Goal: Task Accomplishment & Management: Complete application form

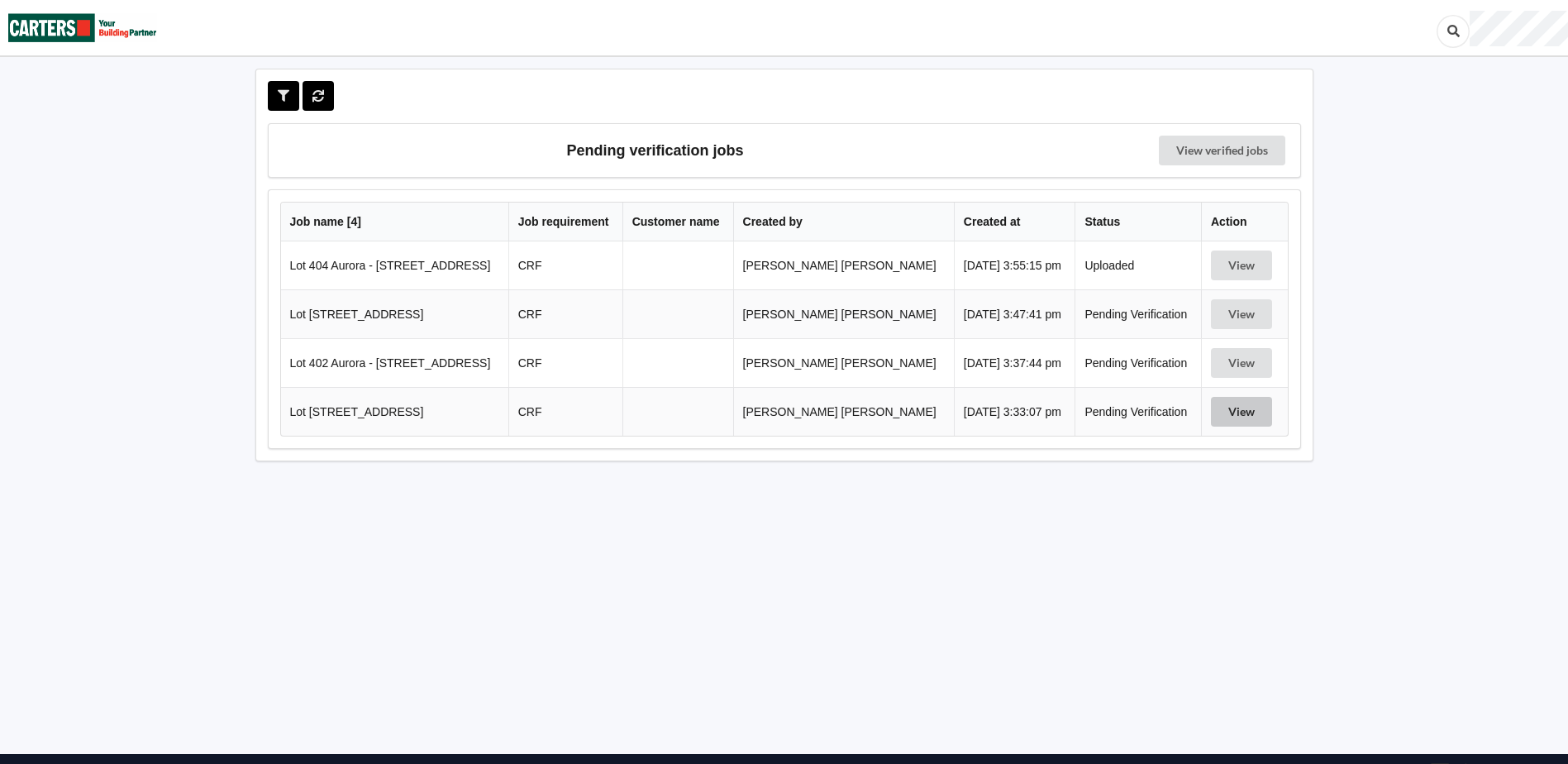
click at [1233, 409] on button "View" at bounding box center [1241, 411] width 61 height 30
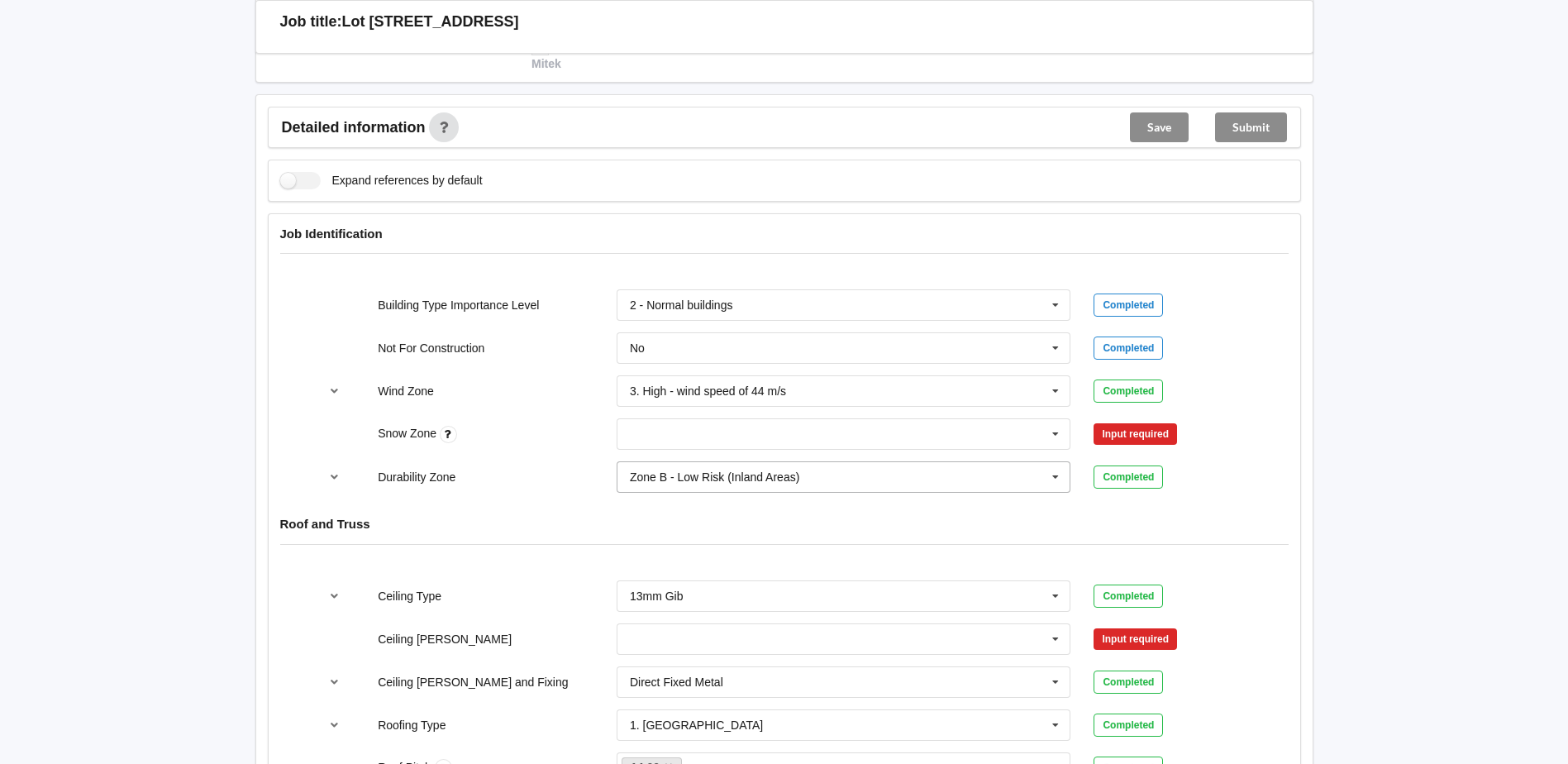
scroll to position [661, 0]
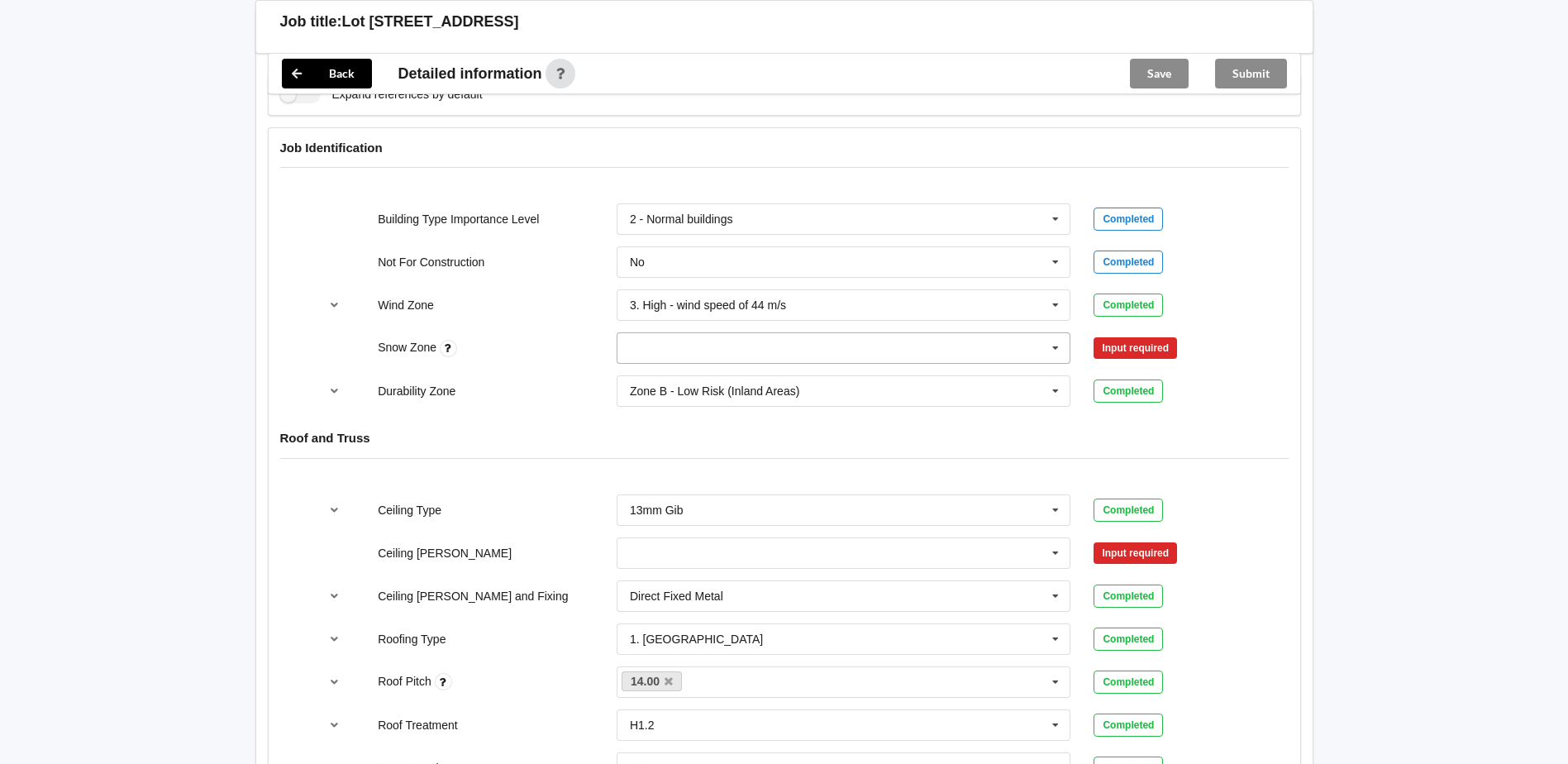
click at [950, 352] on input "text" at bounding box center [845, 347] width 453 height 30
click at [686, 381] on div "N0" at bounding box center [844, 378] width 453 height 30
click at [1169, 348] on button "Confirm input" at bounding box center [1143, 348] width 98 height 27
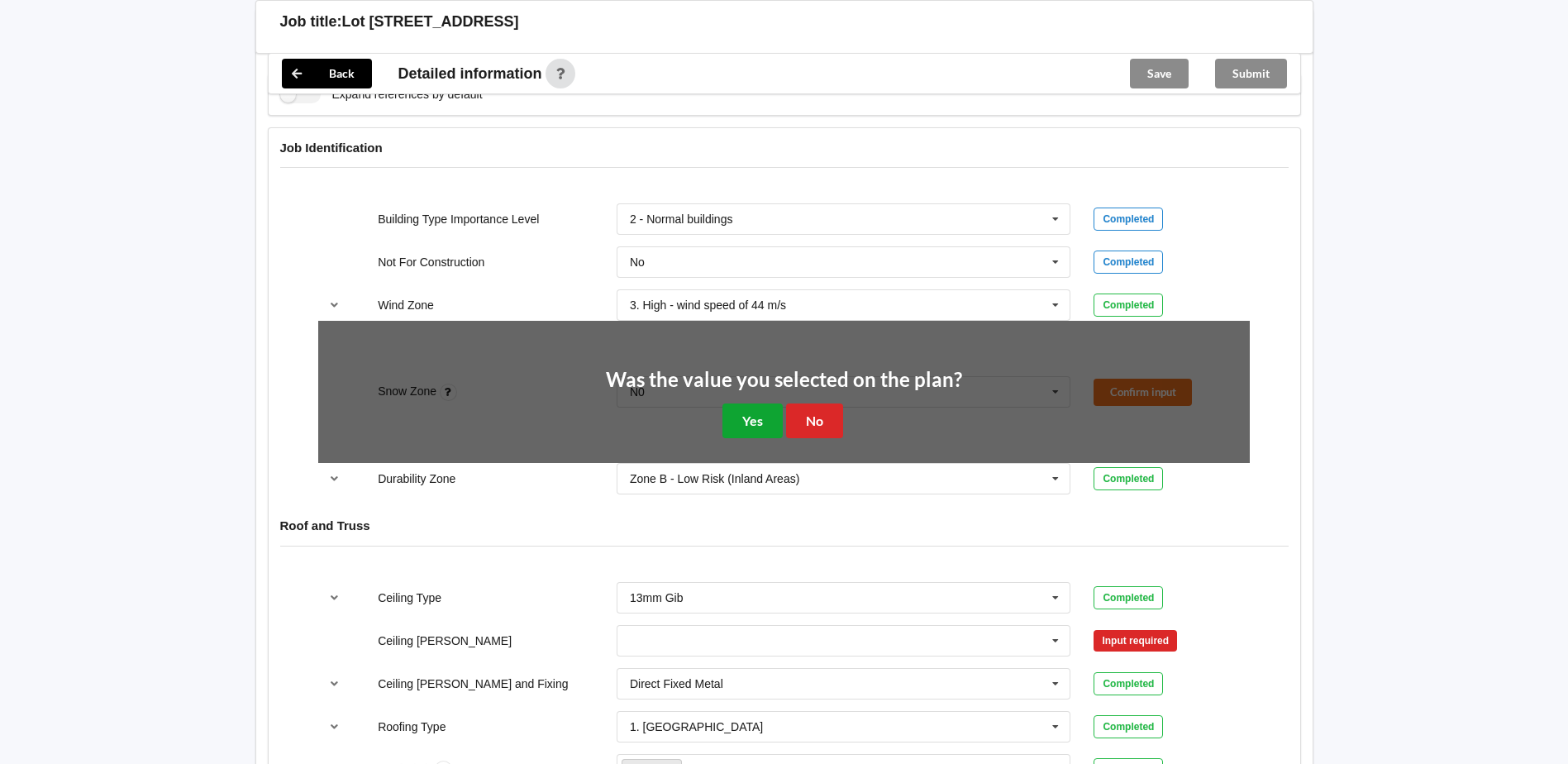
click at [734, 421] on button "Yes" at bounding box center [752, 420] width 60 height 34
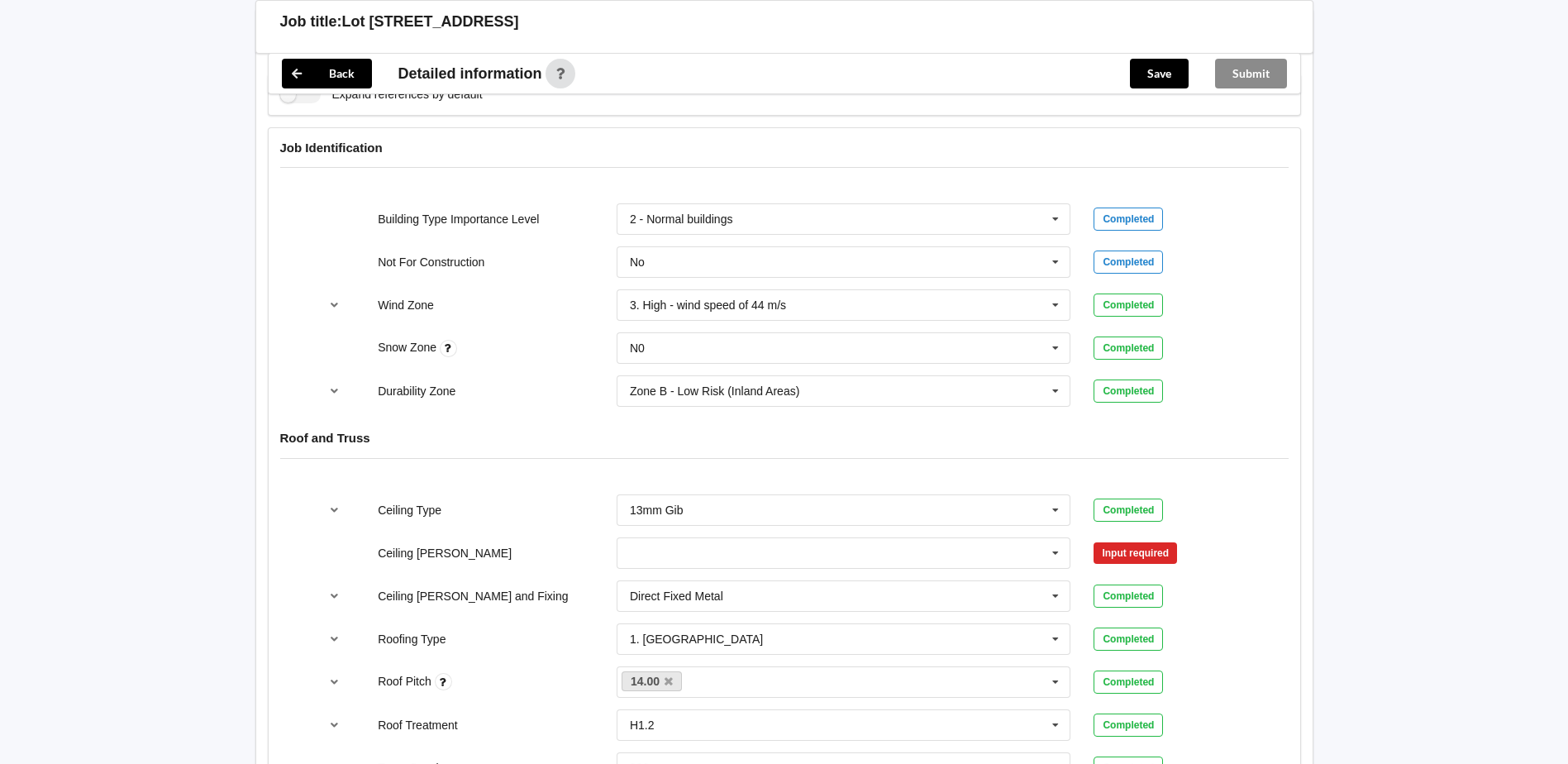
scroll to position [743, 0]
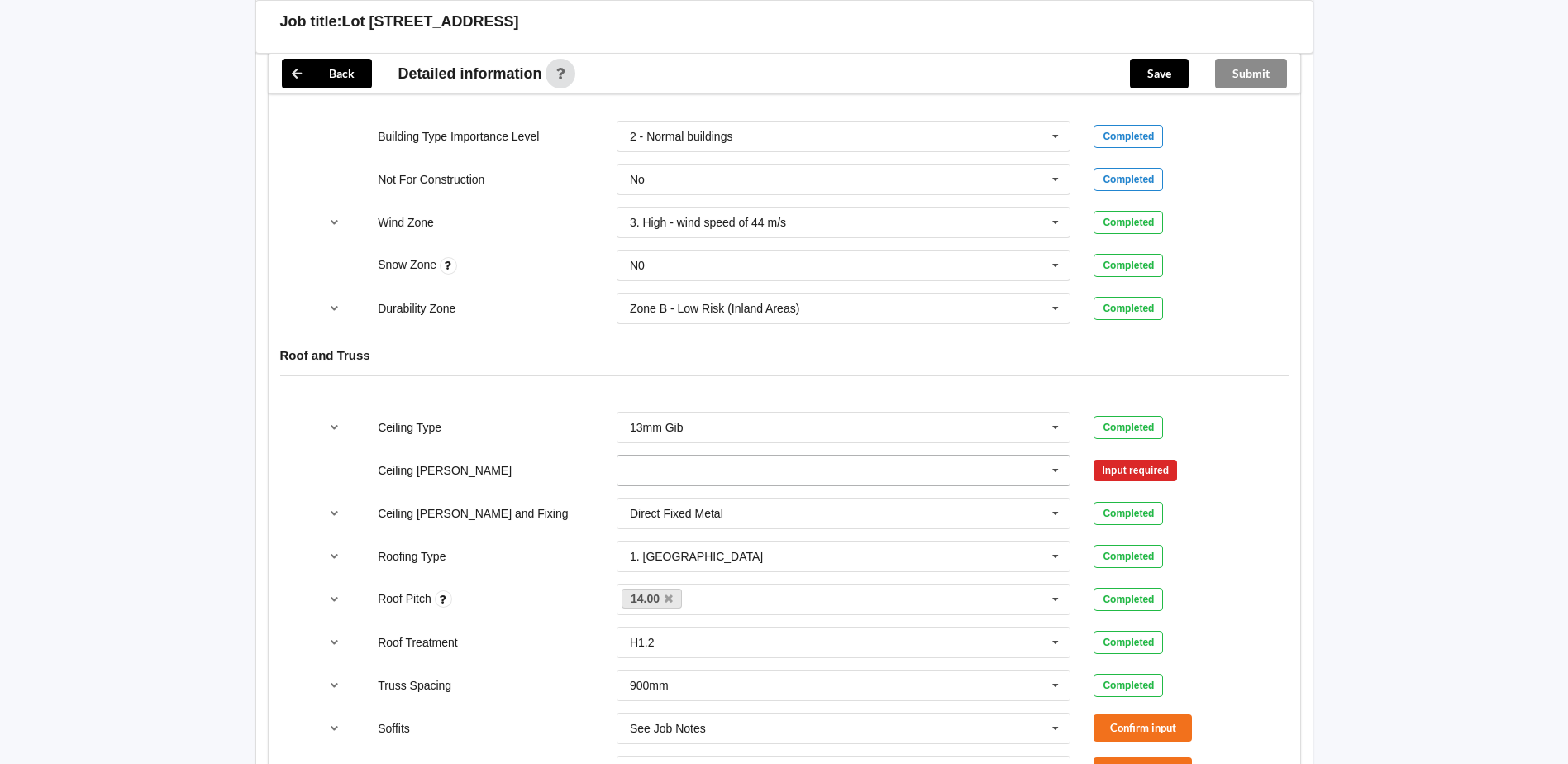
click at [717, 472] on input "text" at bounding box center [845, 470] width 453 height 30
click at [690, 557] on div "600mm" at bounding box center [844, 562] width 453 height 30
click at [1137, 467] on button "Confirm input" at bounding box center [1143, 470] width 98 height 27
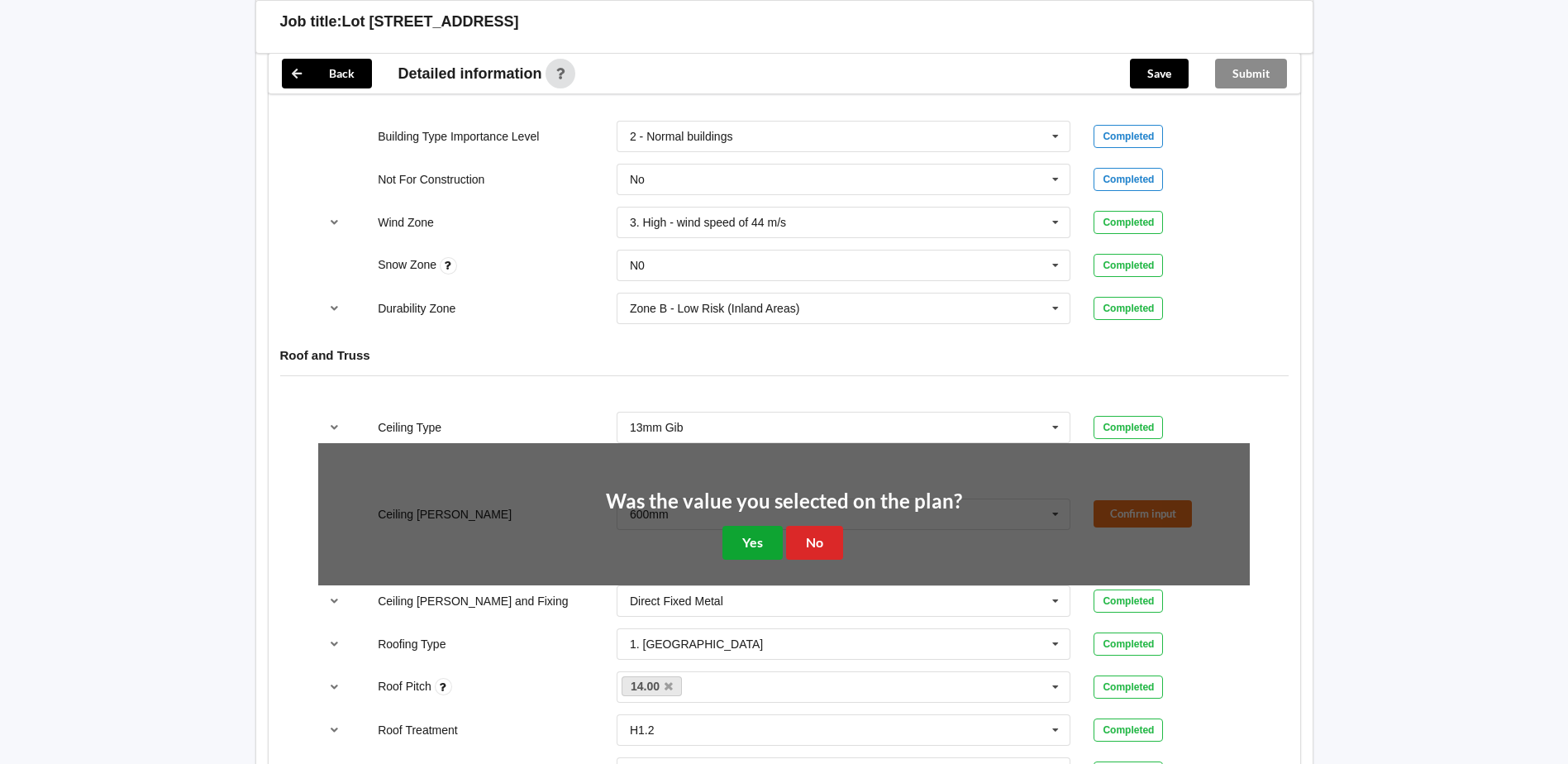
click at [744, 536] on button "Yes" at bounding box center [752, 543] width 60 height 34
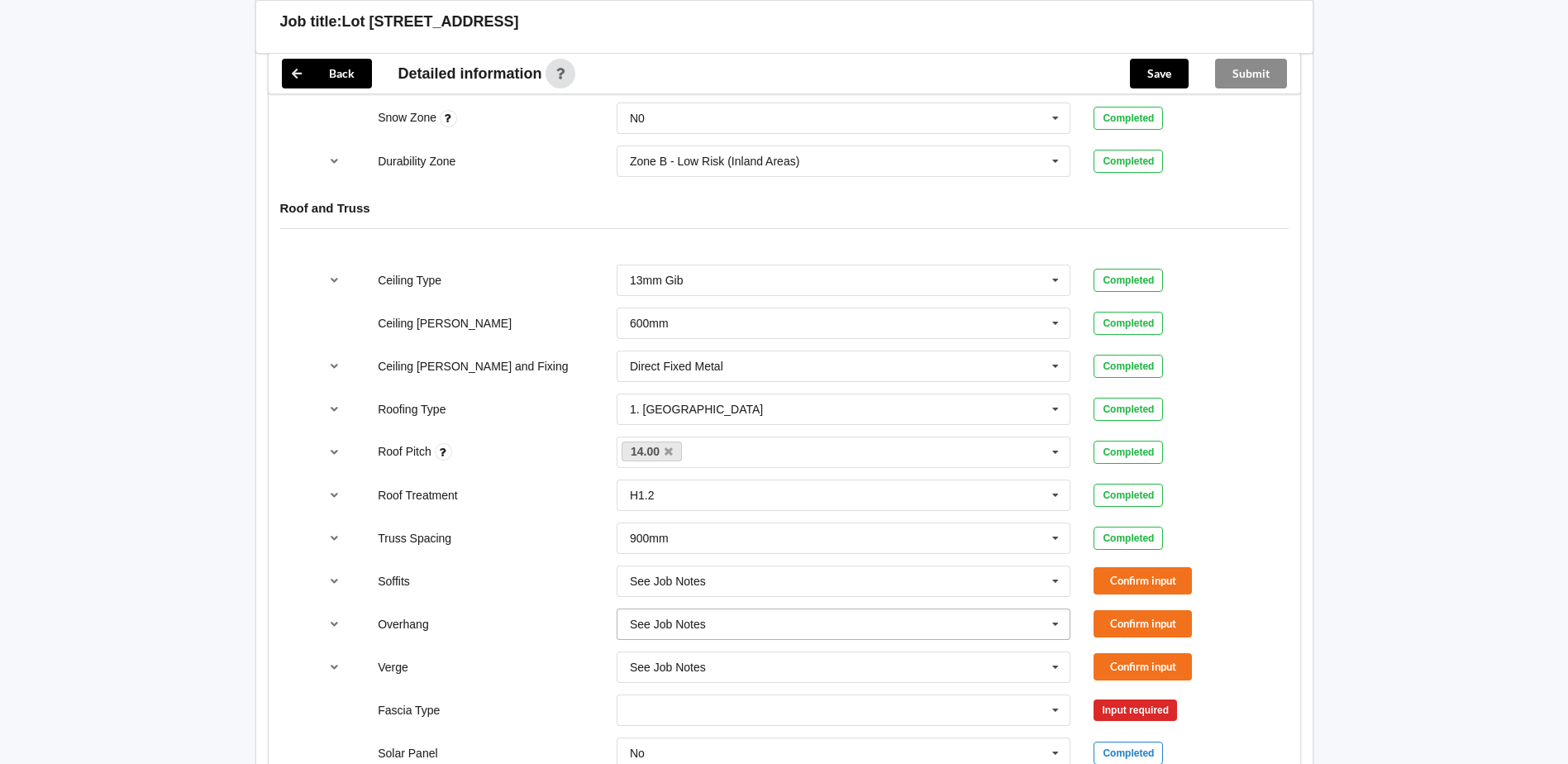
scroll to position [991, 0]
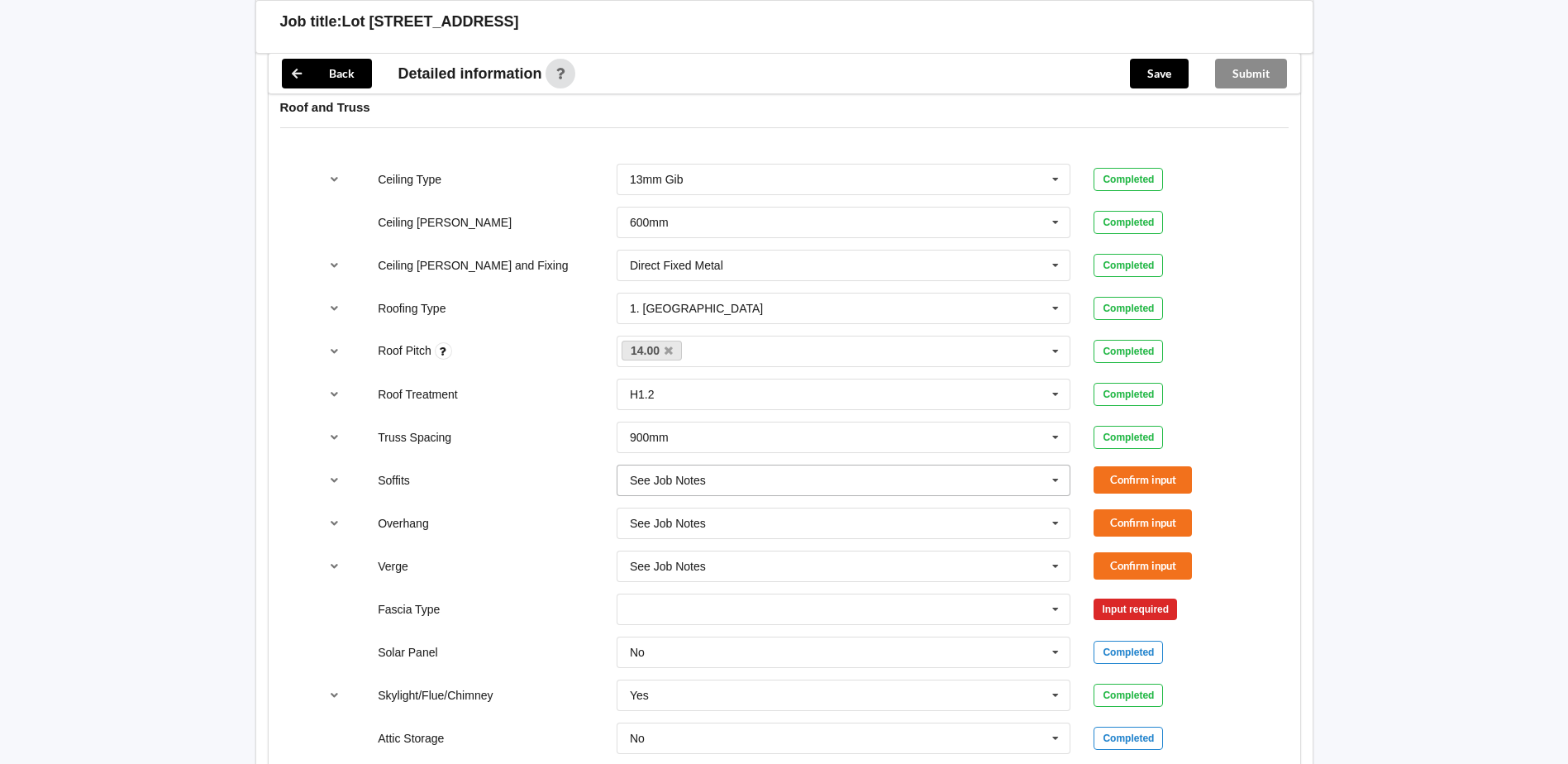
click at [1016, 486] on input "text" at bounding box center [845, 480] width 453 height 30
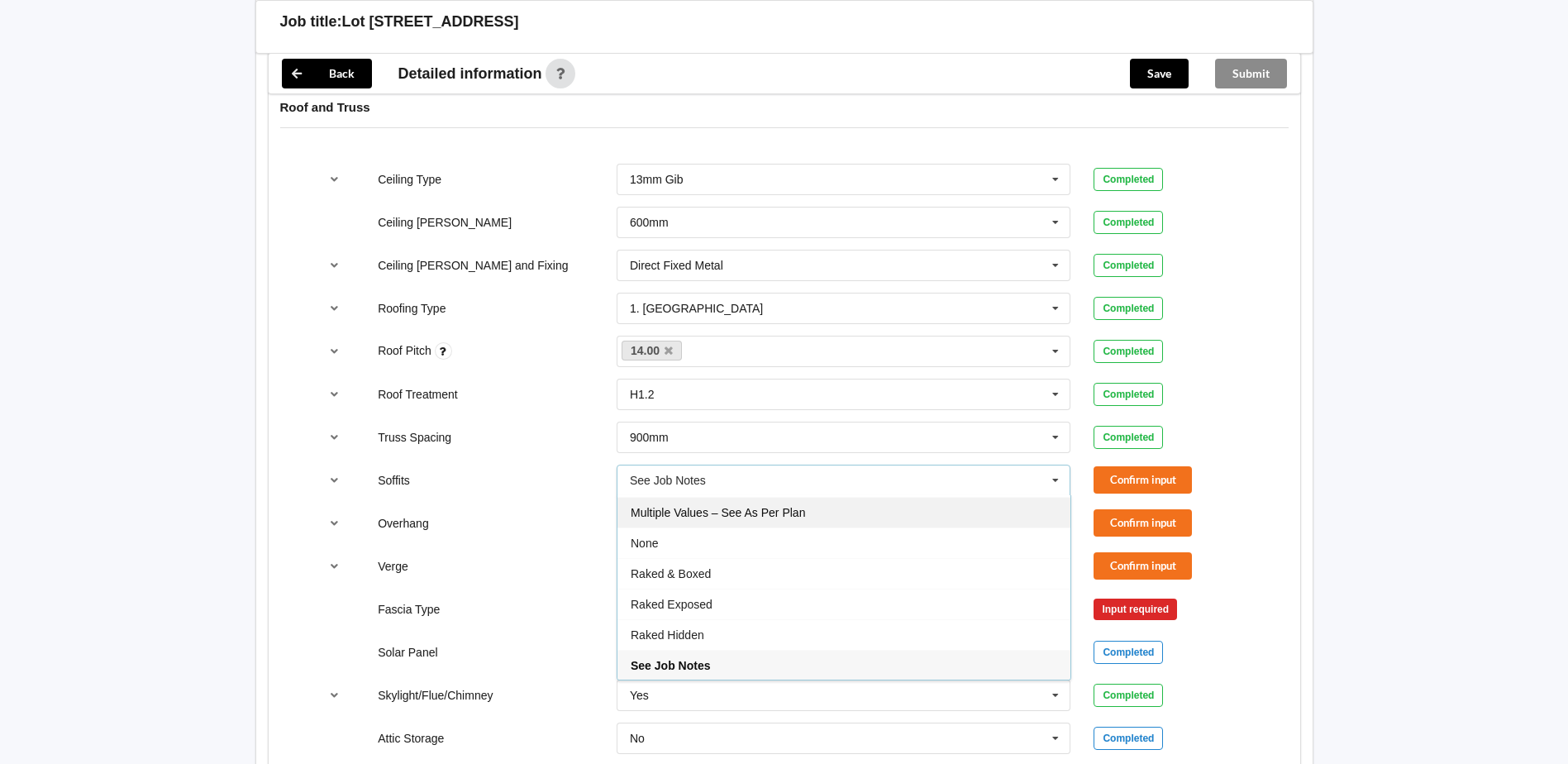
click at [820, 514] on div "Multiple Values – See As Per Plan" at bounding box center [844, 512] width 453 height 30
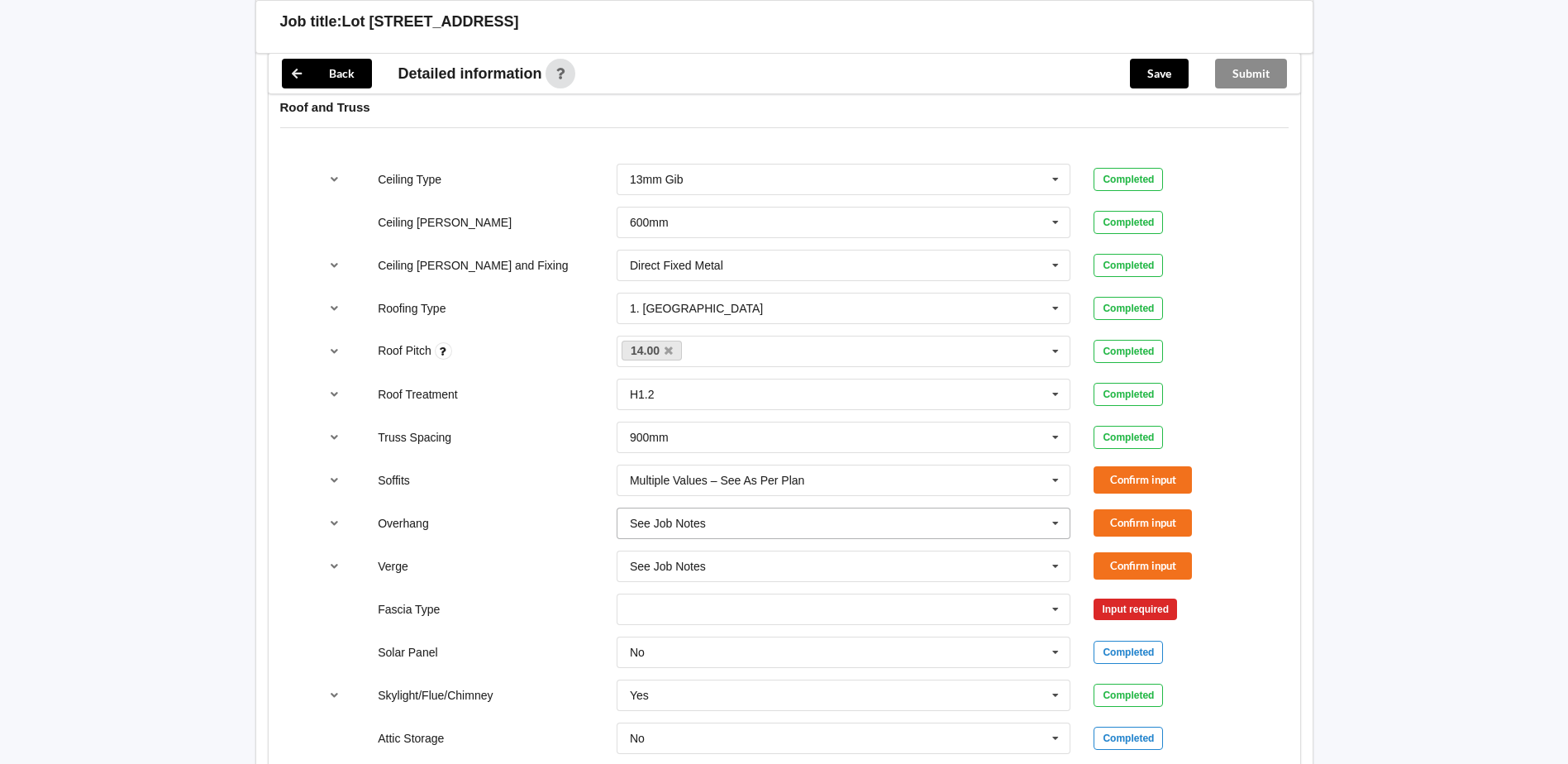
click at [831, 507] on div "See Job Notes See Job Notes 300mm 450mm 600mm 750mm Multiple Values – See As Pe…" at bounding box center [844, 522] width 455 height 31
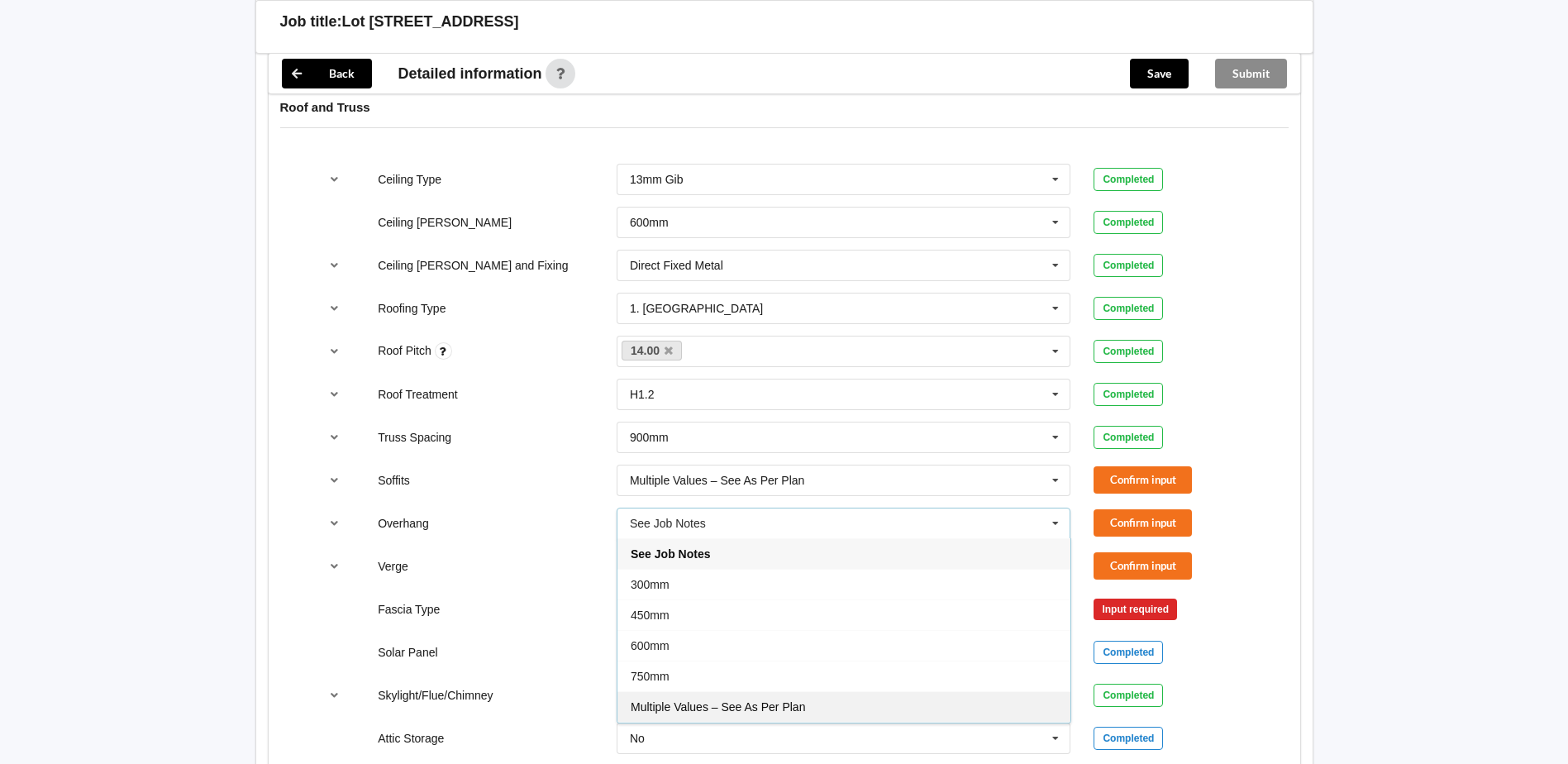
click at [781, 698] on div "Multiple Values – See As Per Plan" at bounding box center [844, 706] width 453 height 30
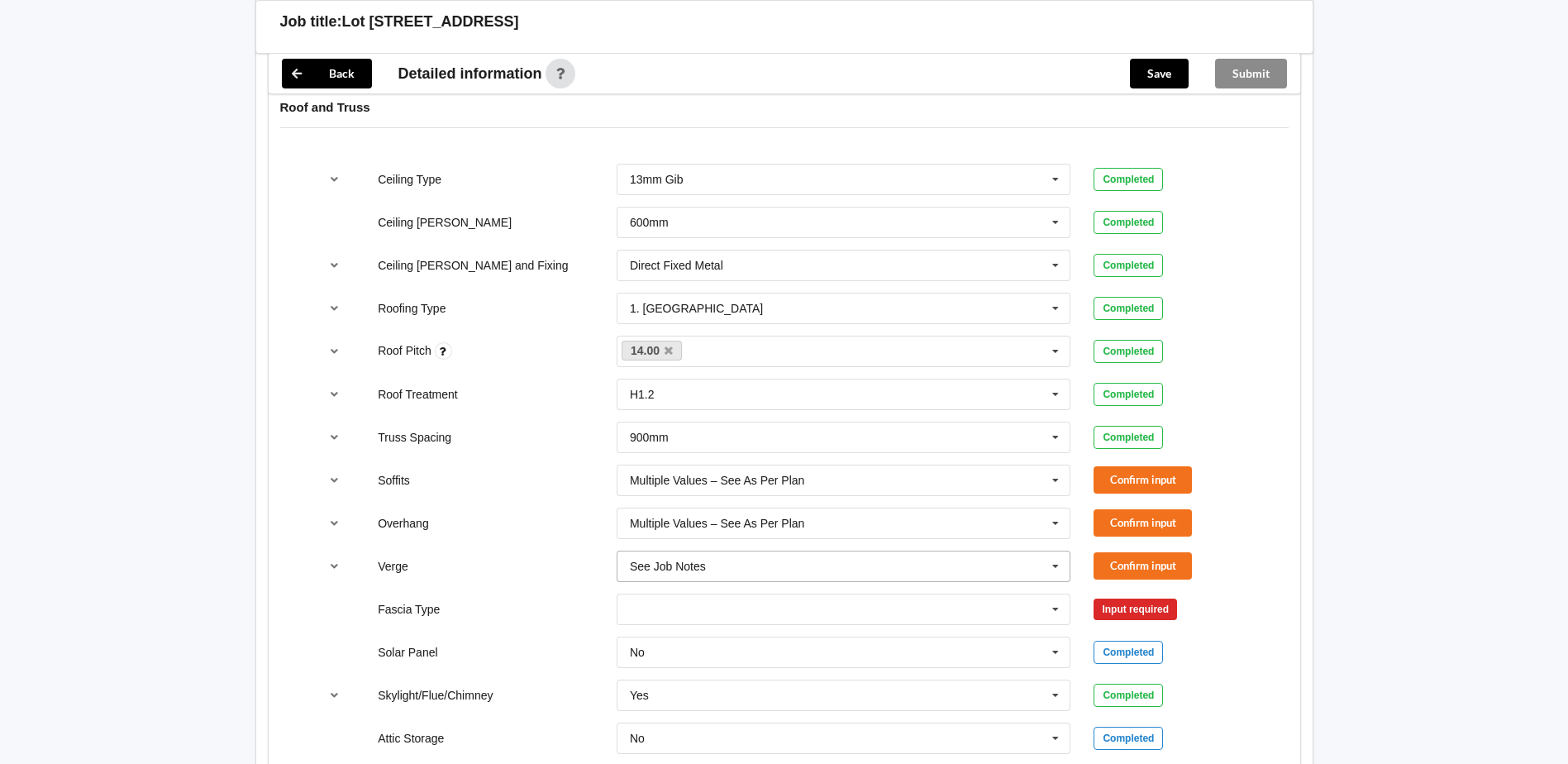
click at [790, 564] on input "text" at bounding box center [845, 565] width 453 height 30
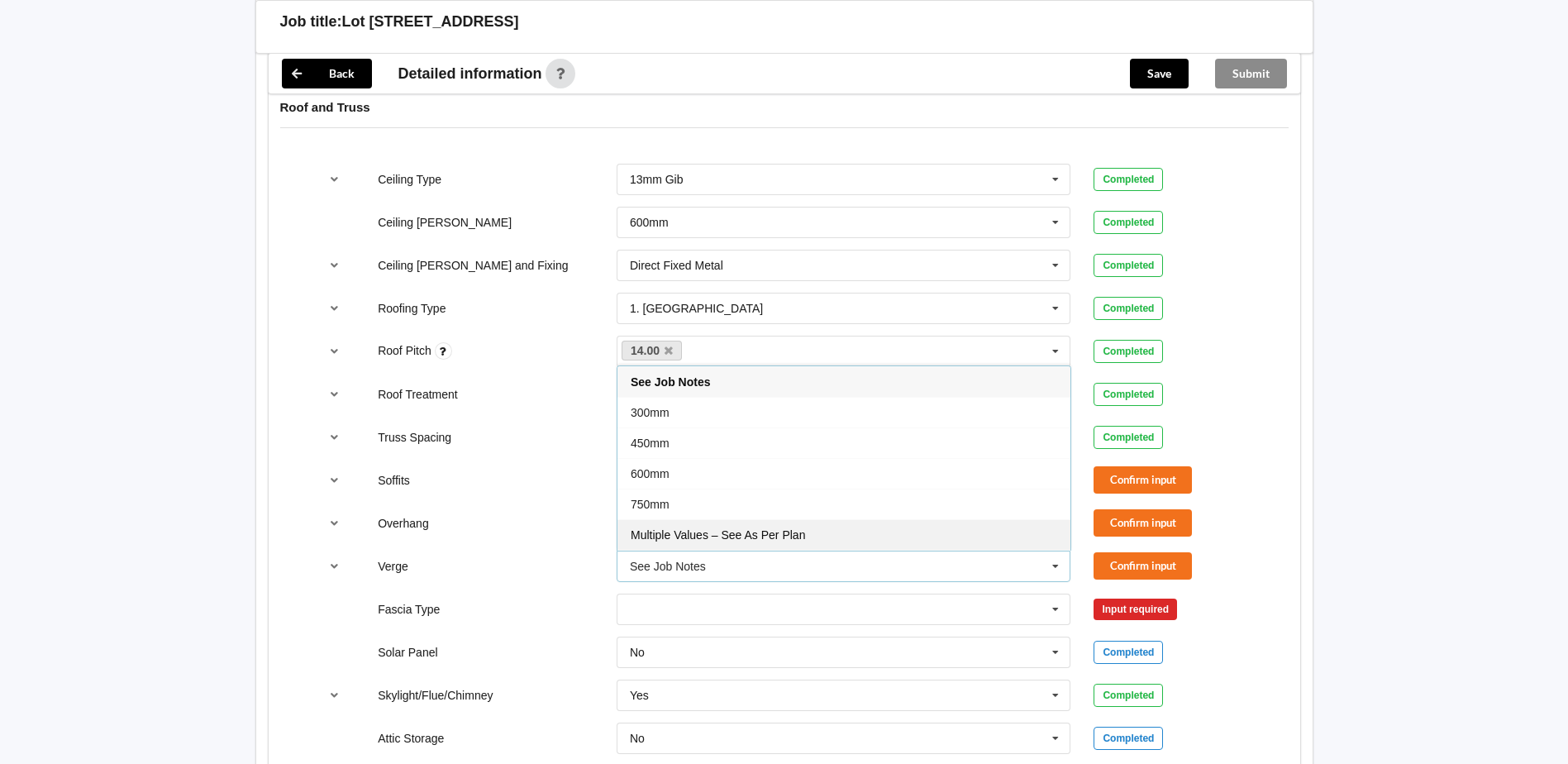
click at [787, 541] on div "Multiple Values – See As Per Plan" at bounding box center [844, 534] width 453 height 30
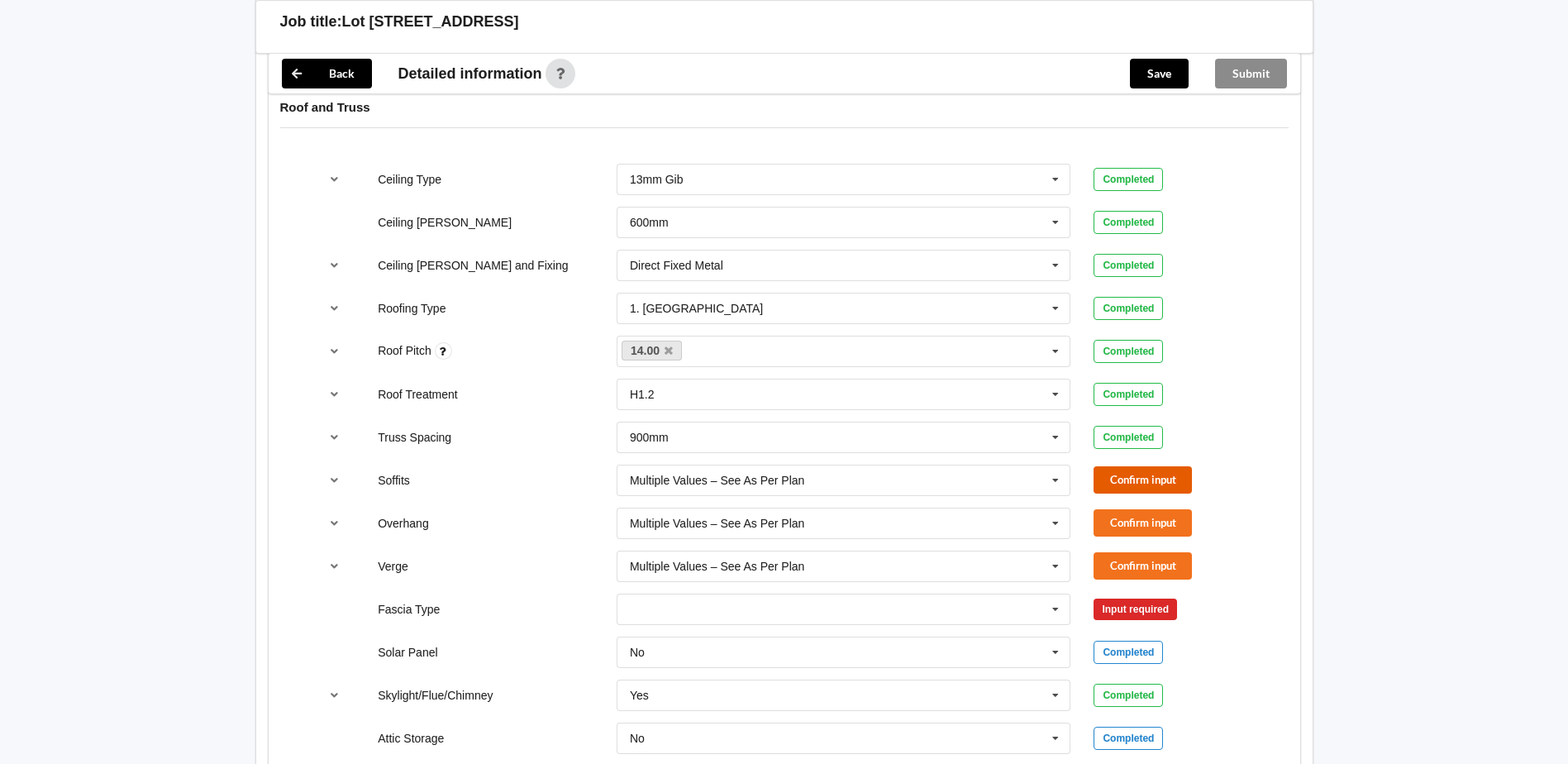
click at [1123, 479] on button "Confirm input" at bounding box center [1143, 480] width 98 height 27
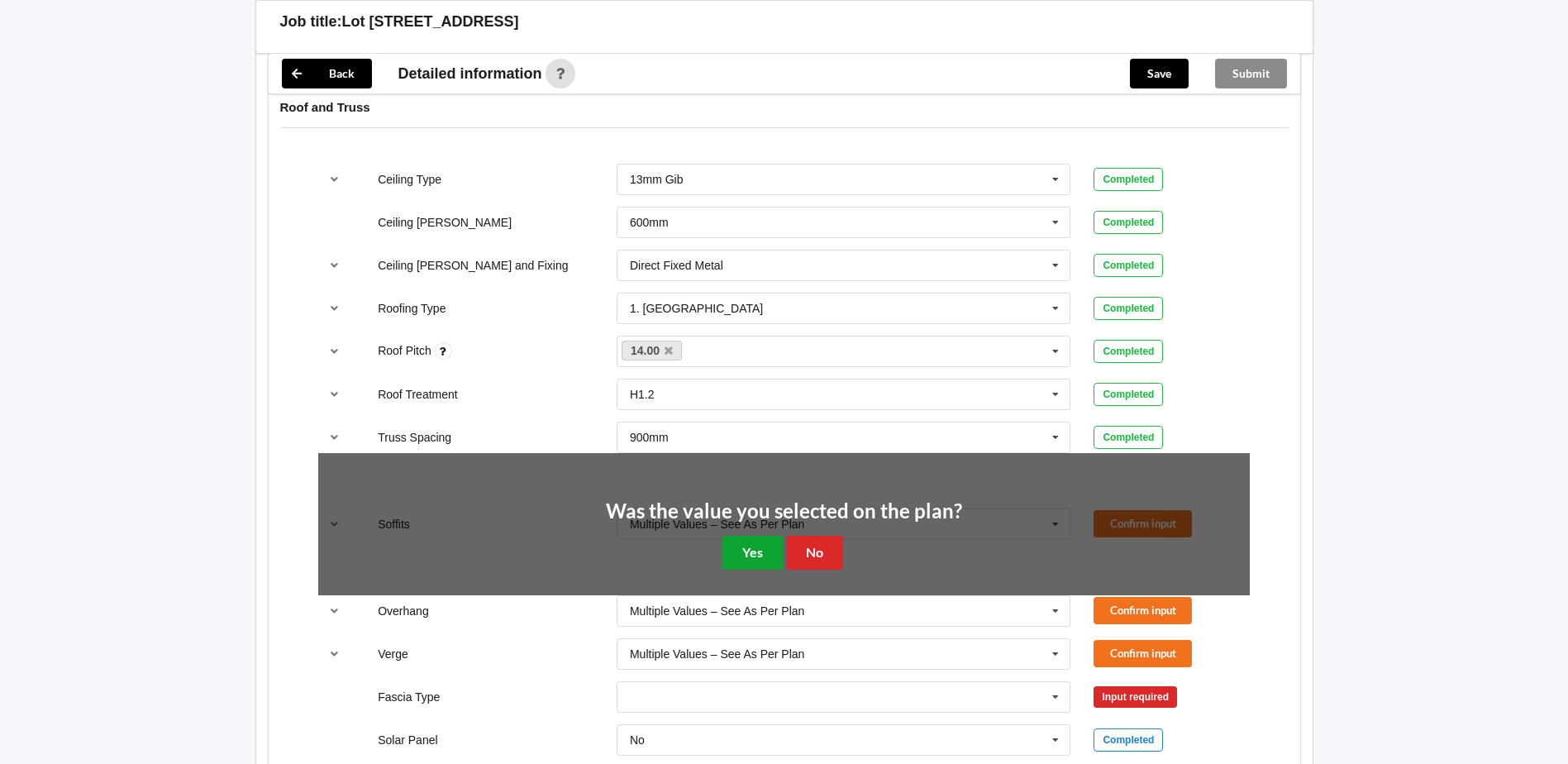
drag, startPoint x: 745, startPoint y: 548, endPoint x: 831, endPoint y: 554, distance: 86.2
click at [746, 550] on button "Yes" at bounding box center [752, 553] width 60 height 34
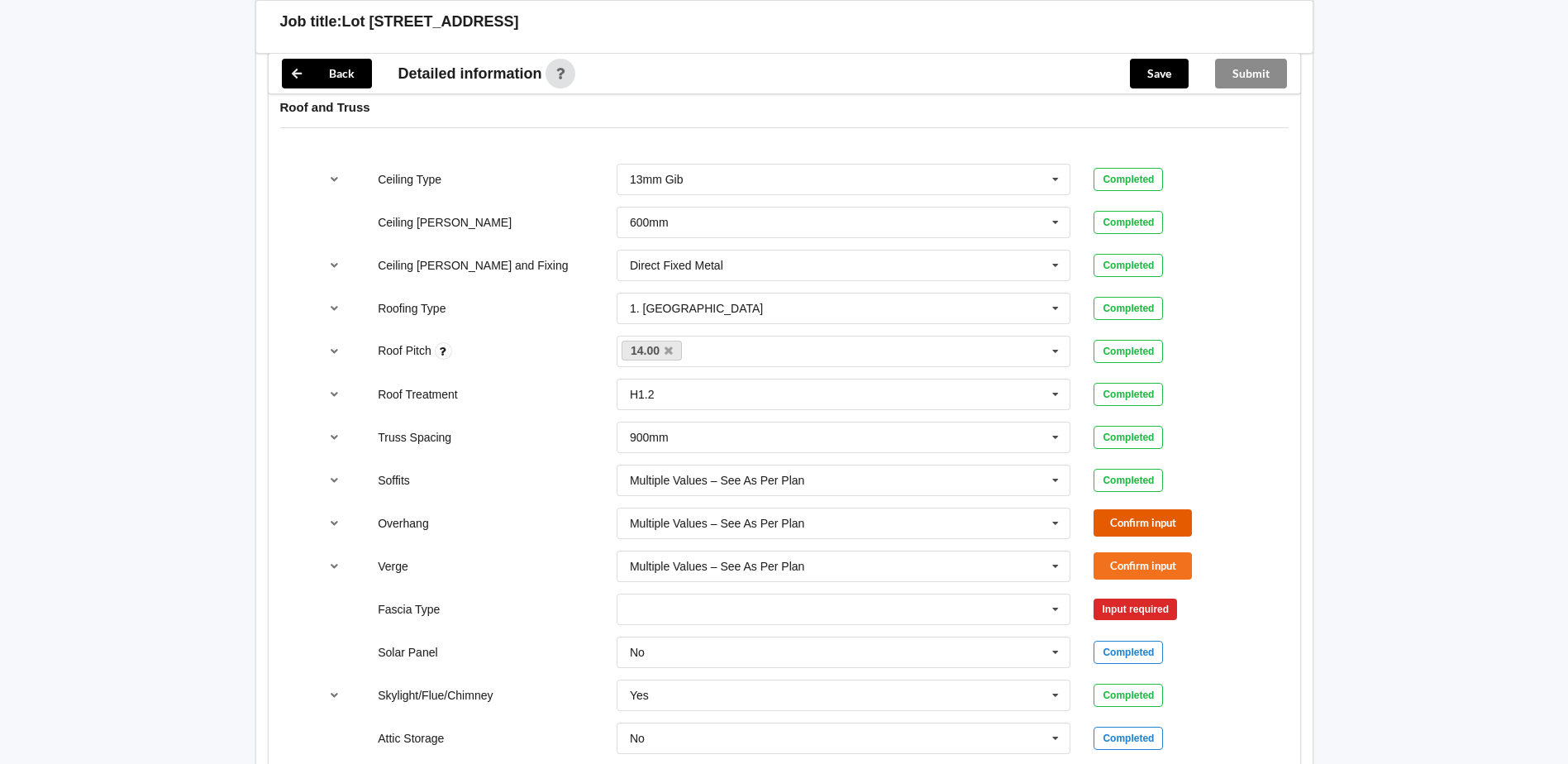
click at [1110, 515] on button "Confirm input" at bounding box center [1143, 522] width 98 height 27
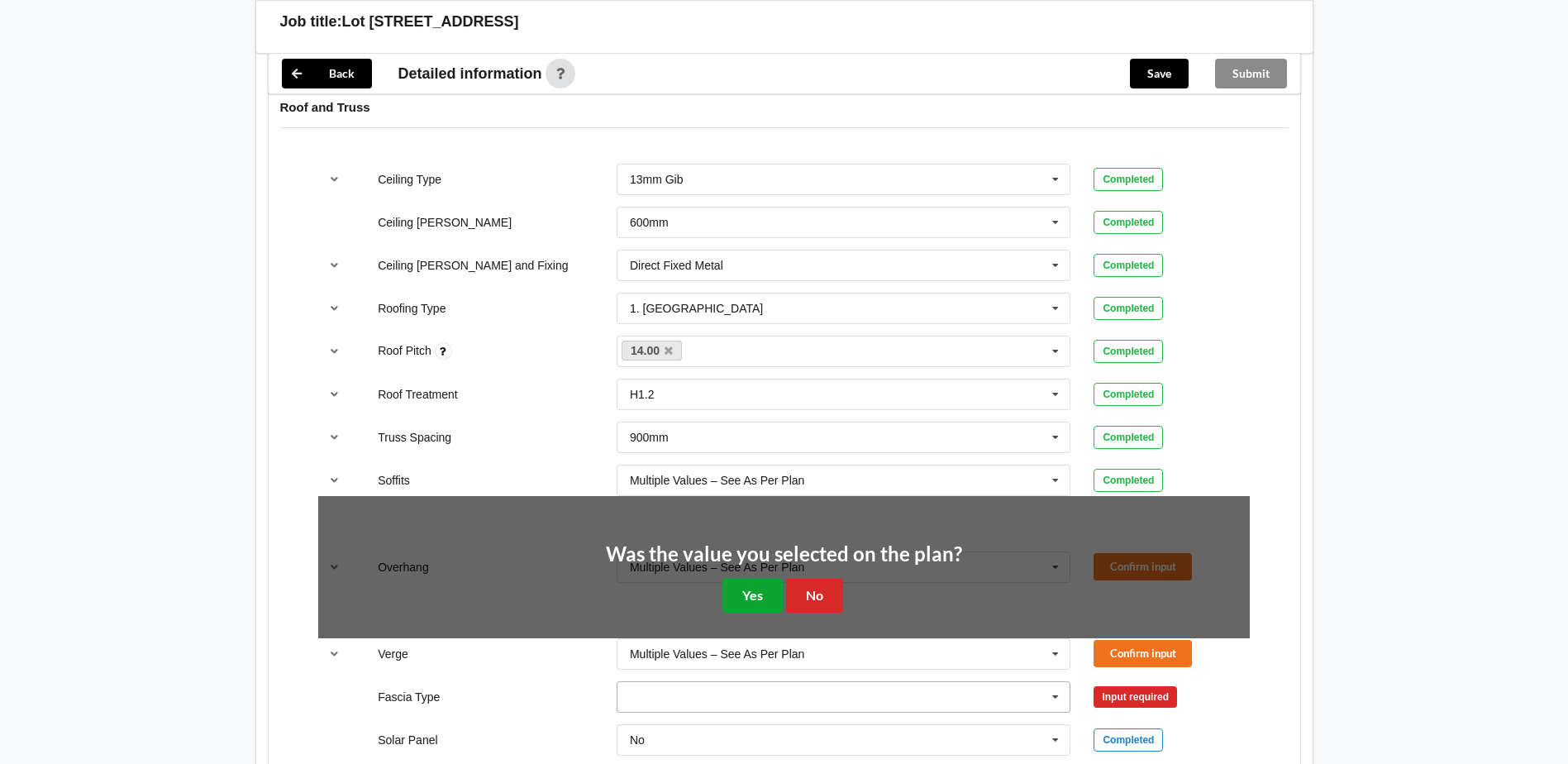
click at [756, 596] on button "Yes" at bounding box center [752, 596] width 60 height 34
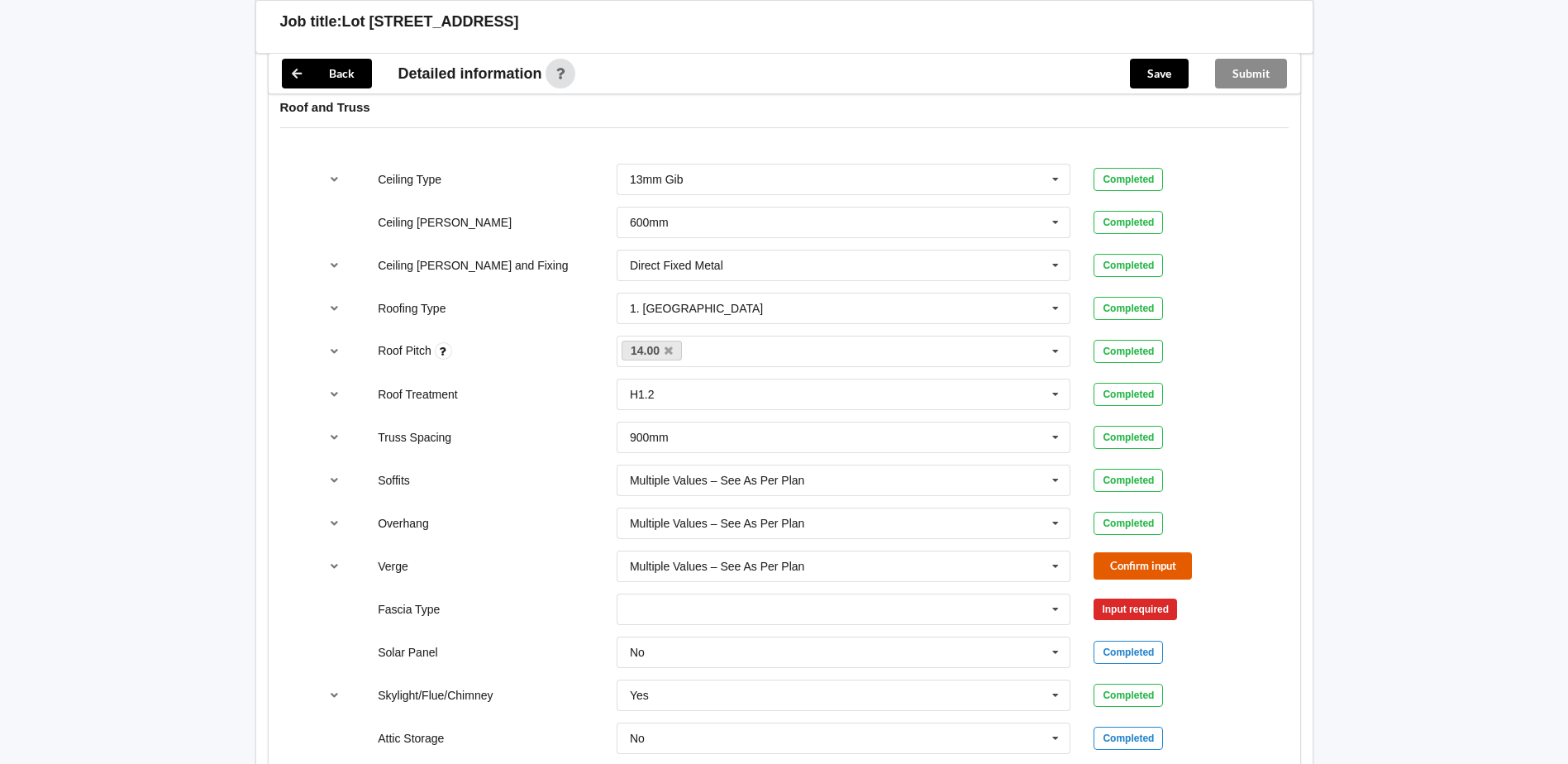
click at [1138, 565] on button "Confirm input" at bounding box center [1143, 565] width 98 height 27
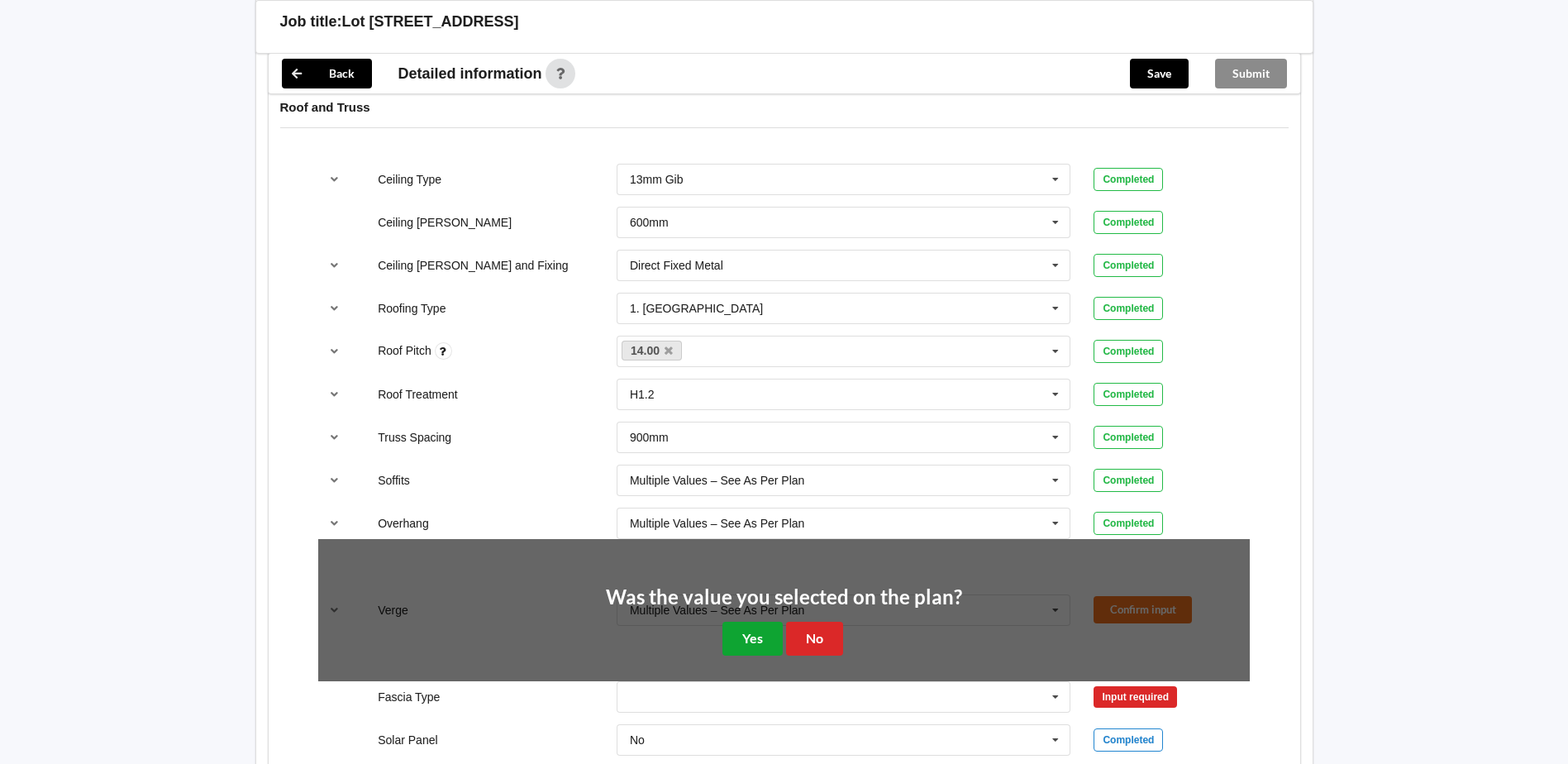
click at [737, 632] on button "Yes" at bounding box center [752, 639] width 60 height 34
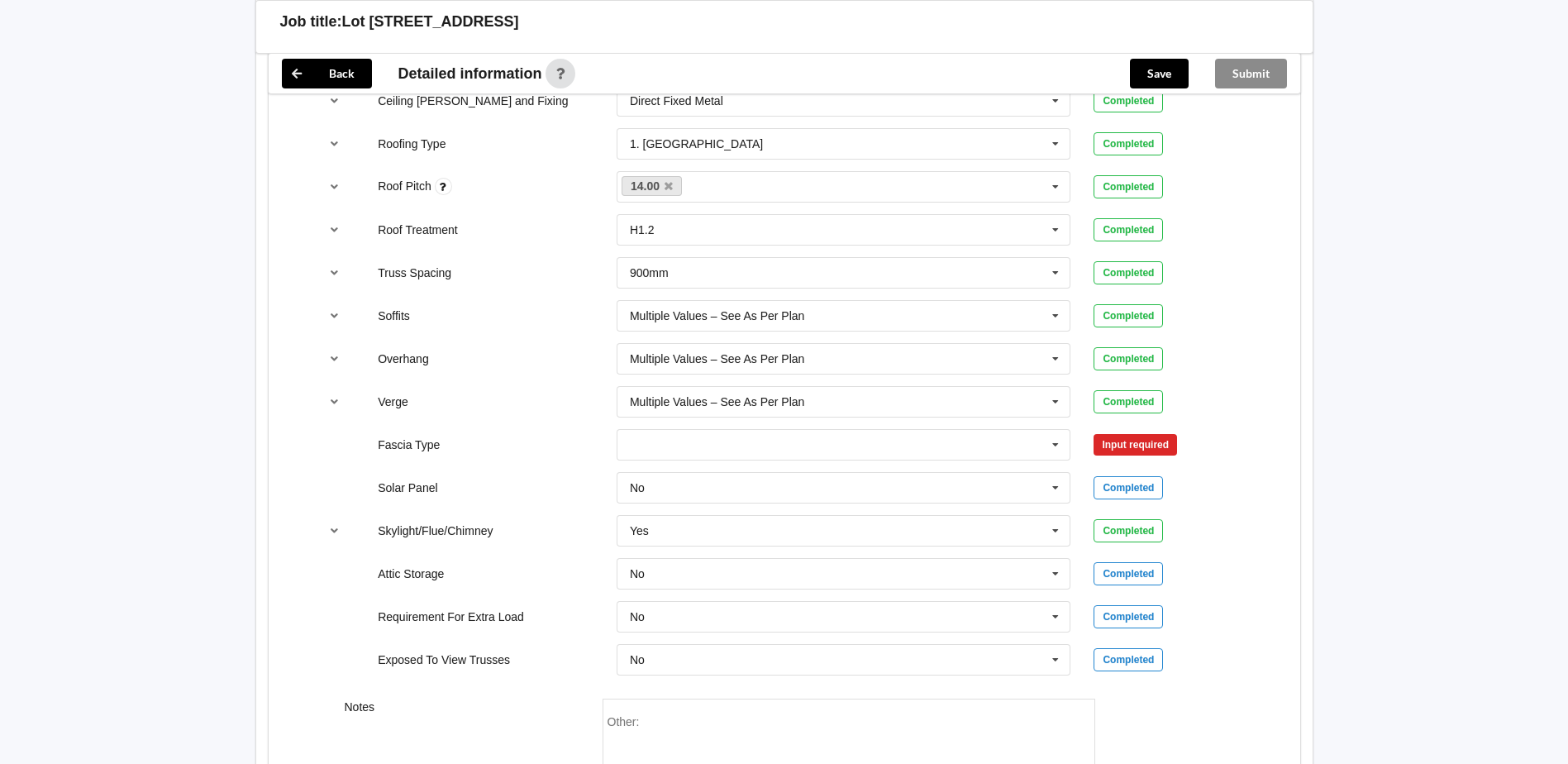
scroll to position [1157, 0]
click at [796, 450] on input "text" at bounding box center [845, 443] width 453 height 30
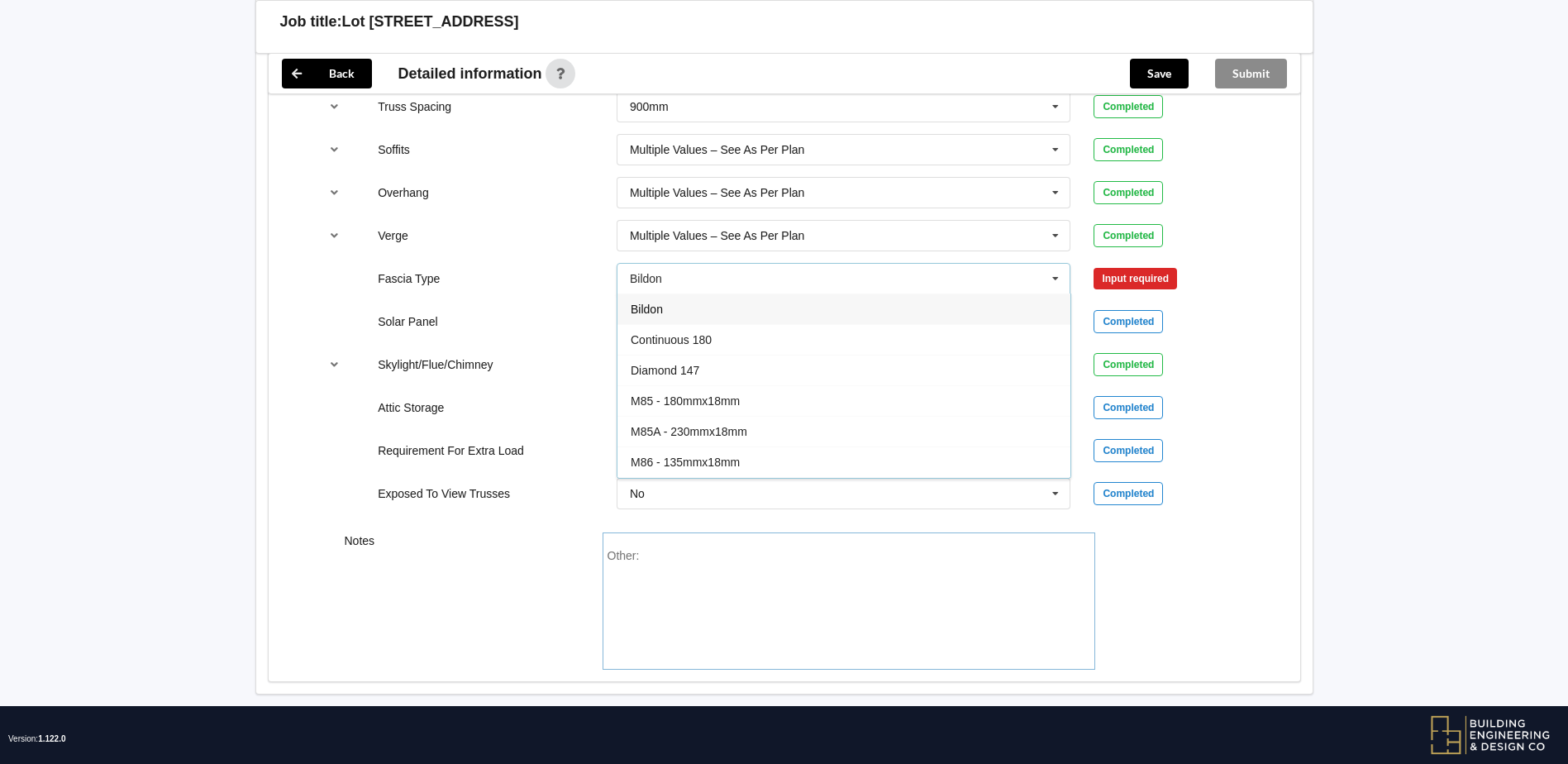
click at [725, 565] on div "Other:" at bounding box center [848, 606] width 482 height 115
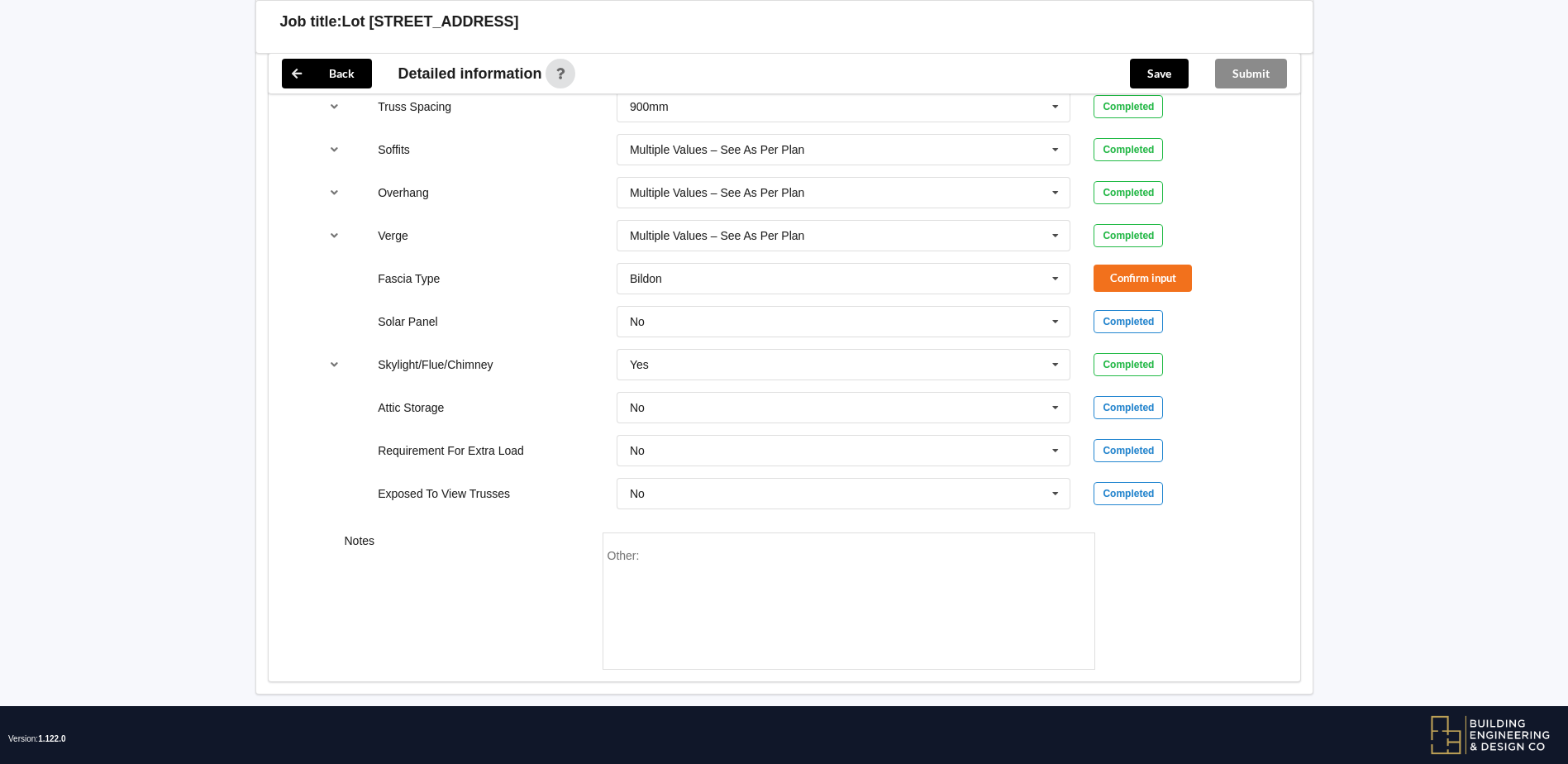
drag, startPoint x: 697, startPoint y: 559, endPoint x: 473, endPoint y: 552, distance: 224.1
click at [473, 552] on div "Notes Other:" at bounding box center [784, 600] width 1032 height 160
drag, startPoint x: 656, startPoint y: 560, endPoint x: 632, endPoint y: 631, distance: 74.9
click at [632, 631] on div "Other:" at bounding box center [848, 606] width 482 height 115
click at [698, 578] on div "Other:" at bounding box center [848, 606] width 482 height 115
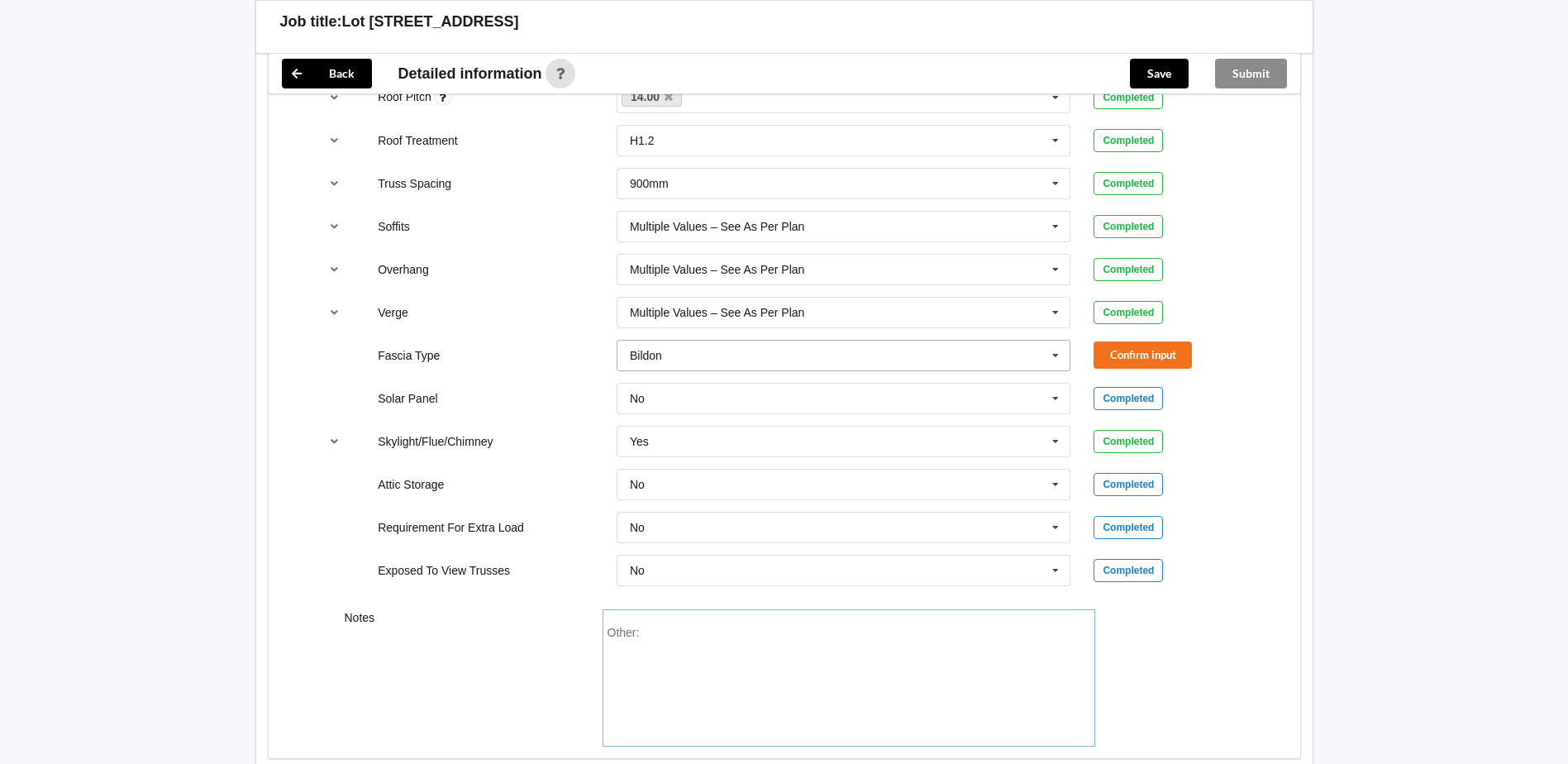
scroll to position [1157, 0]
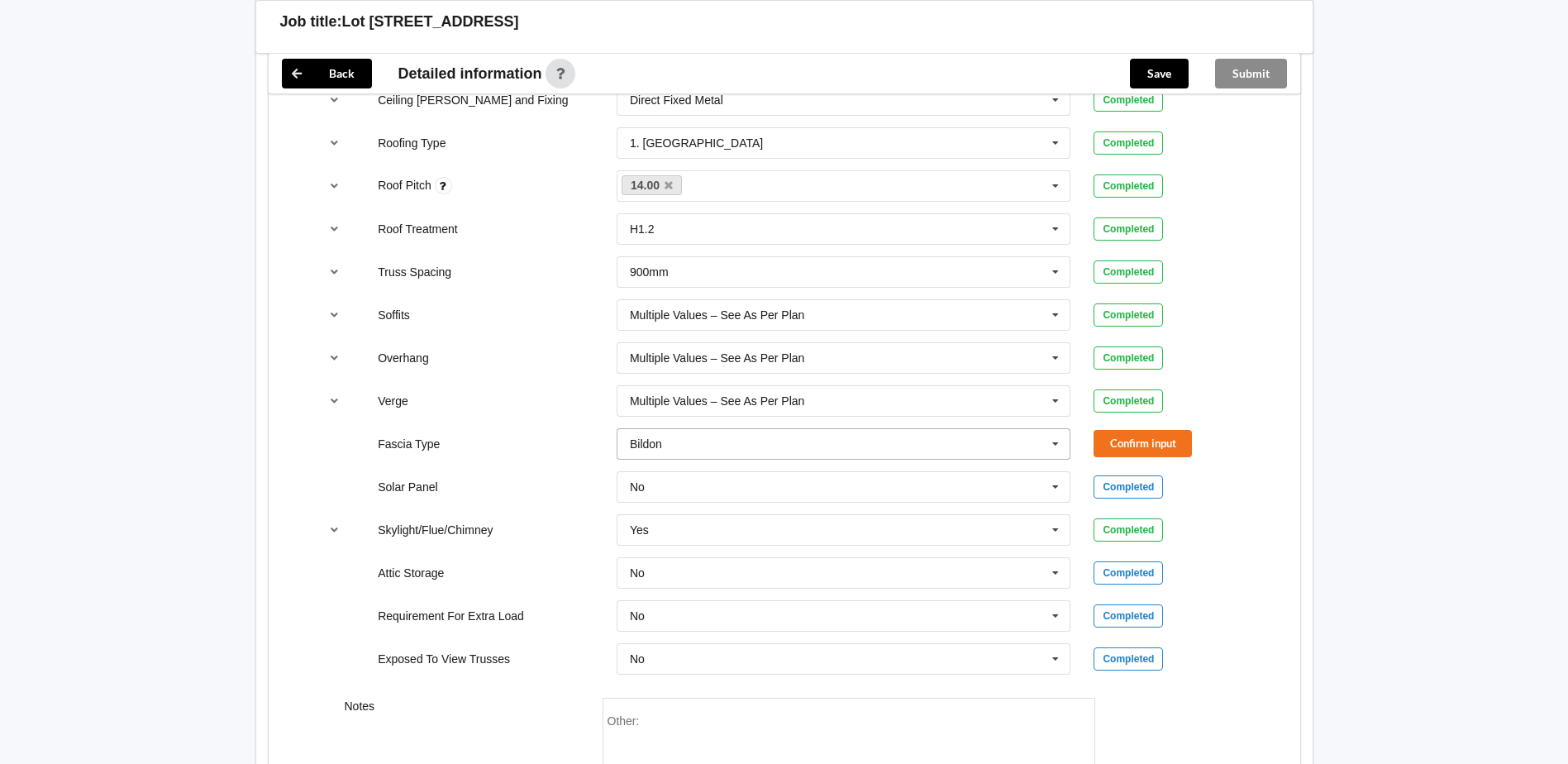
click at [739, 446] on input "text" at bounding box center [845, 443] width 453 height 30
paste input "0.55mm BMT metal barge/fascia"
type input "0.55mm BMT metal barge/fascia"
click at [662, 473] on b "0.55mm BMT metal barge/fascia" at bounding box center [739, 474] width 175 height 13
click at [1107, 441] on button "Confirm input" at bounding box center [1143, 443] width 98 height 27
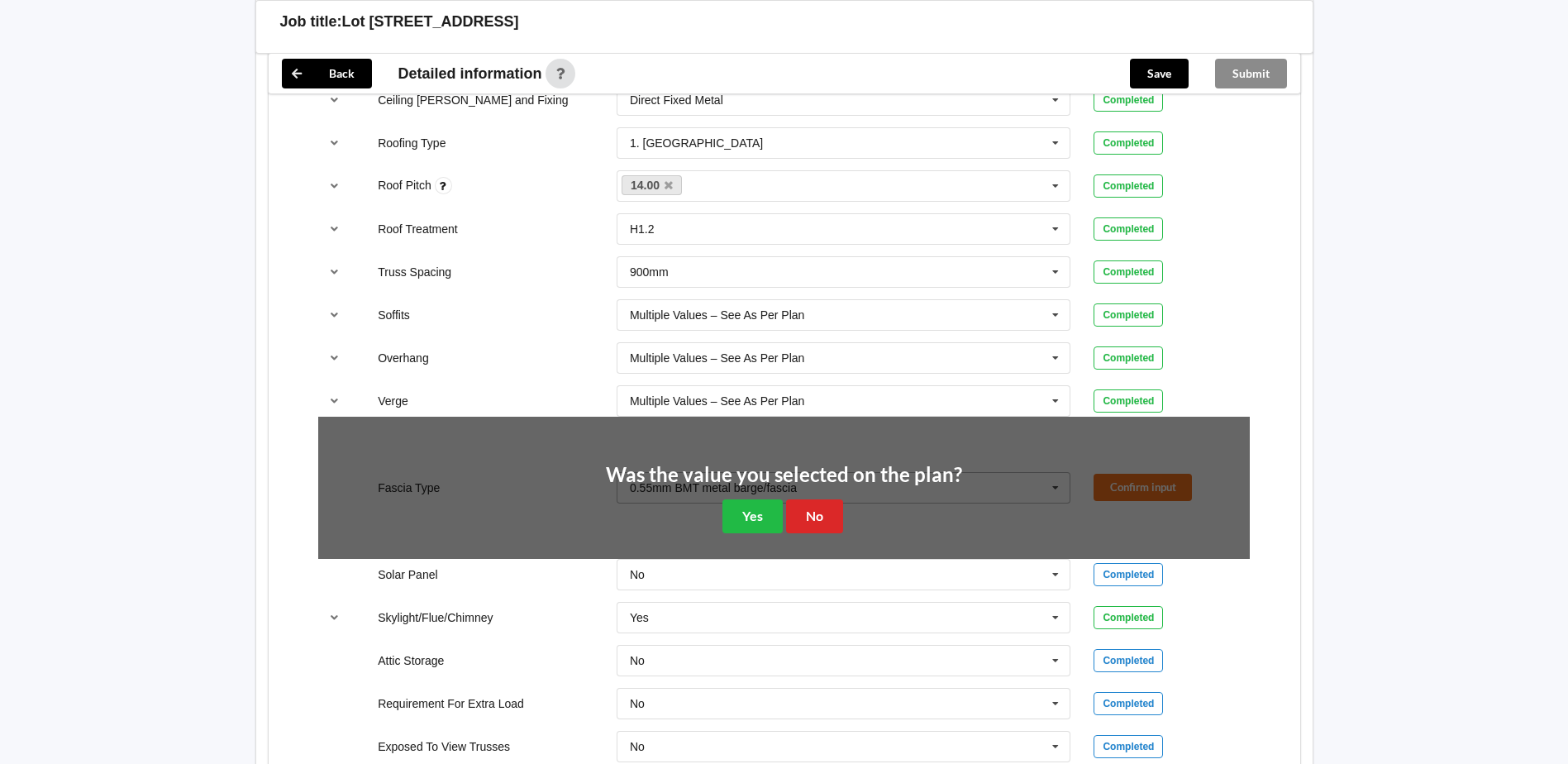
click at [710, 519] on div "Was the value you selected on the plan? Yes No" at bounding box center [784, 498] width 356 height 69
click at [743, 504] on button "Yes" at bounding box center [752, 516] width 60 height 34
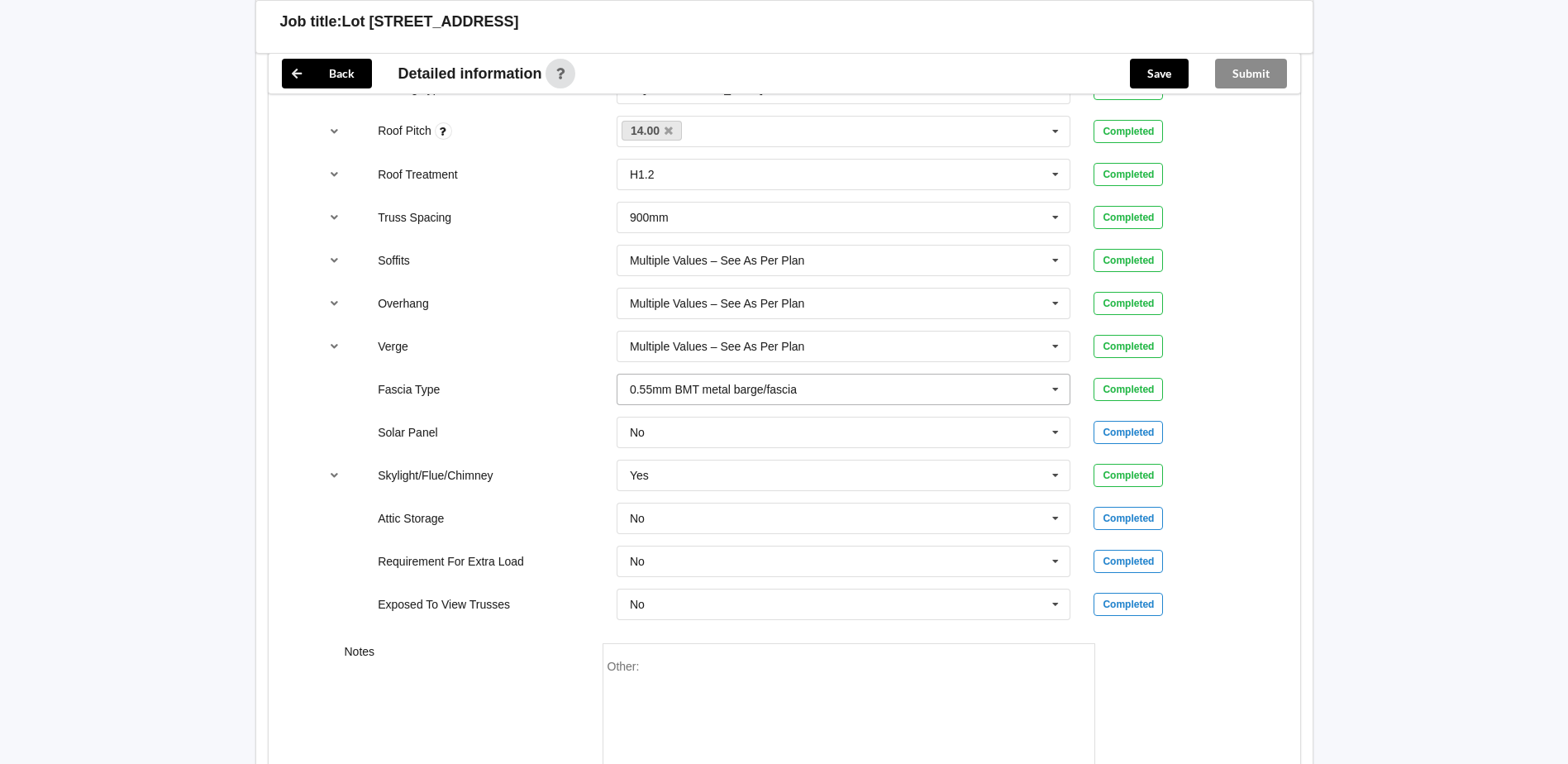
scroll to position [1240, 0]
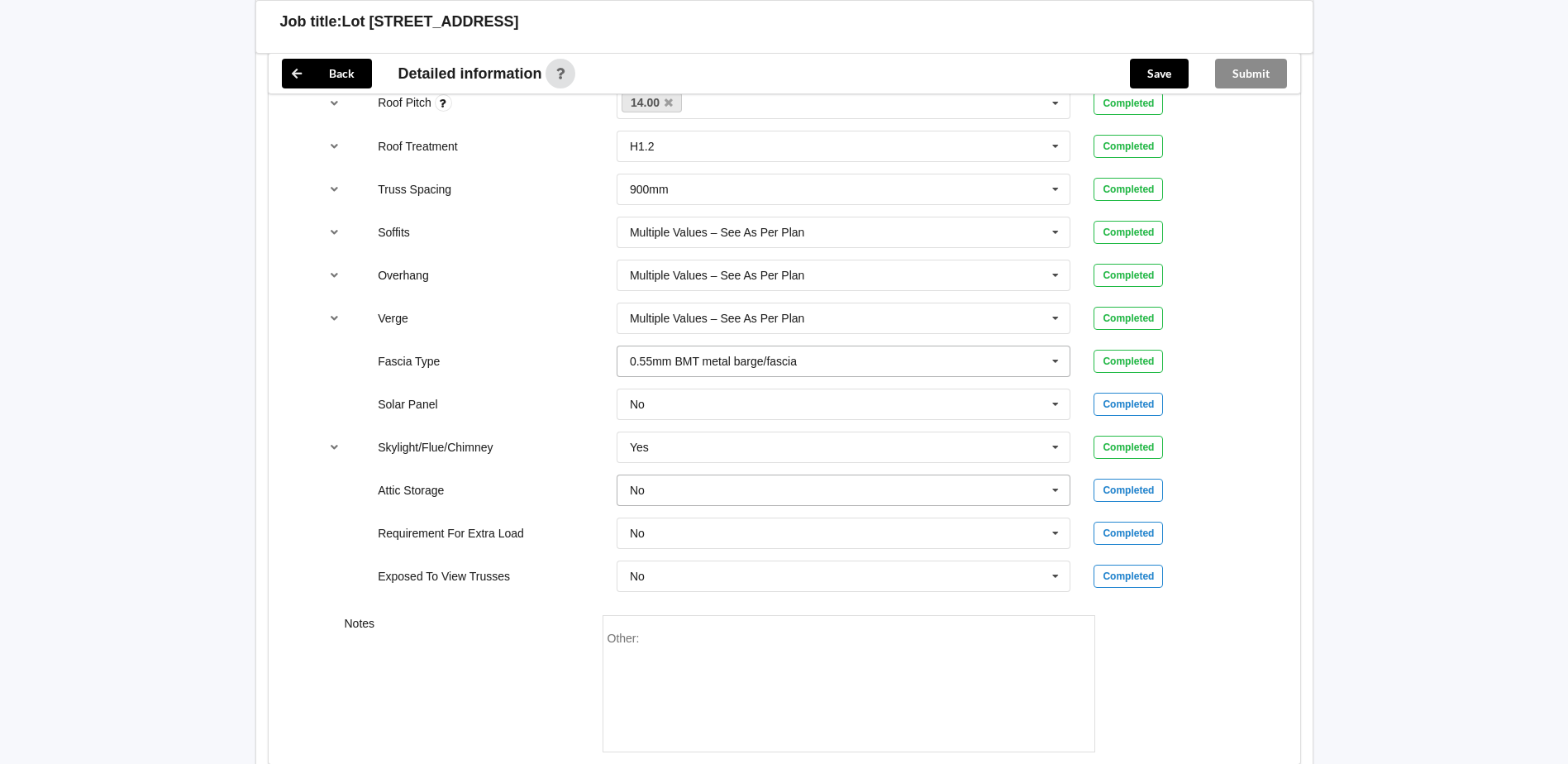
click at [763, 497] on input "text" at bounding box center [845, 489] width 453 height 30
click at [659, 553] on div "Yes" at bounding box center [844, 551] width 453 height 30
click at [525, 641] on div "Notes" at bounding box center [462, 683] width 258 height 137
click at [1115, 488] on button "Confirm input" at bounding box center [1143, 489] width 98 height 27
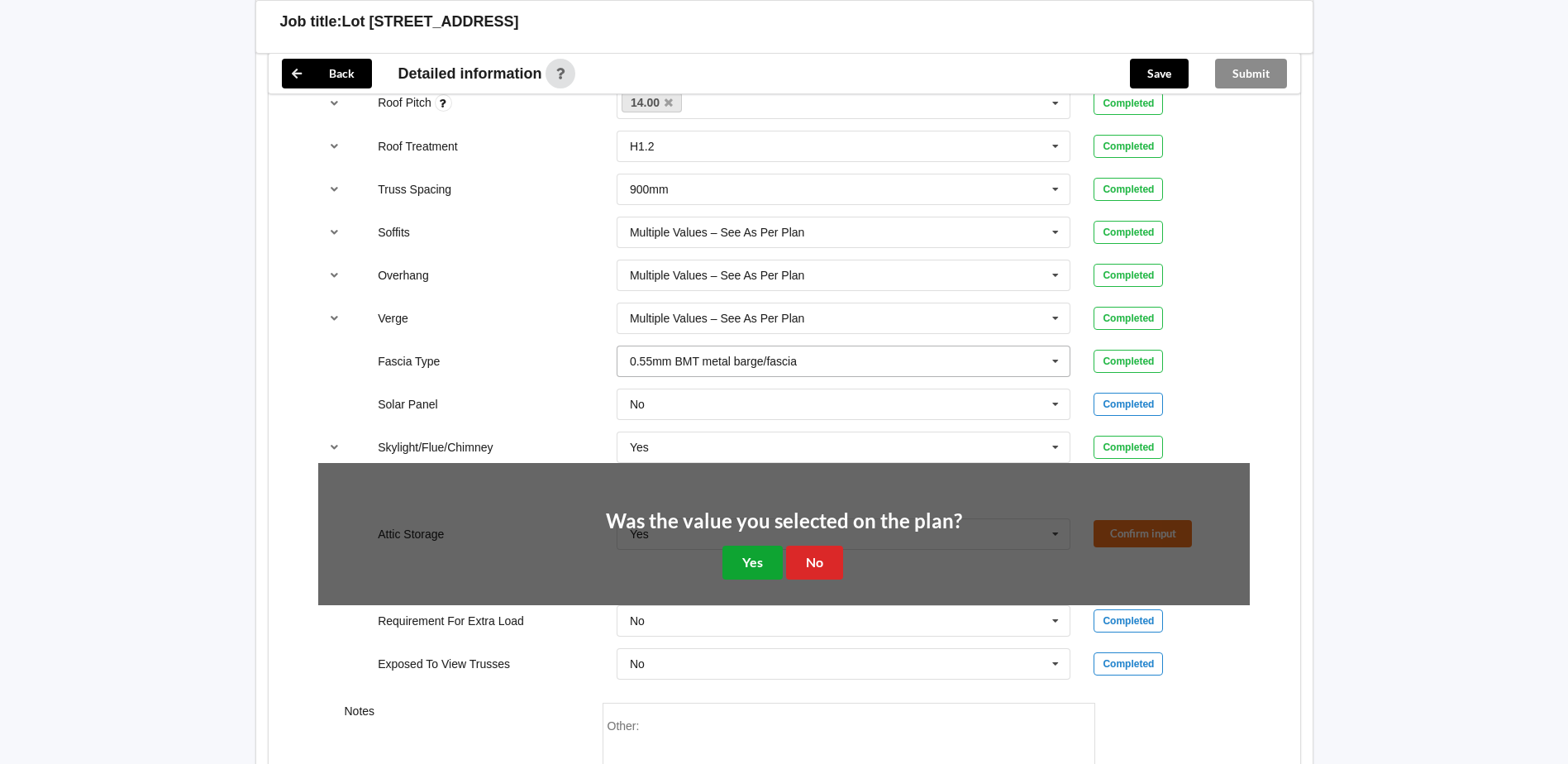
click at [738, 557] on button "Yes" at bounding box center [752, 563] width 60 height 34
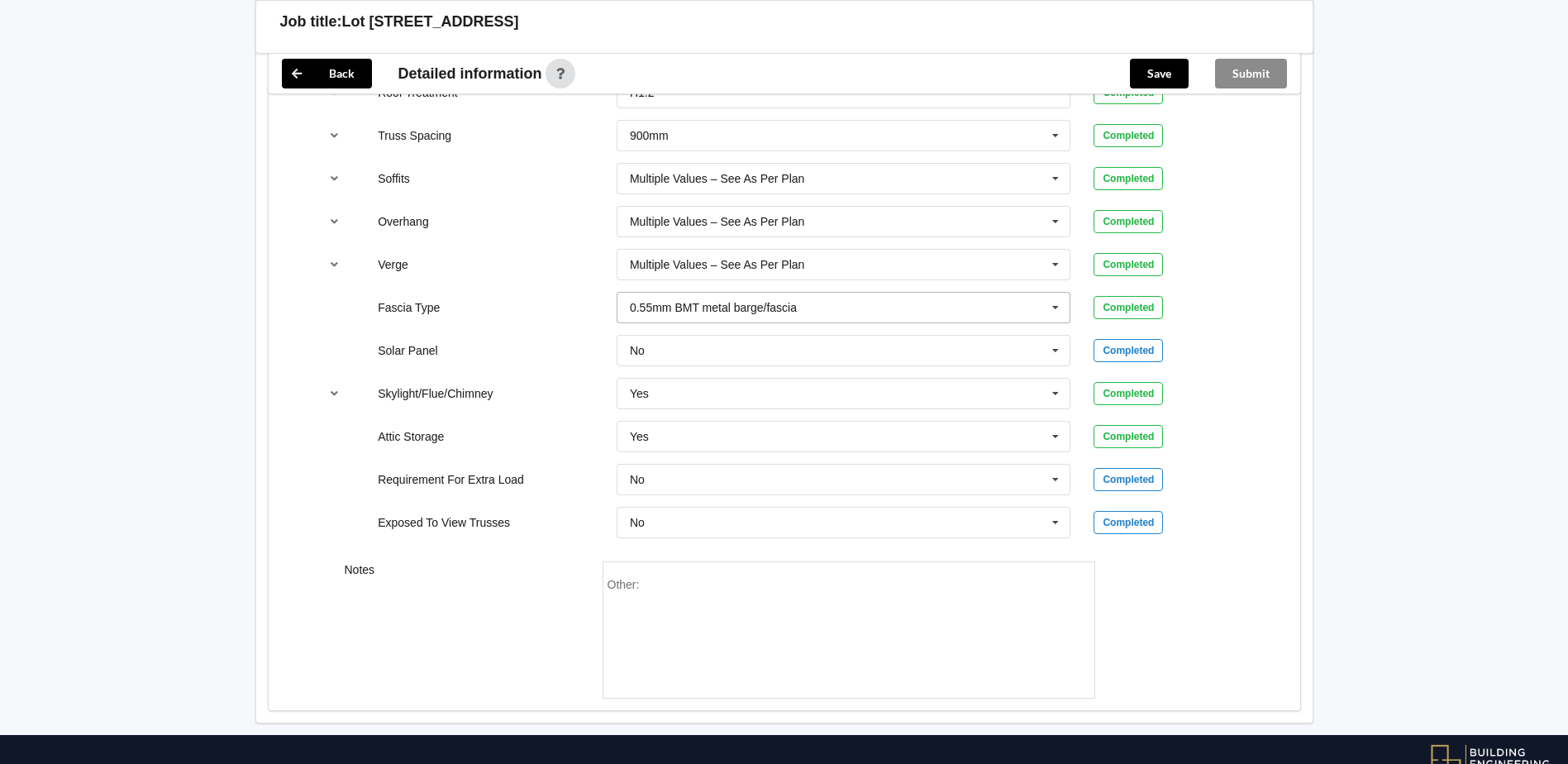
scroll to position [1264, 0]
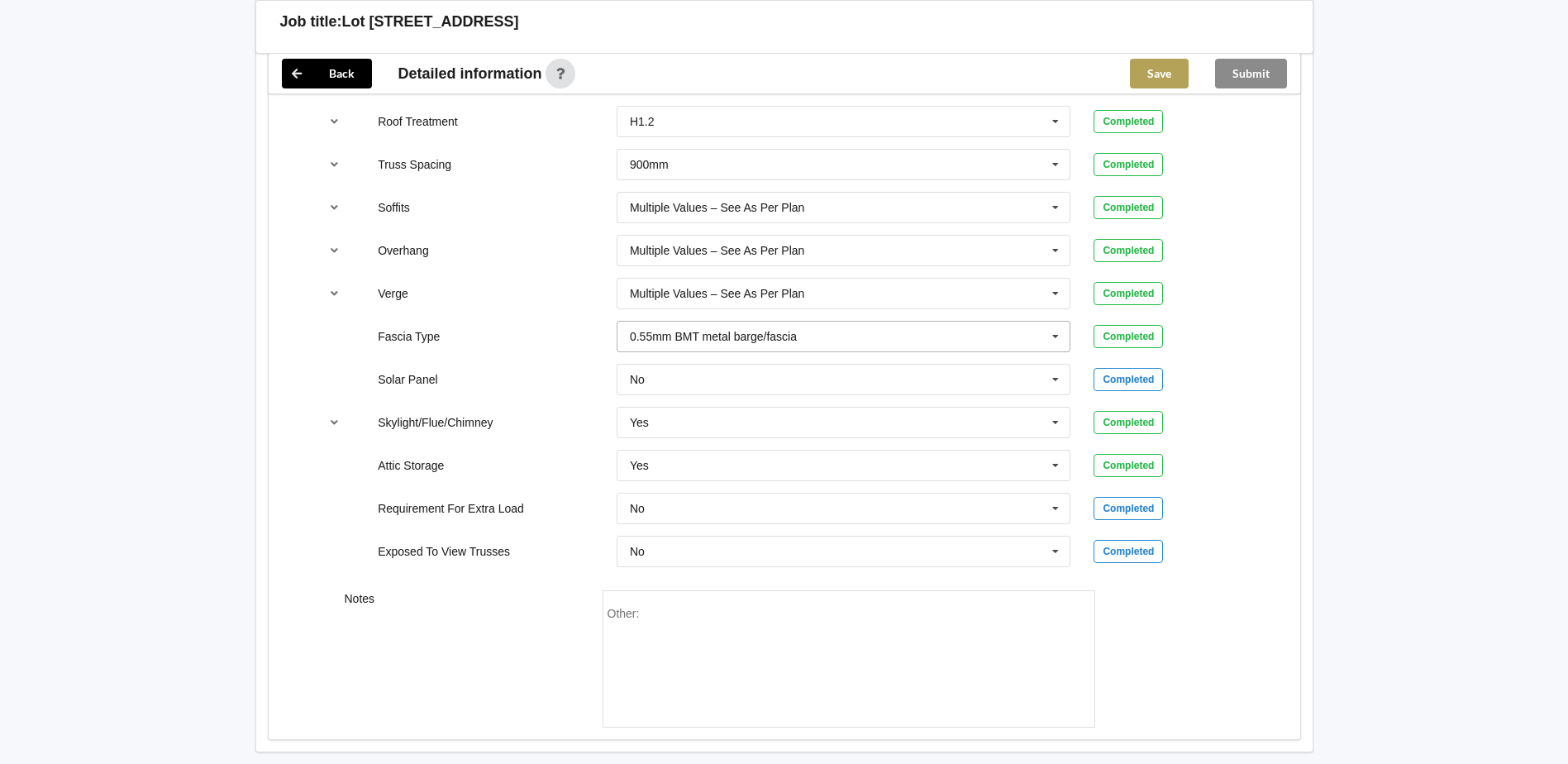
drag, startPoint x: 1165, startPoint y: 57, endPoint x: 1160, endPoint y: 74, distance: 17.7
click at [1165, 57] on div "Save" at bounding box center [1159, 73] width 85 height 39
click at [1160, 75] on button "Save" at bounding box center [1160, 73] width 59 height 30
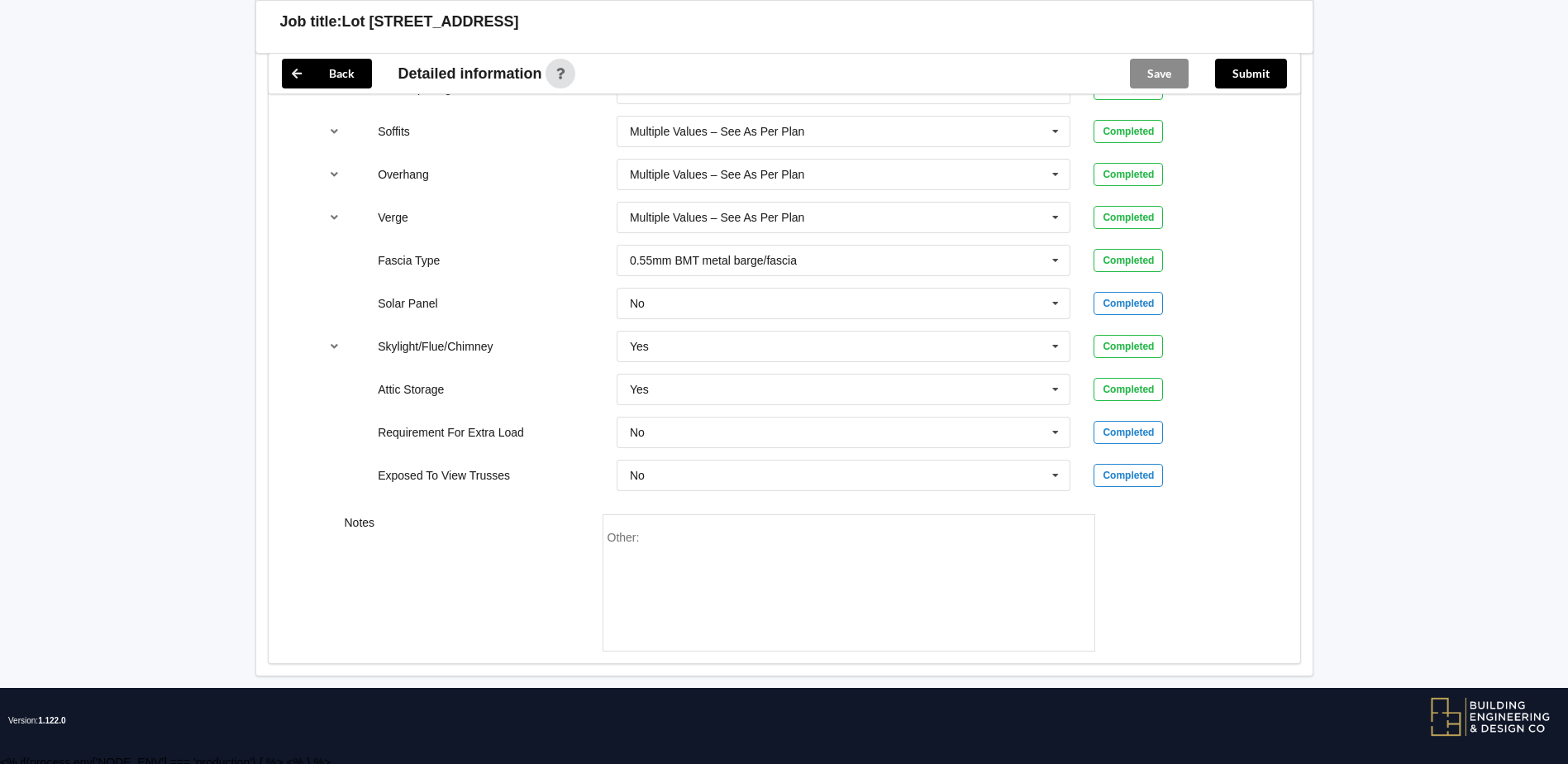
drag, startPoint x: 838, startPoint y: 268, endPoint x: 749, endPoint y: 260, distance: 89.4
click at [590, 273] on div "Fascia Type 0.55mm BMT metal barge/fascia Bildon Continuous 180 Diamond 147 M85…" at bounding box center [784, 259] width 955 height 55
drag, startPoint x: 807, startPoint y: 259, endPoint x: 663, endPoint y: 260, distance: 144.0
click at [698, 260] on div "0.55mm BMT metal barge/fascia Bildon Continuous 180 Diamond 147 M85 - 180mmx18m…" at bounding box center [844, 259] width 455 height 31
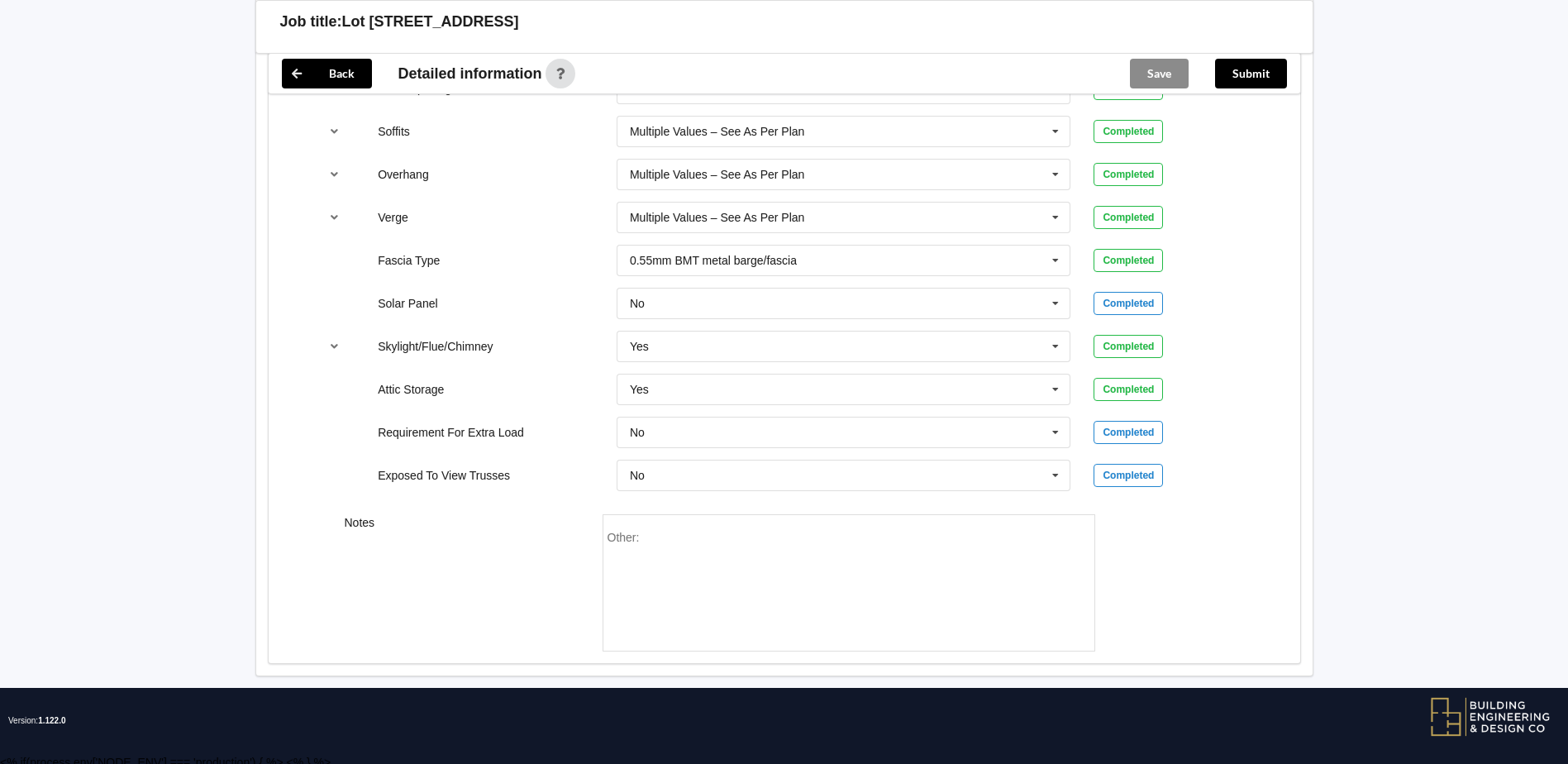
click at [1267, 72] on button "Submit" at bounding box center [1251, 73] width 72 height 30
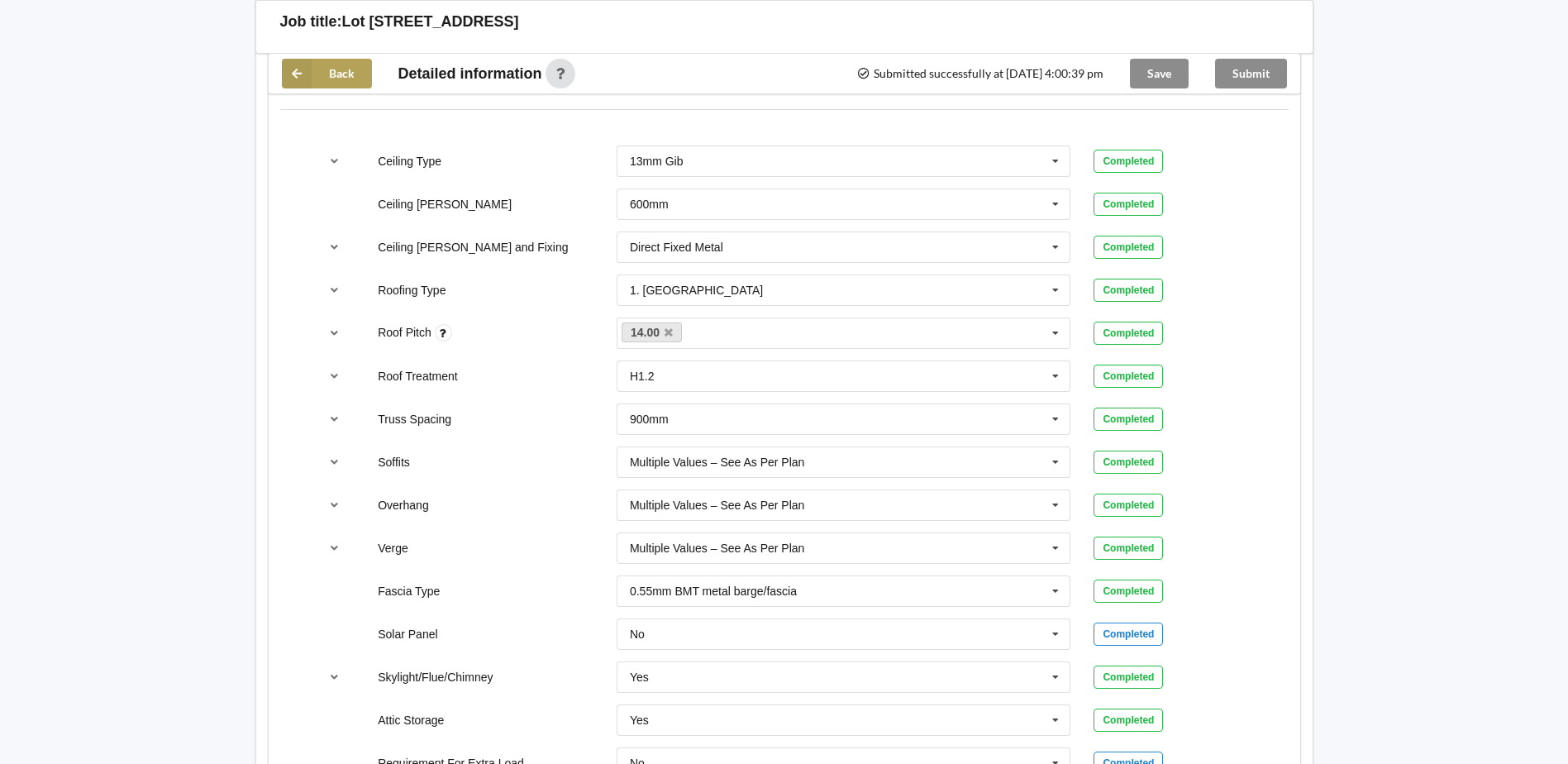
click at [328, 65] on button "Back" at bounding box center [327, 73] width 90 height 30
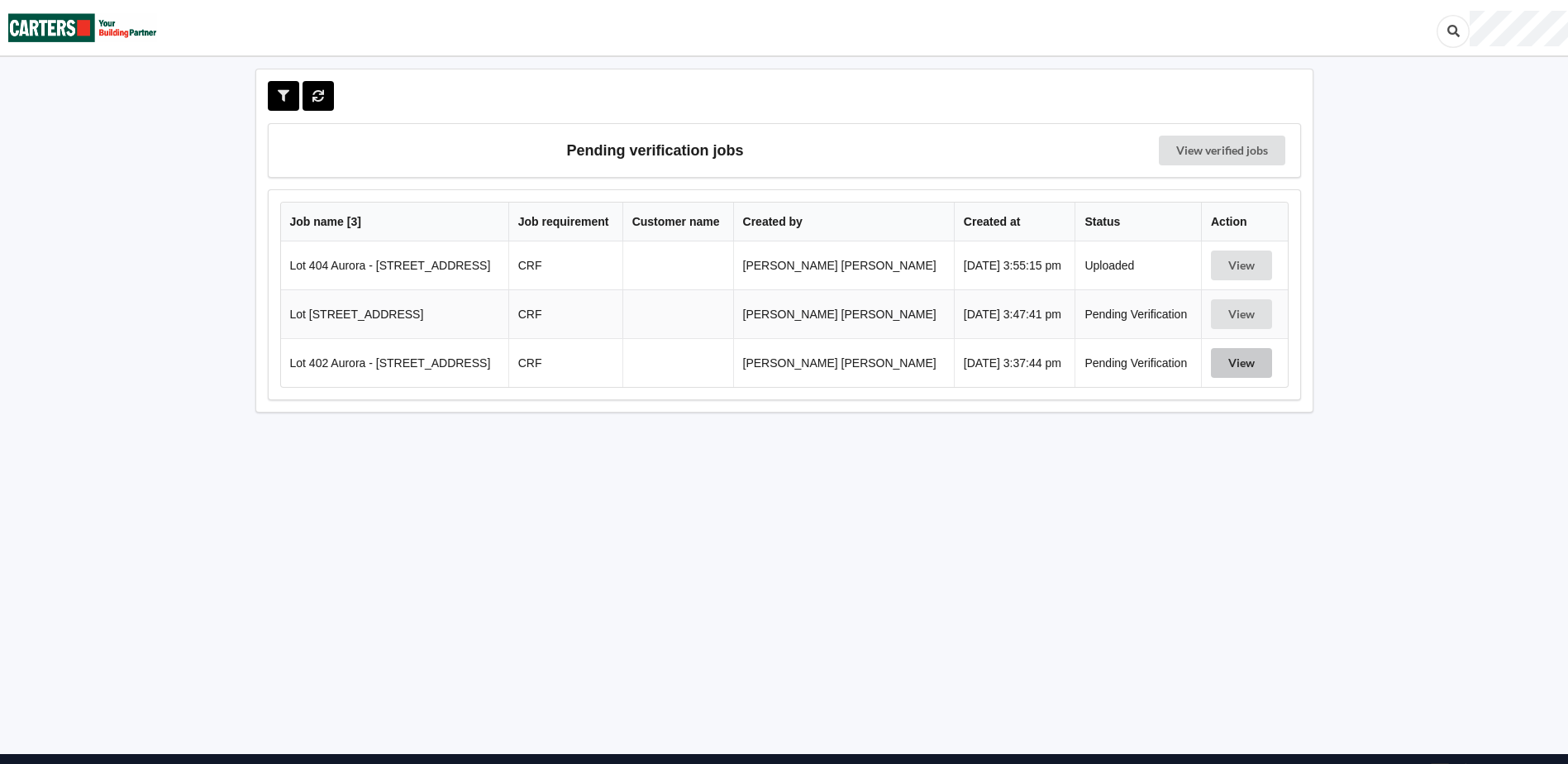
click at [1240, 363] on button "View" at bounding box center [1241, 362] width 61 height 30
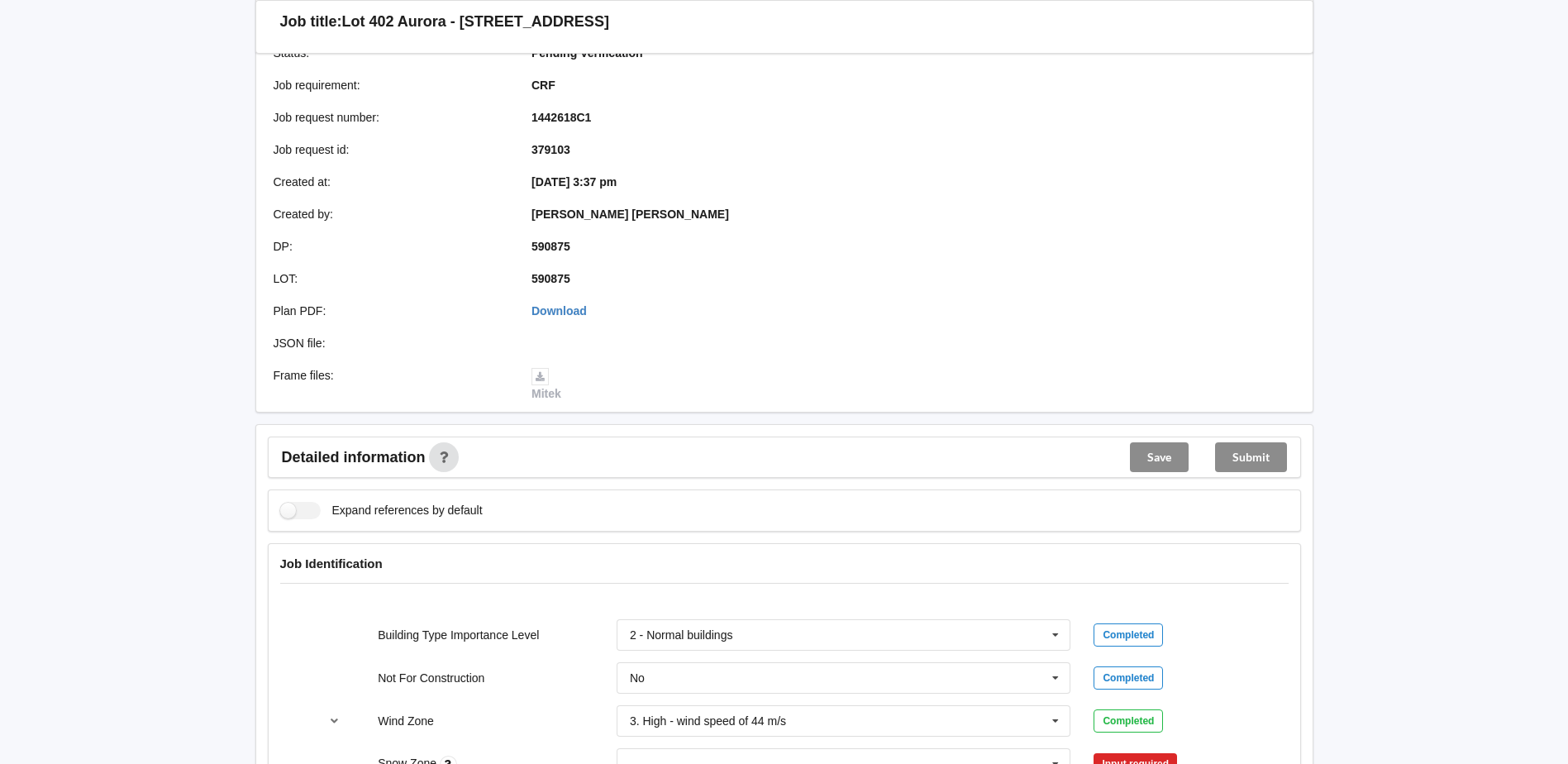
scroll to position [248, 0]
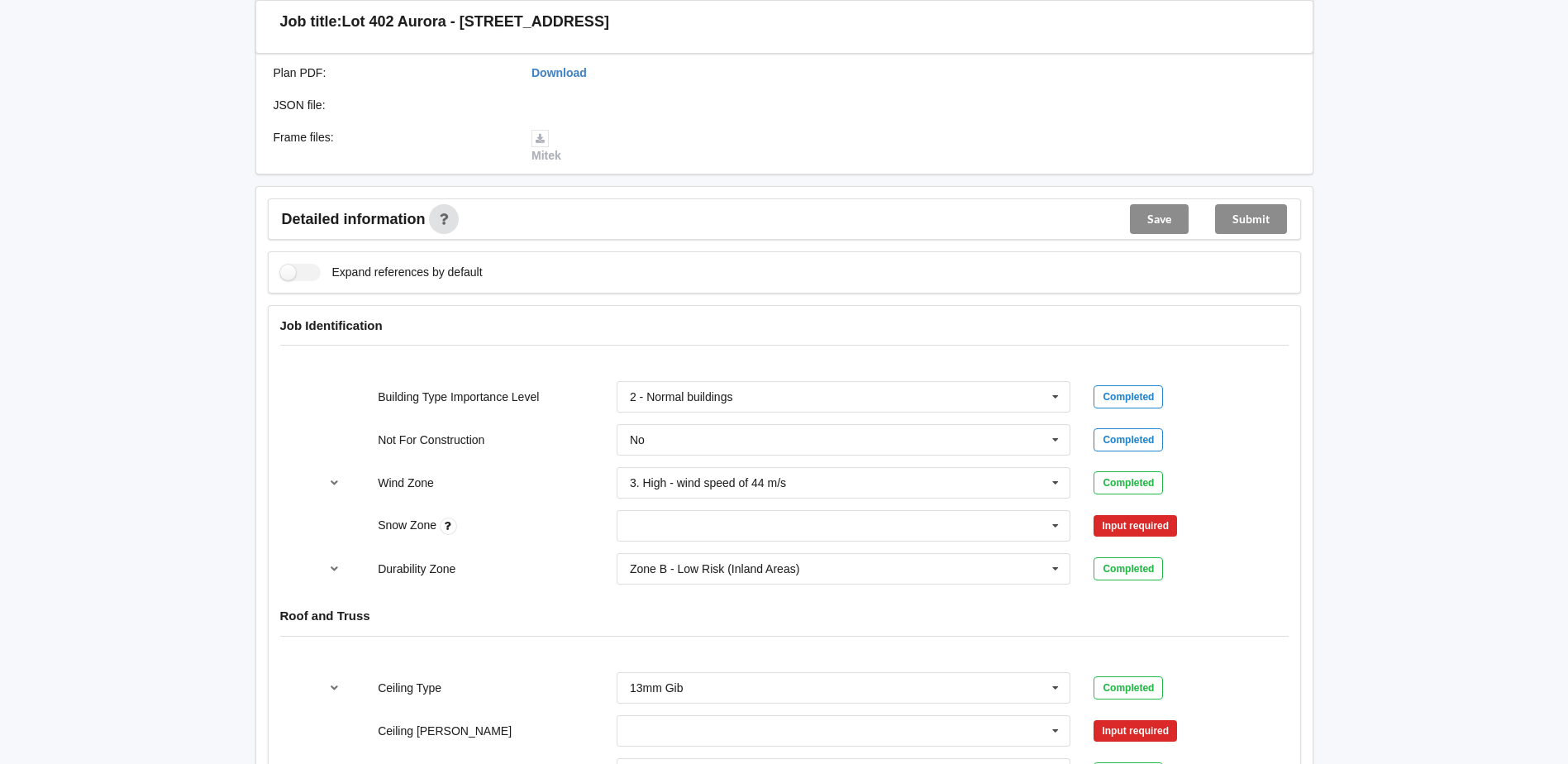
scroll to position [496, 0]
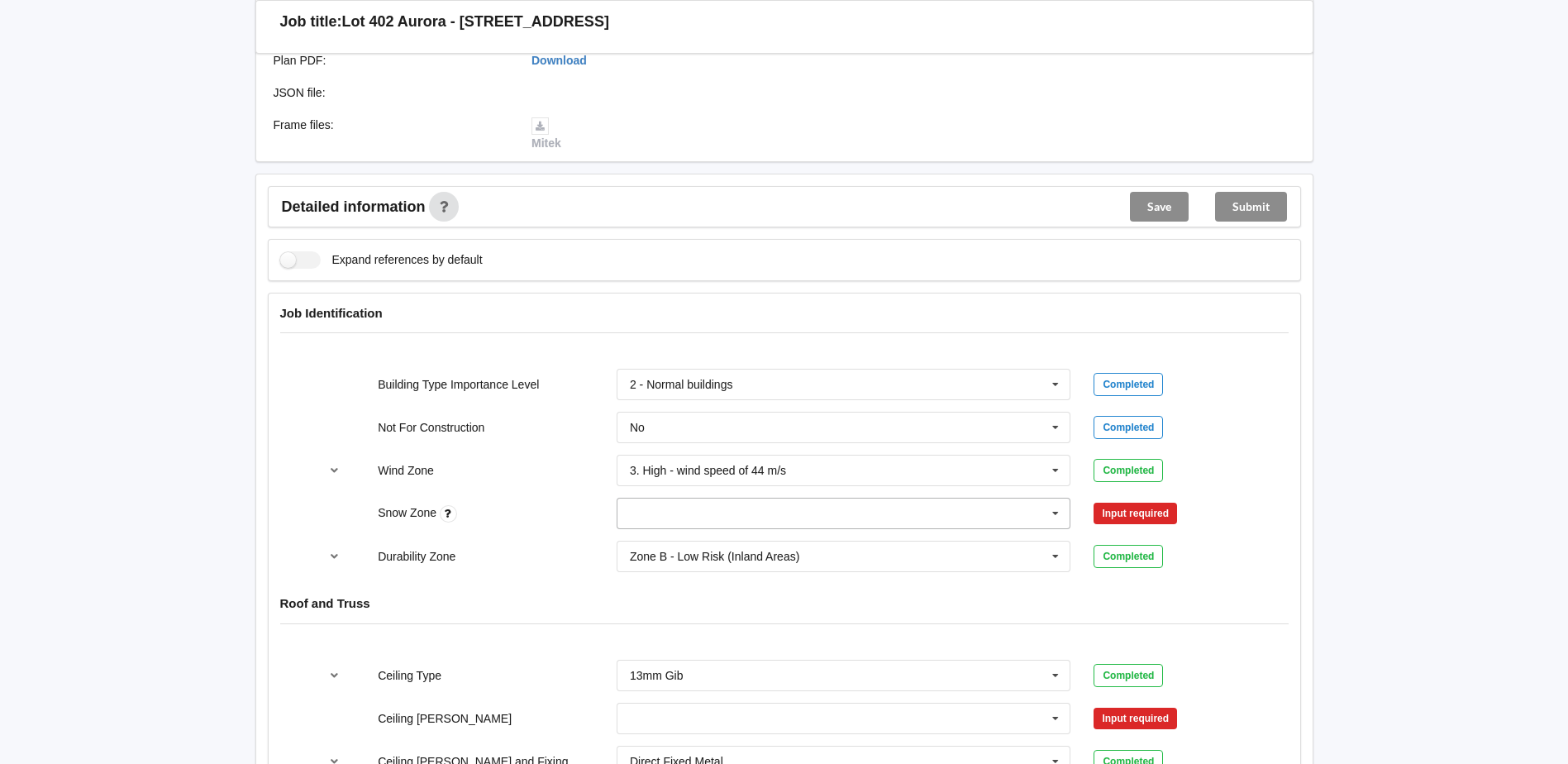
click at [991, 513] on input "text" at bounding box center [845, 513] width 453 height 30
drag, startPoint x: 749, startPoint y: 545, endPoint x: 951, endPoint y: 535, distance: 202.2
click at [749, 545] on div "N0" at bounding box center [844, 543] width 453 height 30
click at [1129, 516] on button "Confirm input" at bounding box center [1143, 514] width 98 height 27
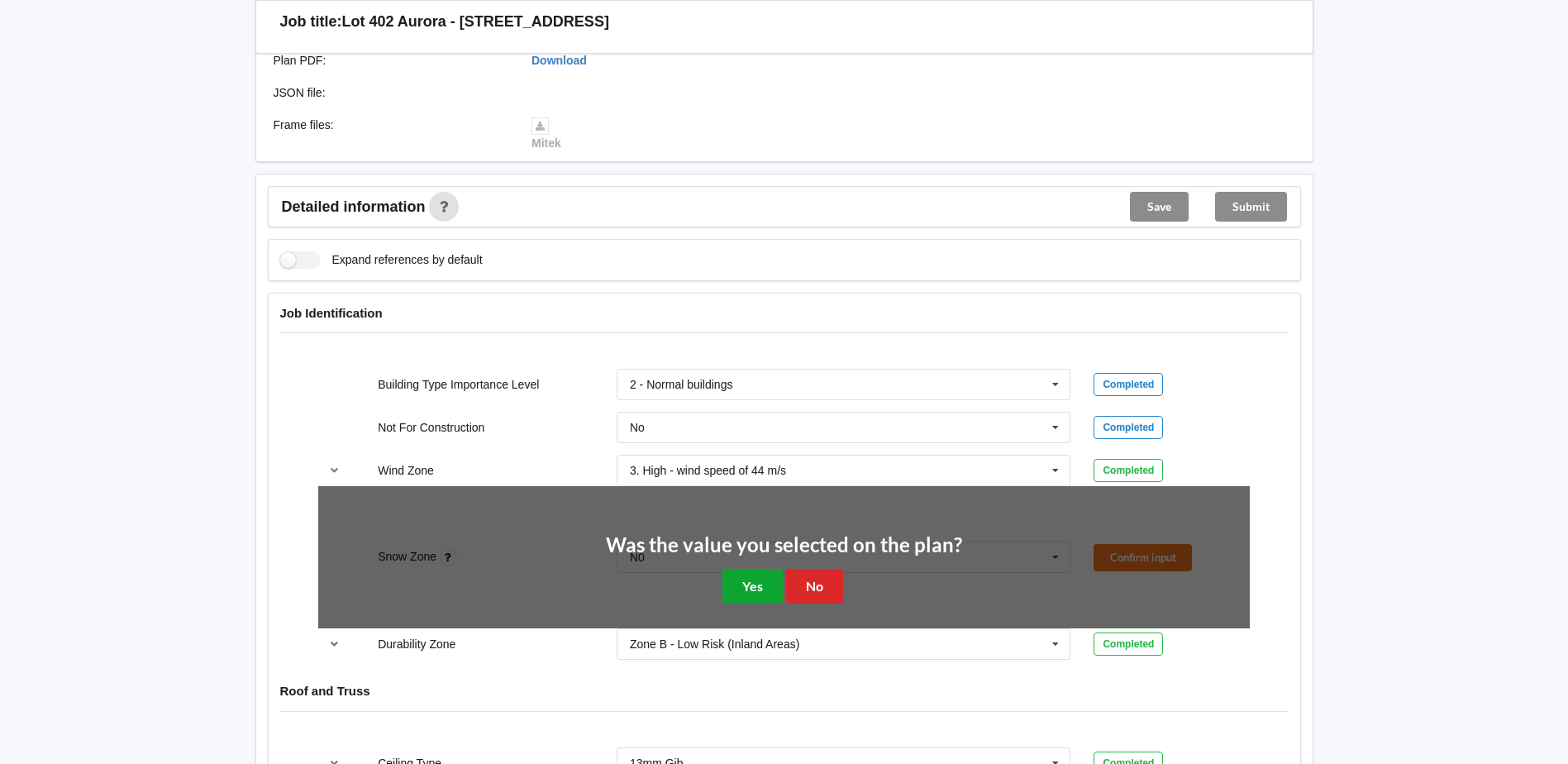
click at [727, 589] on button "Yes" at bounding box center [752, 586] width 60 height 34
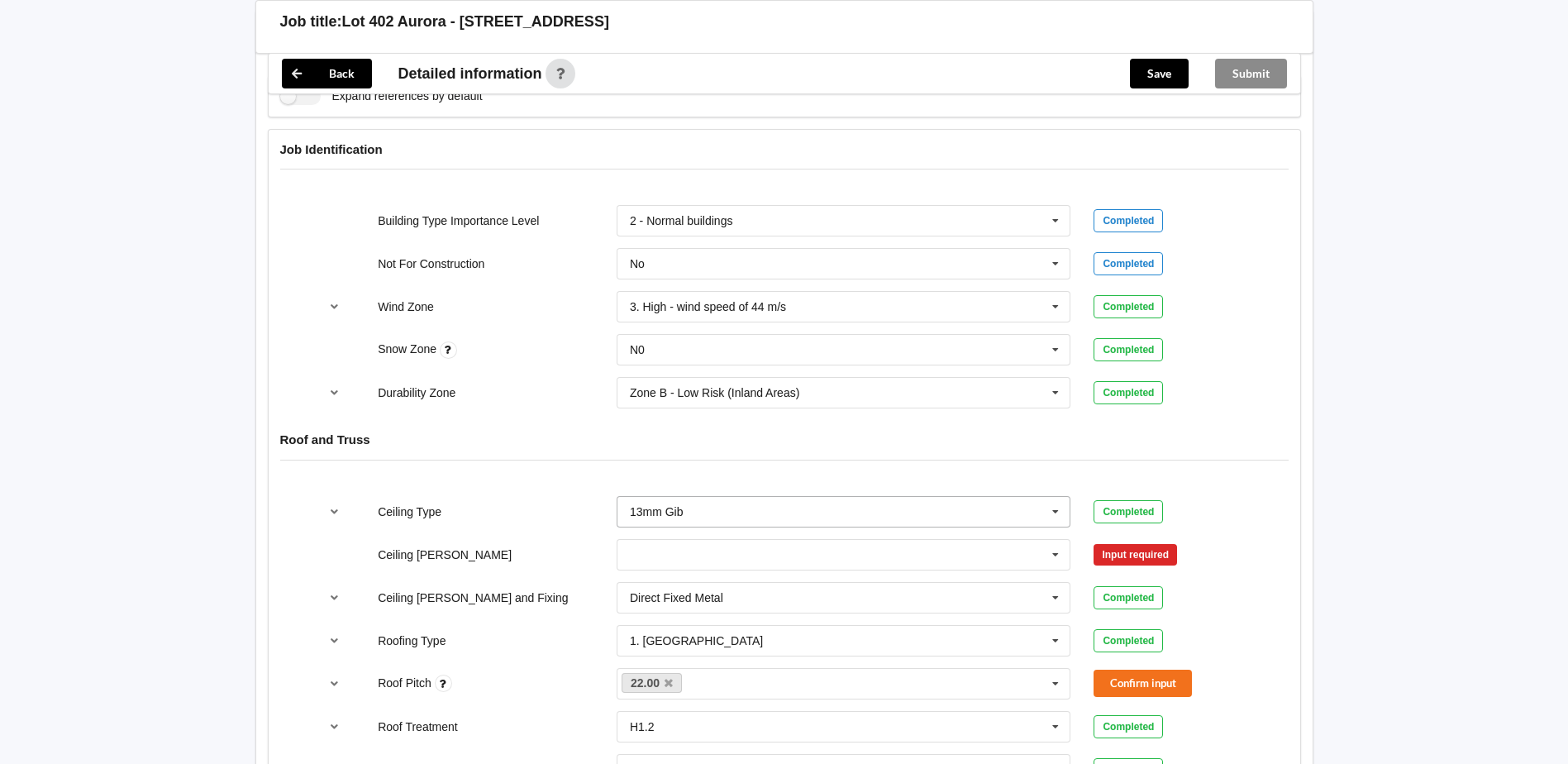
scroll to position [661, 0]
click at [795, 556] on input "text" at bounding box center [845, 552] width 453 height 30
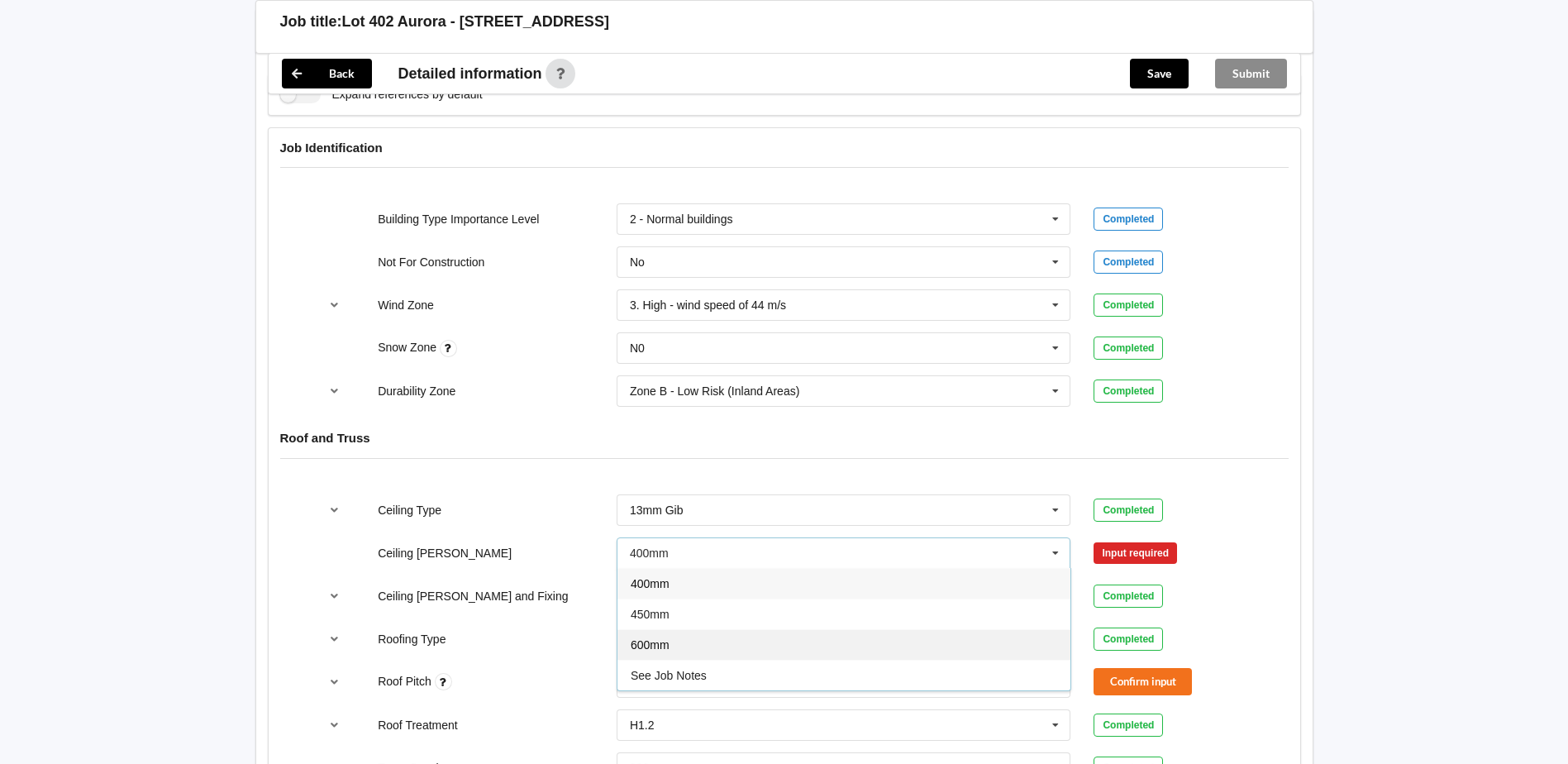
click at [679, 641] on div "600mm" at bounding box center [844, 644] width 453 height 30
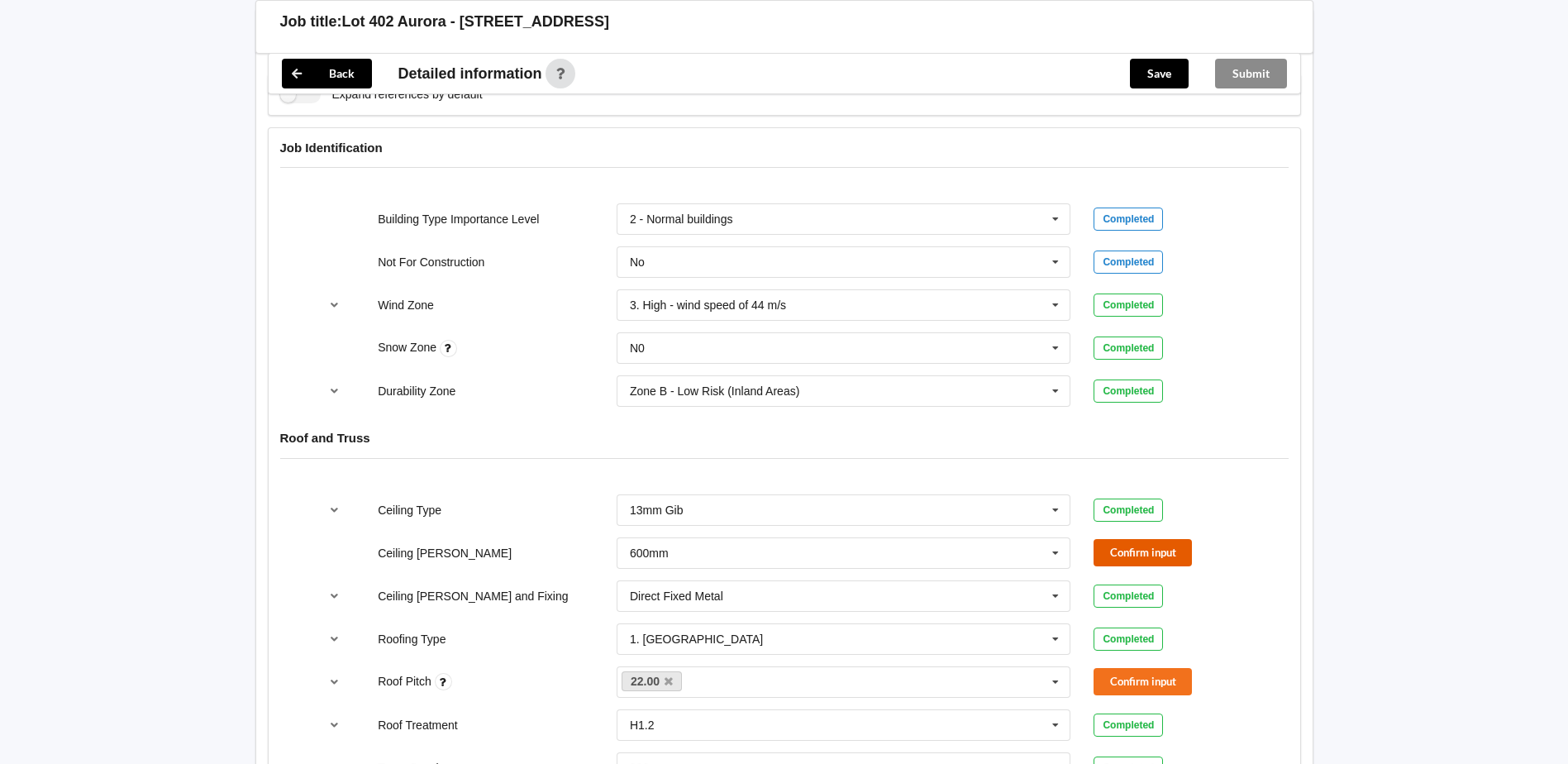
click at [1131, 545] on button "Confirm input" at bounding box center [1143, 552] width 98 height 27
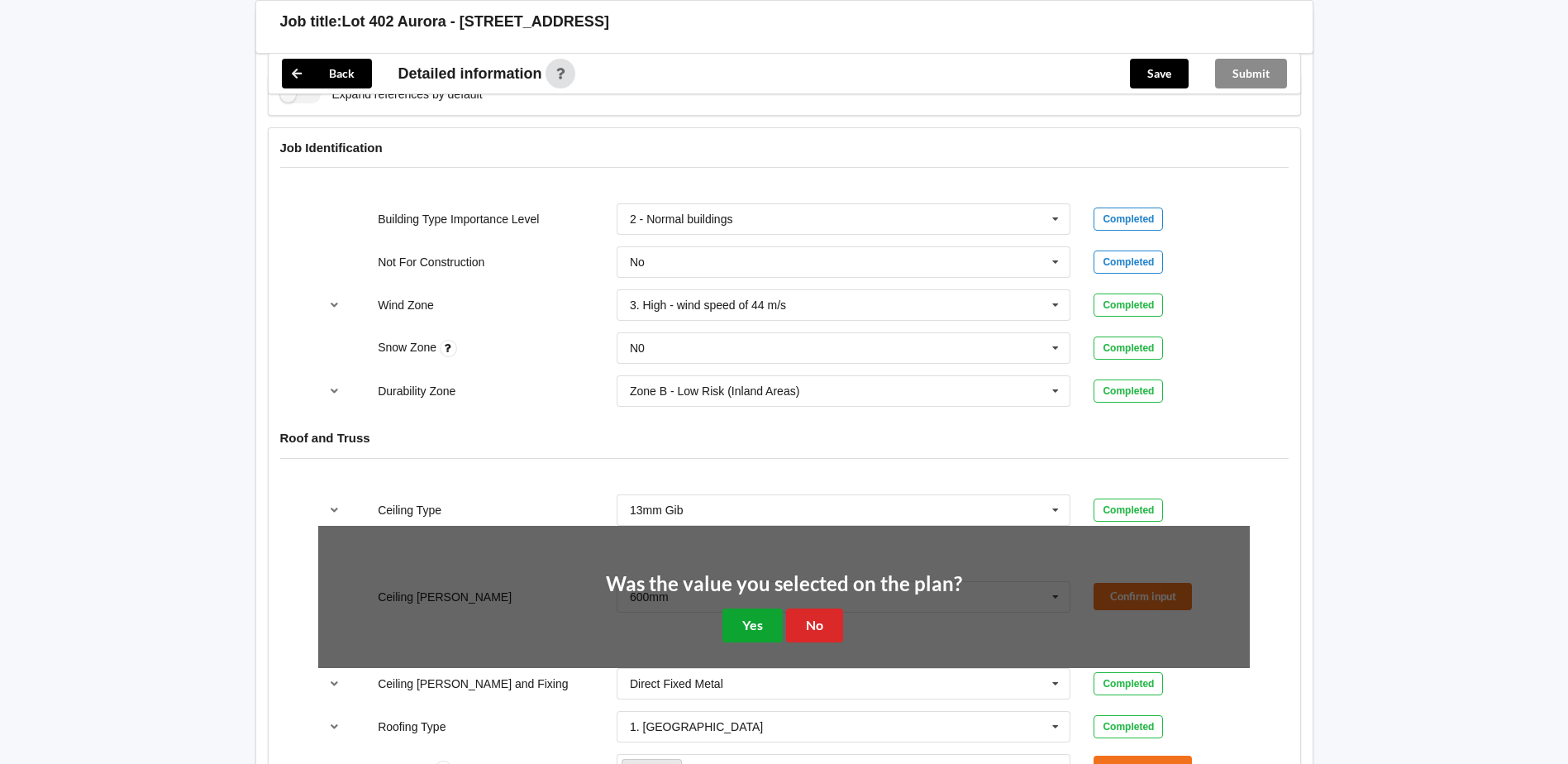
click at [732, 619] on button "Yes" at bounding box center [752, 625] width 60 height 34
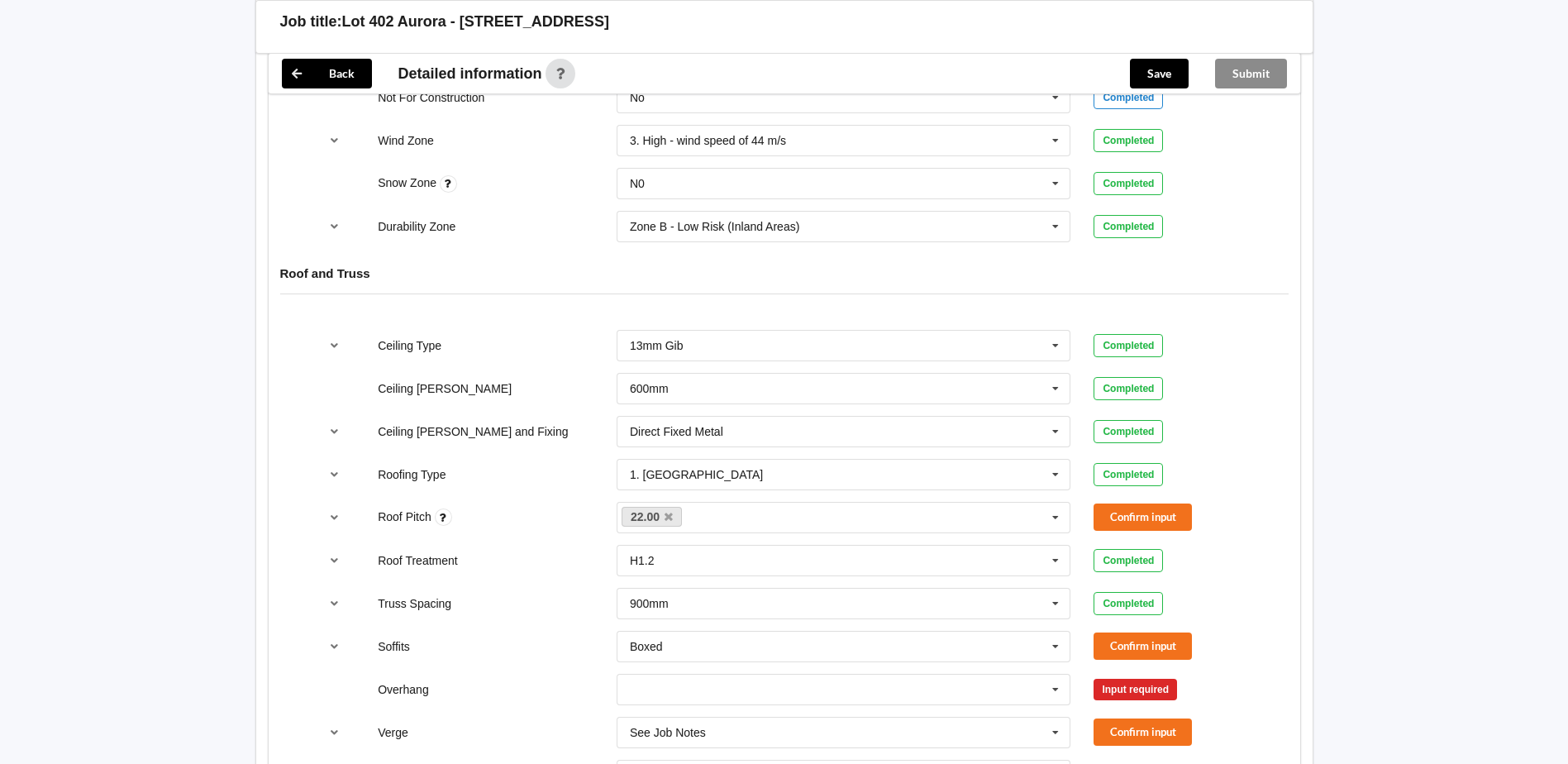
scroll to position [827, 0]
click at [743, 517] on div "22.00 None" at bounding box center [844, 516] width 455 height 31
type input "12"
click at [664, 545] on b "12" at bounding box center [658, 547] width 13 height 13
click at [556, 538] on div "Roof Treatment H1.2 H1.2 H3.2 See Job Notes Completed" at bounding box center [784, 559] width 955 height 55
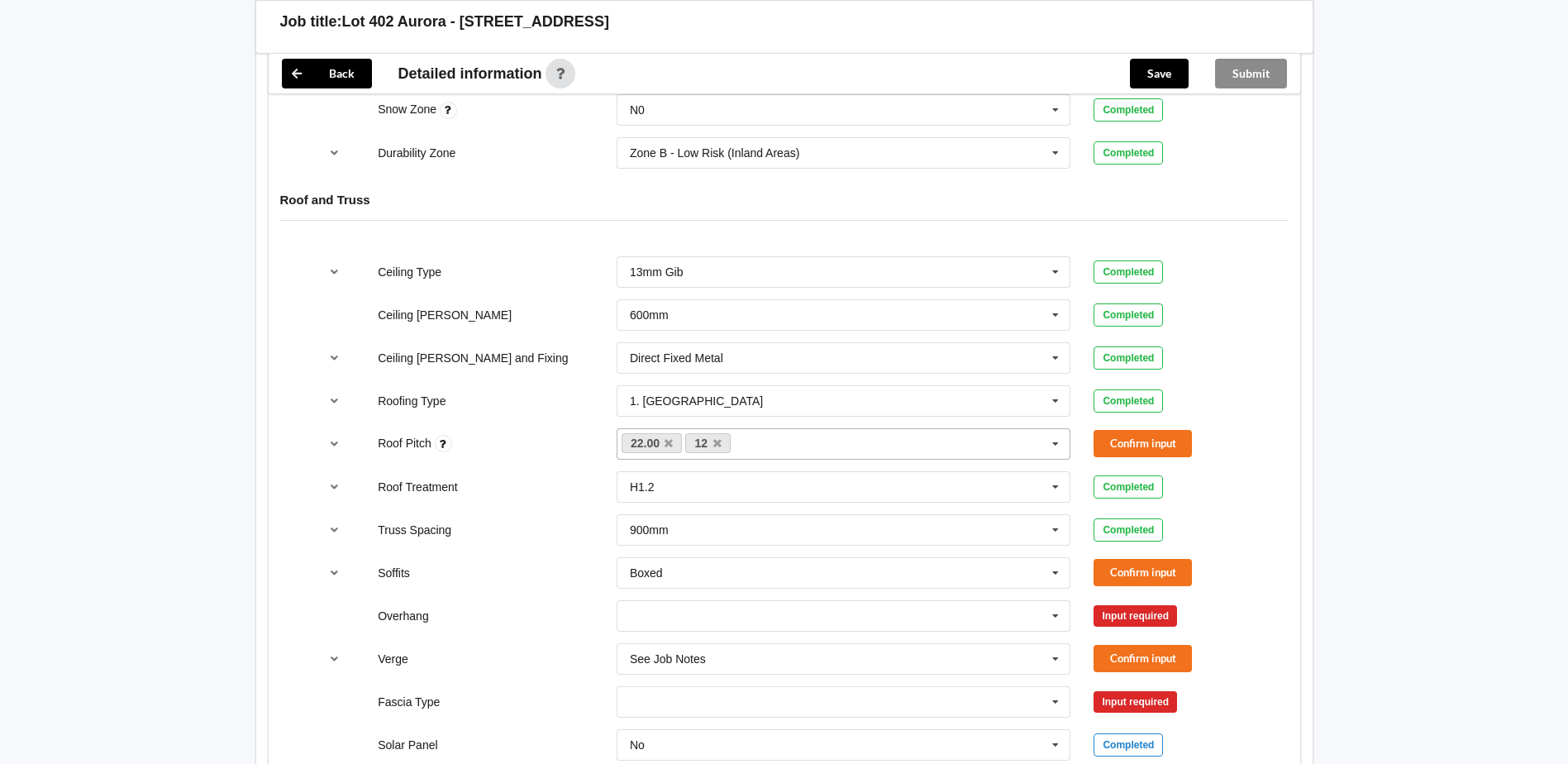
scroll to position [991, 0]
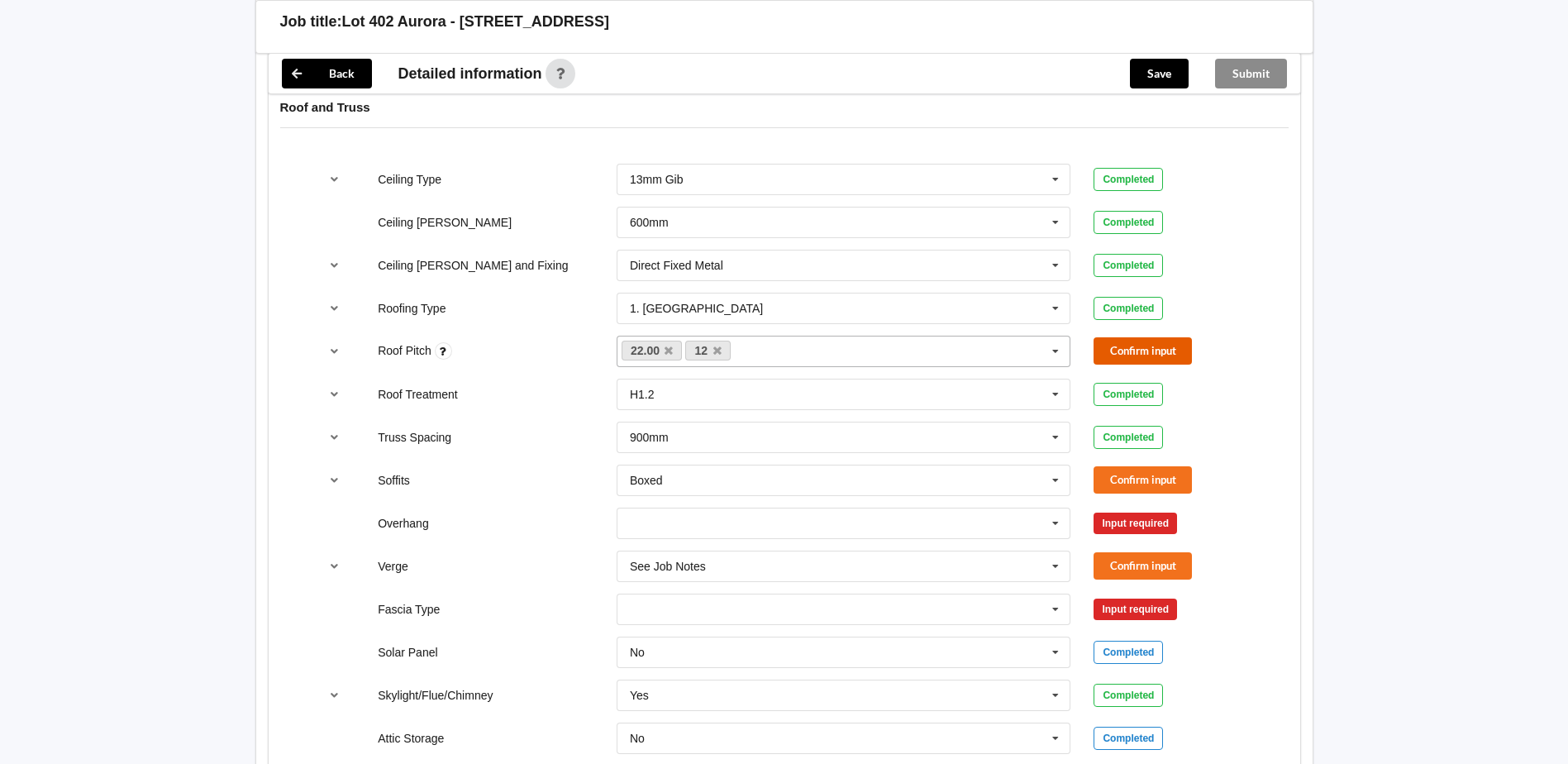
click at [1121, 347] on button "Confirm input" at bounding box center [1143, 351] width 98 height 27
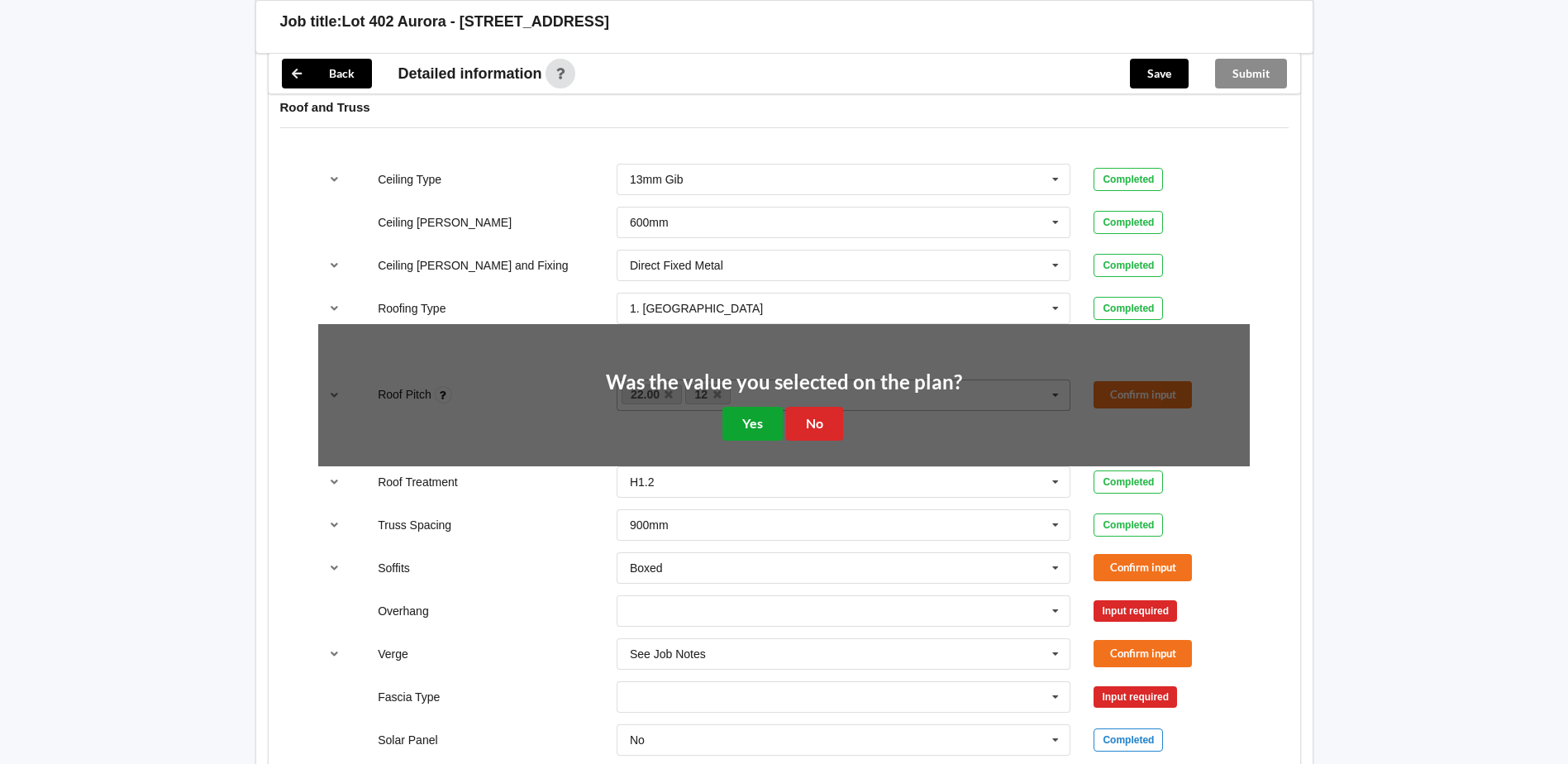
click at [744, 422] on button "Yes" at bounding box center [752, 423] width 60 height 34
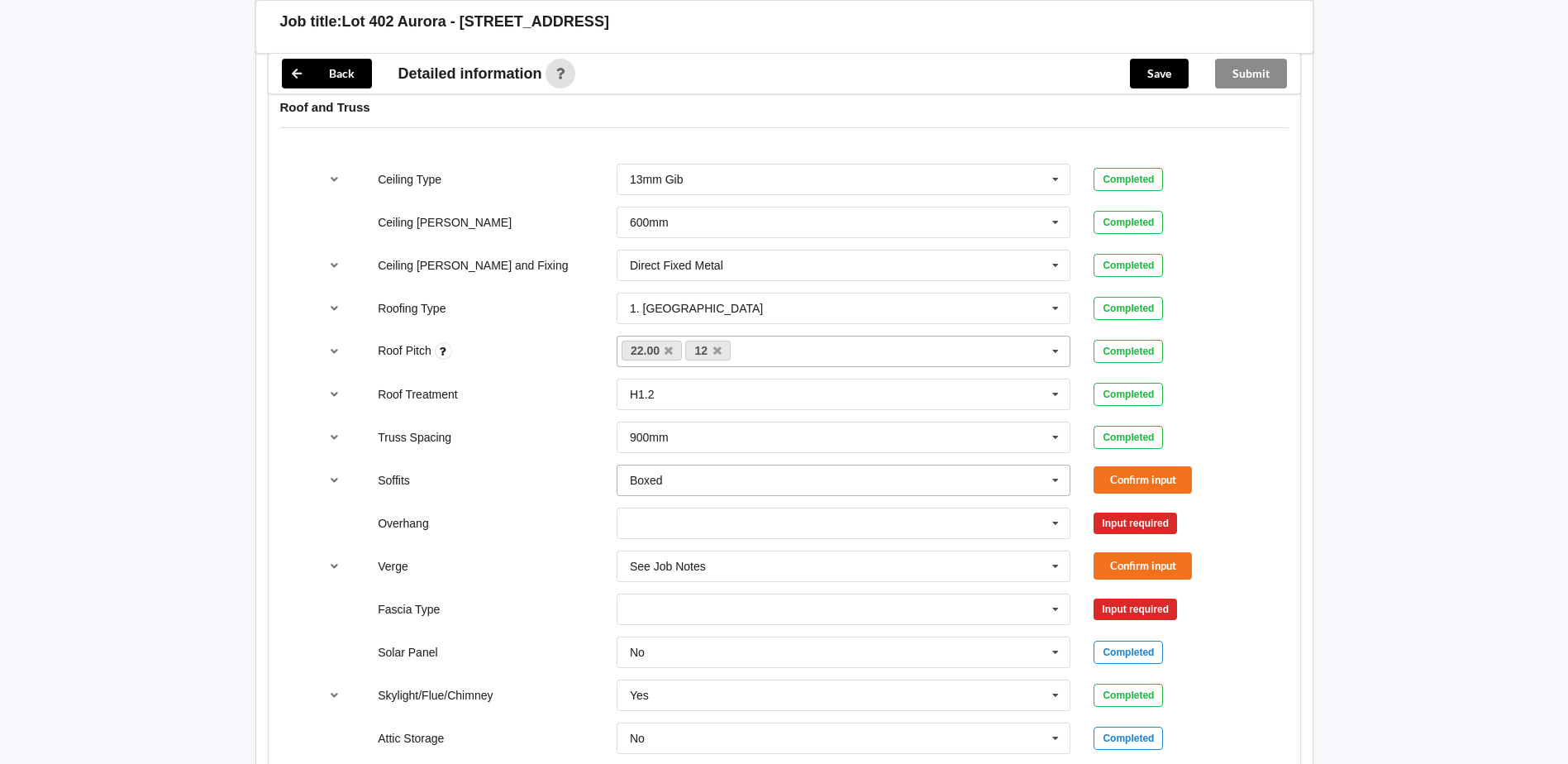
click at [1064, 480] on icon at bounding box center [1056, 480] width 25 height 30
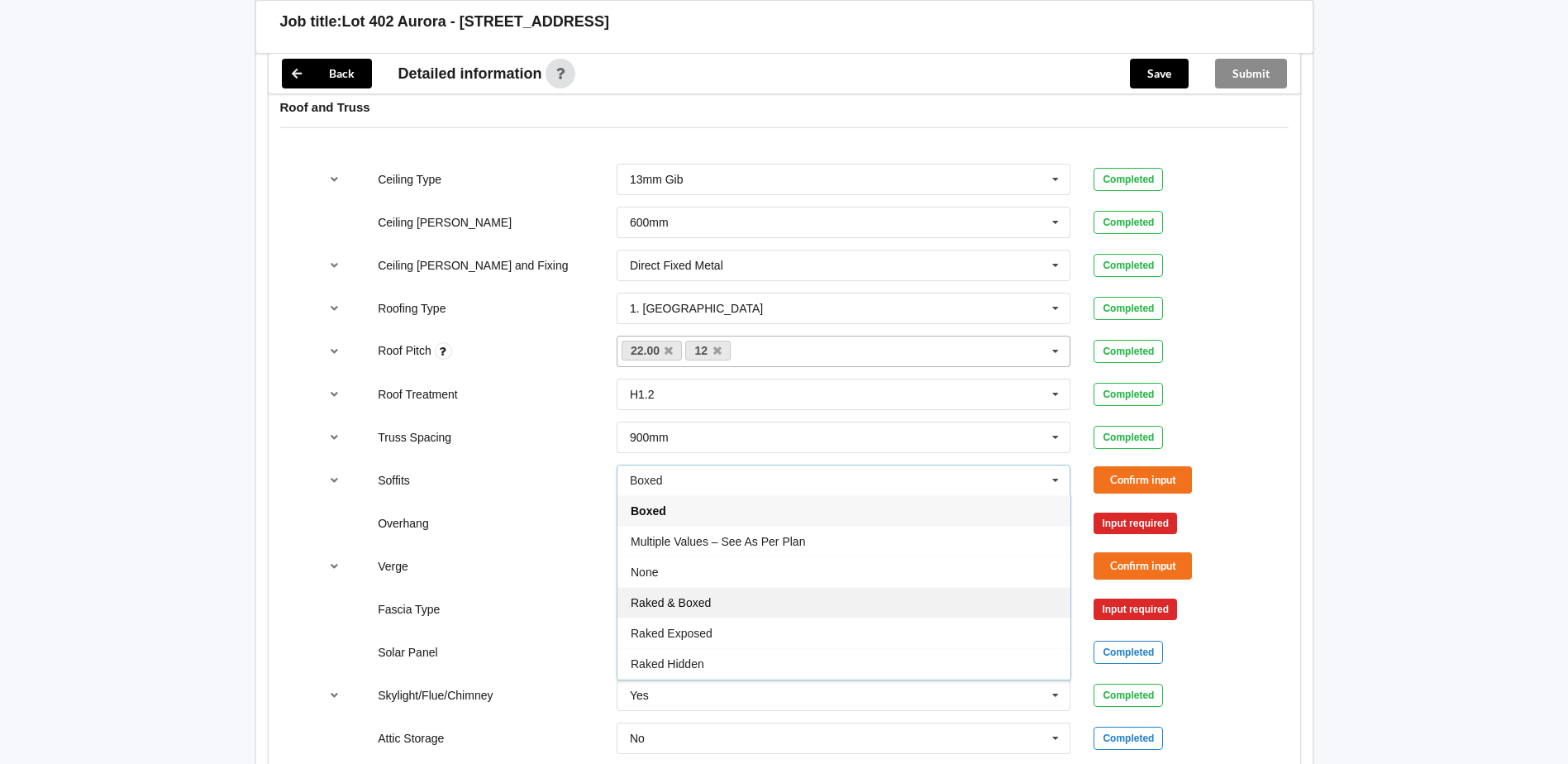
click at [692, 598] on span "Raked & Boxed" at bounding box center [671, 602] width 81 height 13
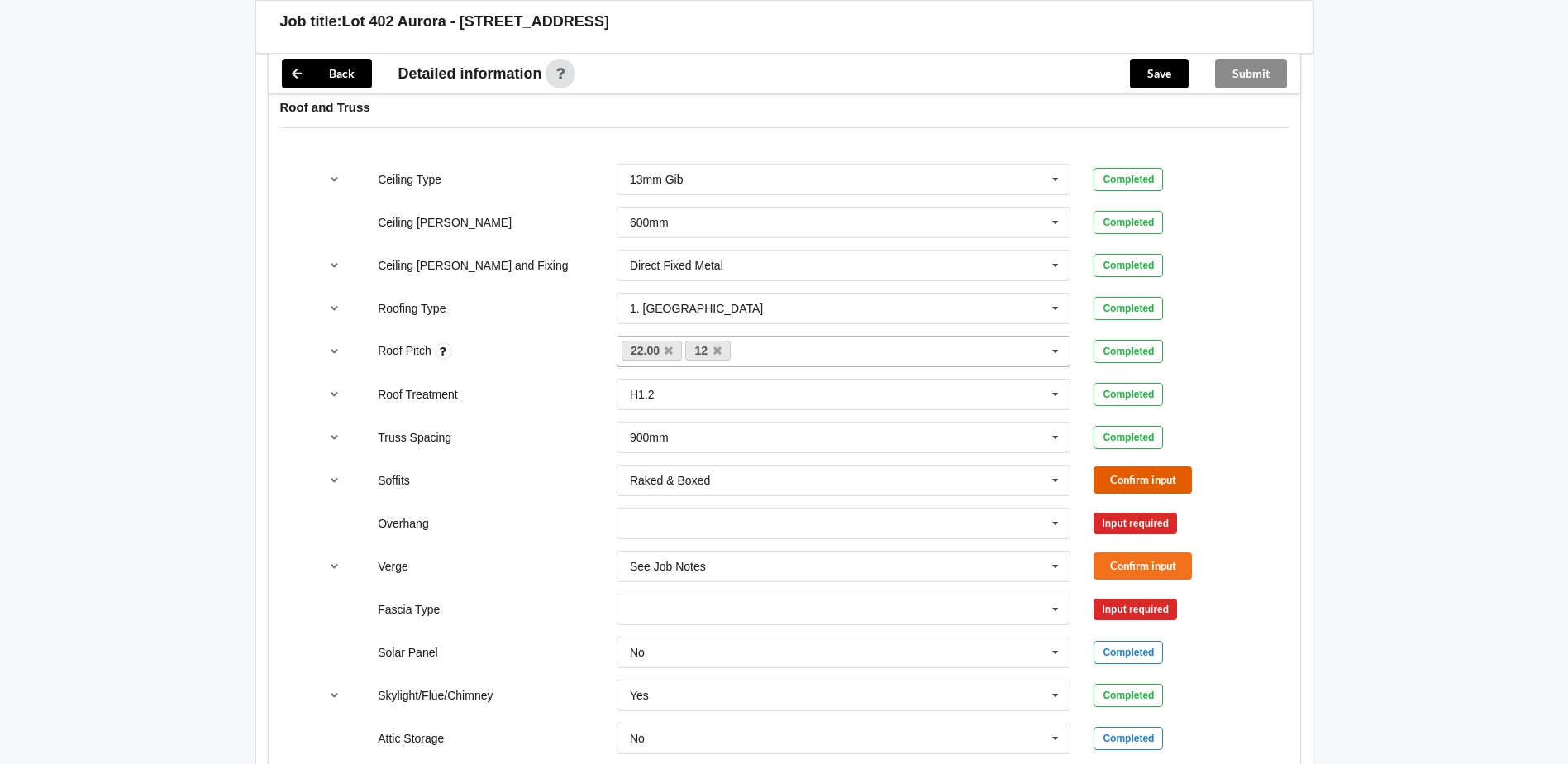
click at [1171, 478] on button "Confirm input" at bounding box center [1143, 480] width 98 height 27
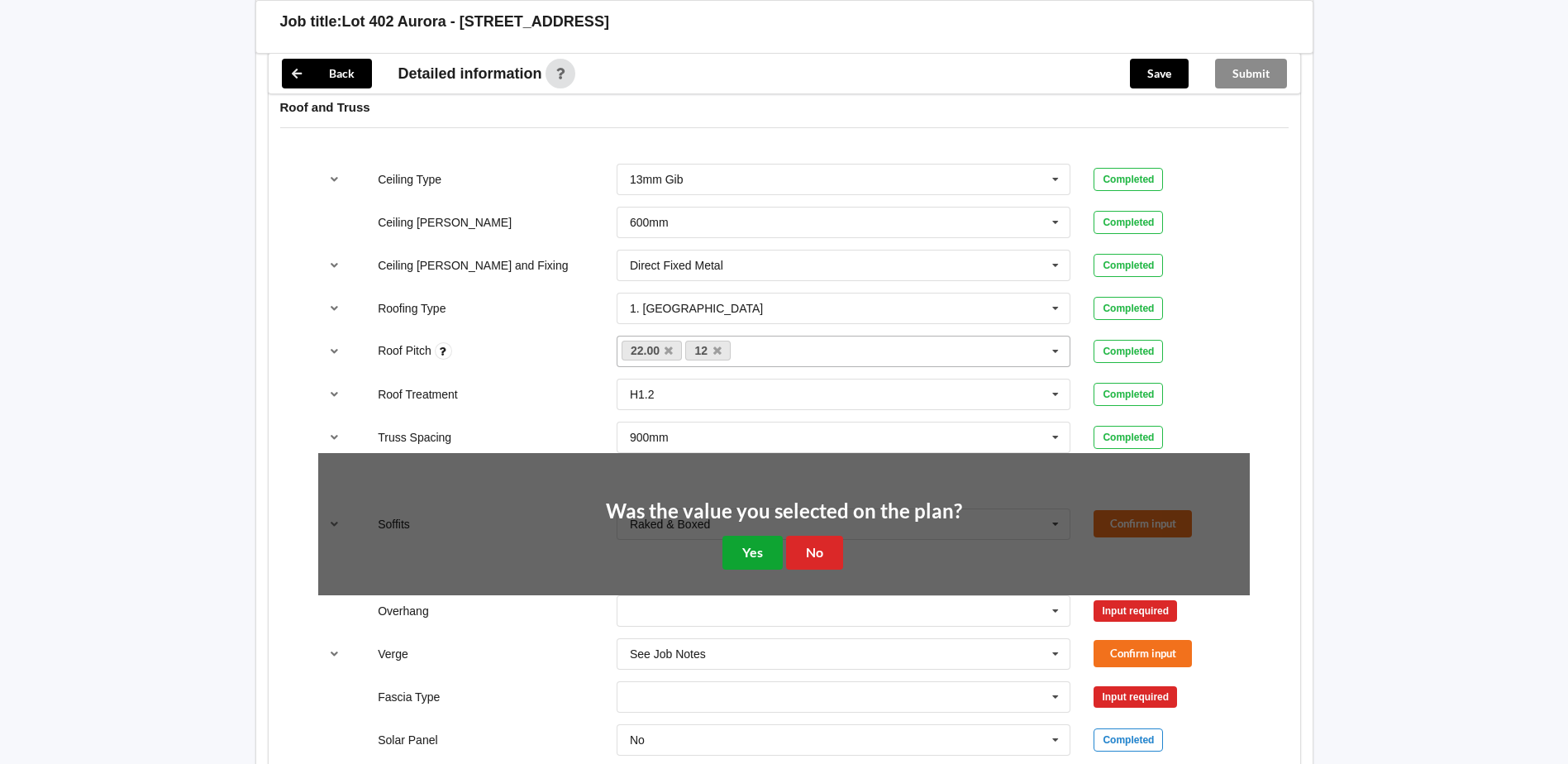
click at [767, 547] on button "Yes" at bounding box center [752, 553] width 60 height 34
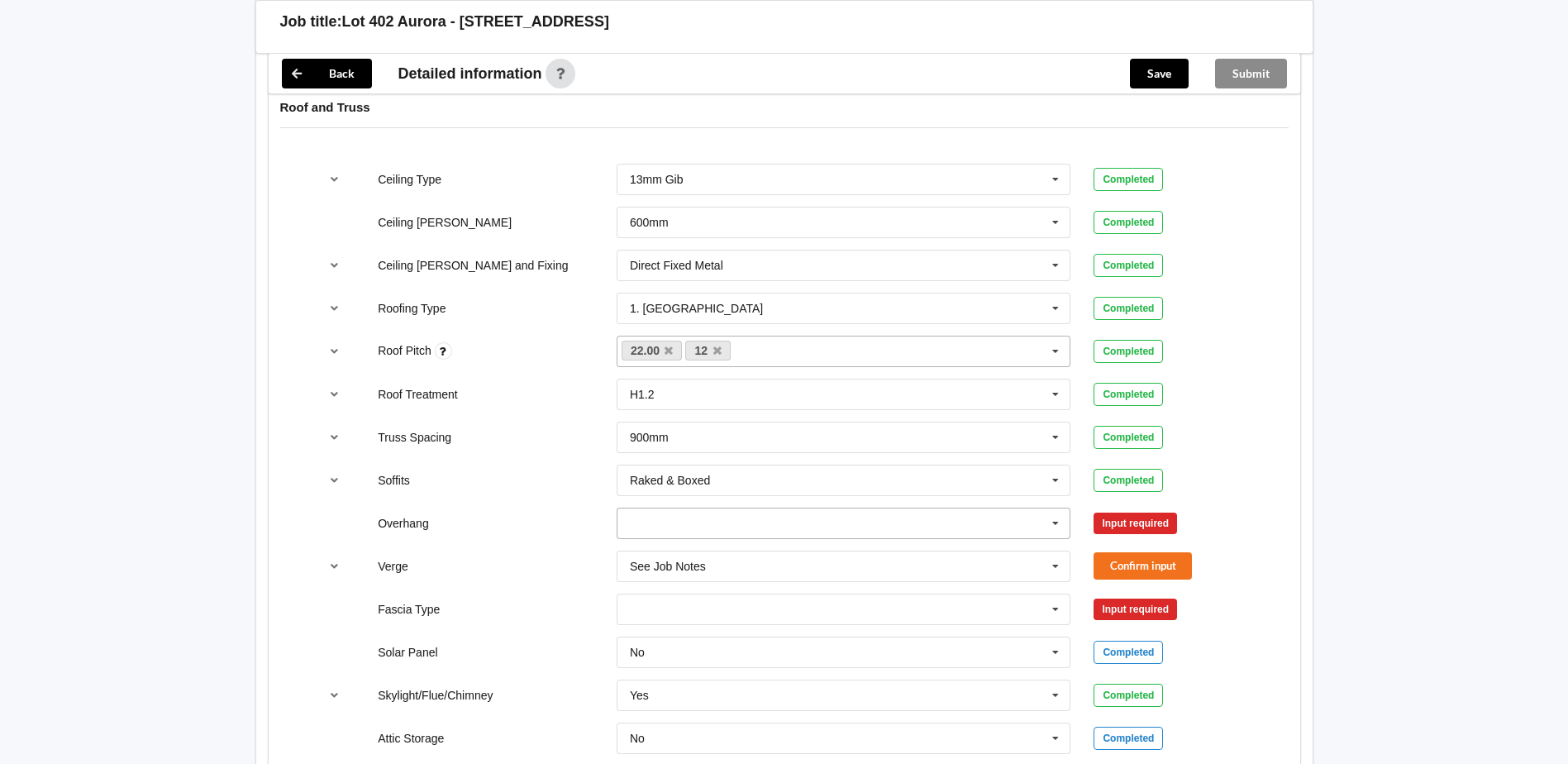
click at [775, 530] on input "text" at bounding box center [845, 522] width 453 height 30
click at [738, 674] on span "Multiple Values – See As Per Plan" at bounding box center [718, 675] width 175 height 13
click at [789, 572] on input "text" at bounding box center [845, 565] width 453 height 30
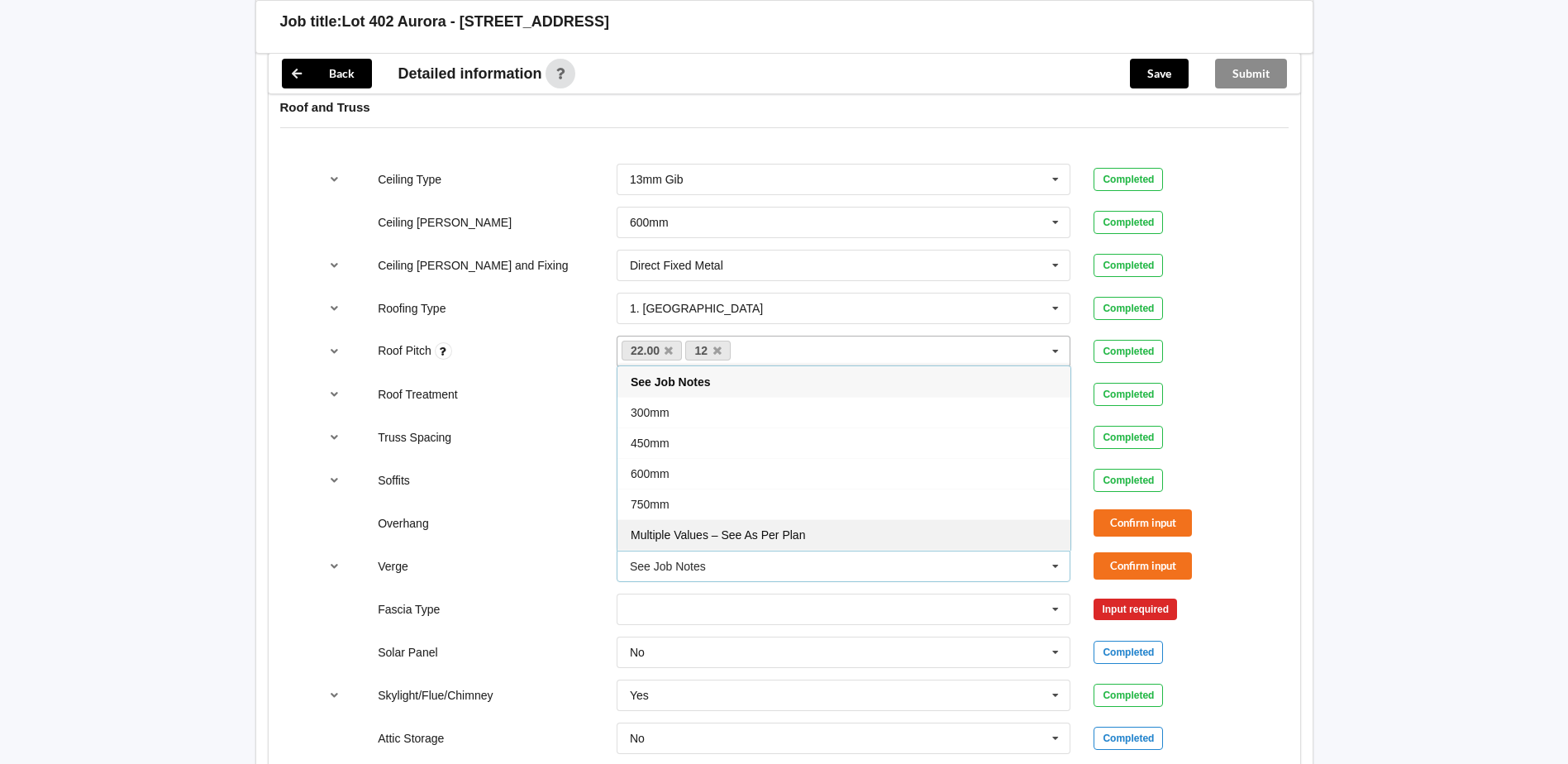
click at [768, 532] on span "Multiple Values – See As Per Plan" at bounding box center [718, 534] width 175 height 13
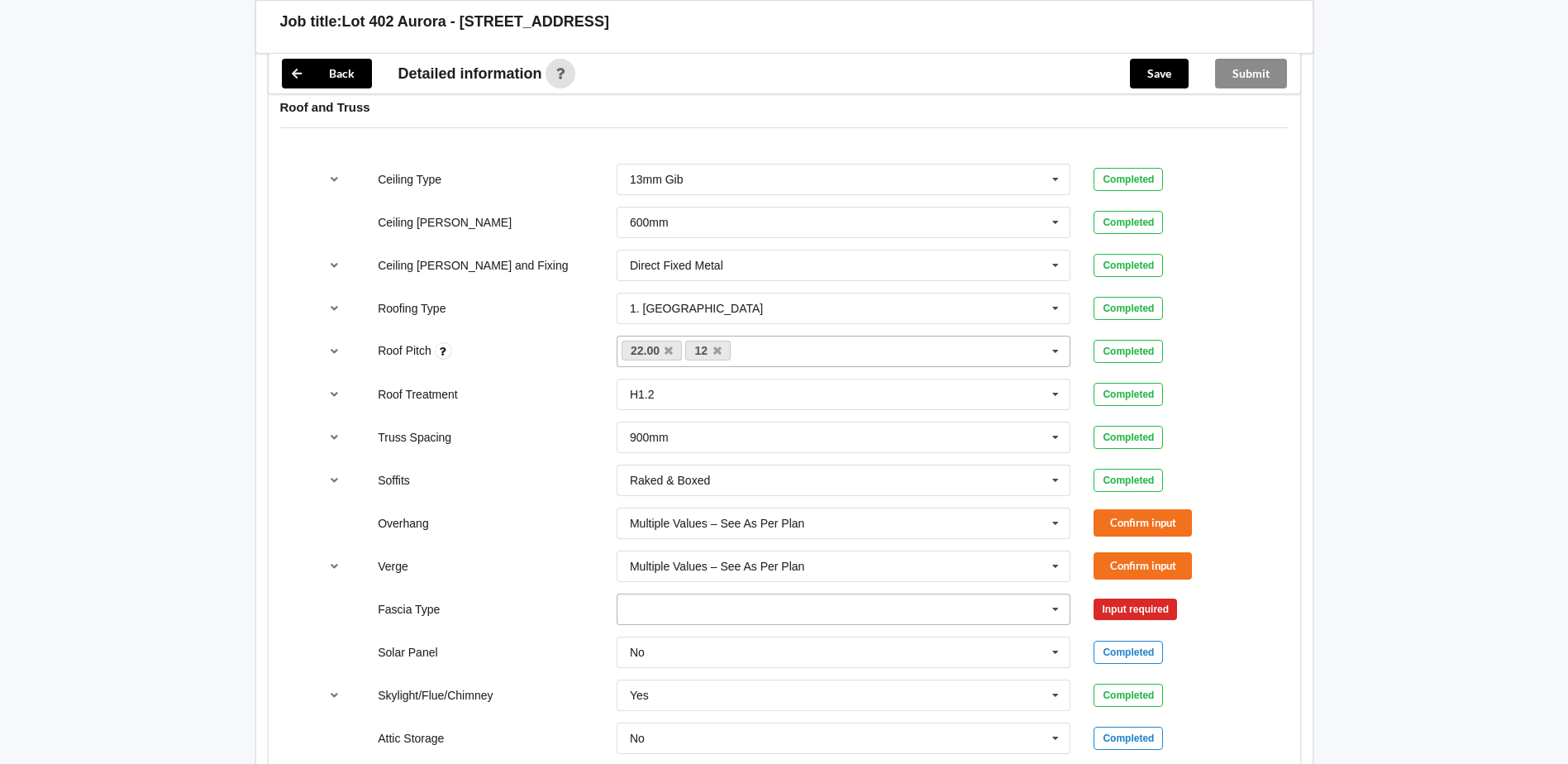
click at [742, 610] on input "text" at bounding box center [845, 608] width 453 height 30
click at [512, 500] on div "Overhang Multiple Values – See As Per Plan 300mm 450mm 600mm 750mm Multiple Val…" at bounding box center [784, 522] width 955 height 55
drag, startPoint x: 711, startPoint y: 606, endPoint x: 586, endPoint y: 604, distance: 125.0
click at [586, 604] on div "Fascia Type Bildon Bildon Continuous 180 Diamond 147 M85 - 180mmx18mm M85A - 23…" at bounding box center [784, 608] width 955 height 55
click at [658, 611] on div "Bildon" at bounding box center [646, 608] width 32 height 12
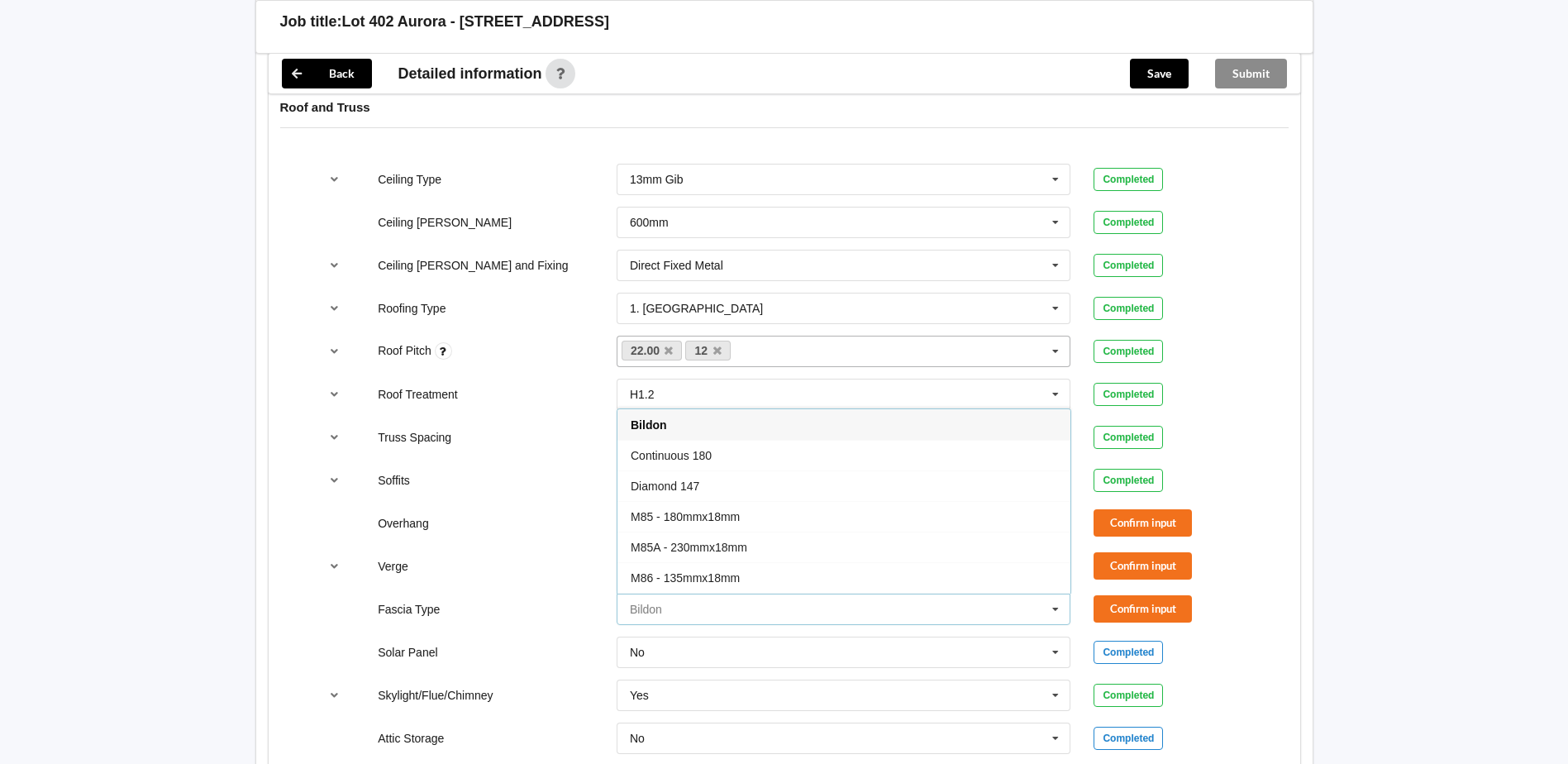
paste input "0.55mm BMT metal barge/fascia; prefinished"
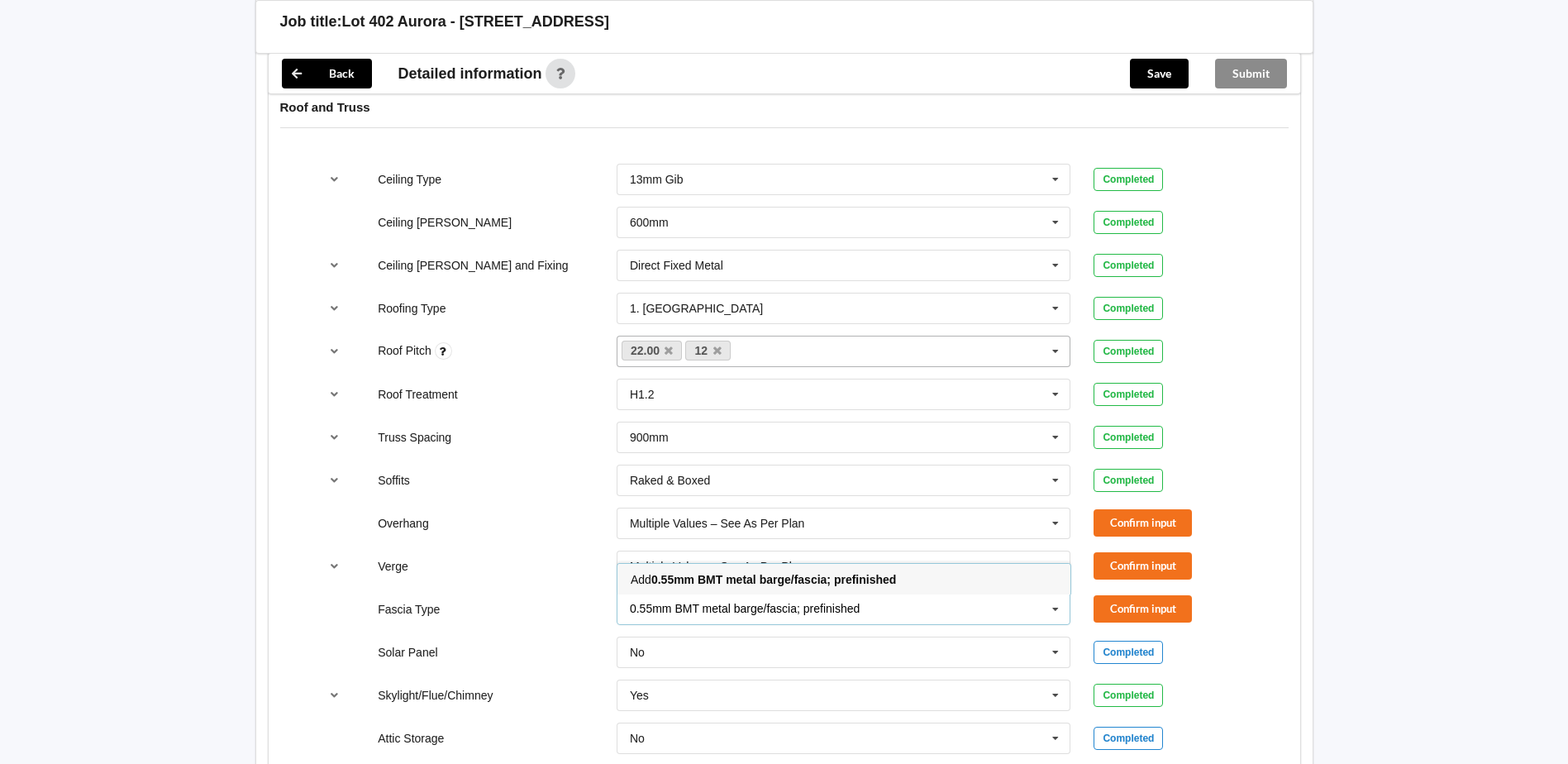
type input "0.55mm BMT metal barge/fascia; prefinished"
click at [912, 580] on div "Add 0.55mm BMT metal barge/fascia; prefinished" at bounding box center [844, 579] width 453 height 30
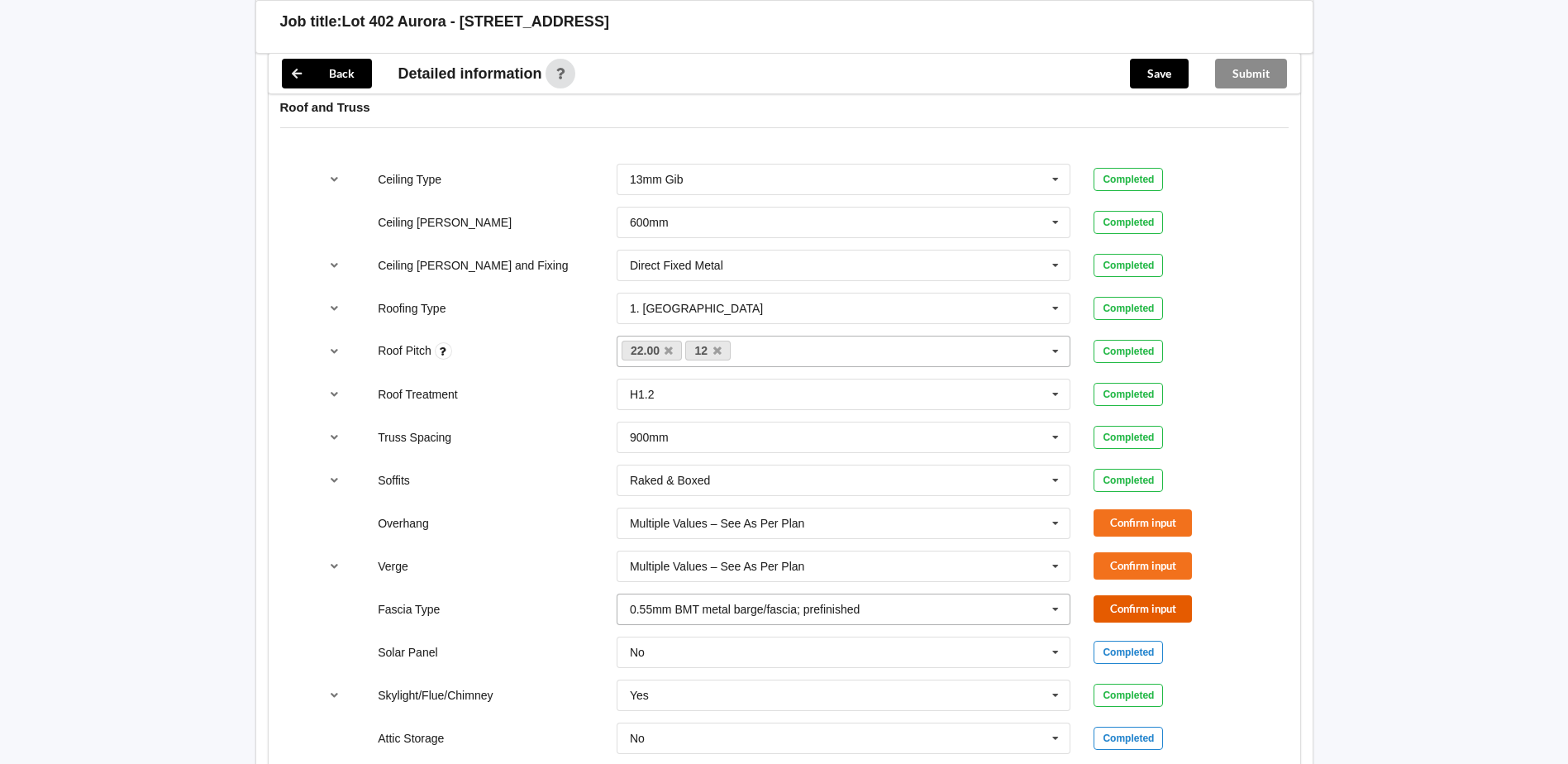
click at [1126, 615] on button "Confirm input" at bounding box center [1143, 608] width 98 height 27
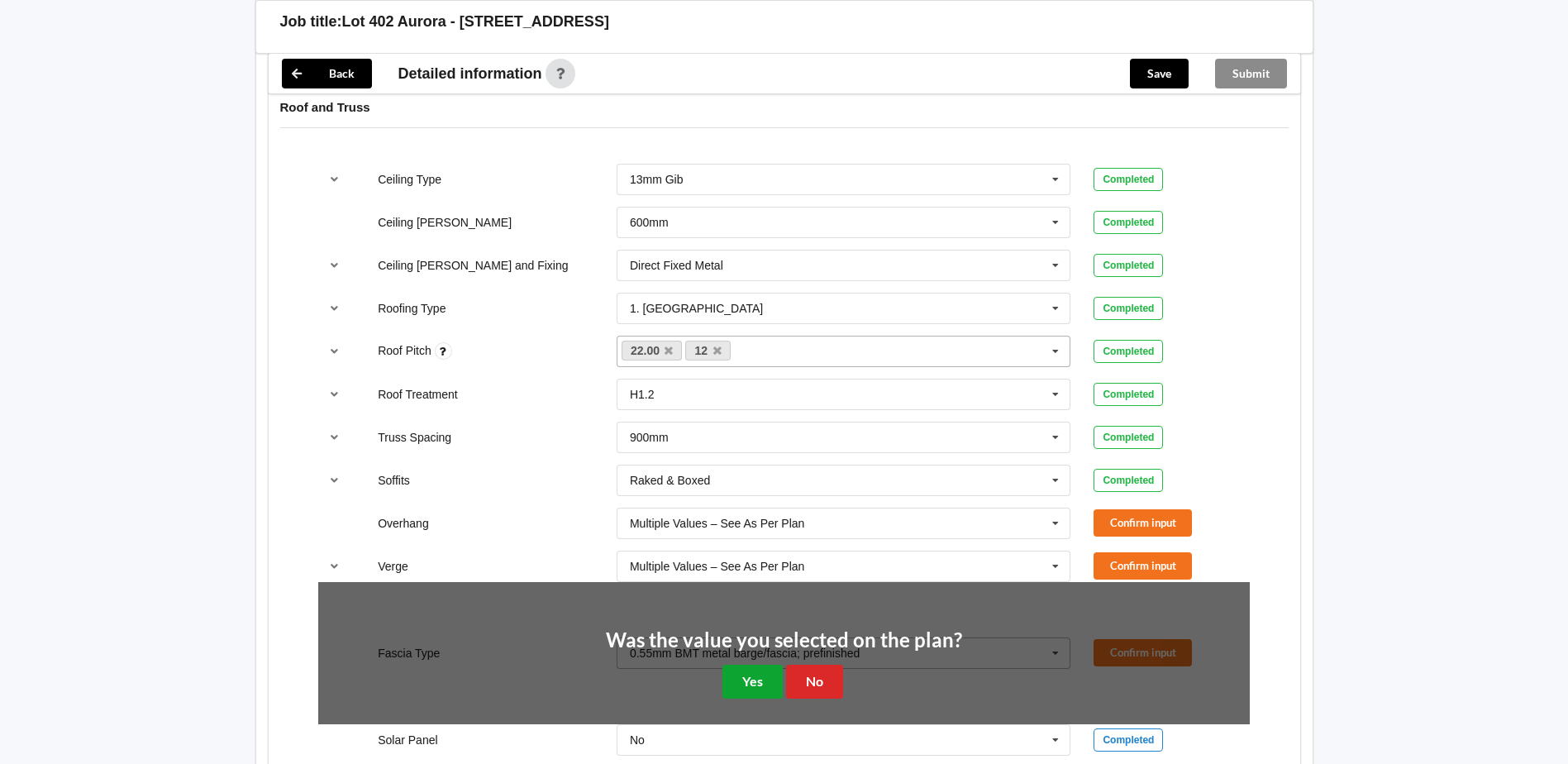
click at [779, 684] on button "Yes" at bounding box center [752, 682] width 60 height 34
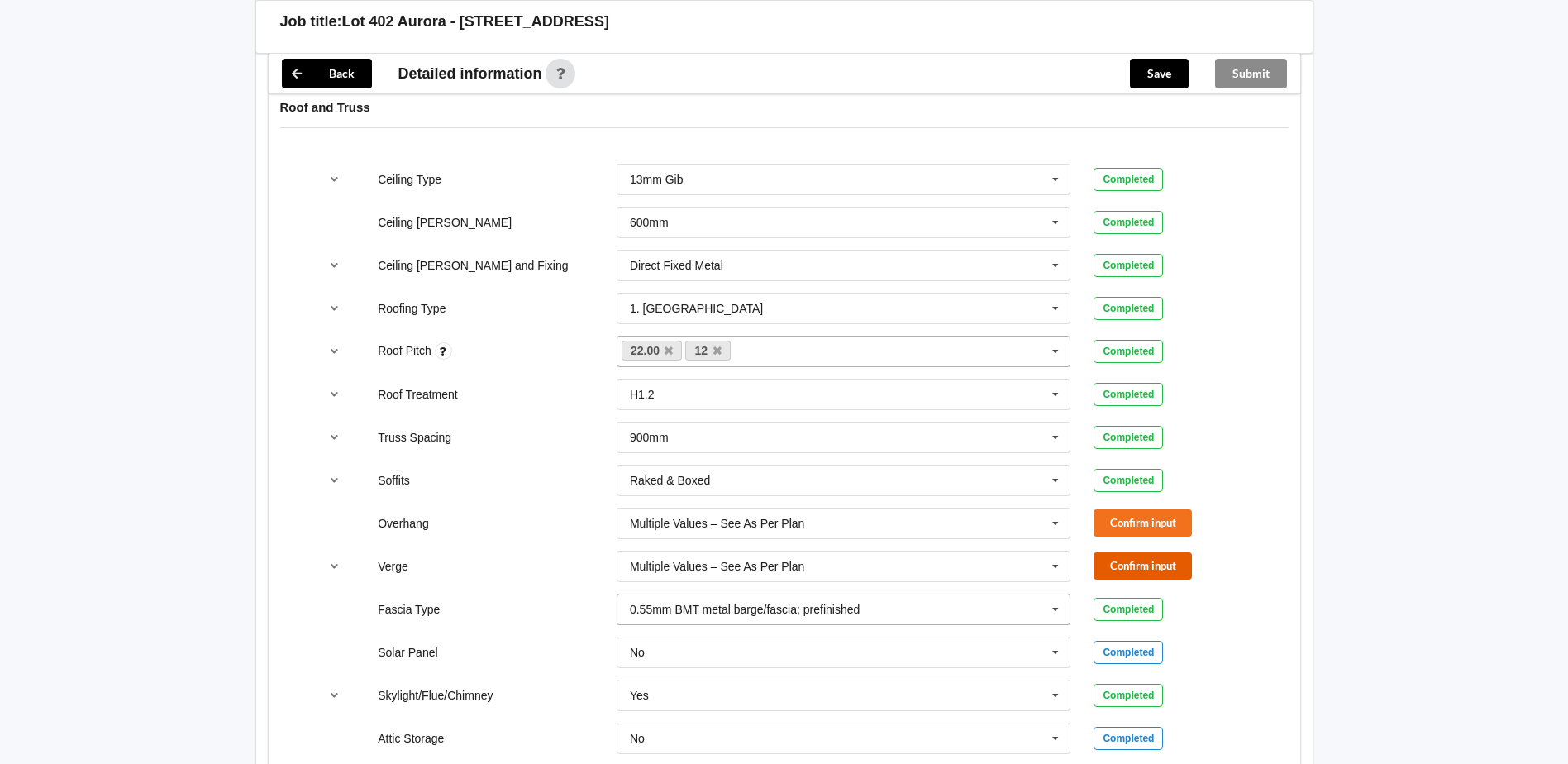
click at [1155, 556] on button "Confirm input" at bounding box center [1143, 565] width 98 height 27
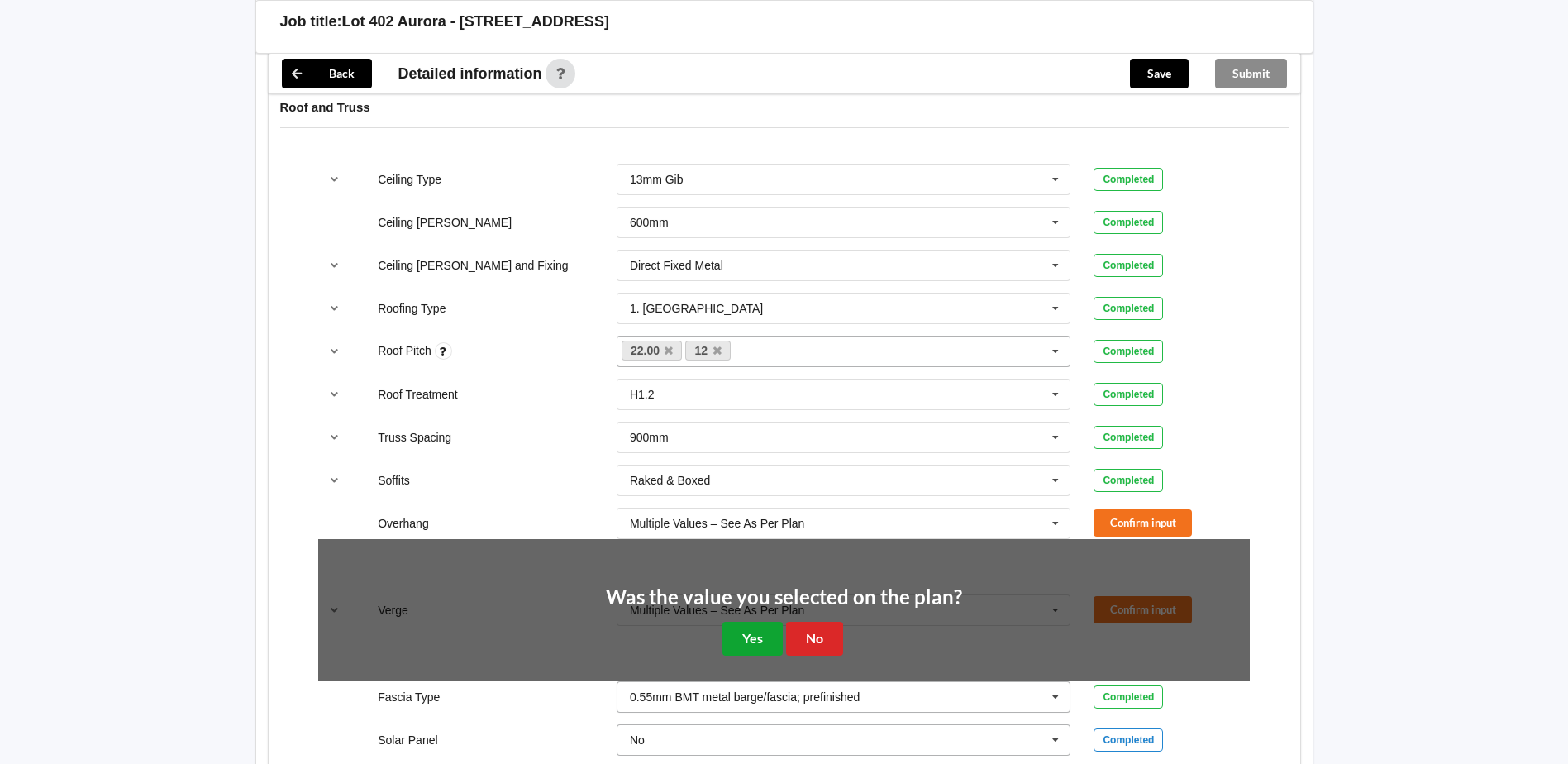
click at [748, 646] on button "Yes" at bounding box center [752, 639] width 60 height 34
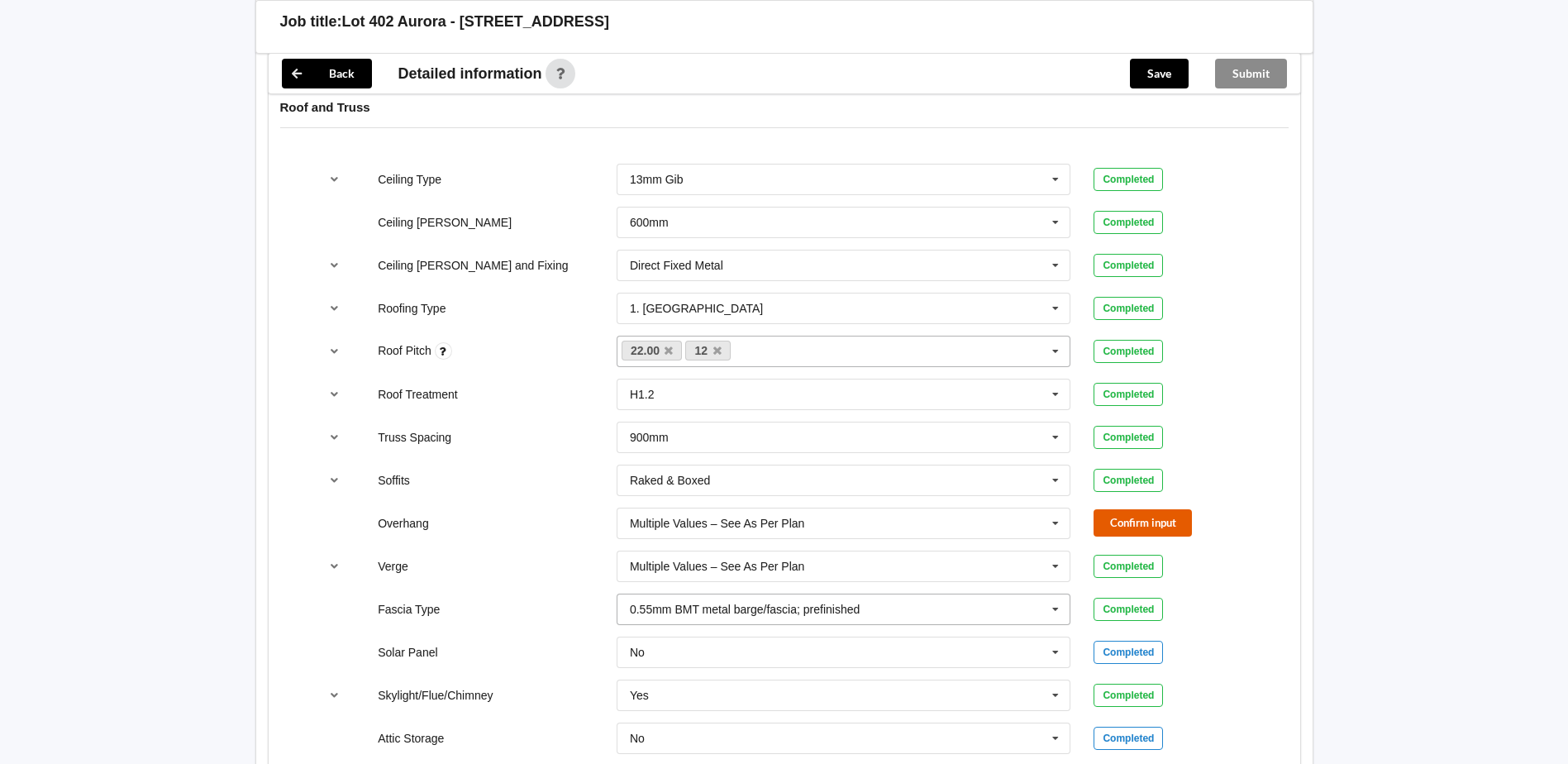
click at [1163, 514] on button "Confirm input" at bounding box center [1143, 522] width 98 height 27
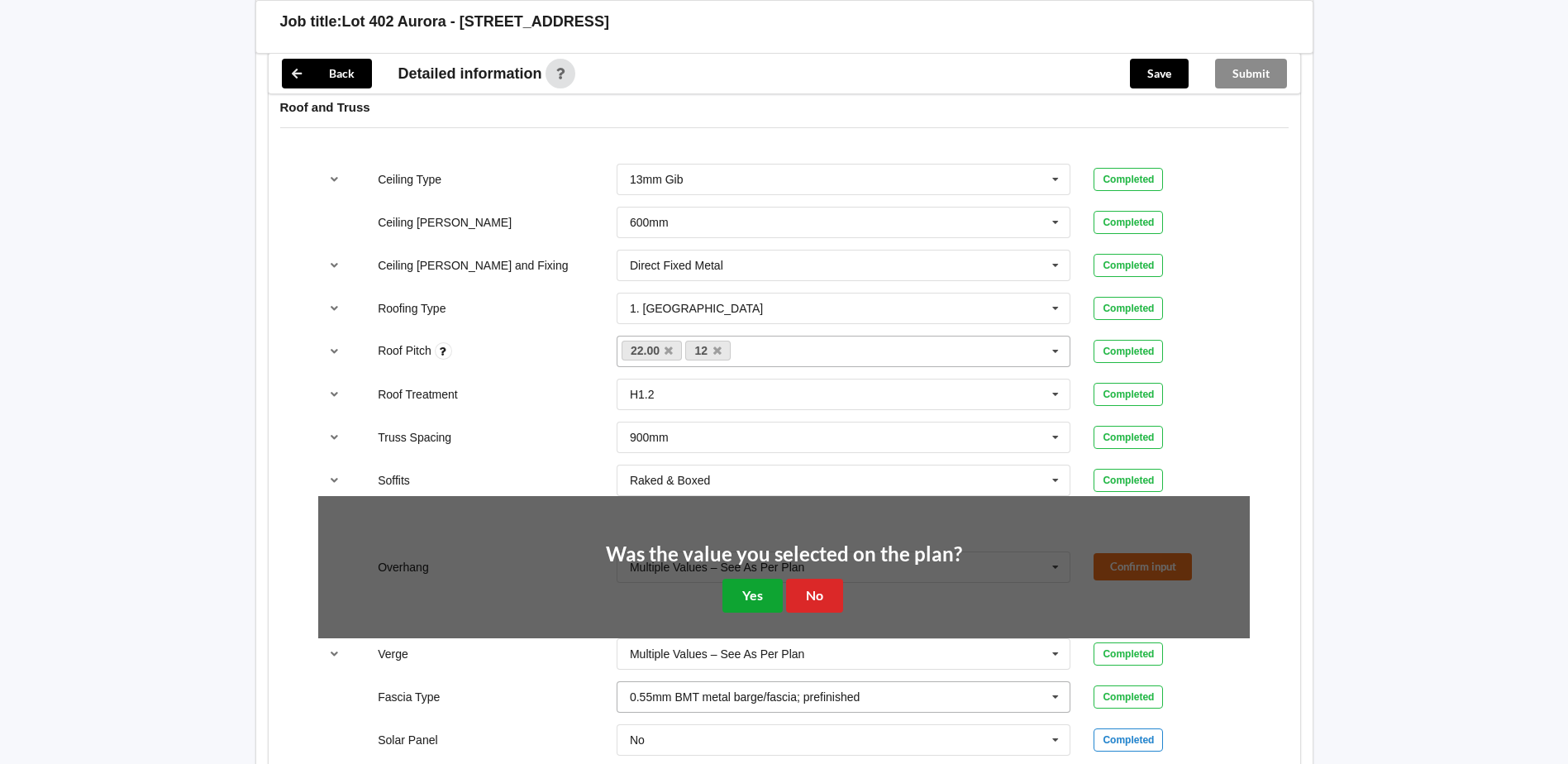
click at [768, 601] on button "Yes" at bounding box center [752, 596] width 60 height 34
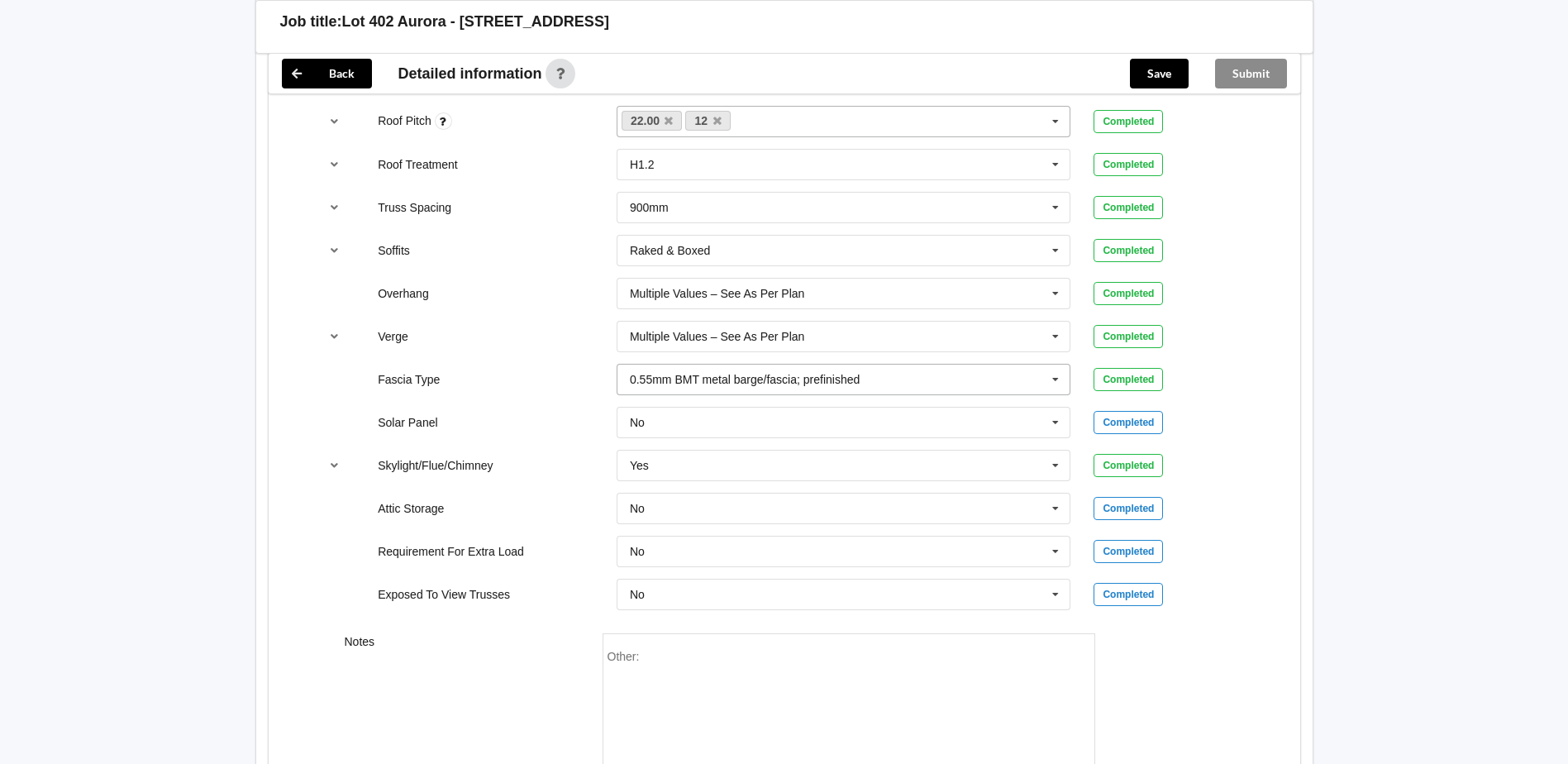
scroll to position [1240, 0]
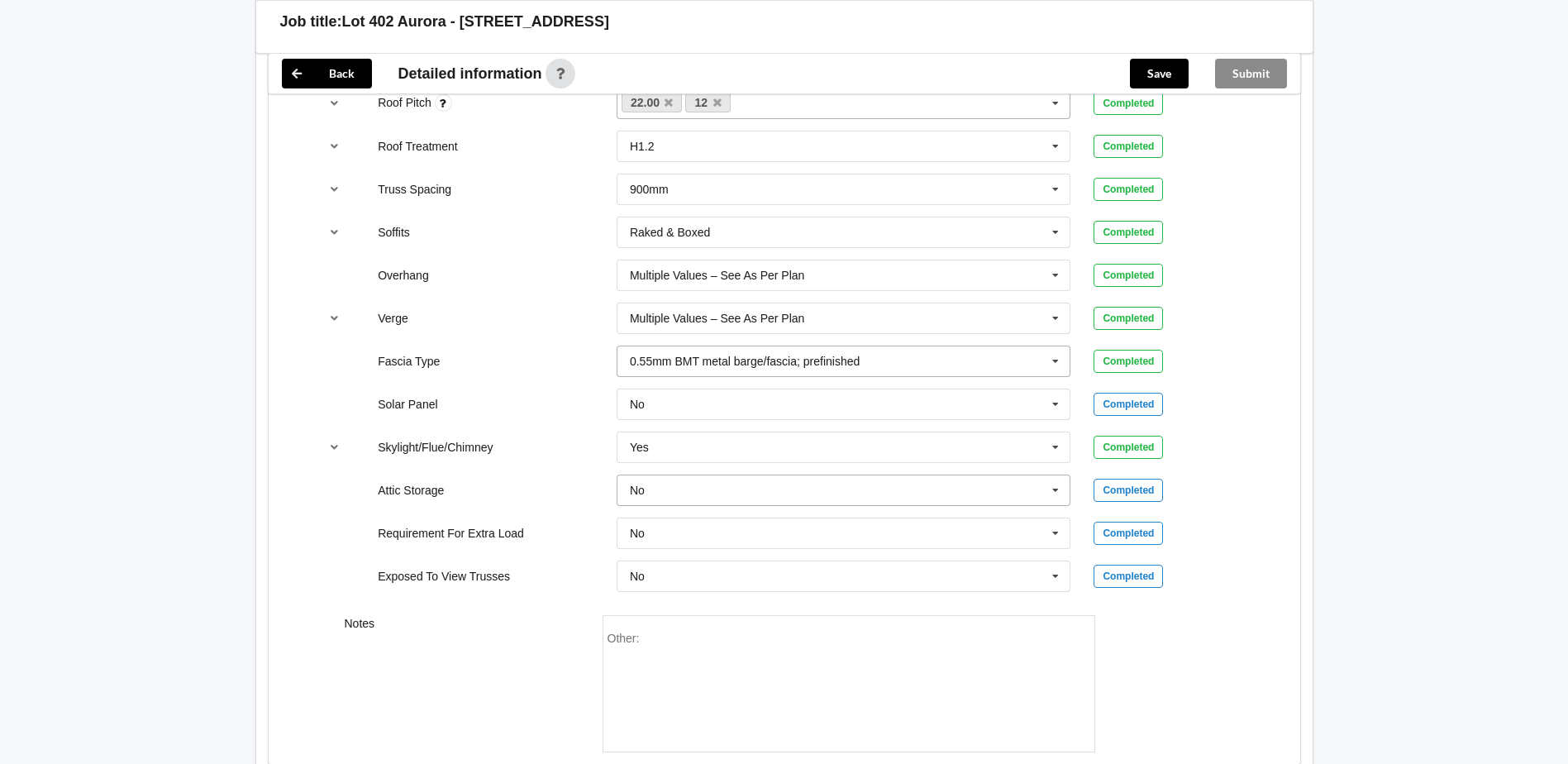
click at [667, 493] on input "text" at bounding box center [845, 489] width 453 height 30
click at [635, 543] on div "Yes" at bounding box center [844, 551] width 453 height 30
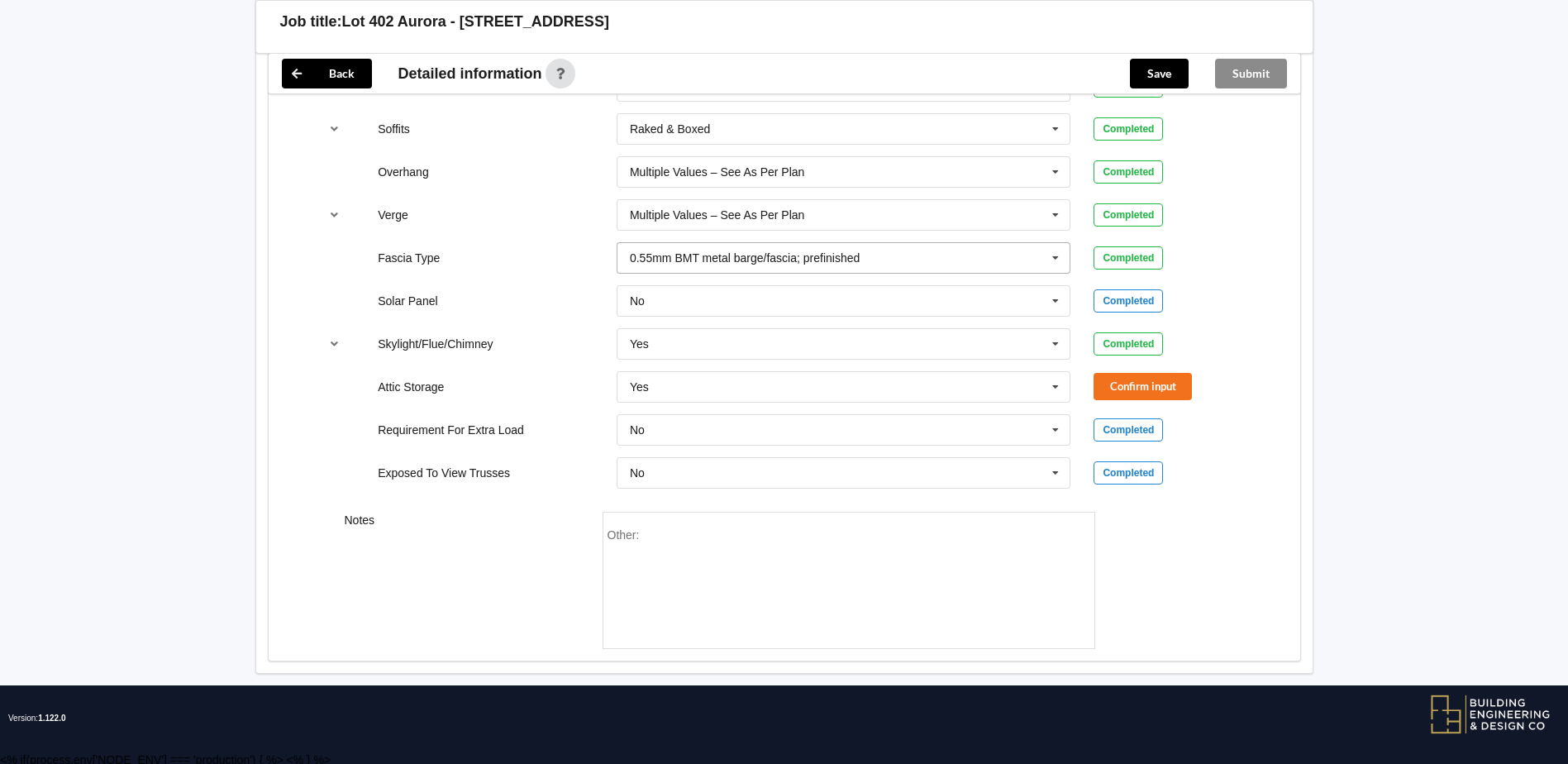
scroll to position [1347, 0]
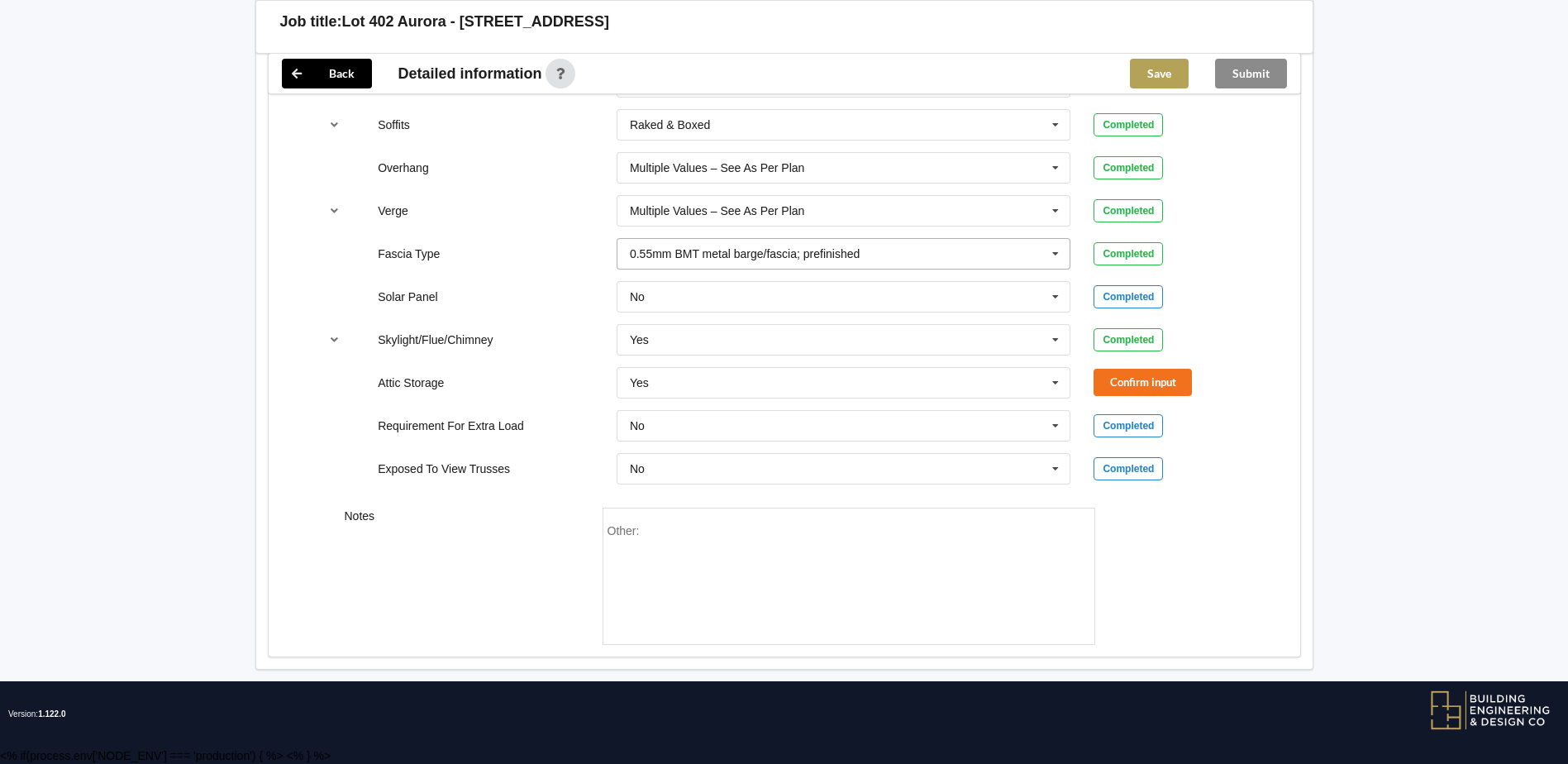
click at [1166, 70] on button "Save" at bounding box center [1160, 73] width 59 height 30
click at [1275, 73] on div "Submit" at bounding box center [1251, 73] width 98 height 39
click at [1142, 389] on button "Confirm input" at bounding box center [1143, 382] width 98 height 27
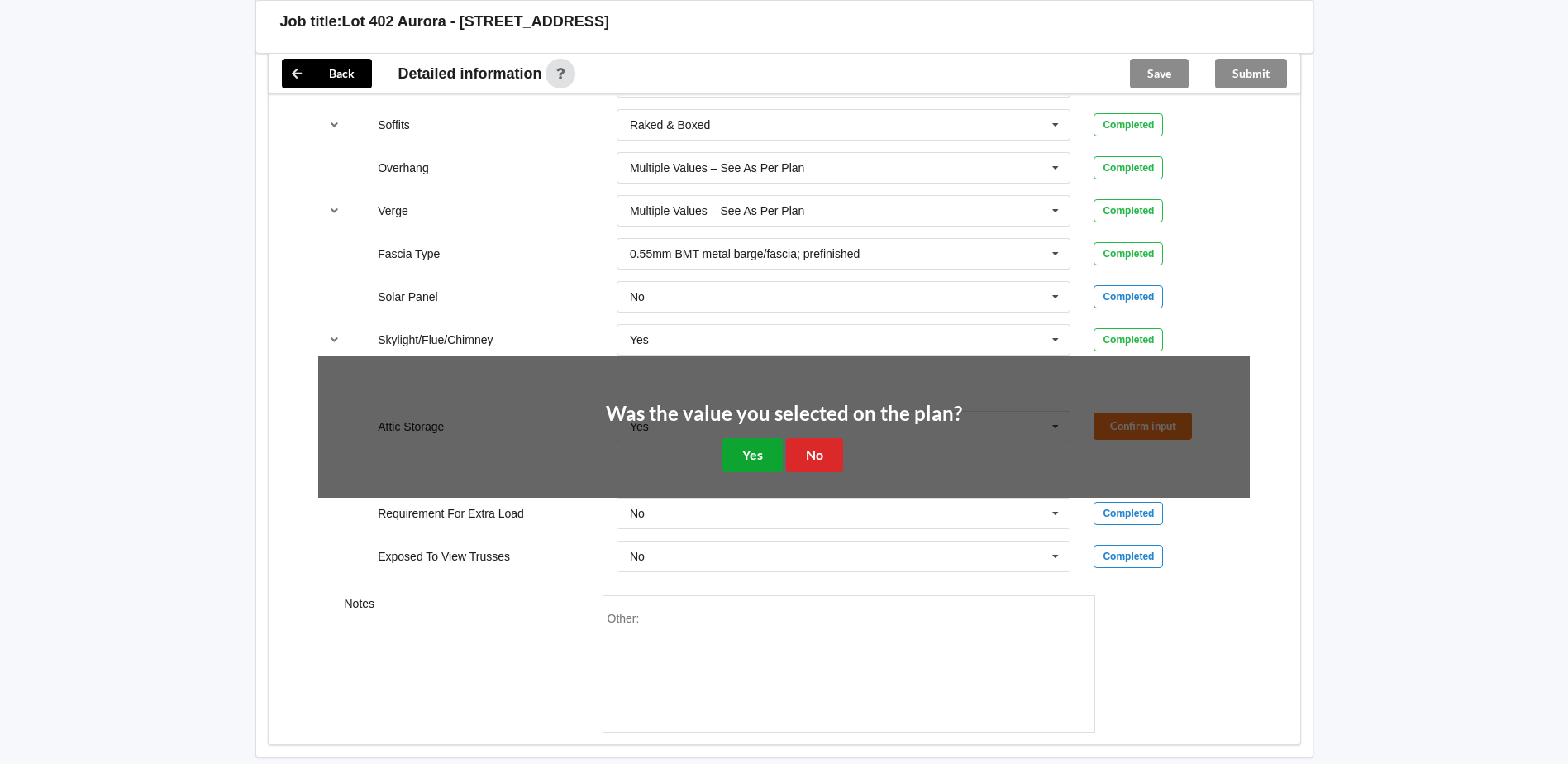
click at [763, 457] on button "Yes" at bounding box center [752, 455] width 60 height 34
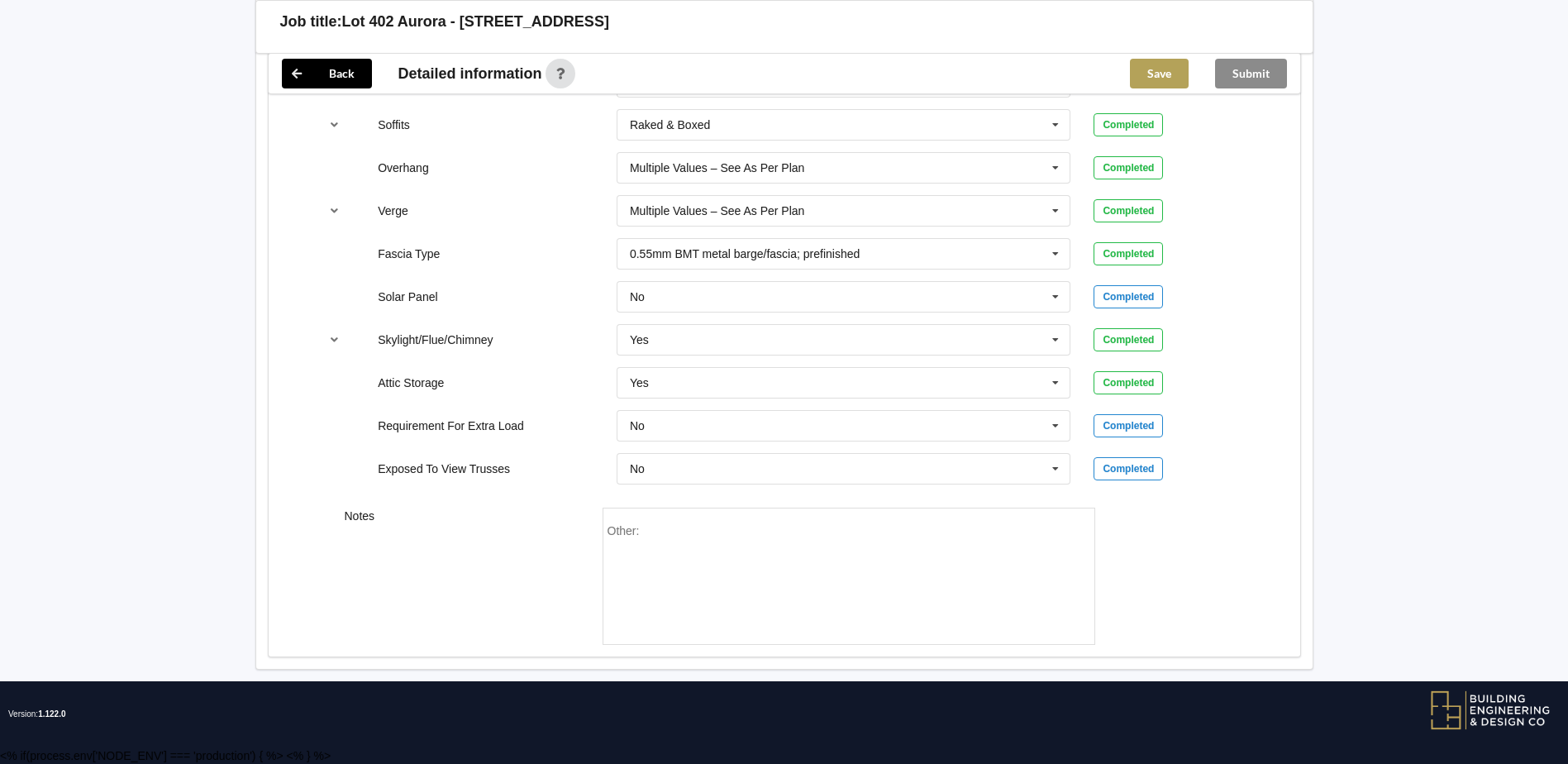
click at [1149, 67] on button "Save" at bounding box center [1160, 73] width 59 height 30
click at [1262, 72] on button "Submit" at bounding box center [1251, 73] width 72 height 30
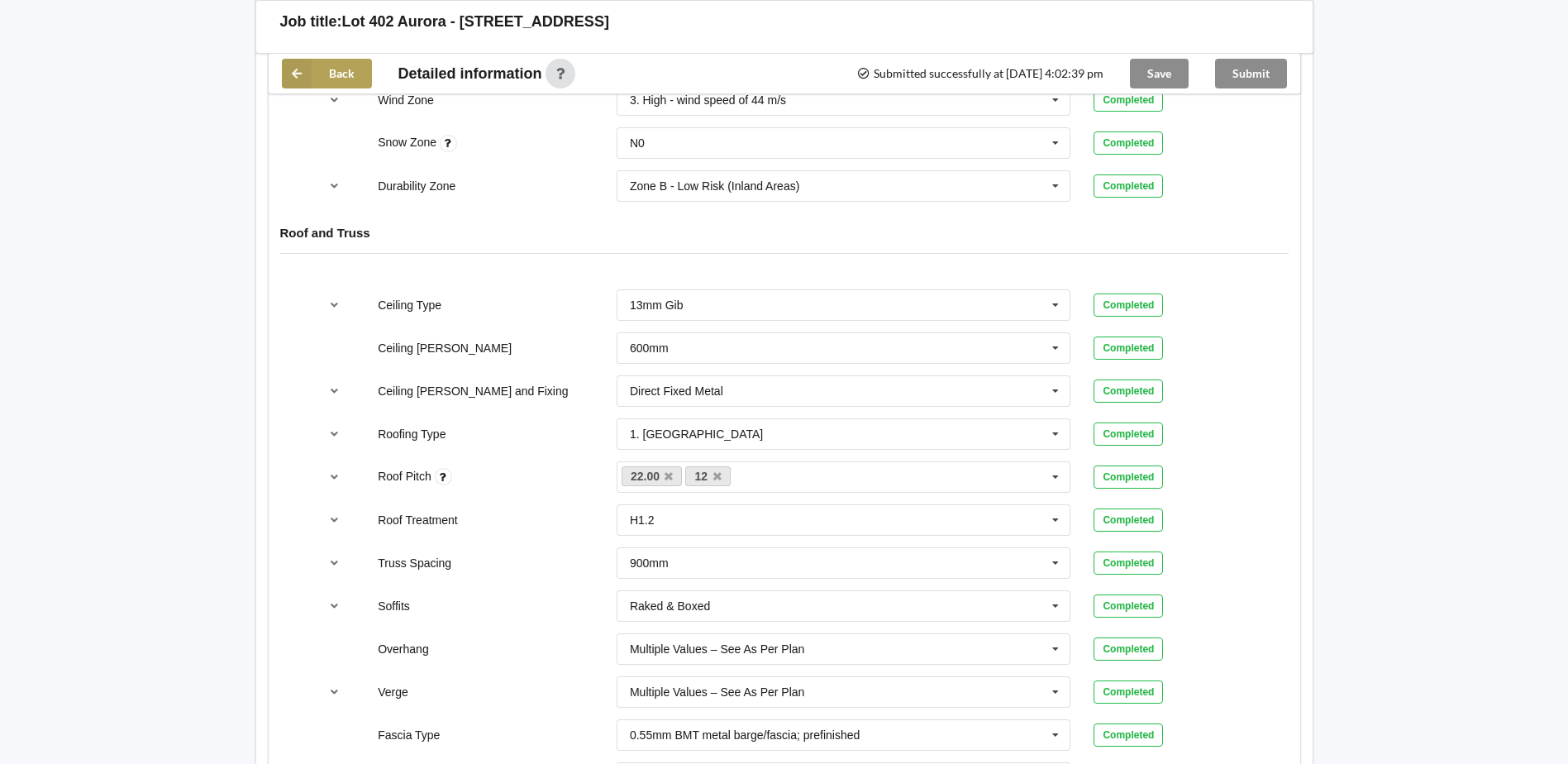
scroll to position [527, 0]
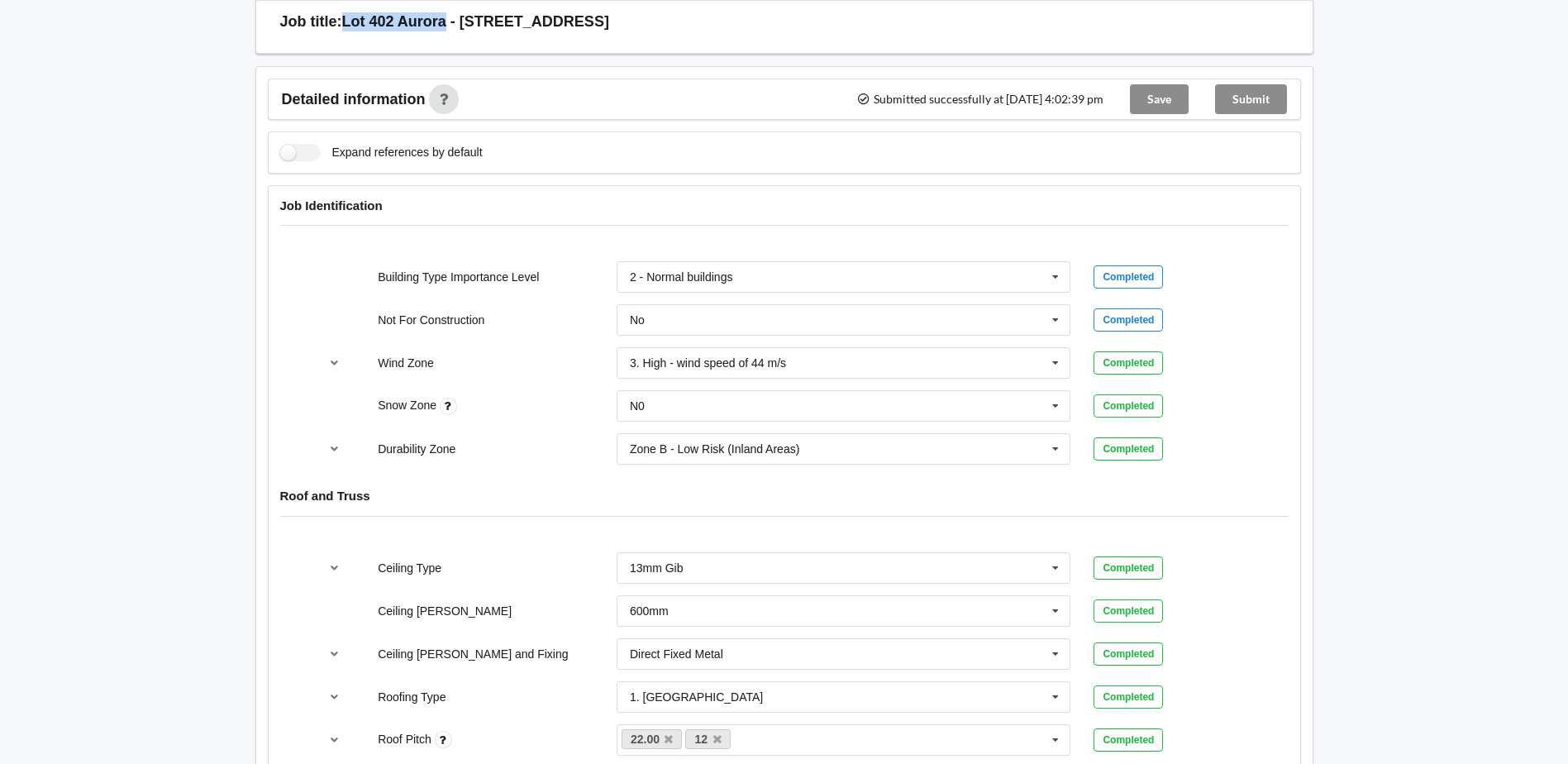
drag, startPoint x: 341, startPoint y: 18, endPoint x: 445, endPoint y: 19, distance: 104.0
click at [445, 19] on div "Job title: Lot [STREET_ADDRESS]" at bounding box center [790, 21] width 1021 height 19
copy div "Lot 402 Aurora"
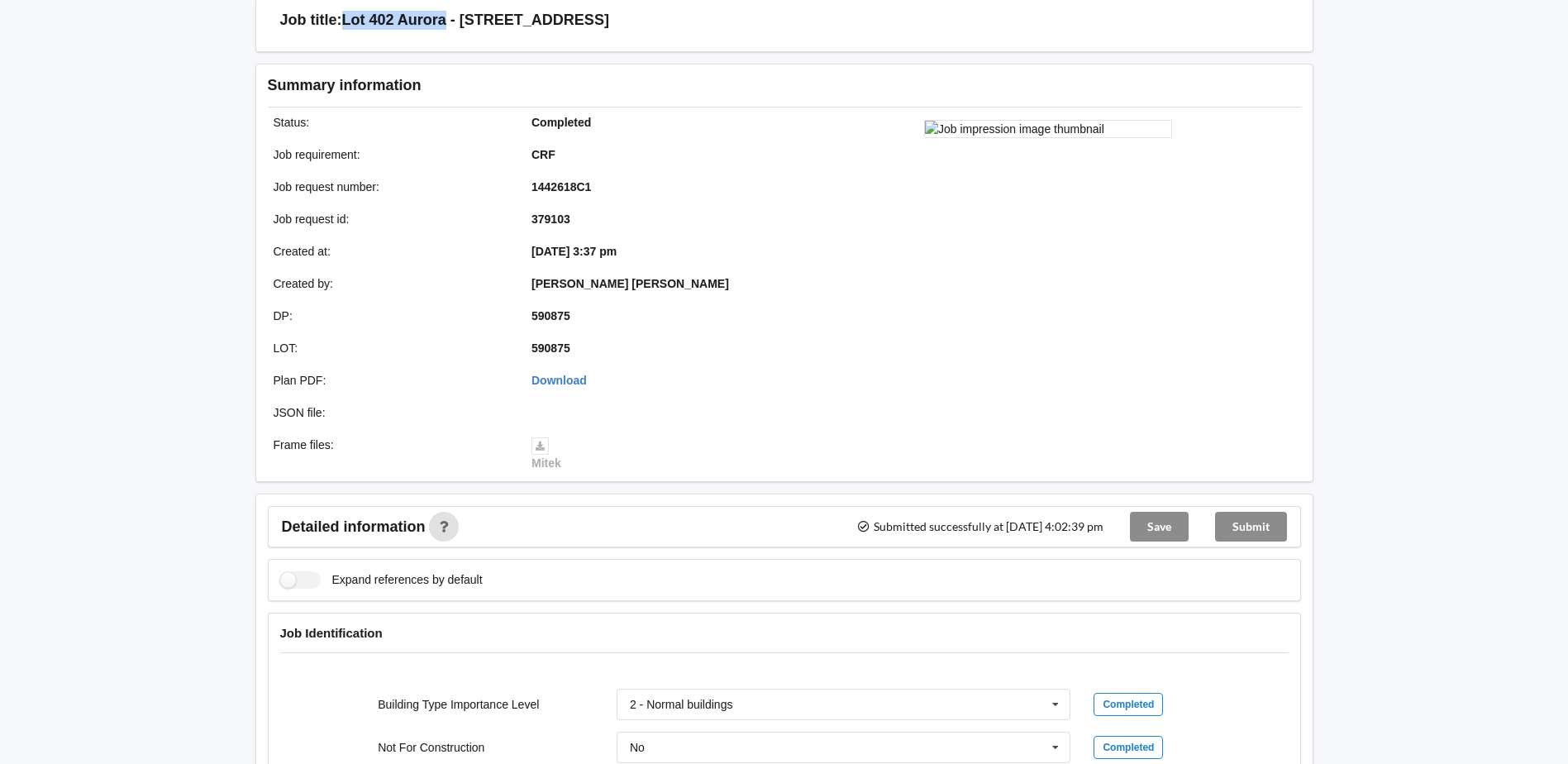
scroll to position [0, 0]
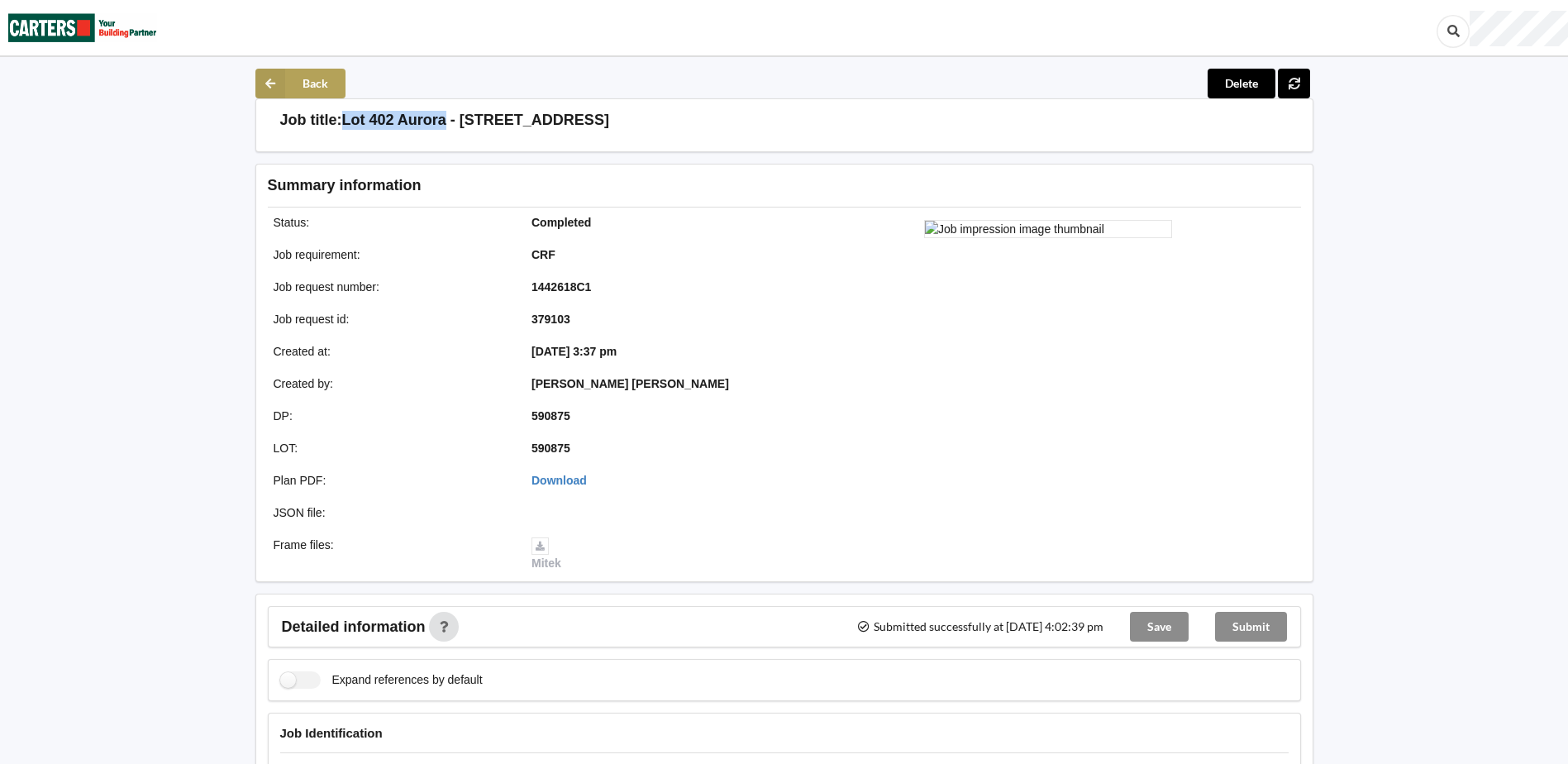
click at [314, 77] on button "Back" at bounding box center [300, 83] width 90 height 30
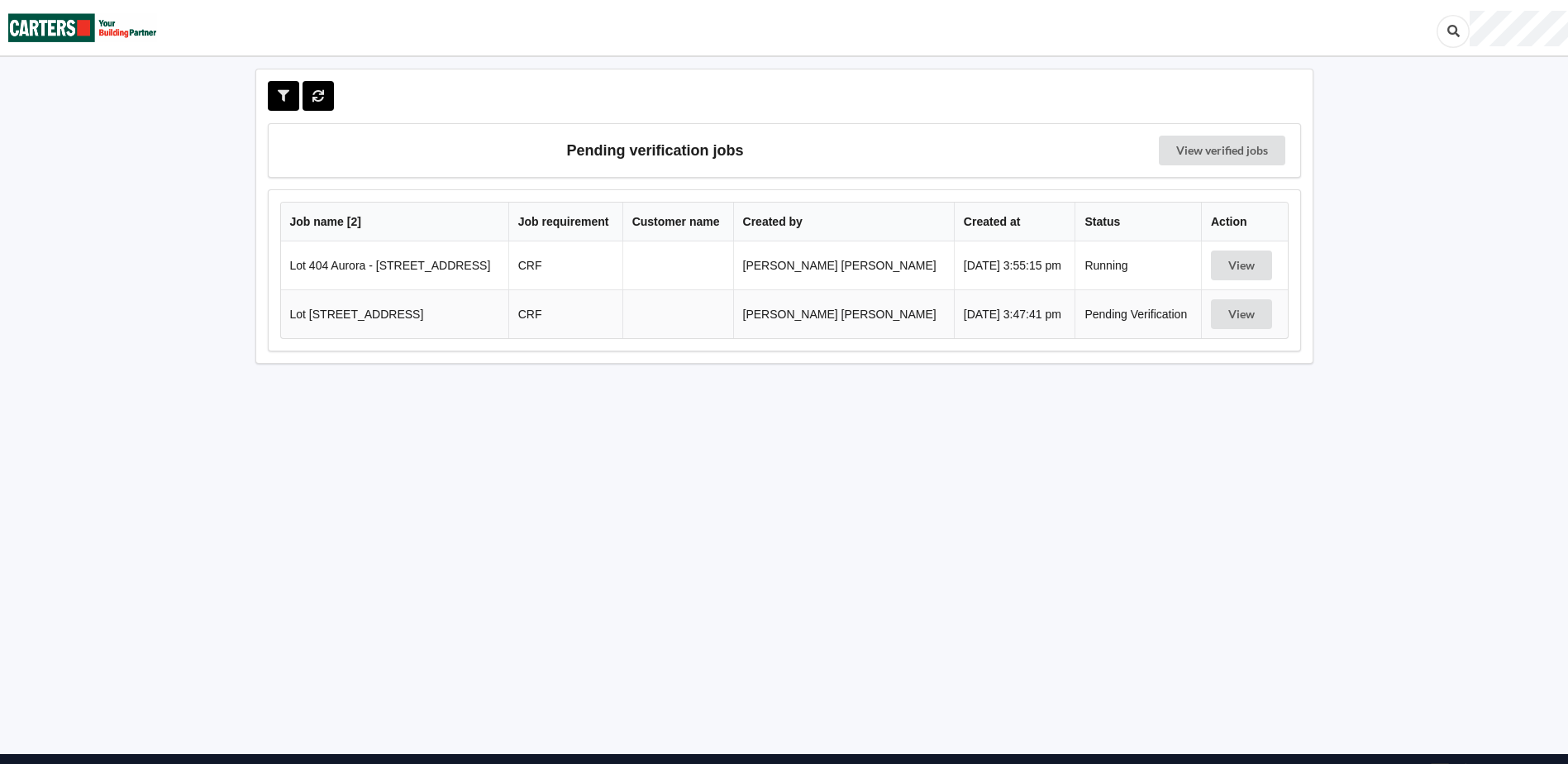
click at [1230, 482] on div "Pending verification jobs View verified jobs Job name [ 2 ] Job requirement Cus…" at bounding box center [784, 409] width 1097 height 681
click at [1236, 317] on button "View" at bounding box center [1241, 313] width 61 height 30
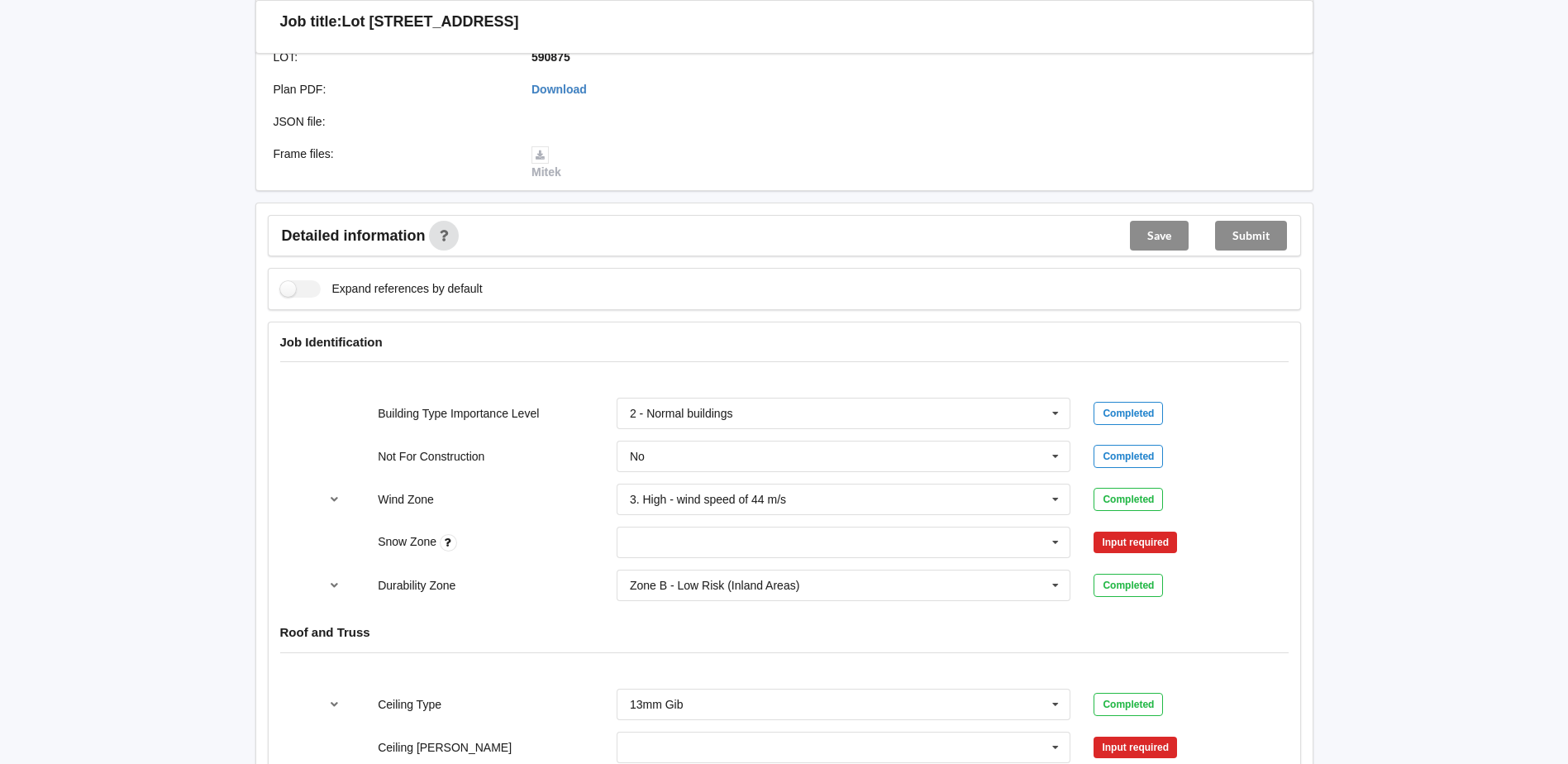
scroll to position [579, 0]
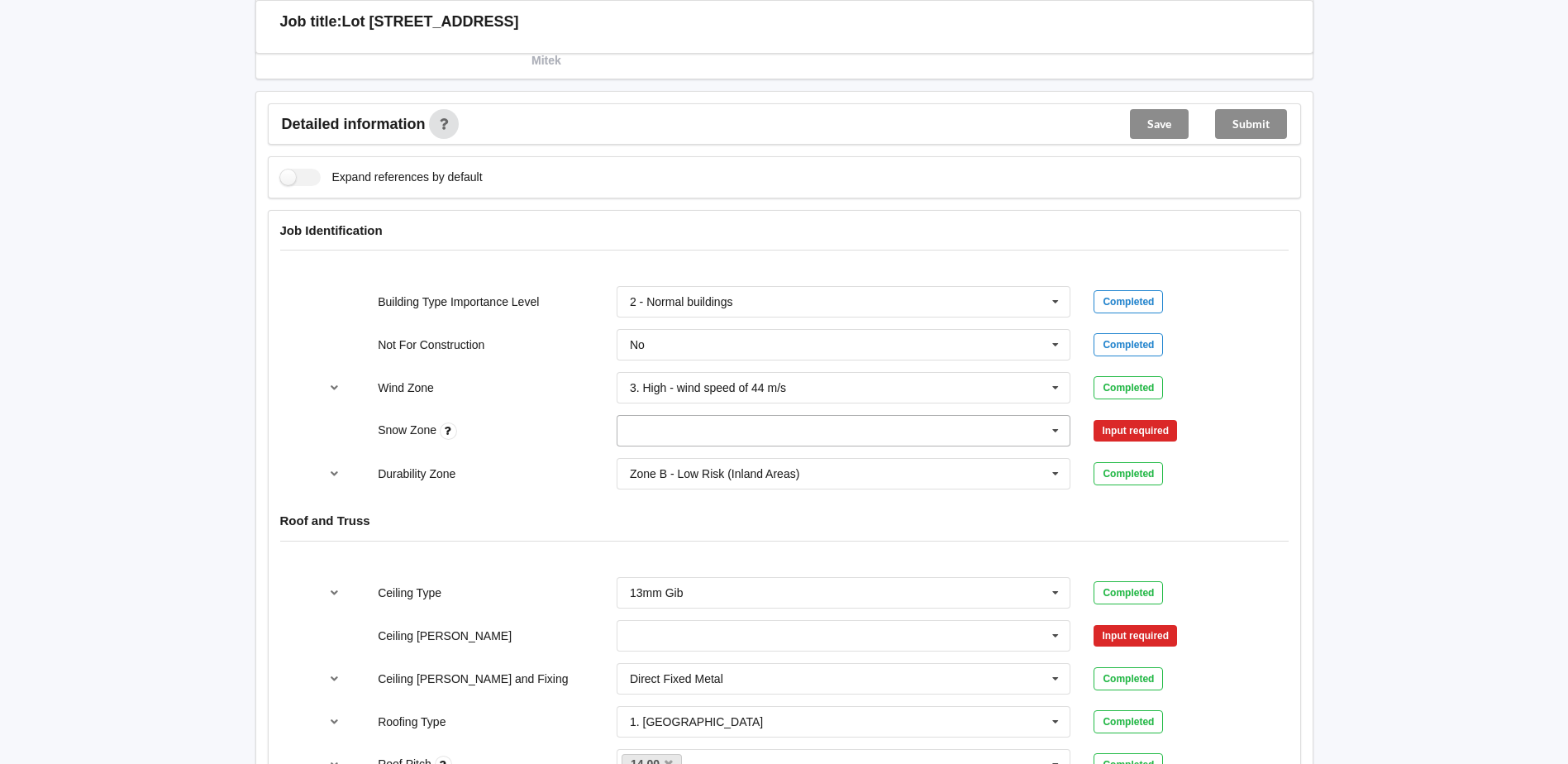
click at [881, 434] on input "text" at bounding box center [845, 430] width 453 height 30
click at [695, 449] on div "N0" at bounding box center [844, 461] width 453 height 30
click at [1145, 437] on button "Confirm input" at bounding box center [1143, 430] width 98 height 27
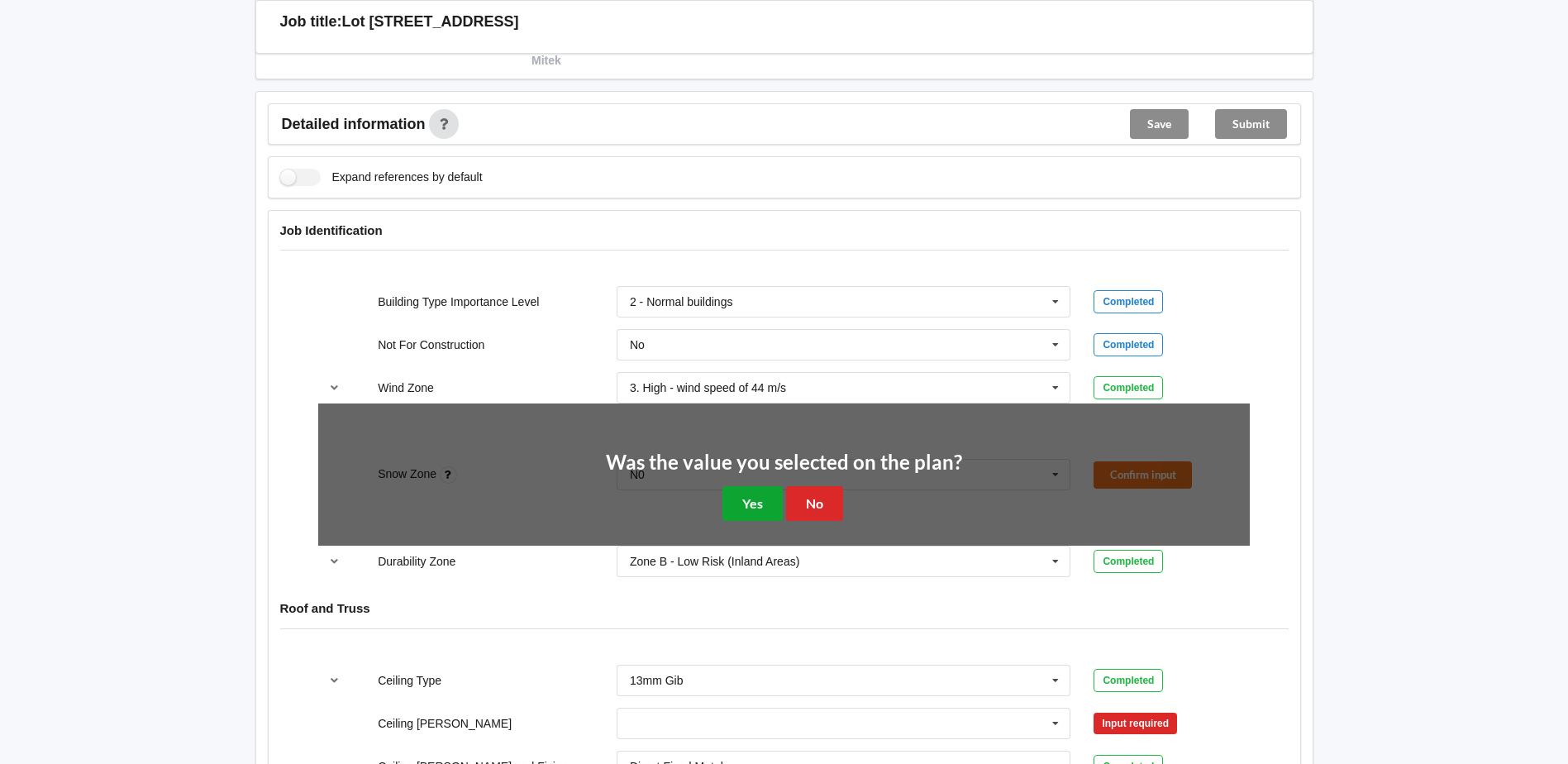
click at [723, 505] on button "Yes" at bounding box center [752, 503] width 60 height 34
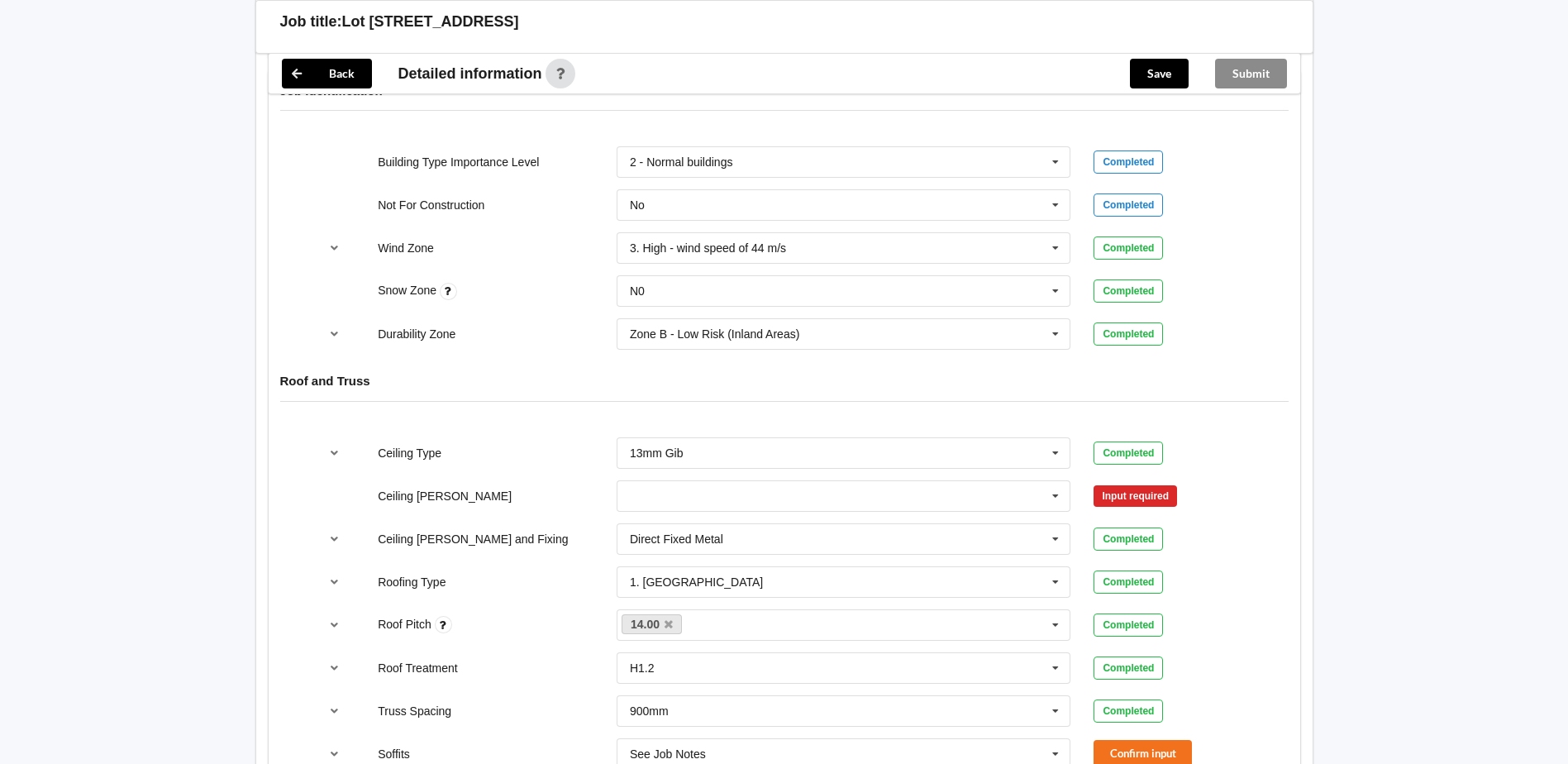
scroll to position [743, 0]
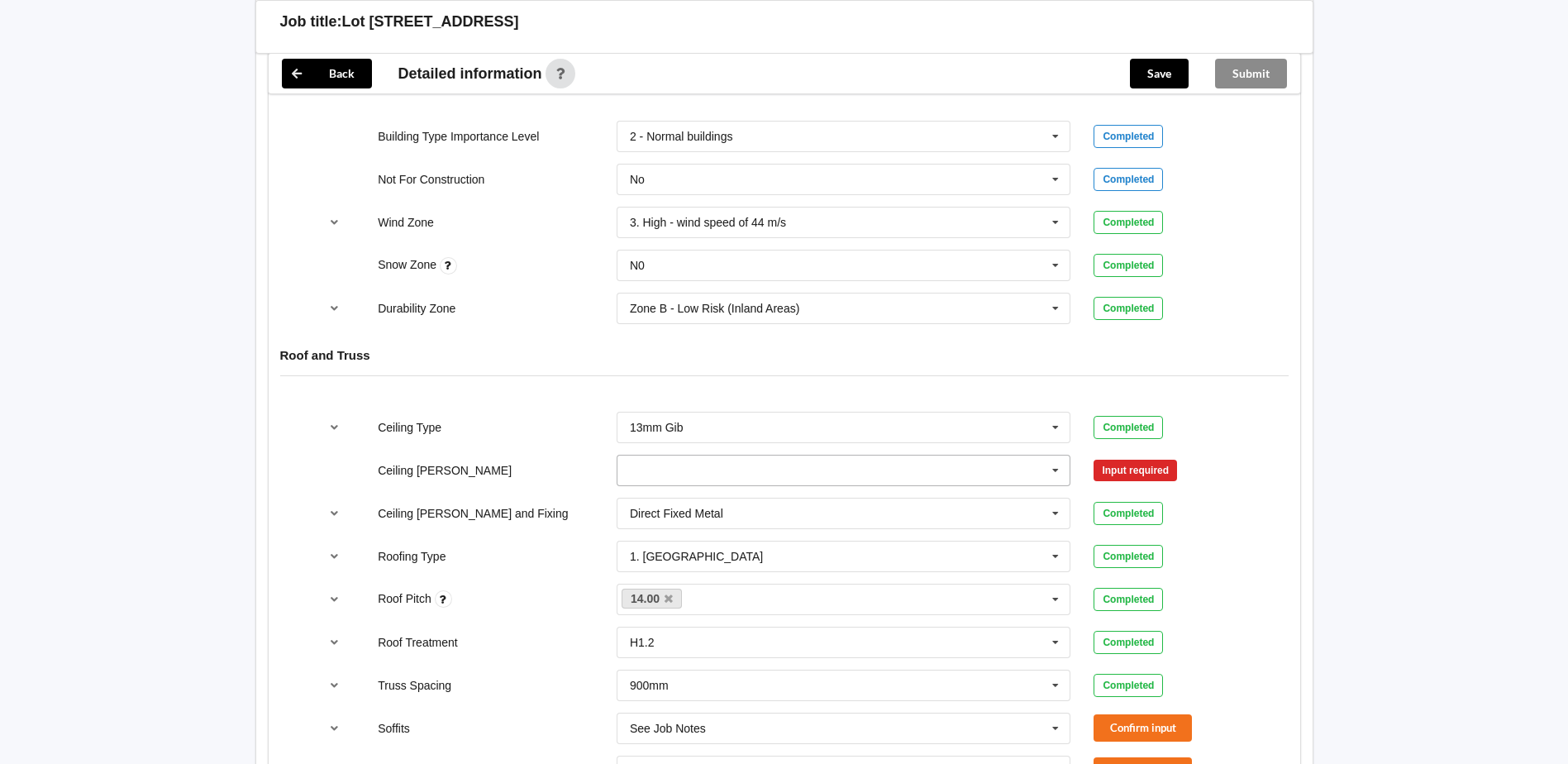
click at [788, 470] on input "text" at bounding box center [845, 470] width 453 height 30
click at [668, 570] on div "600mm" at bounding box center [844, 562] width 453 height 30
click at [1134, 467] on button "Confirm input" at bounding box center [1143, 470] width 98 height 27
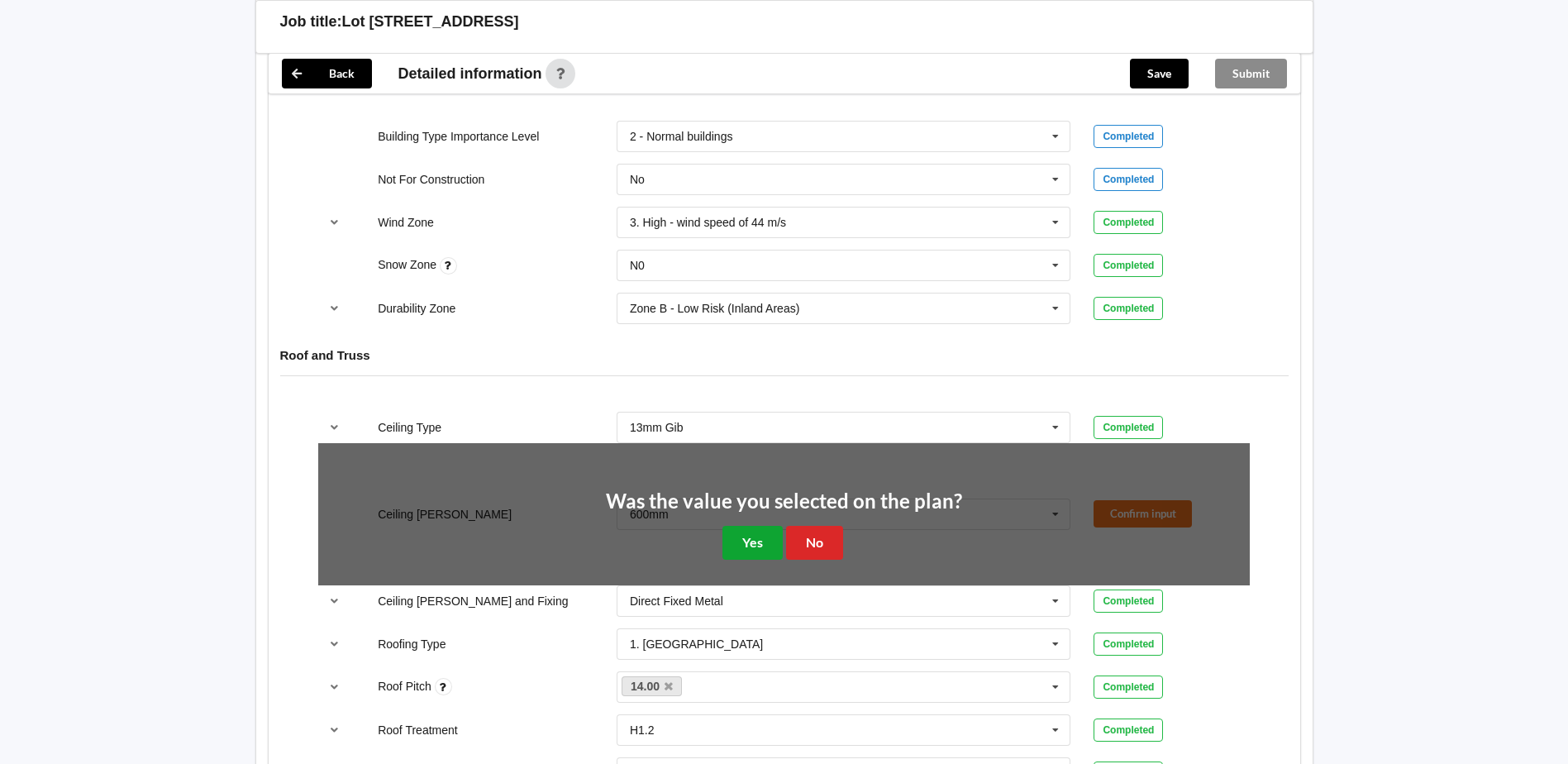
click at [741, 549] on button "Yes" at bounding box center [752, 543] width 60 height 34
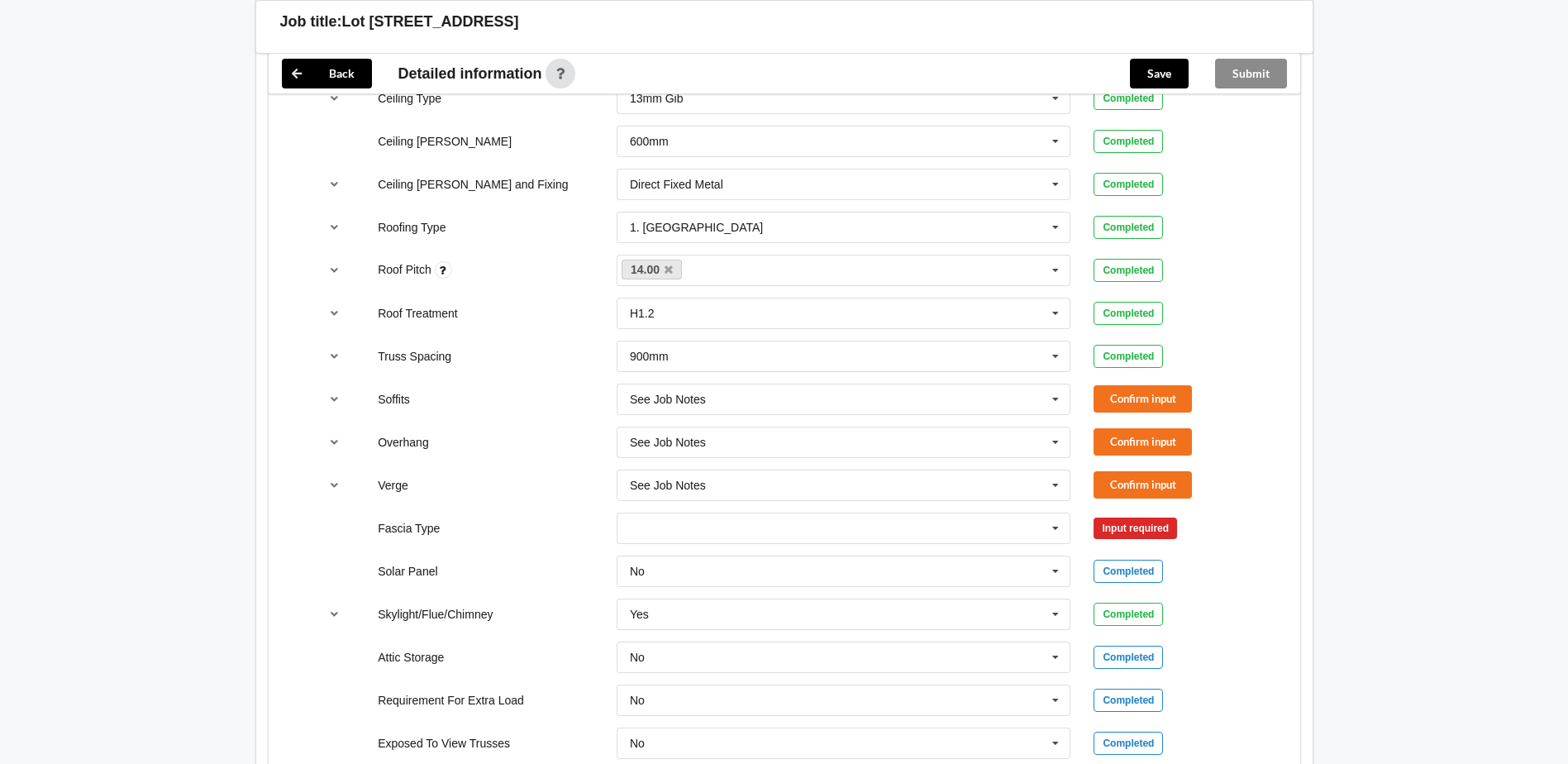
scroll to position [1074, 0]
click at [1142, 395] on button "Confirm input" at bounding box center [1143, 397] width 98 height 27
click at [993, 401] on input "text" at bounding box center [845, 397] width 453 height 30
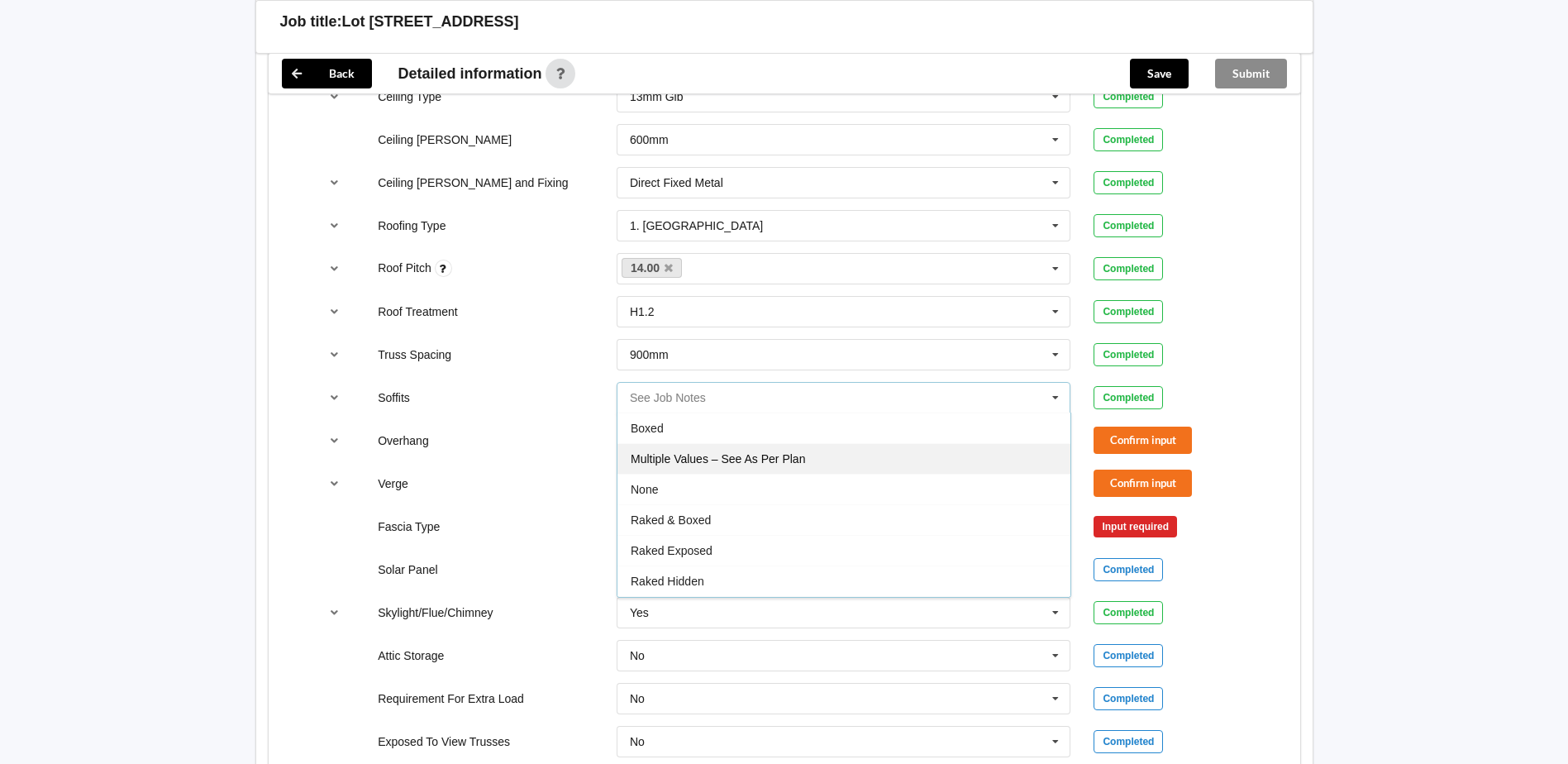
scroll to position [29, 0]
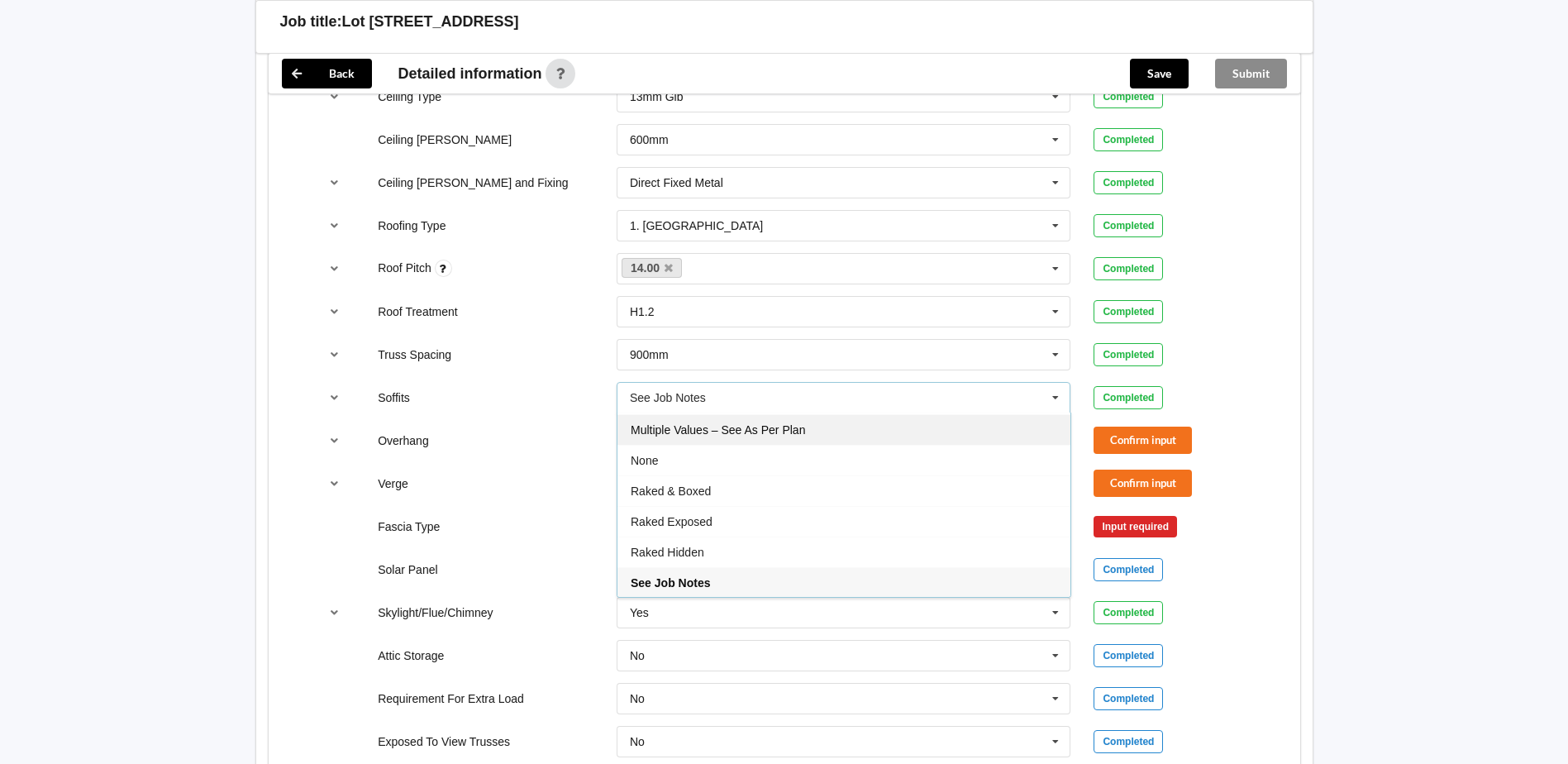
click at [864, 430] on div "Multiple Values – See As Per Plan" at bounding box center [844, 429] width 453 height 30
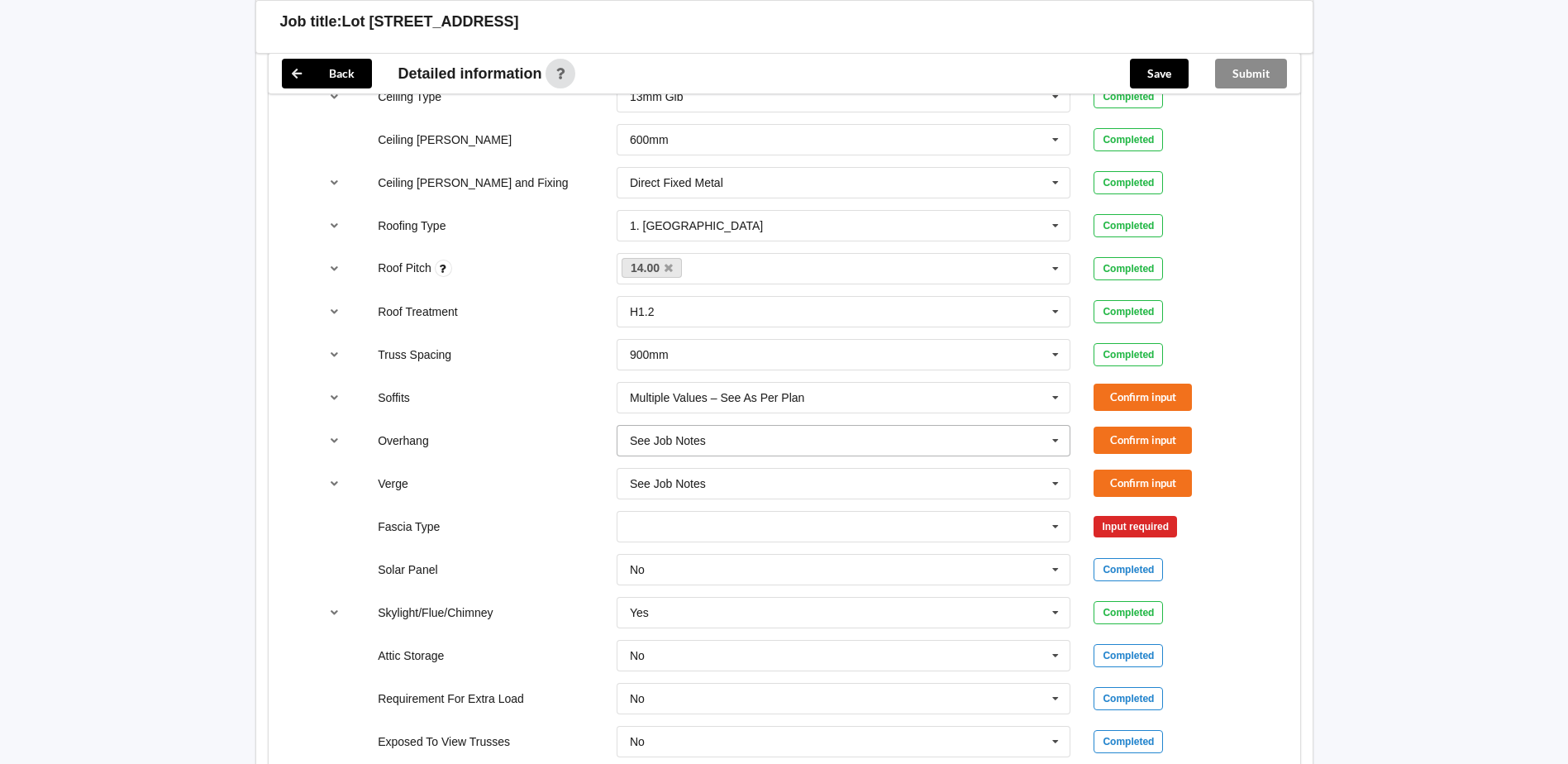
click at [993, 446] on input "text" at bounding box center [845, 440] width 453 height 30
drag, startPoint x: 746, startPoint y: 627, endPoint x: 763, endPoint y: 558, distance: 71.1
click at [746, 626] on span "Multiple Values – See As Per Plan" at bounding box center [718, 624] width 175 height 13
click at [796, 482] on input "text" at bounding box center [845, 483] width 453 height 30
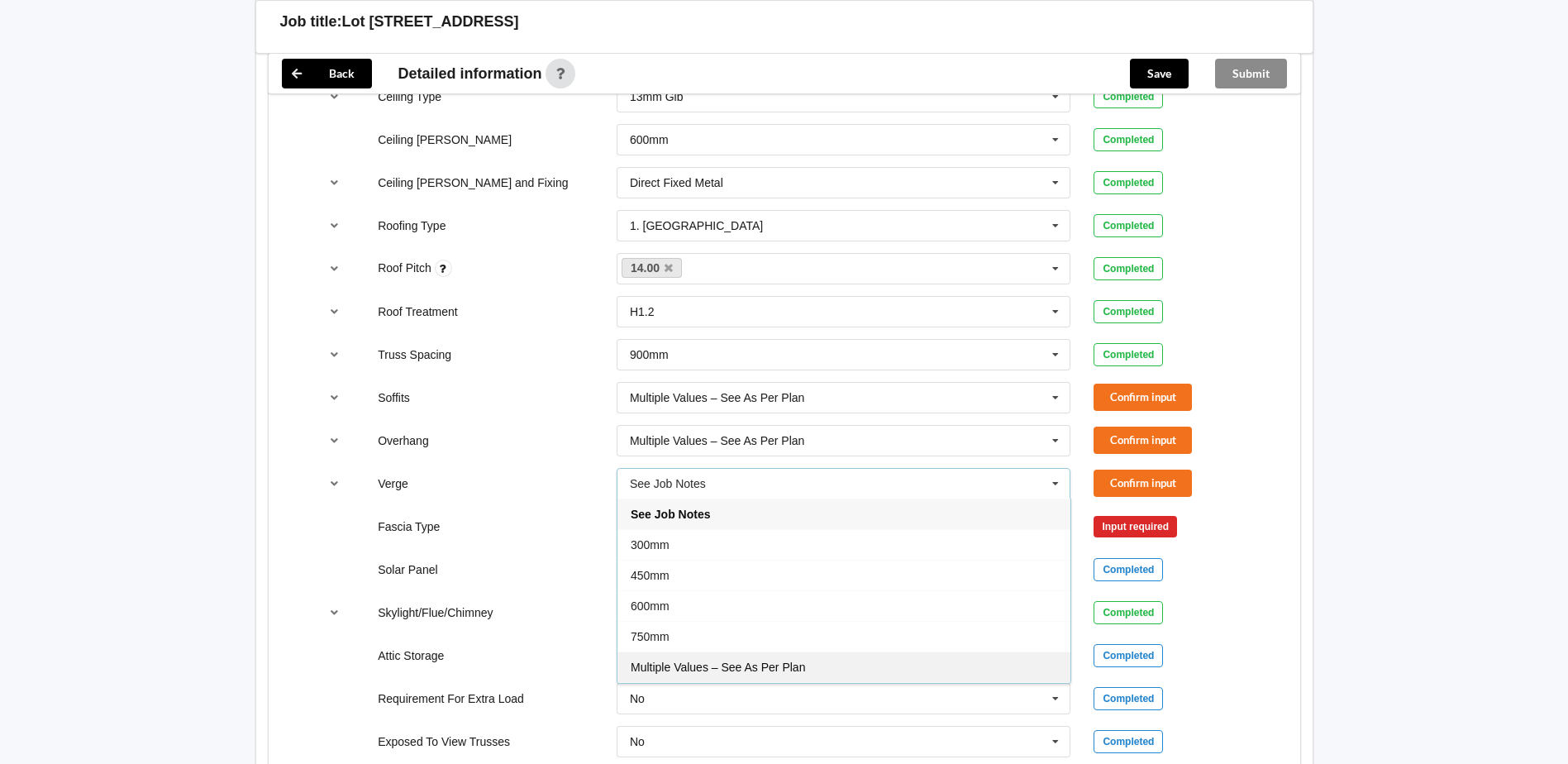
click at [714, 664] on span "Multiple Values – See As Per Plan" at bounding box center [718, 666] width 175 height 13
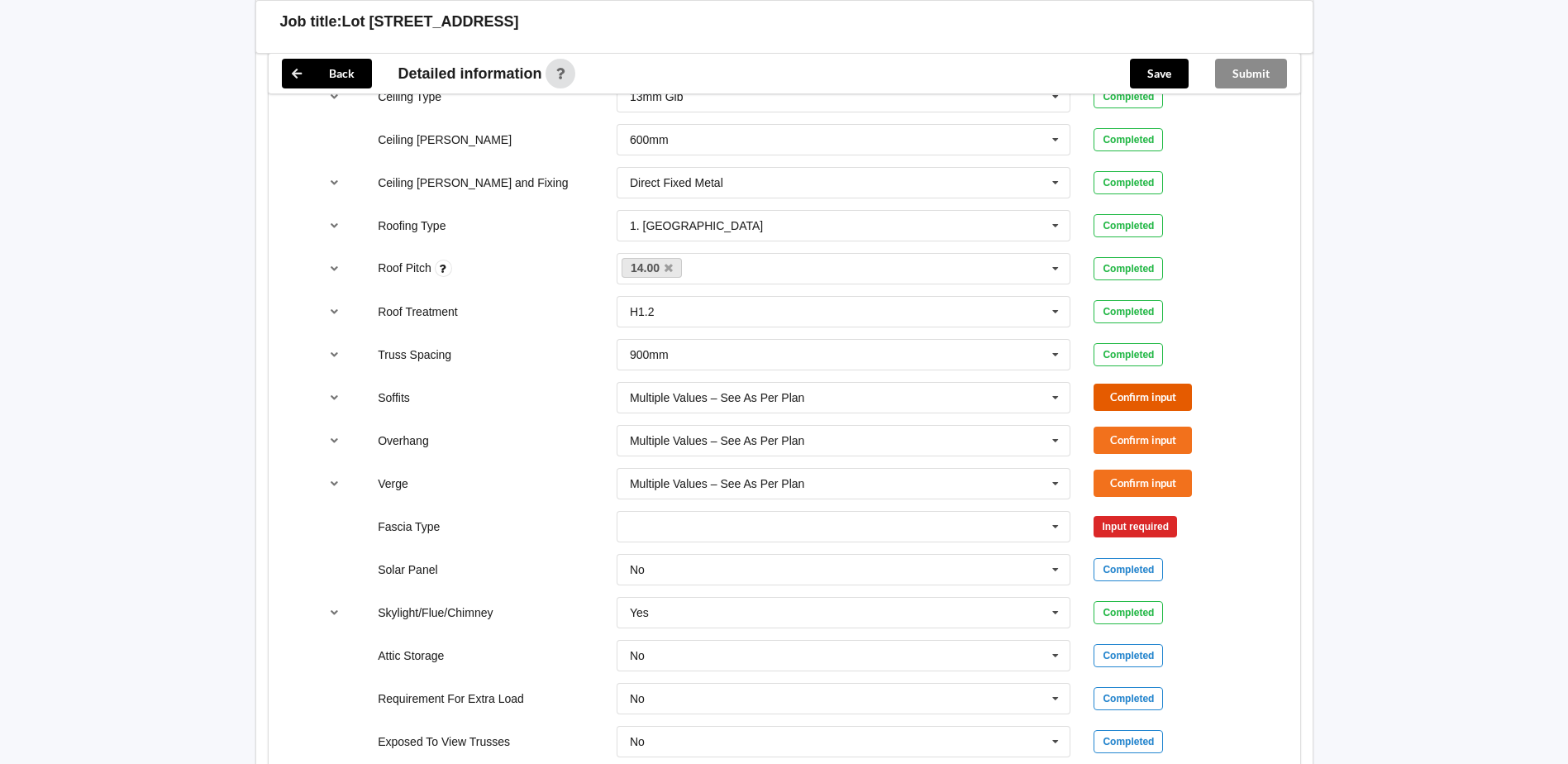
click at [1150, 404] on button "Confirm input" at bounding box center [1143, 397] width 98 height 27
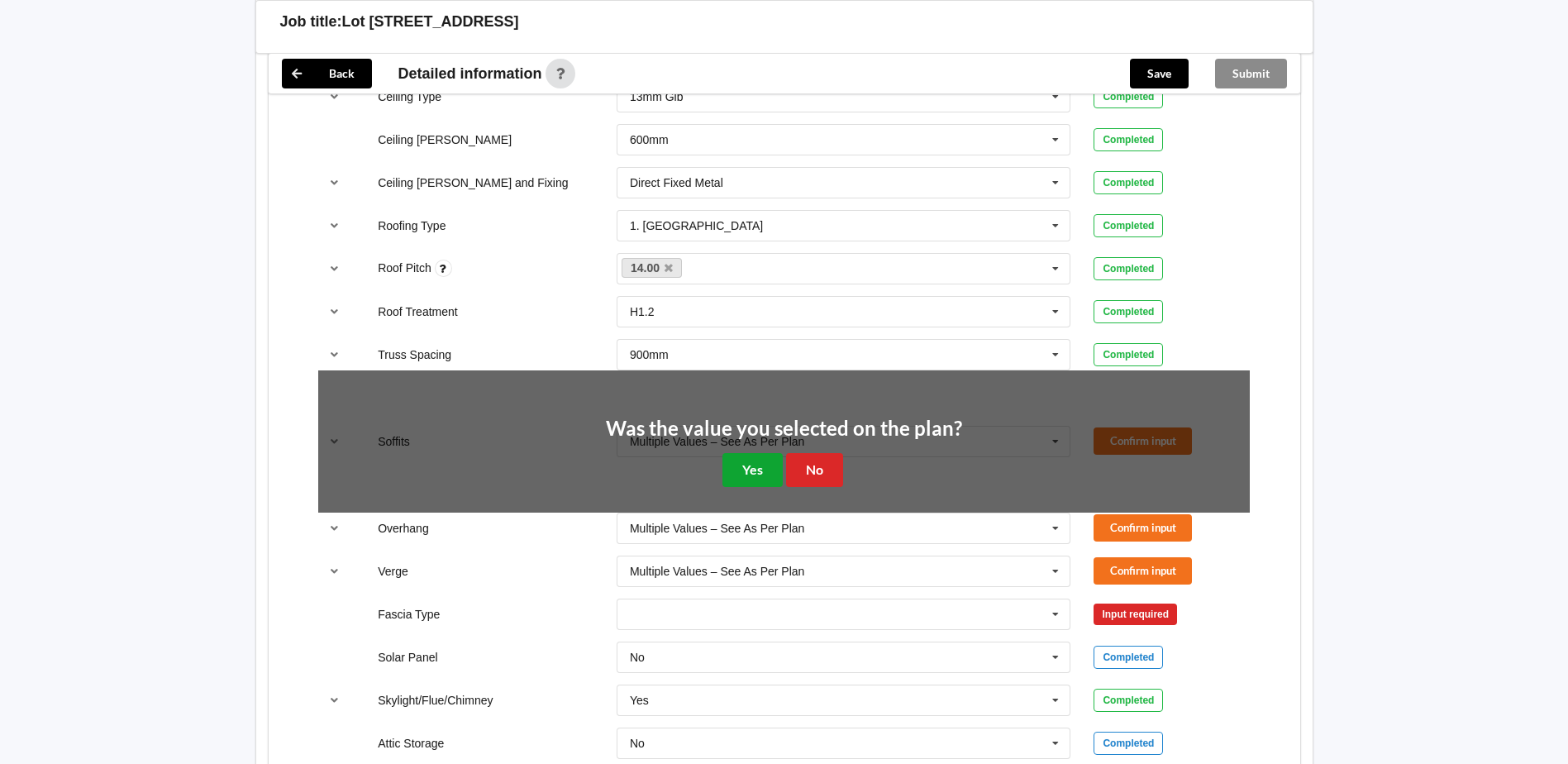
click at [750, 454] on button "Yes" at bounding box center [752, 470] width 60 height 34
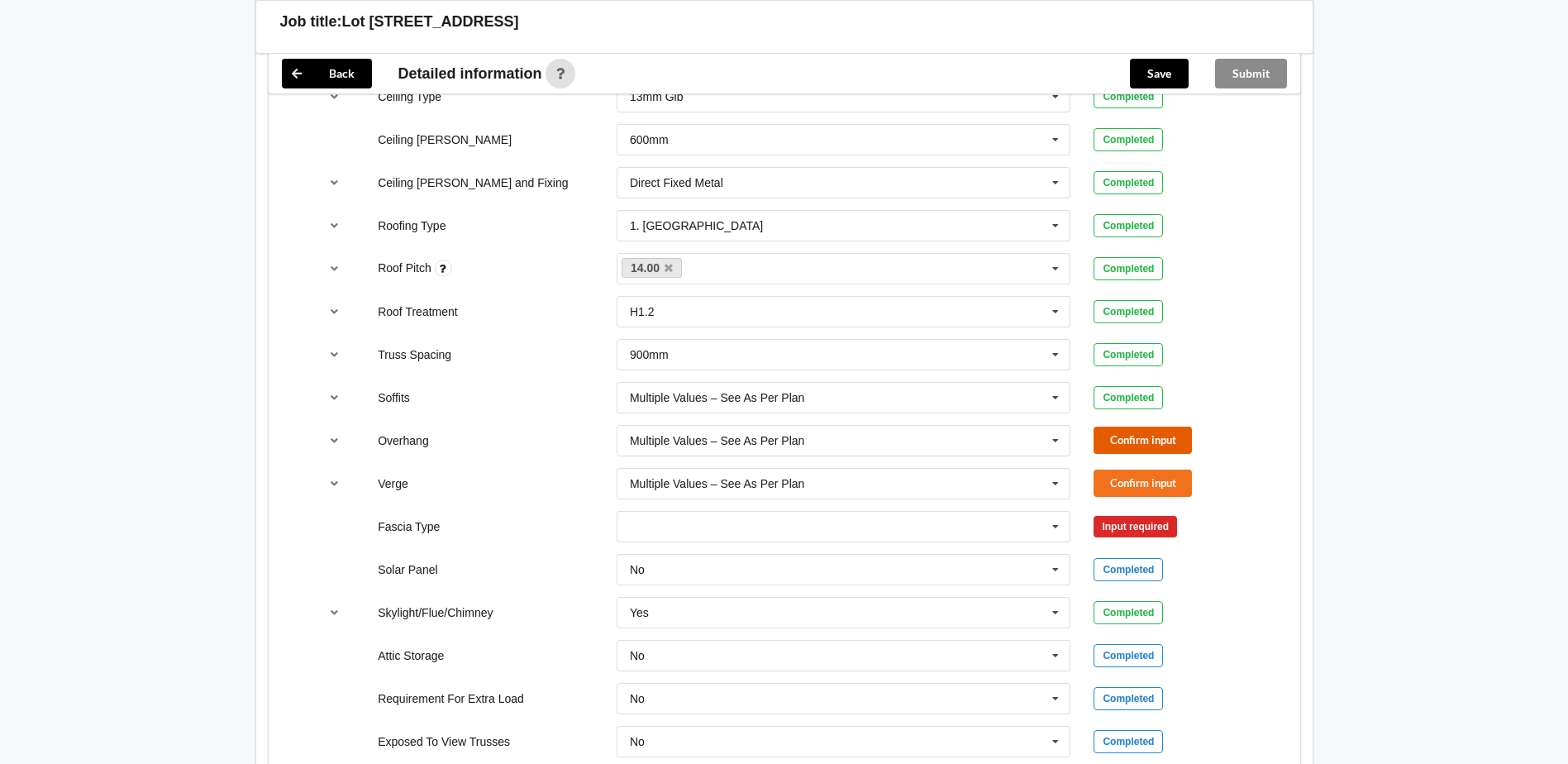
click at [1138, 437] on button "Confirm input" at bounding box center [1143, 440] width 98 height 27
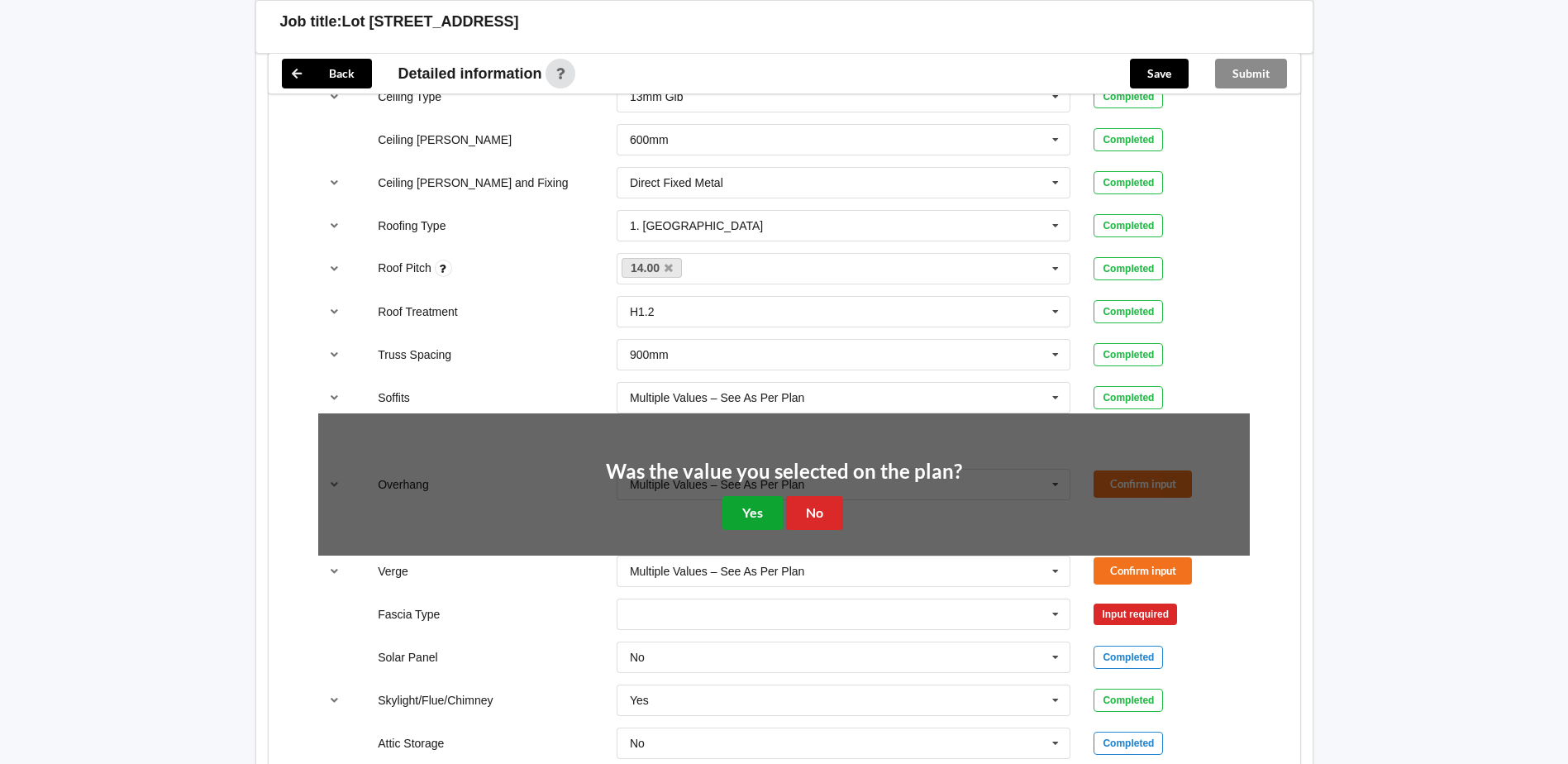
drag, startPoint x: 760, startPoint y: 505, endPoint x: 1114, endPoint y: 480, distance: 354.9
click at [781, 505] on button "Yes" at bounding box center [752, 513] width 60 height 34
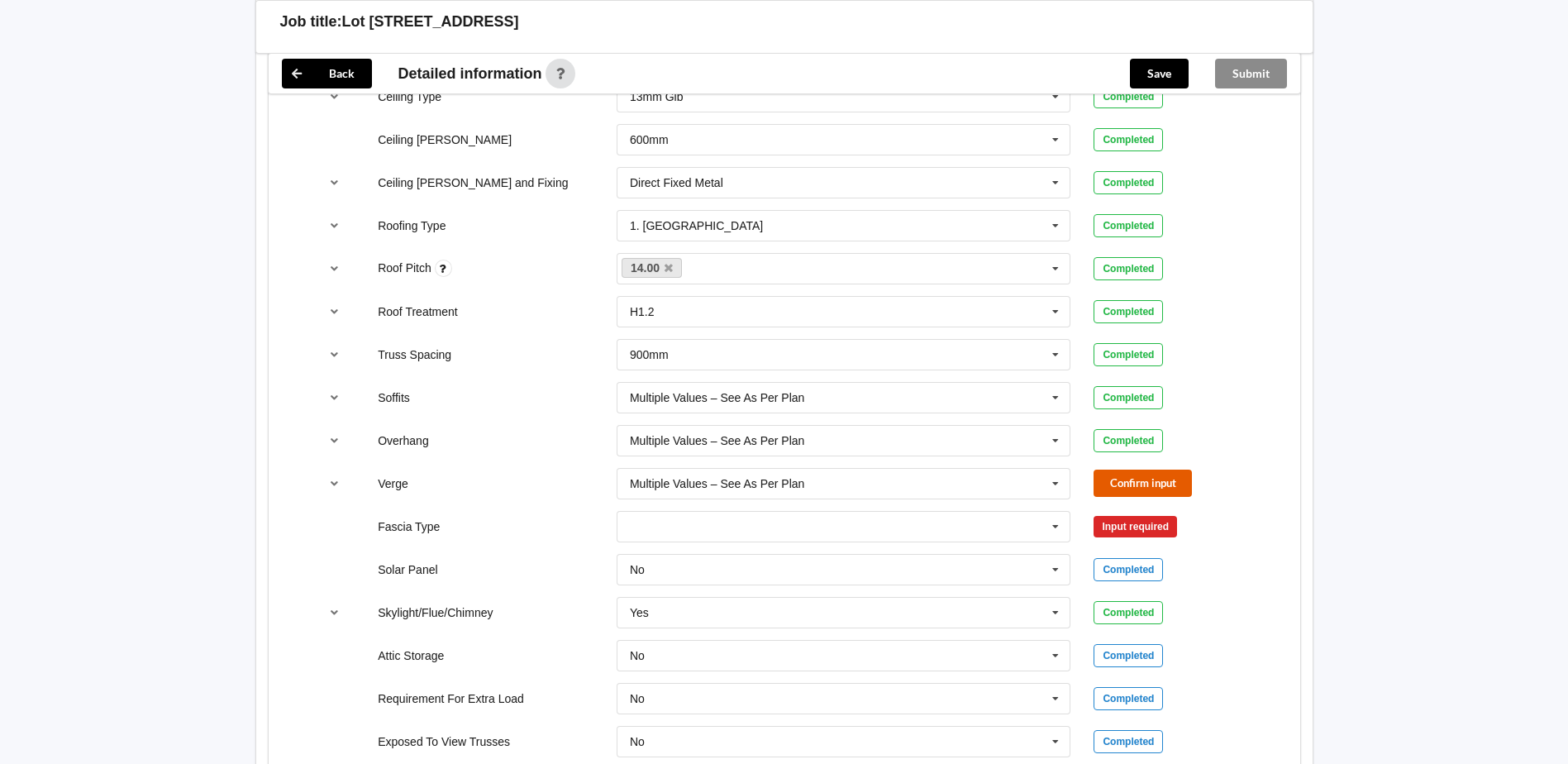
click at [1155, 479] on button "Confirm input" at bounding box center [1143, 483] width 98 height 27
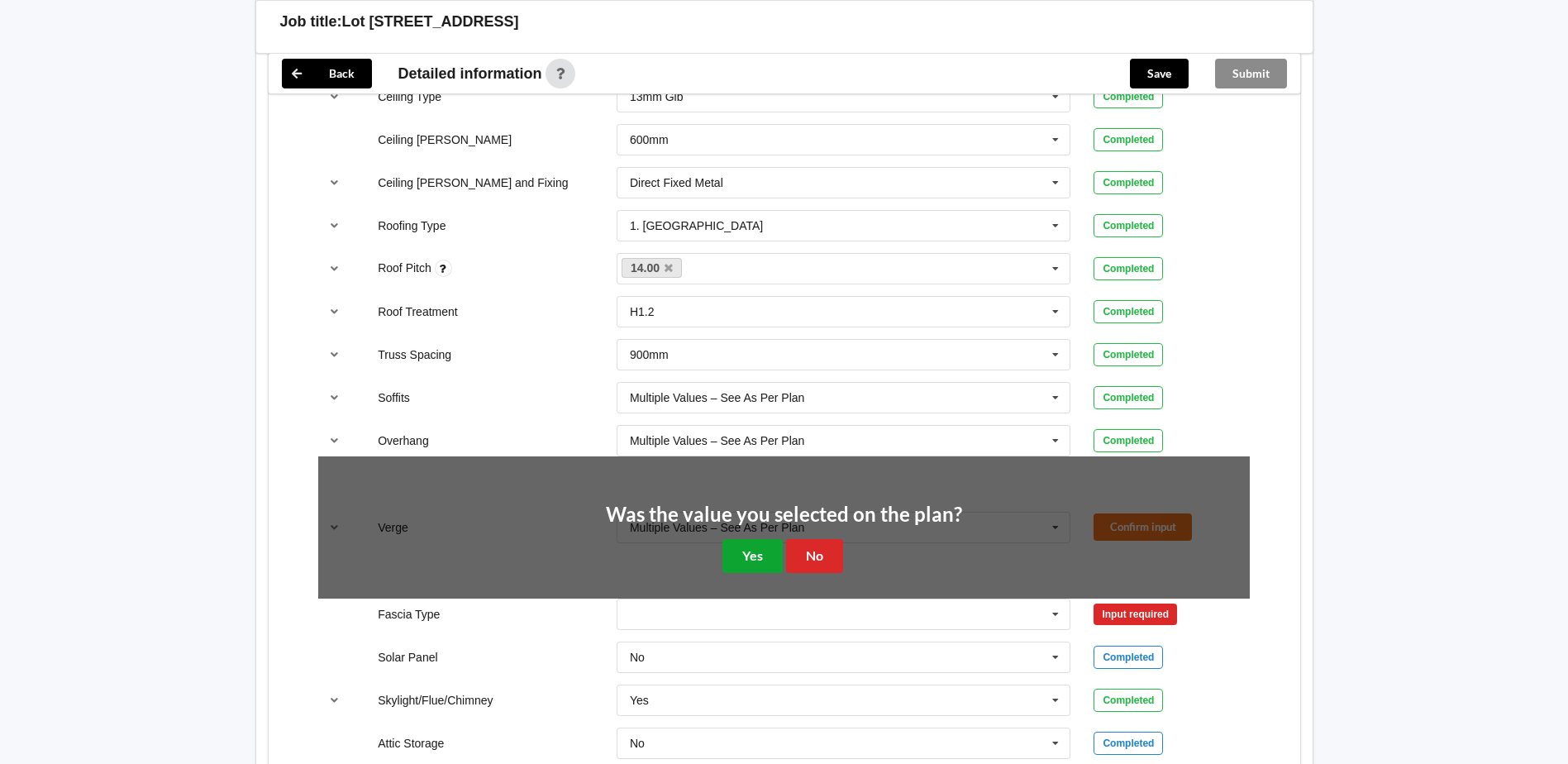
click at [761, 554] on button "Yes" at bounding box center [752, 556] width 60 height 34
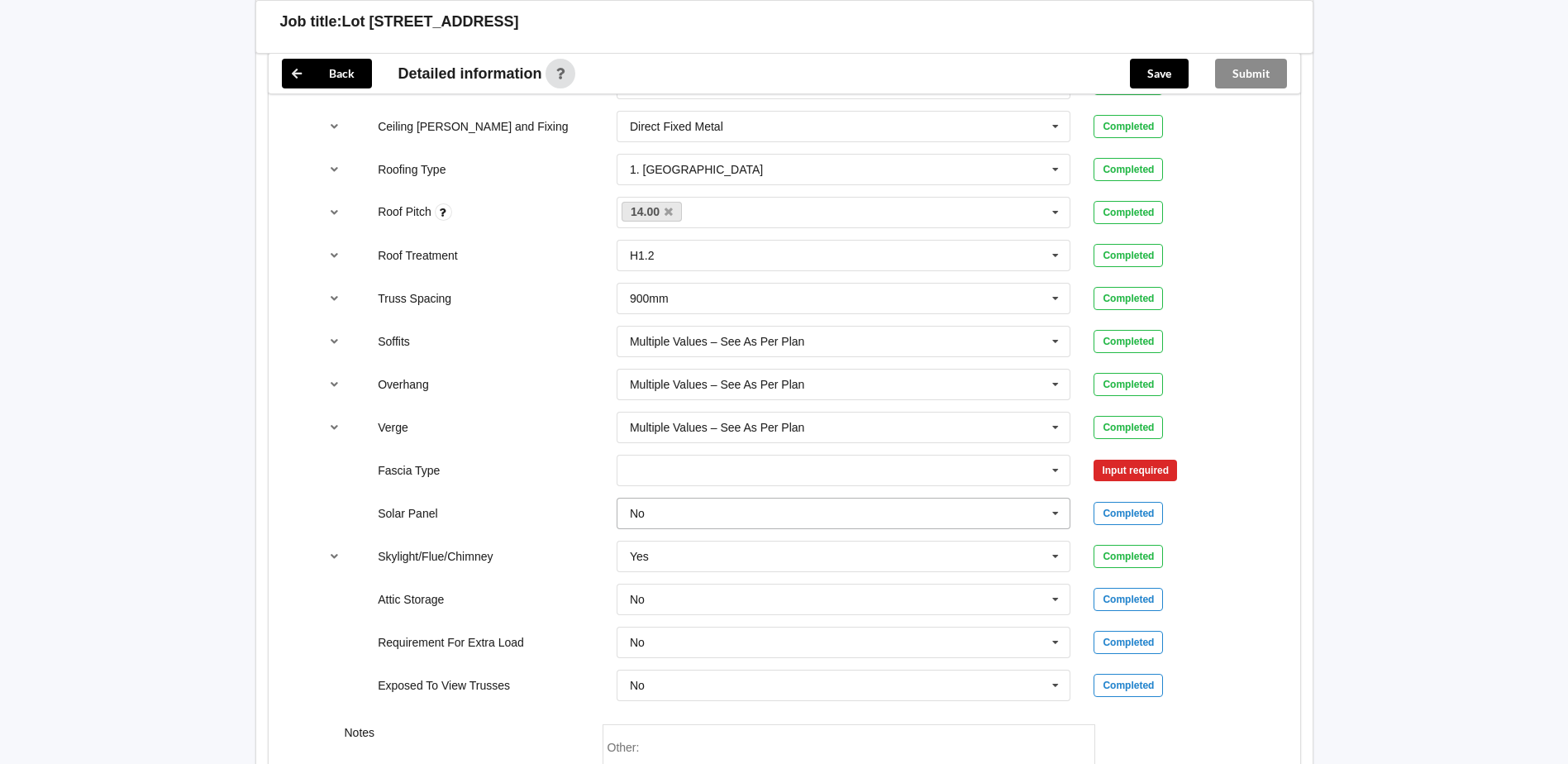
scroll to position [1240, 0]
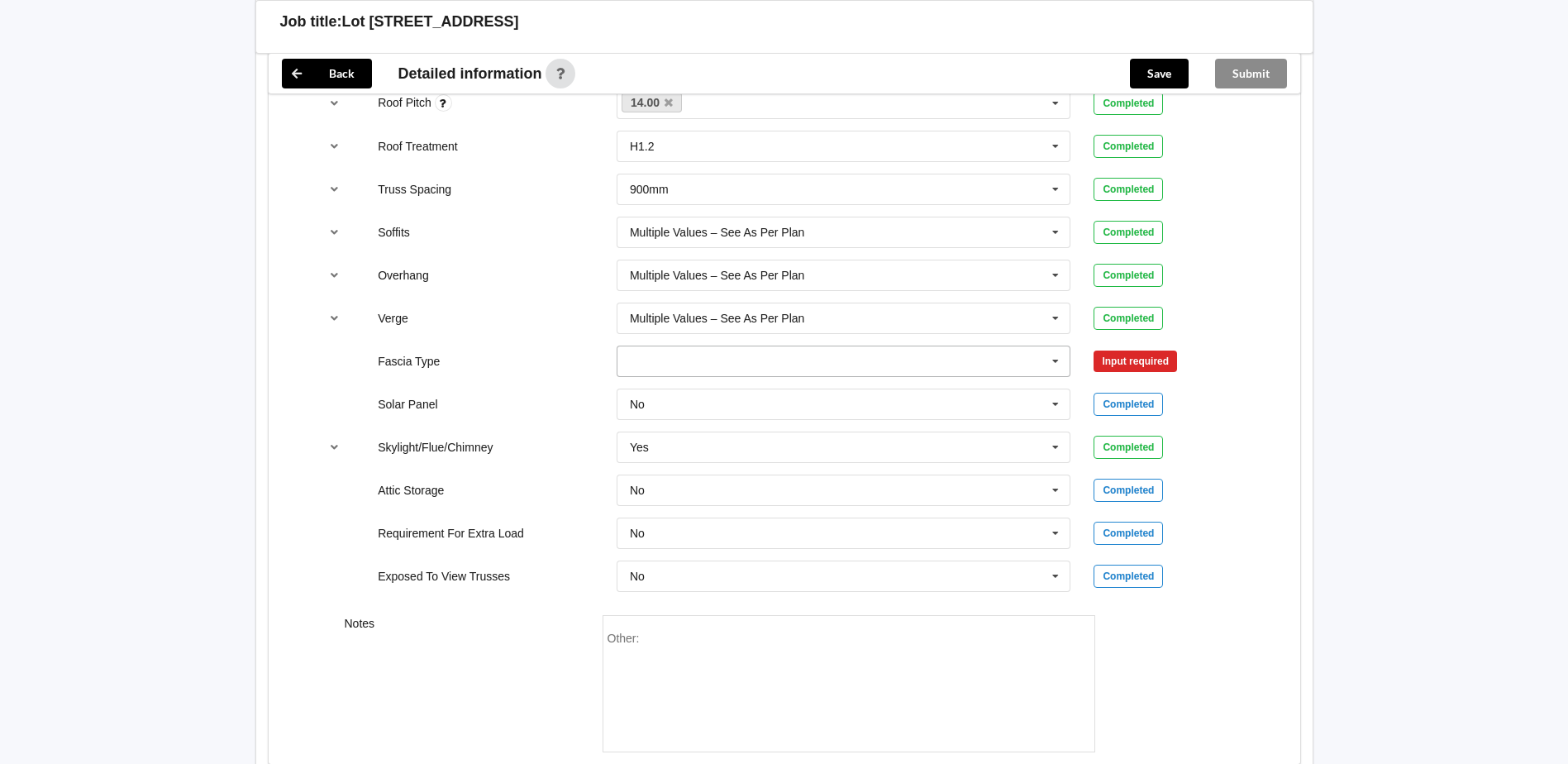
click at [709, 354] on input "text" at bounding box center [845, 361] width 453 height 30
paste input "0.55mm BMT metal barge/fascia; prefinished"
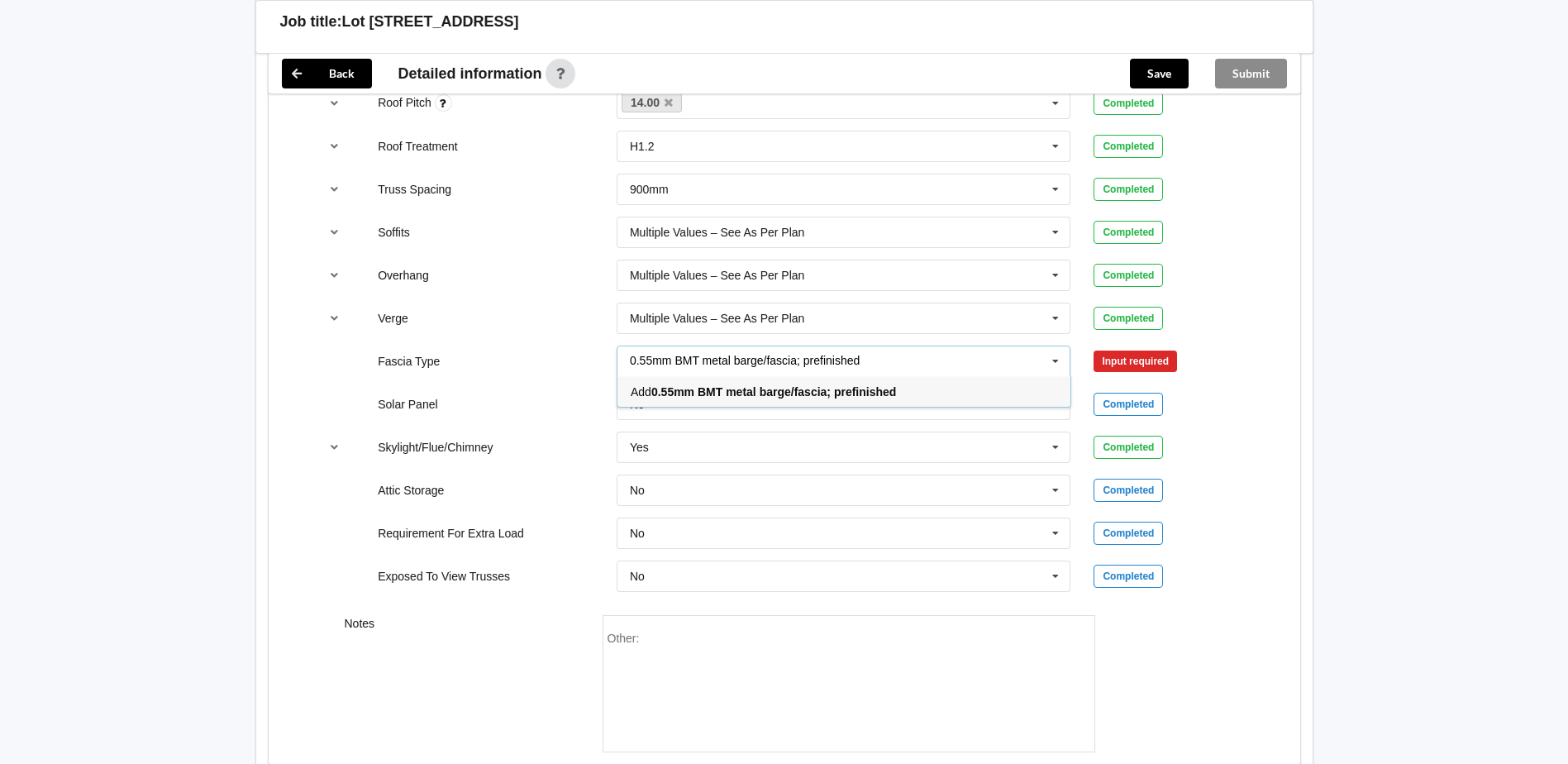
type input "0.55mm BMT metal barge/fascia; prefinished"
click at [672, 383] on div "Add 0.55mm BMT metal barge/fascia; prefinished" at bounding box center [844, 391] width 453 height 30
click at [1128, 365] on button "Confirm input" at bounding box center [1143, 361] width 98 height 27
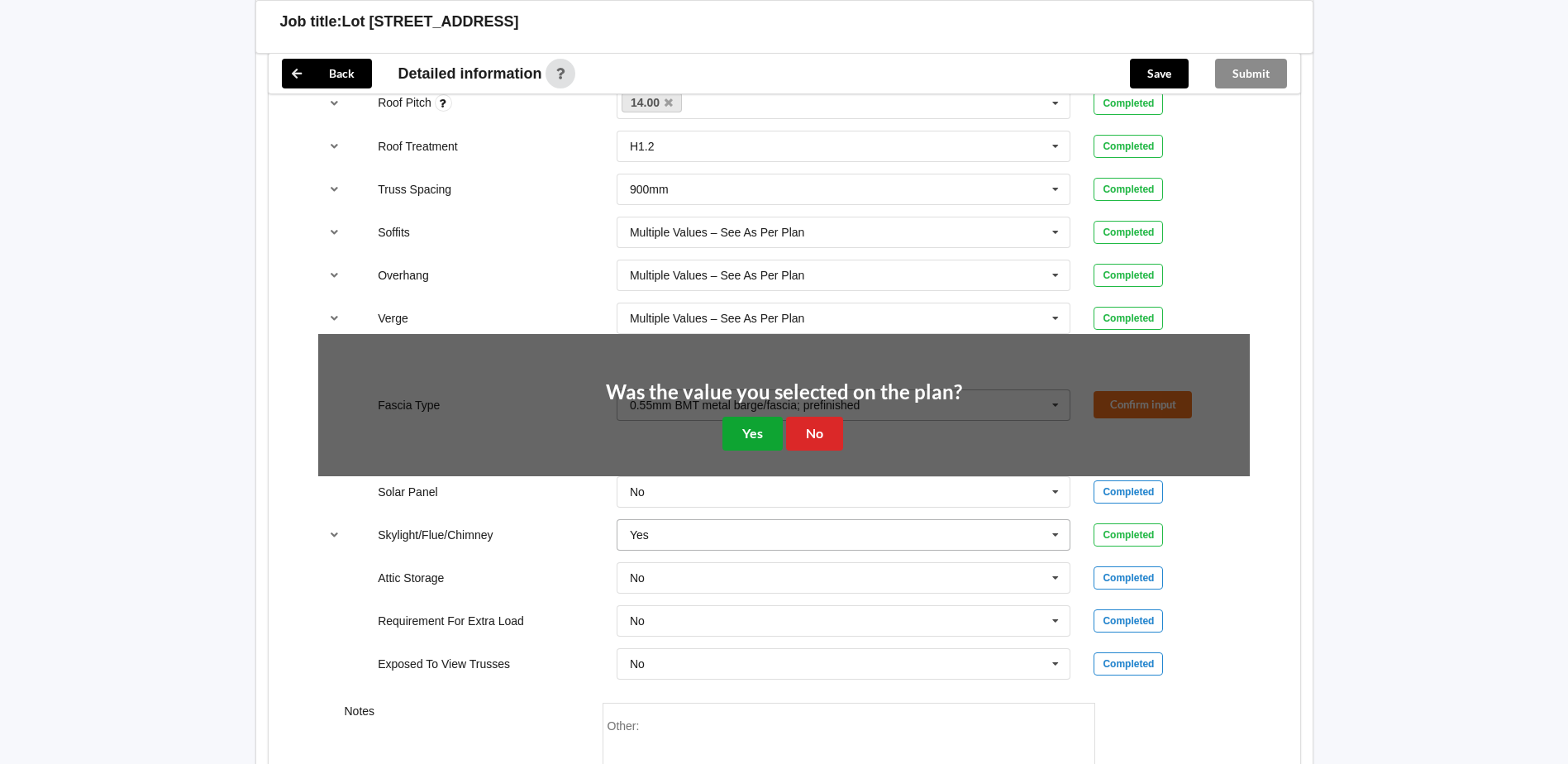
drag, startPoint x: 748, startPoint y: 430, endPoint x: 734, endPoint y: 430, distance: 14.0
click at [749, 430] on button "Yes" at bounding box center [752, 434] width 60 height 34
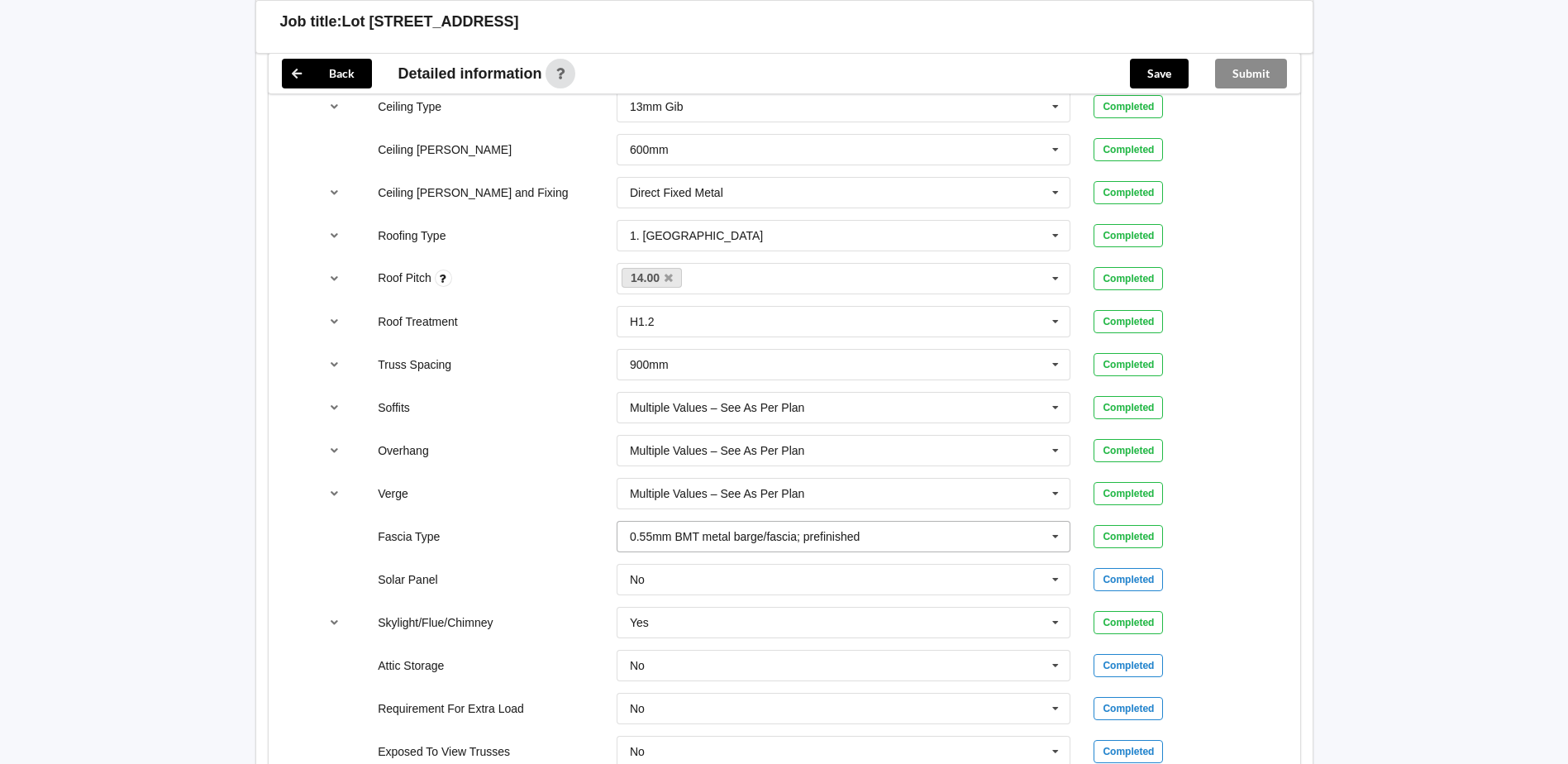
scroll to position [1182, 0]
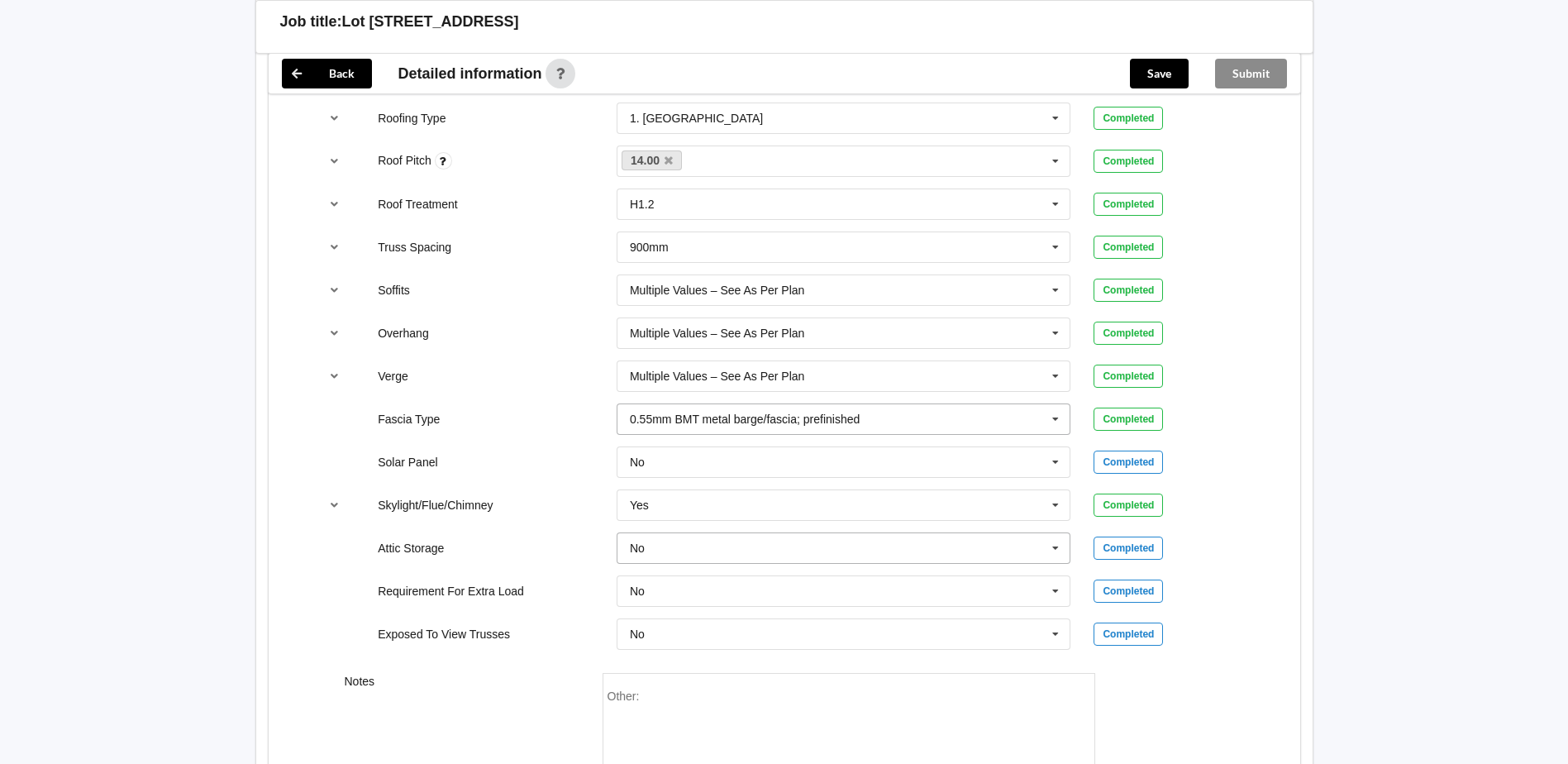
click at [710, 556] on input "text" at bounding box center [845, 548] width 453 height 30
click at [656, 607] on div "Yes" at bounding box center [844, 608] width 453 height 30
click at [1133, 540] on button "Confirm input" at bounding box center [1143, 548] width 98 height 27
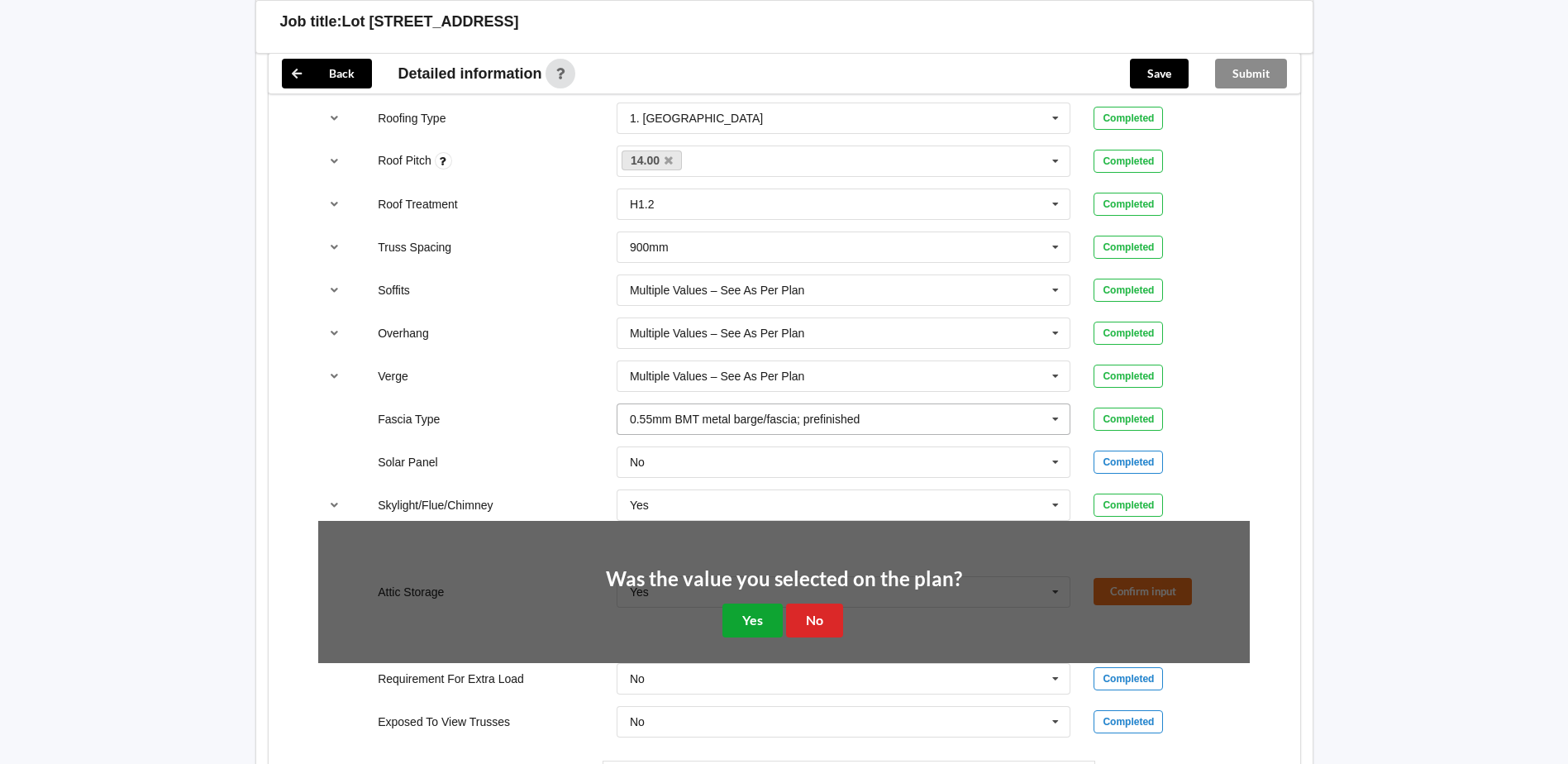
click at [739, 622] on button "Yes" at bounding box center [752, 620] width 60 height 34
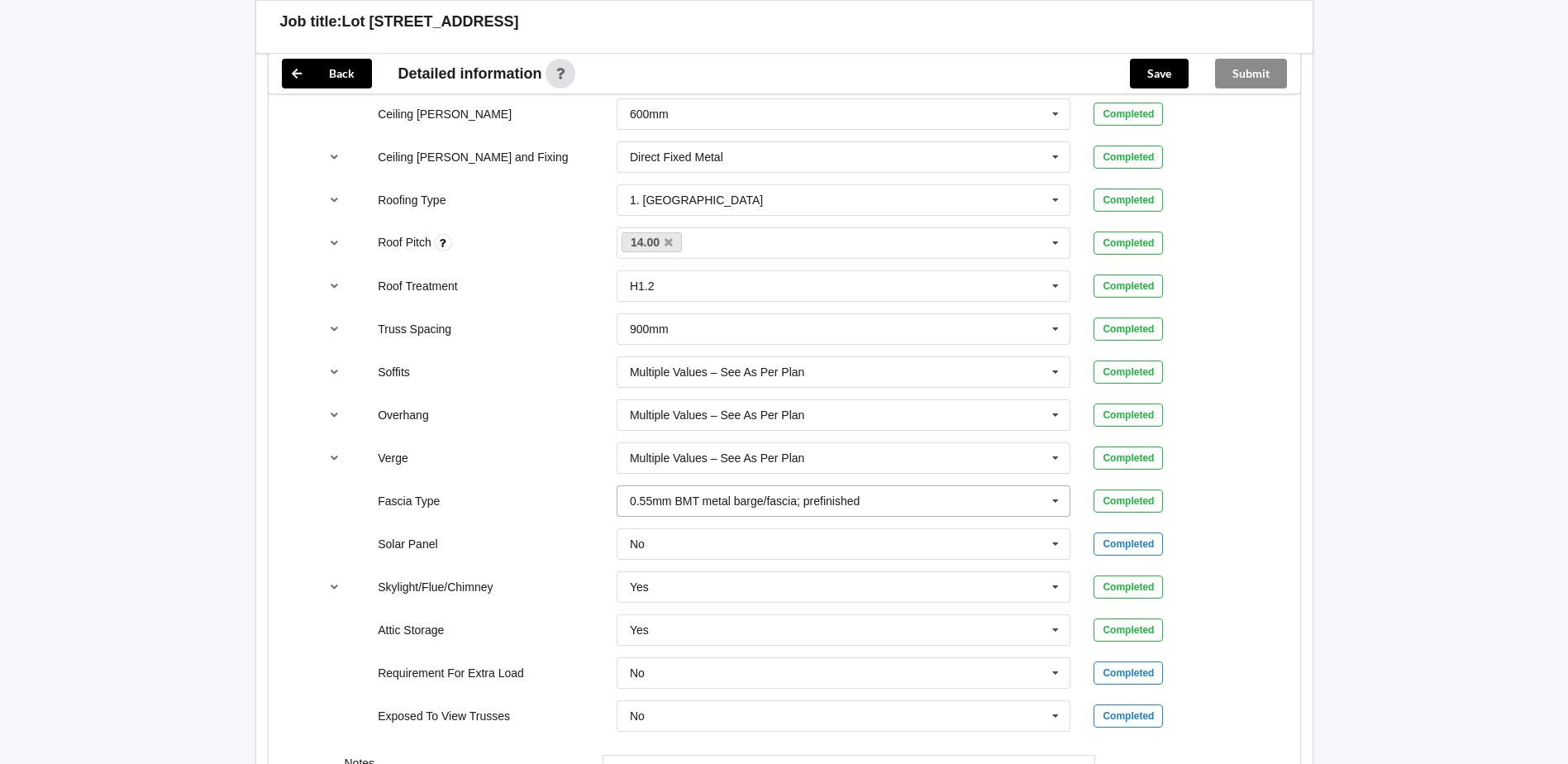
scroll to position [1099, 0]
click at [921, 372] on input "text" at bounding box center [845, 372] width 453 height 30
click at [803, 402] on span "Multiple Values – See As Per Plan" at bounding box center [723, 404] width 184 height 13
click at [862, 370] on input "text" at bounding box center [845, 372] width 453 height 30
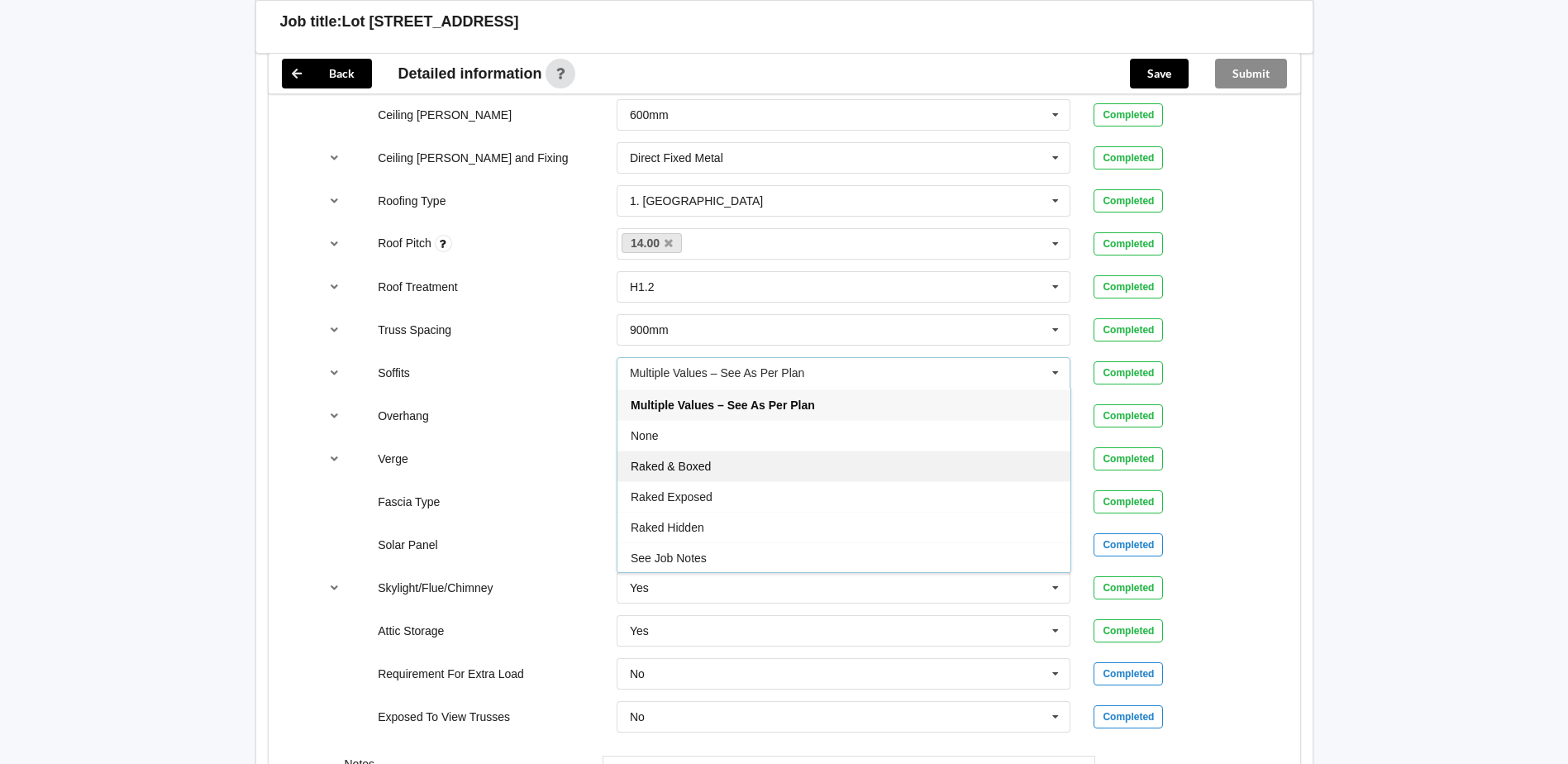
click at [754, 461] on div "Raked & Boxed" at bounding box center [844, 465] width 453 height 30
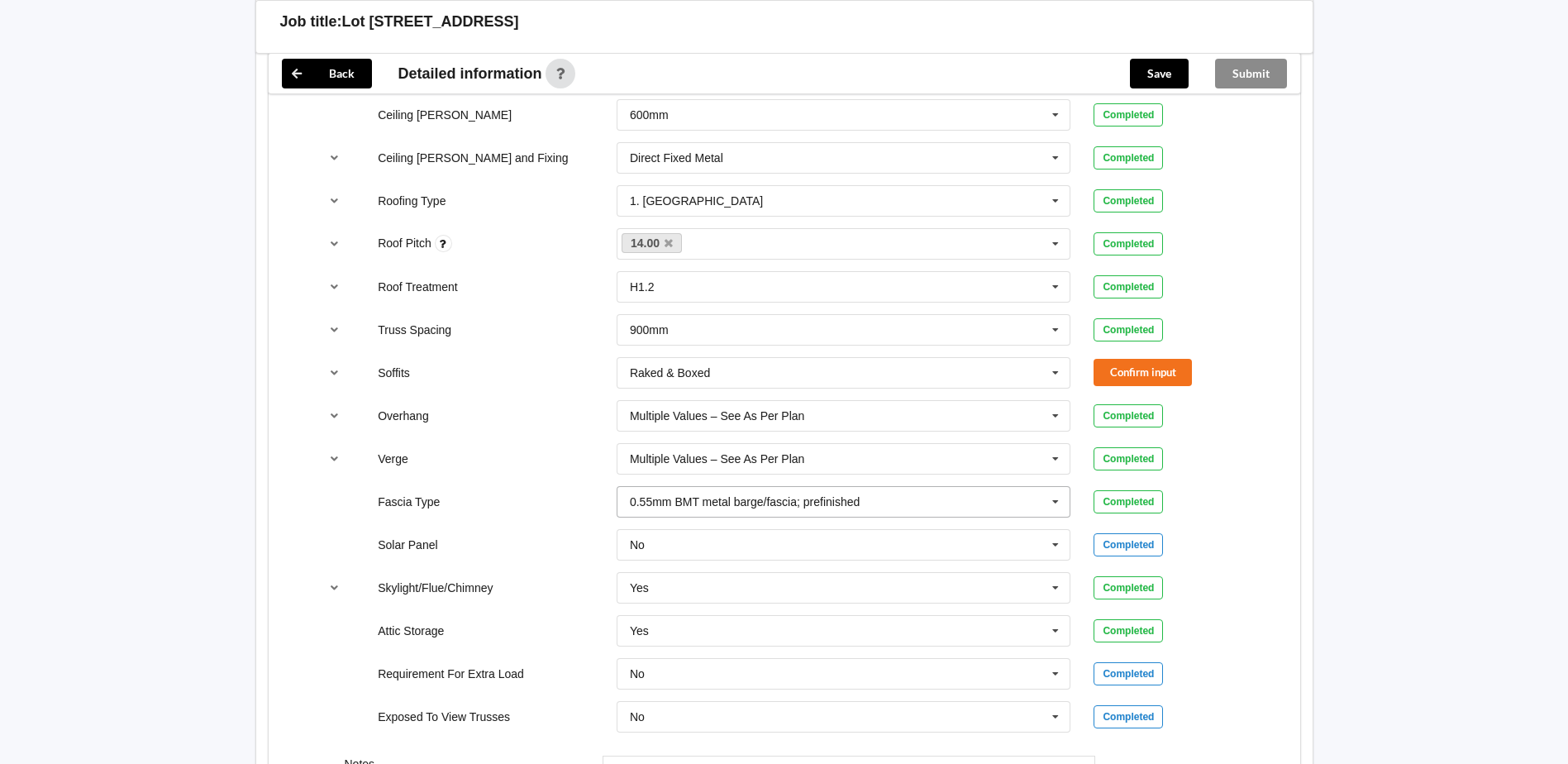
click at [1293, 422] on div "Ceiling Type 13mm Gib 10mm Gib 12mm MDF 12mm Ply 13mm Gib None See Job Notes Co…" at bounding box center [784, 394] width 1032 height 699
click at [1161, 369] on button "Confirm input" at bounding box center [1143, 372] width 98 height 27
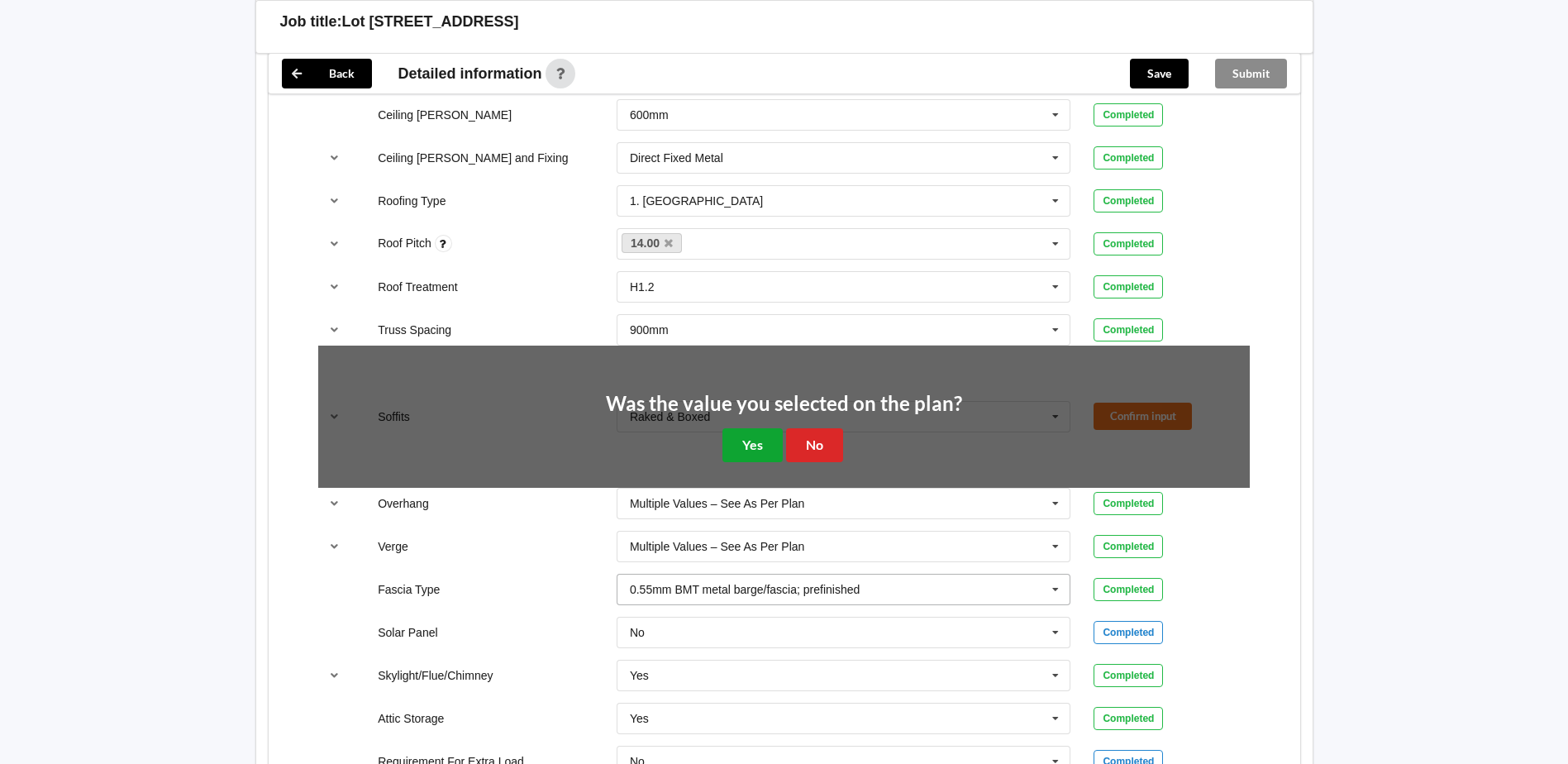
click at [776, 446] on button "Yes" at bounding box center [752, 445] width 60 height 34
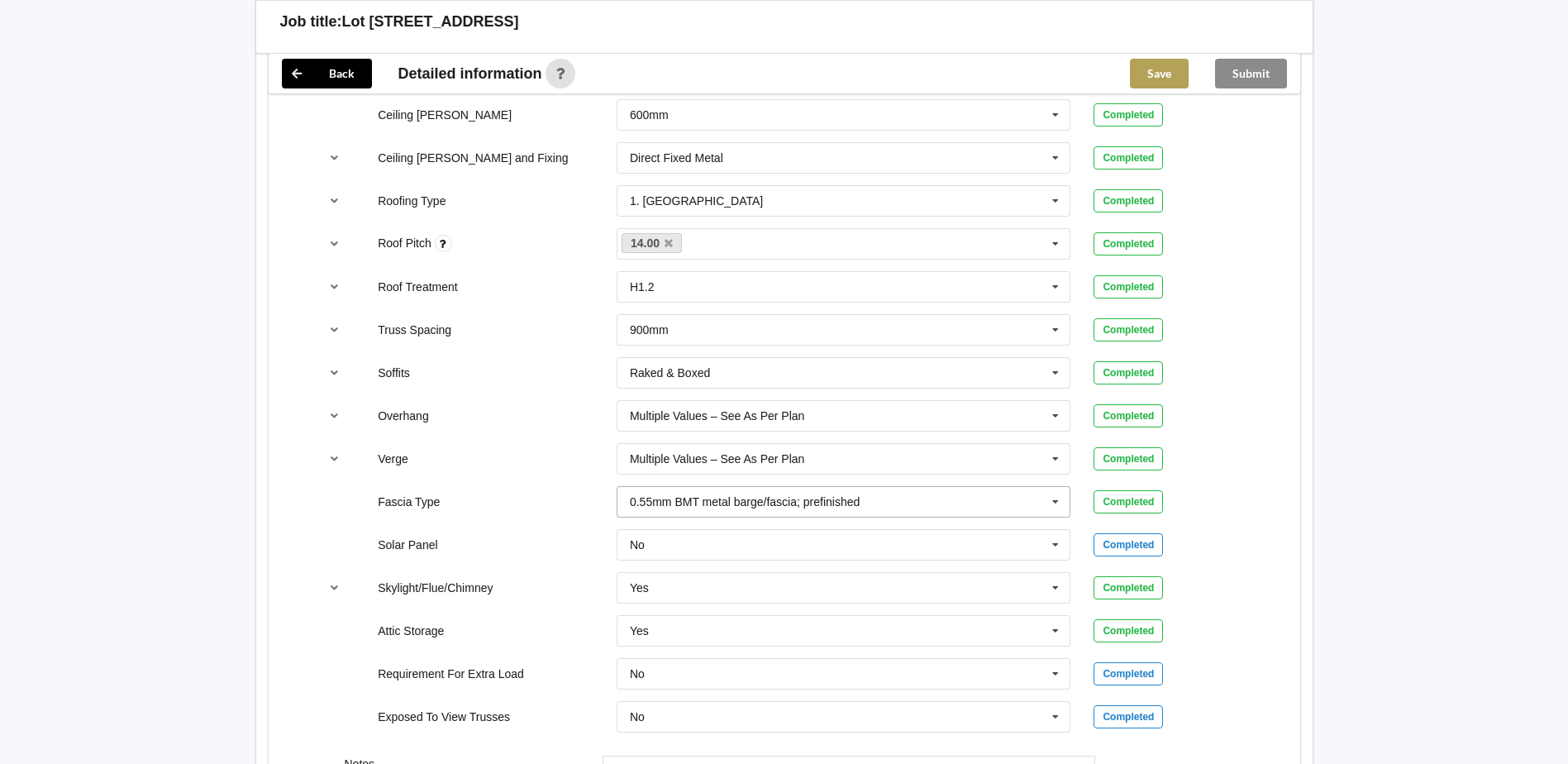
click at [1179, 67] on button "Save" at bounding box center [1160, 73] width 59 height 30
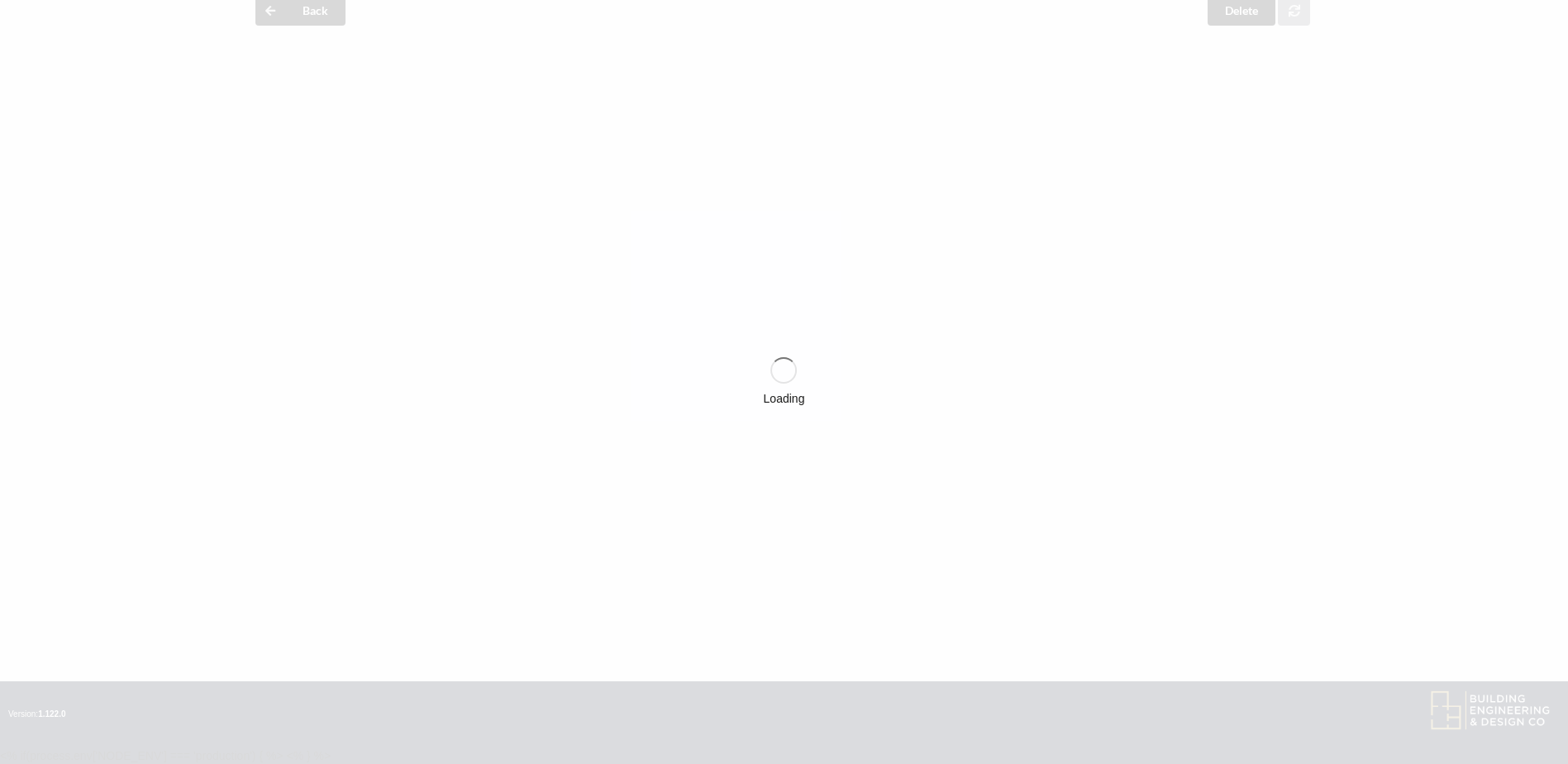
scroll to position [0, 0]
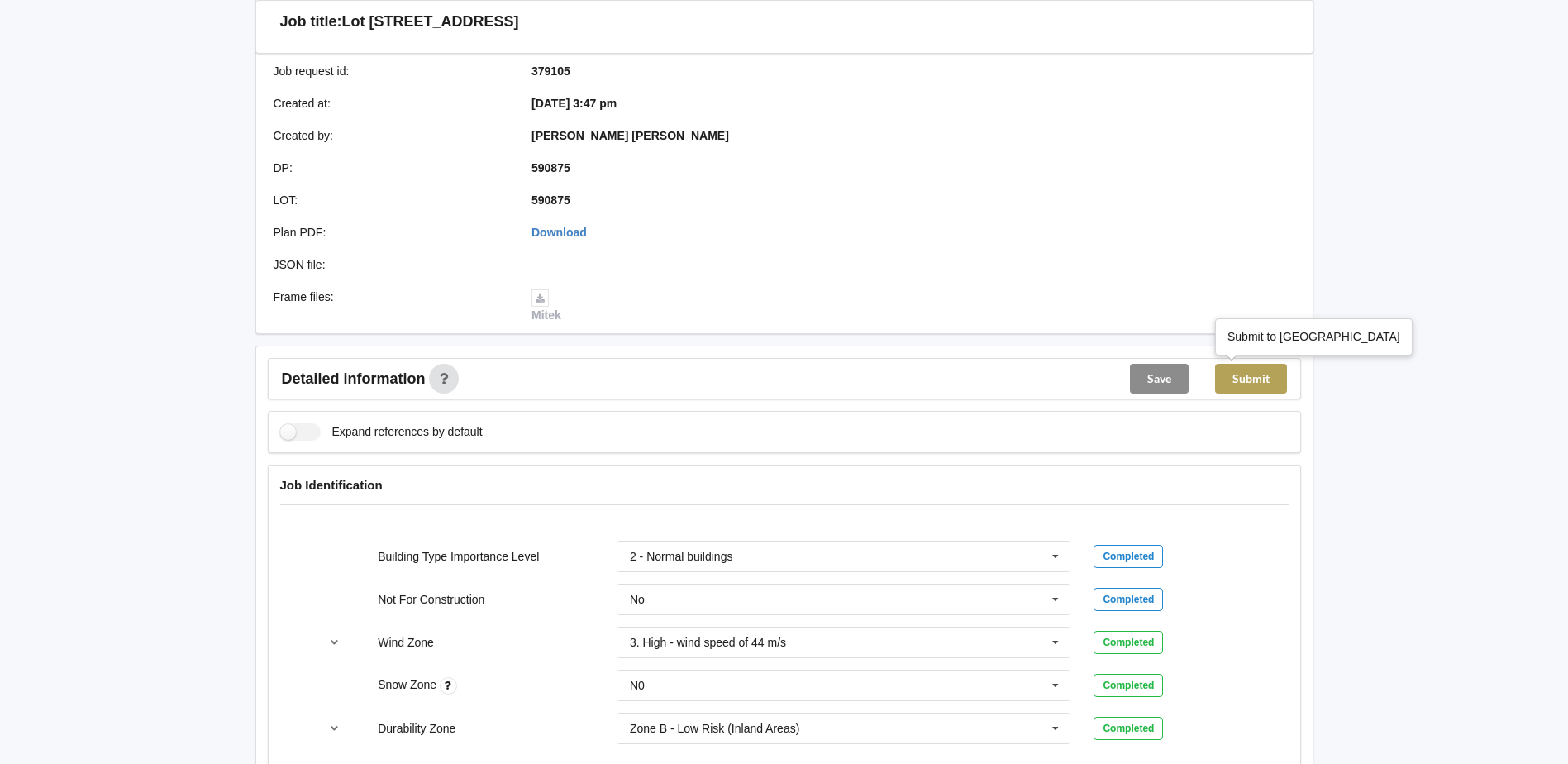
click at [1268, 379] on button "Submit" at bounding box center [1251, 378] width 72 height 30
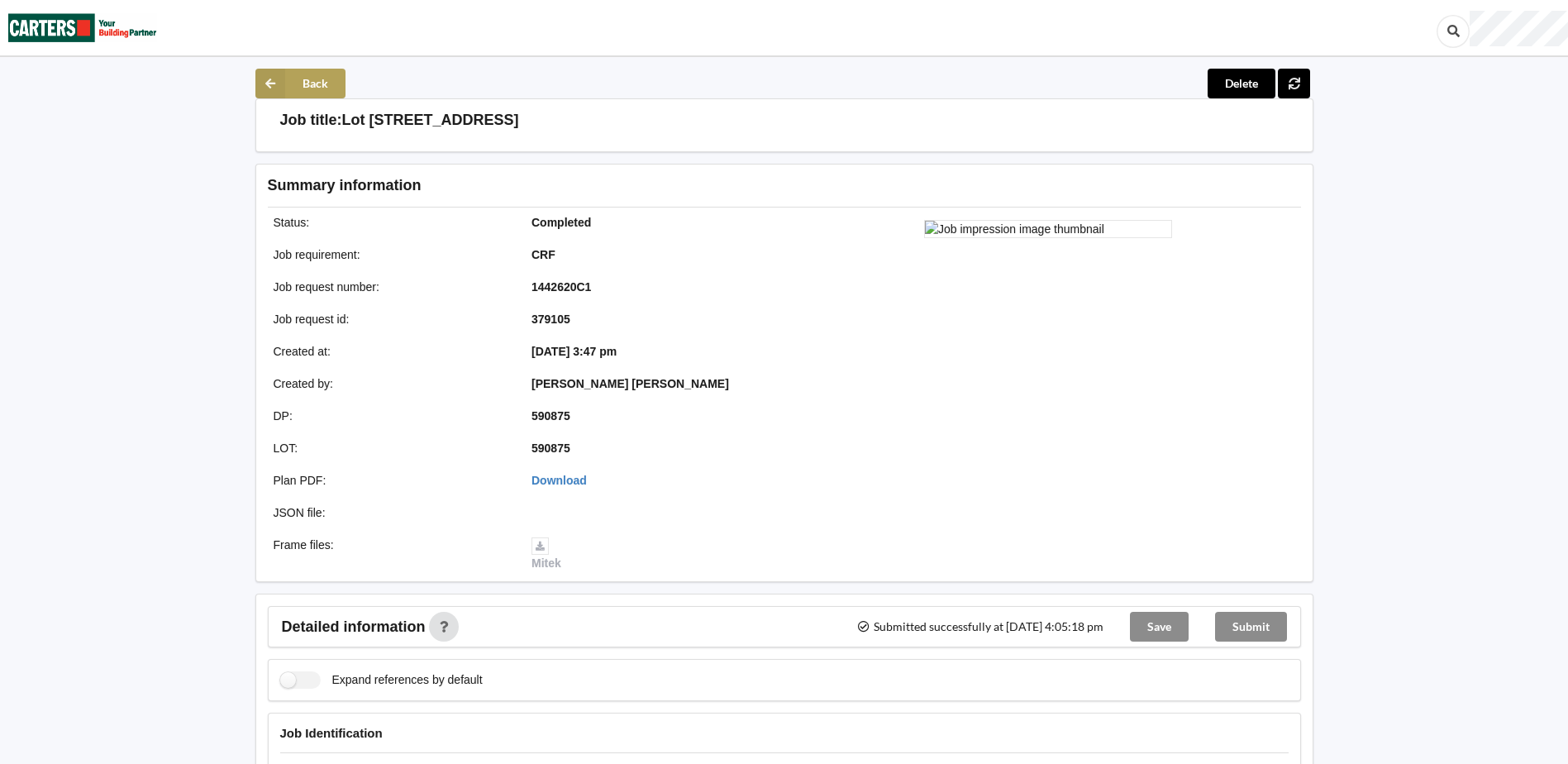
click at [299, 96] on button "Back" at bounding box center [300, 83] width 90 height 30
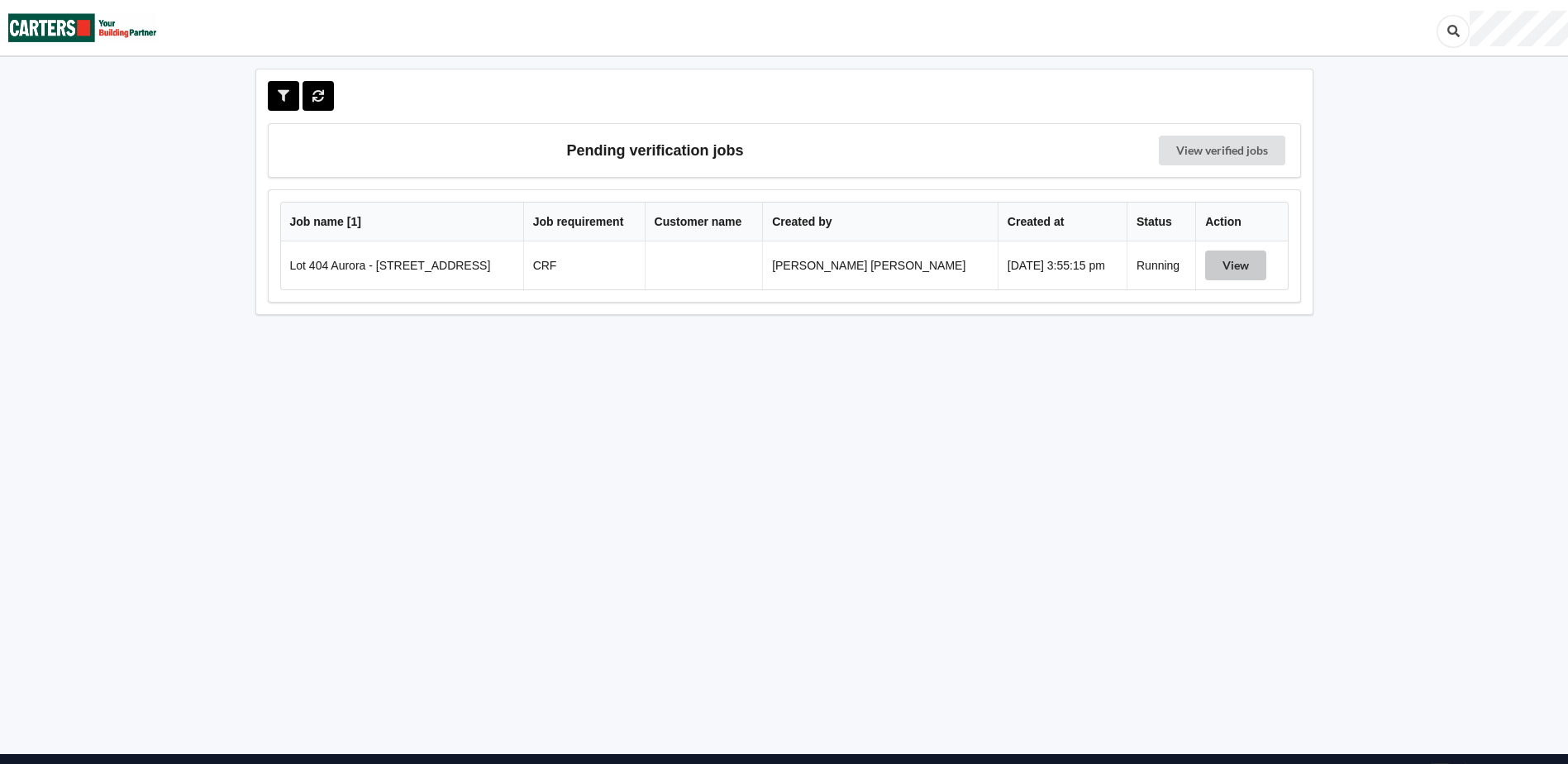
click at [1229, 261] on button "View" at bounding box center [1236, 265] width 61 height 30
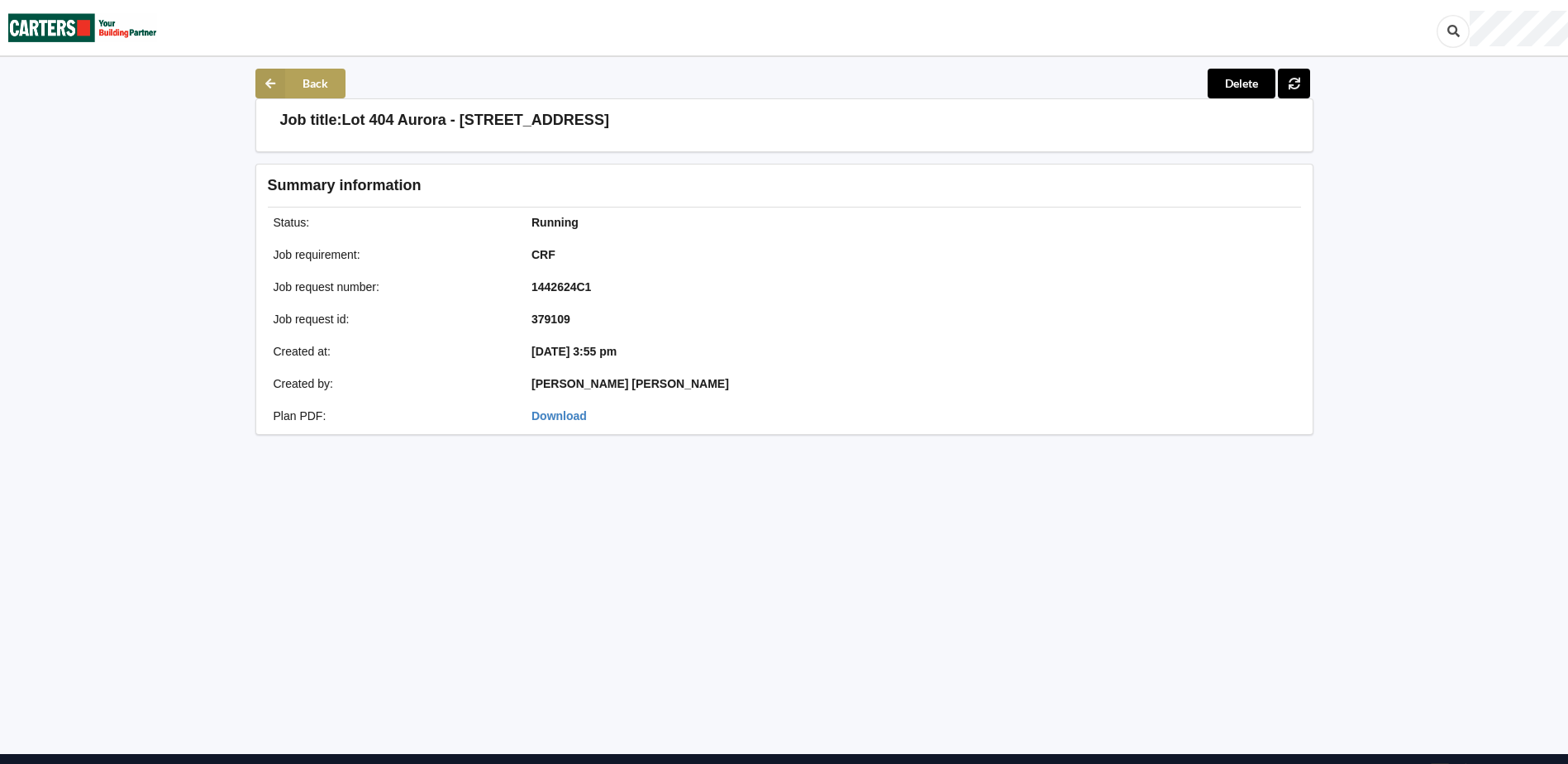
click at [287, 78] on button "Back" at bounding box center [300, 83] width 90 height 30
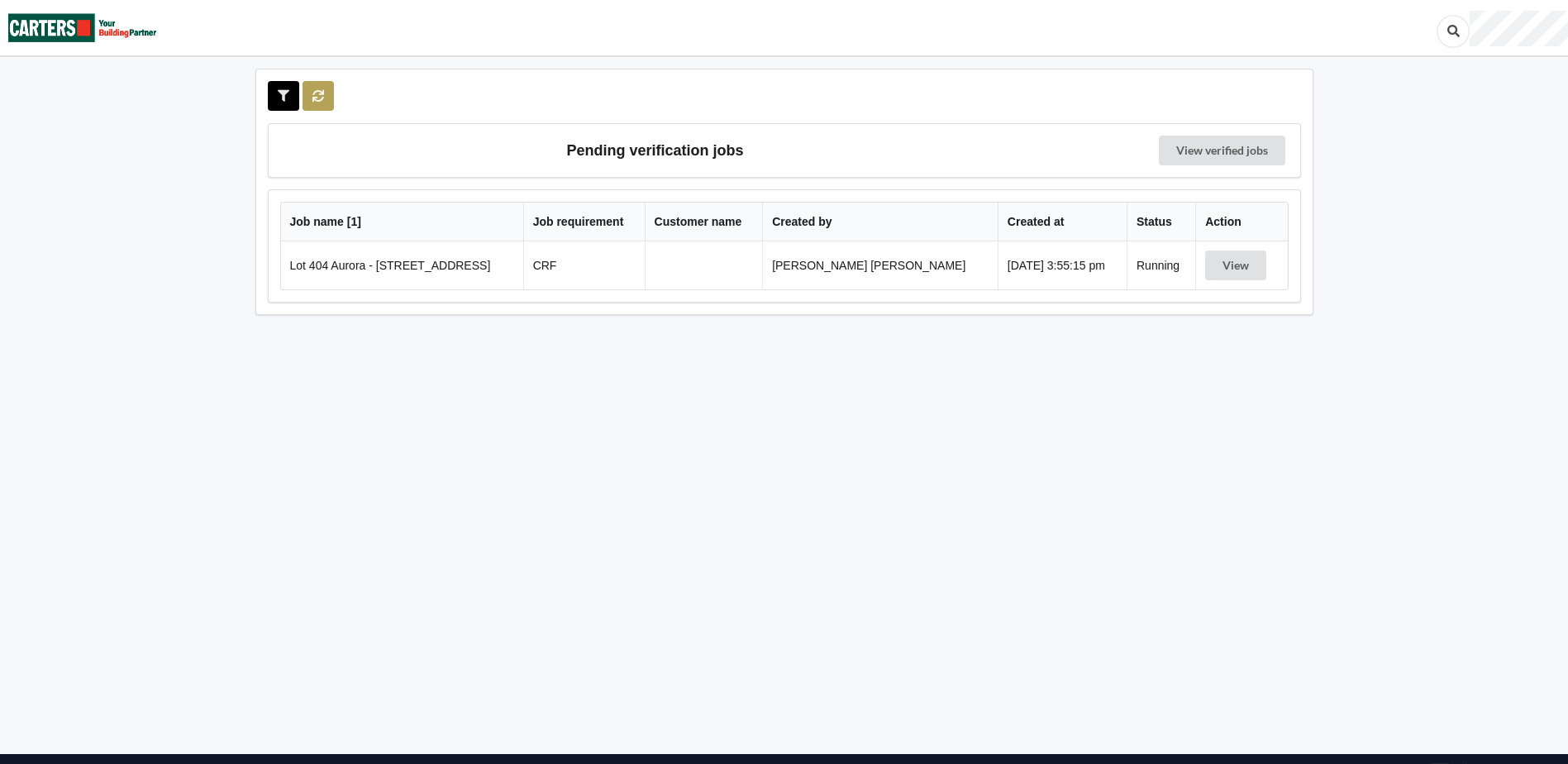
click at [325, 98] on icon at bounding box center [319, 95] width 14 height 10
click at [1240, 264] on button "View" at bounding box center [1241, 265] width 61 height 30
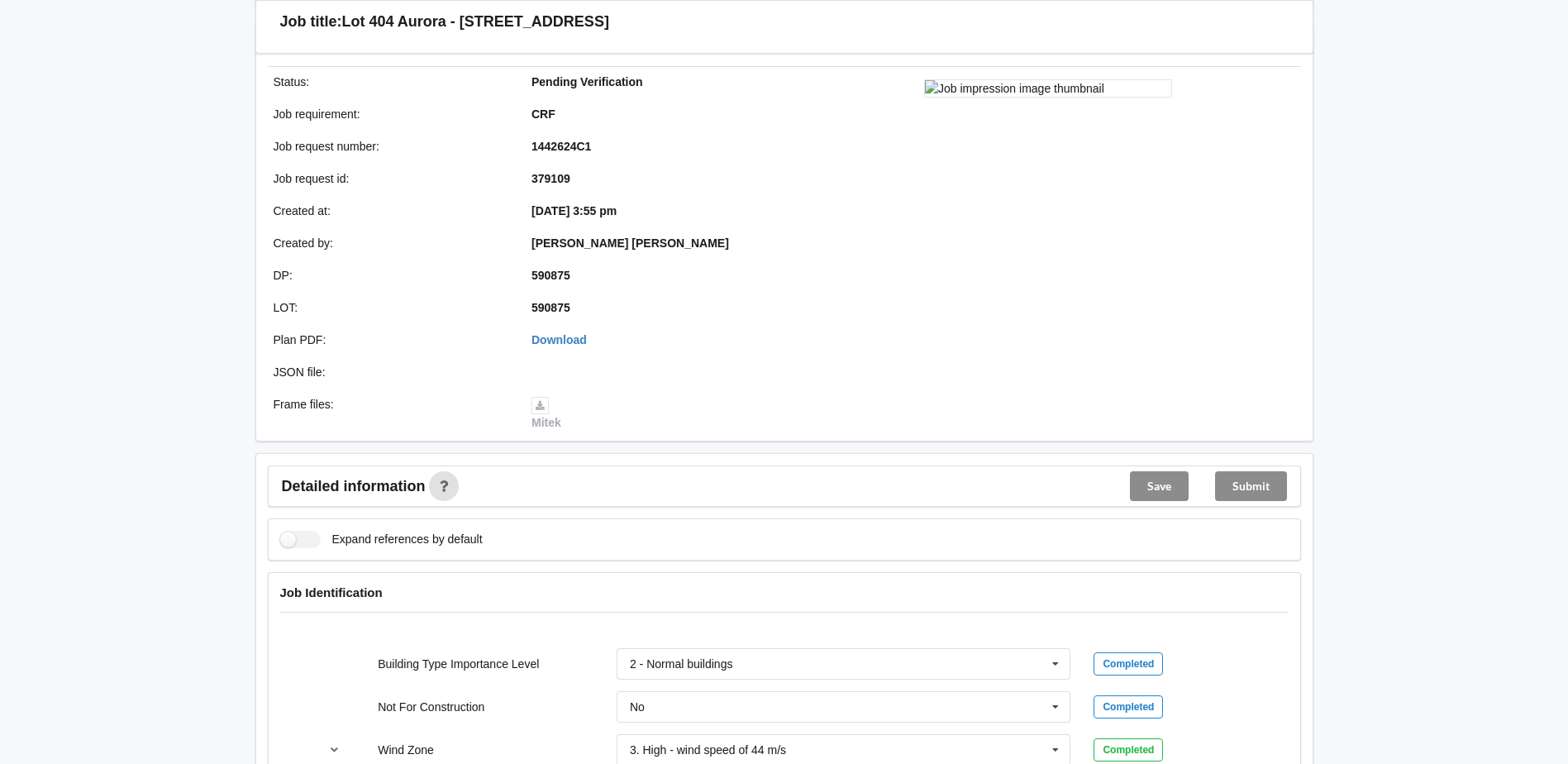
scroll to position [413, 0]
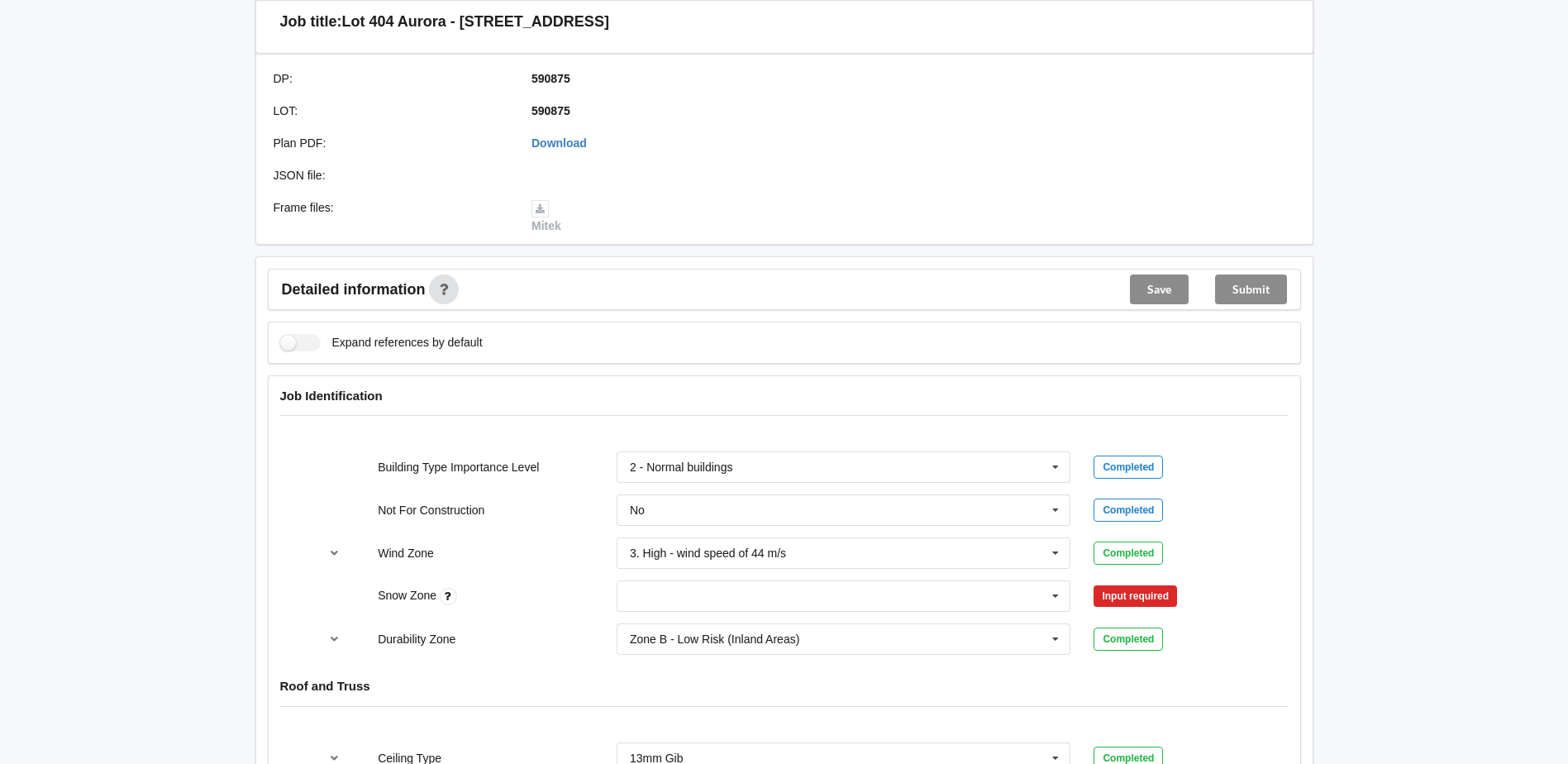
drag, startPoint x: 92, startPoint y: 348, endPoint x: 107, endPoint y: 444, distance: 97.2
click at [92, 348] on div "Back Delete Job title: Lot 404 Aurora - 9 Solstice Crescent Customer name : Spe…" at bounding box center [784, 648] width 1568 height 2123
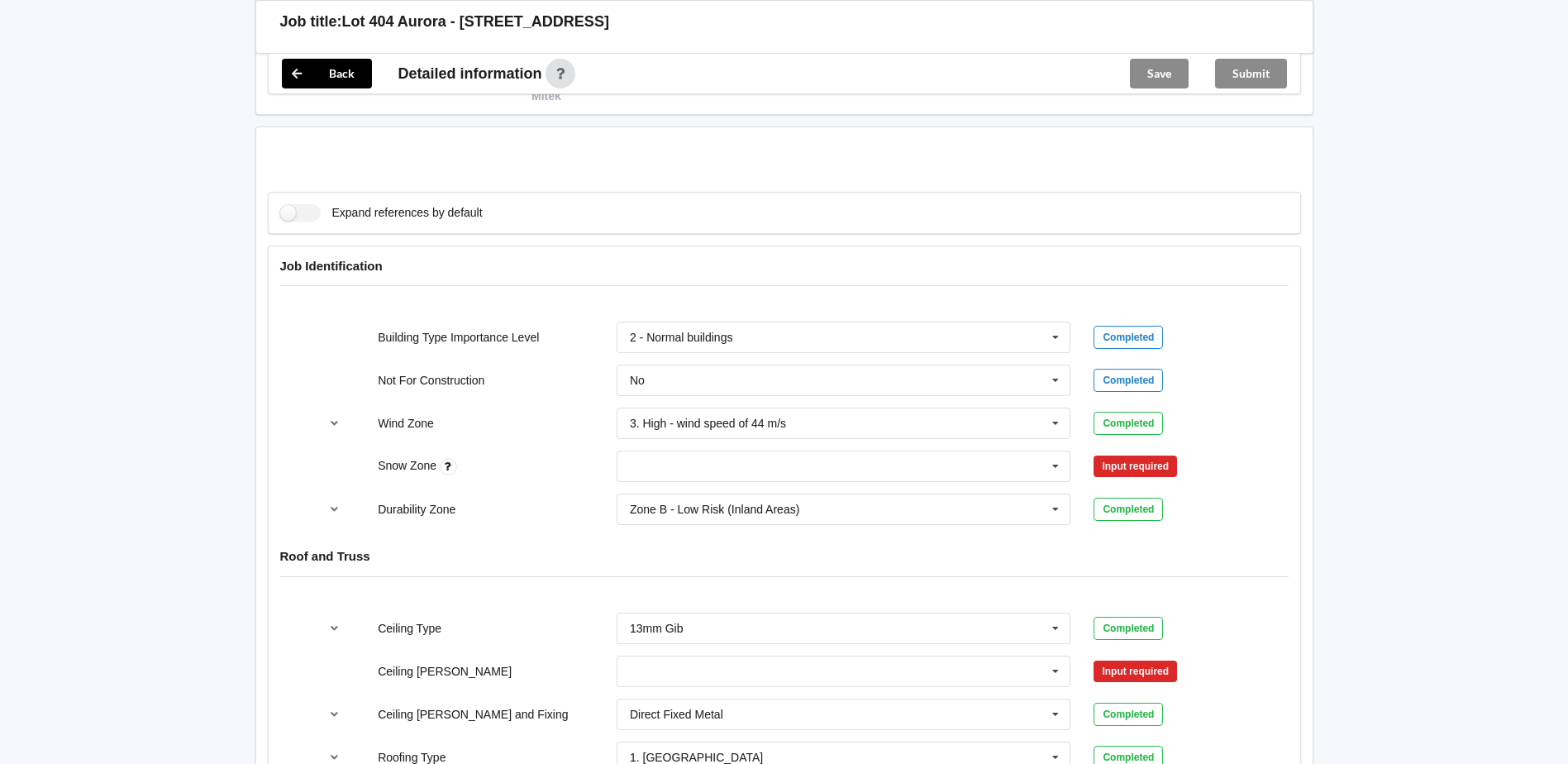
scroll to position [661, 0]
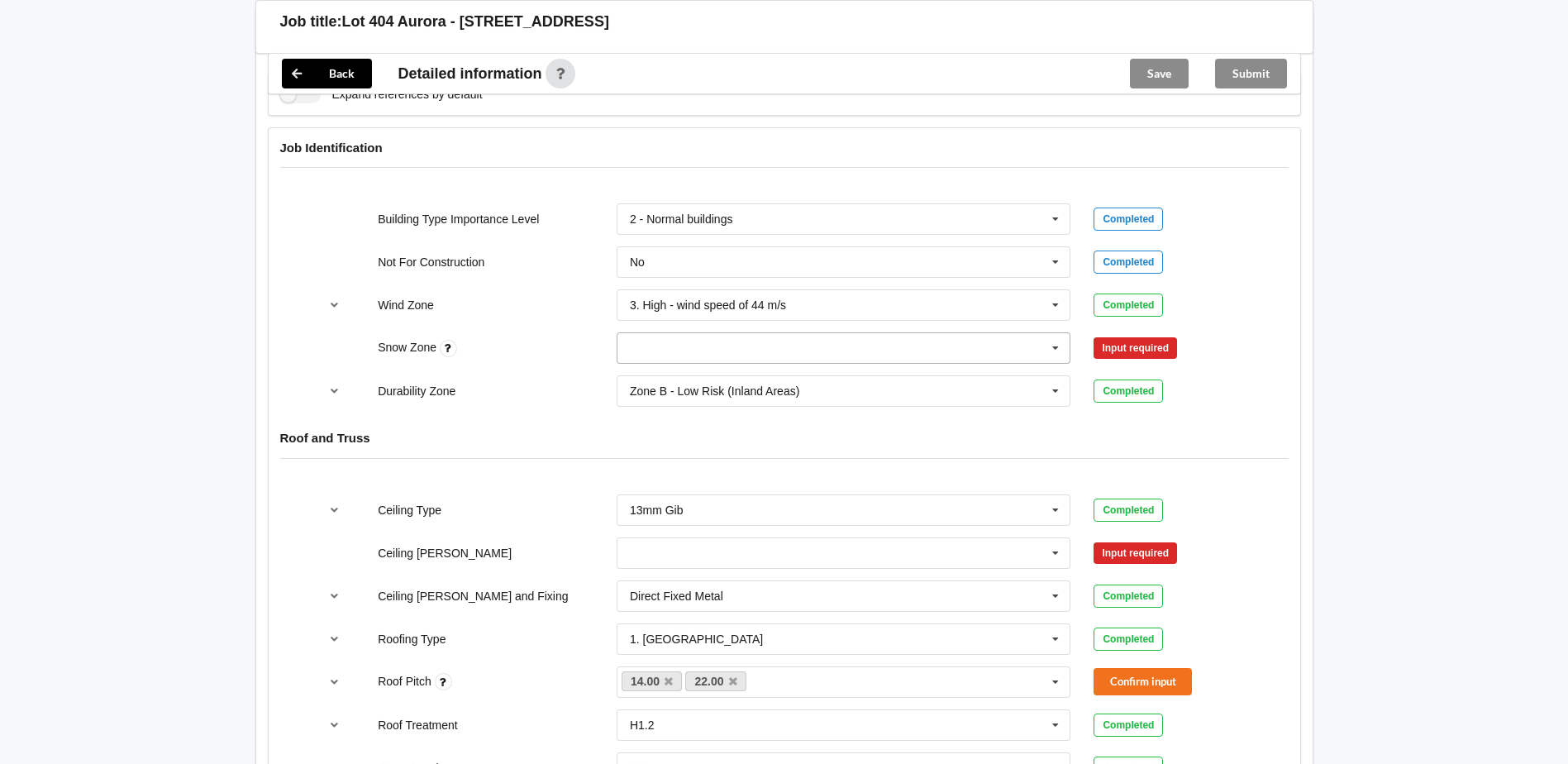
click at [635, 350] on input "text" at bounding box center [845, 347] width 453 height 30
click at [670, 371] on div "N0" at bounding box center [844, 378] width 453 height 30
click at [1145, 354] on button "Confirm input" at bounding box center [1143, 348] width 98 height 27
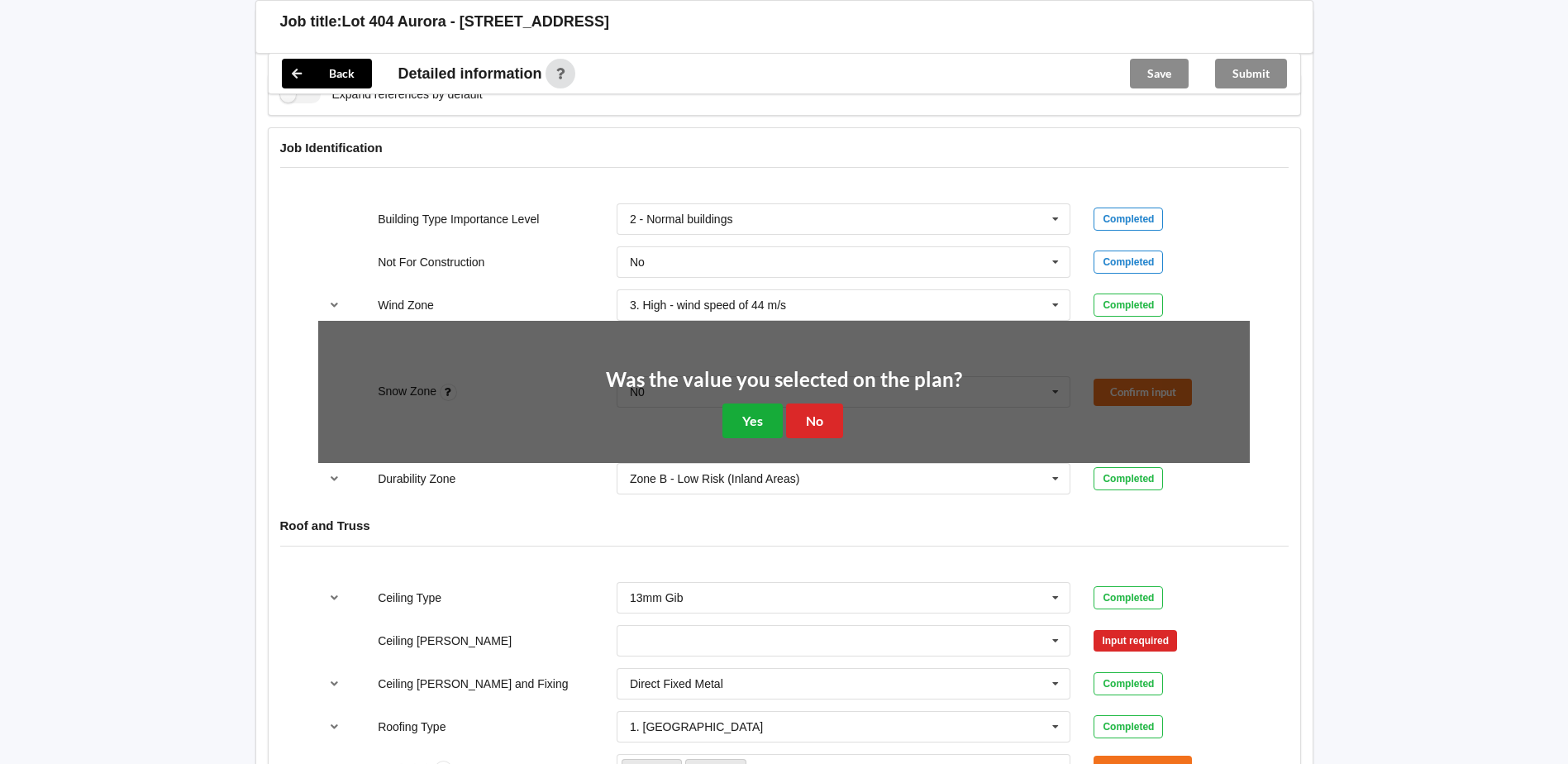
drag, startPoint x: 717, startPoint y: 431, endPoint x: 744, endPoint y: 424, distance: 27.9
click at [723, 429] on div "Was the value you selected on the plan? Yes No" at bounding box center [784, 403] width 356 height 69
drag, startPoint x: 753, startPoint y: 420, endPoint x: 563, endPoint y: 429, distance: 190.2
click at [744, 420] on button "Yes" at bounding box center [752, 420] width 60 height 34
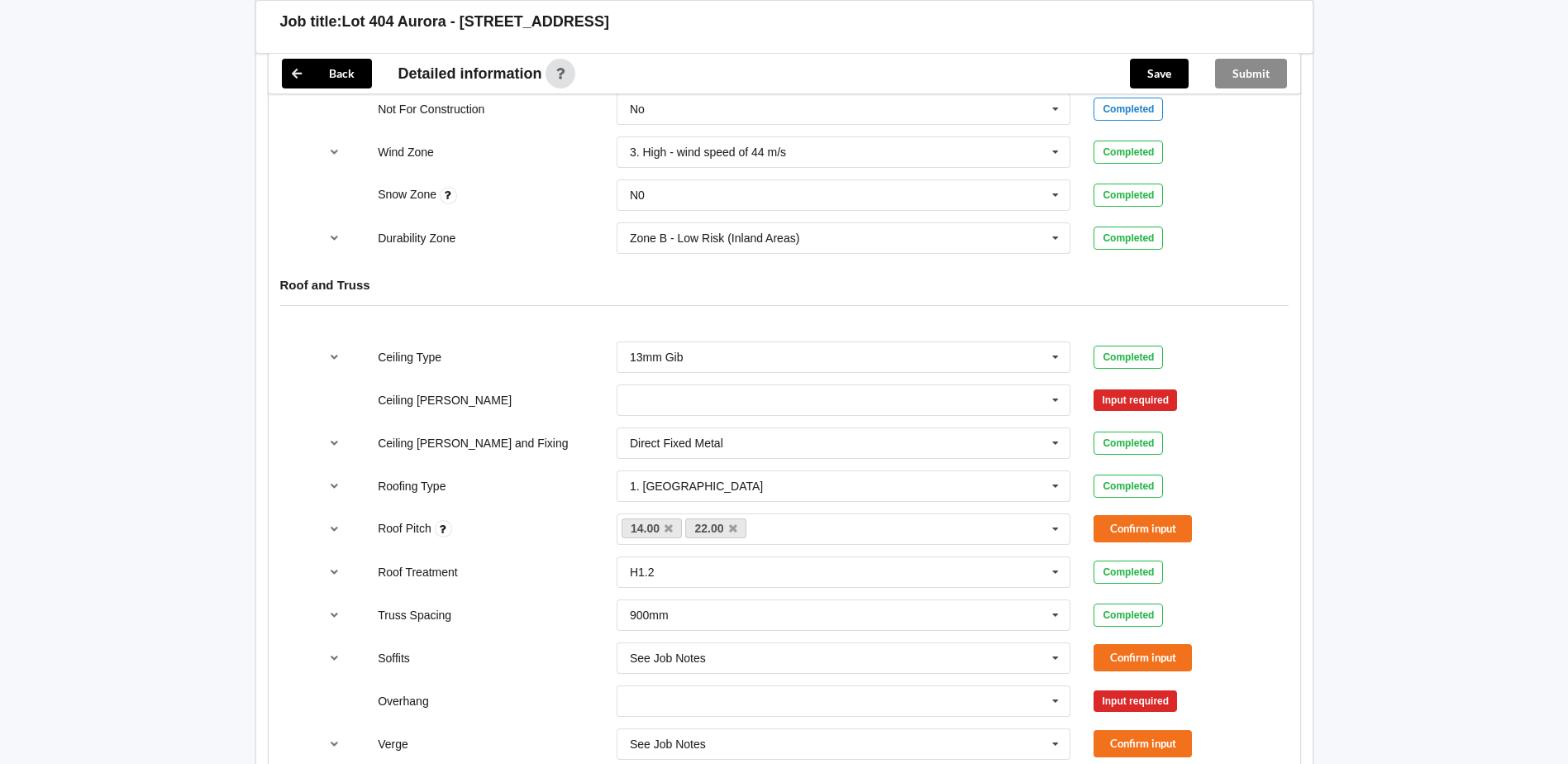
scroll to position [827, 0]
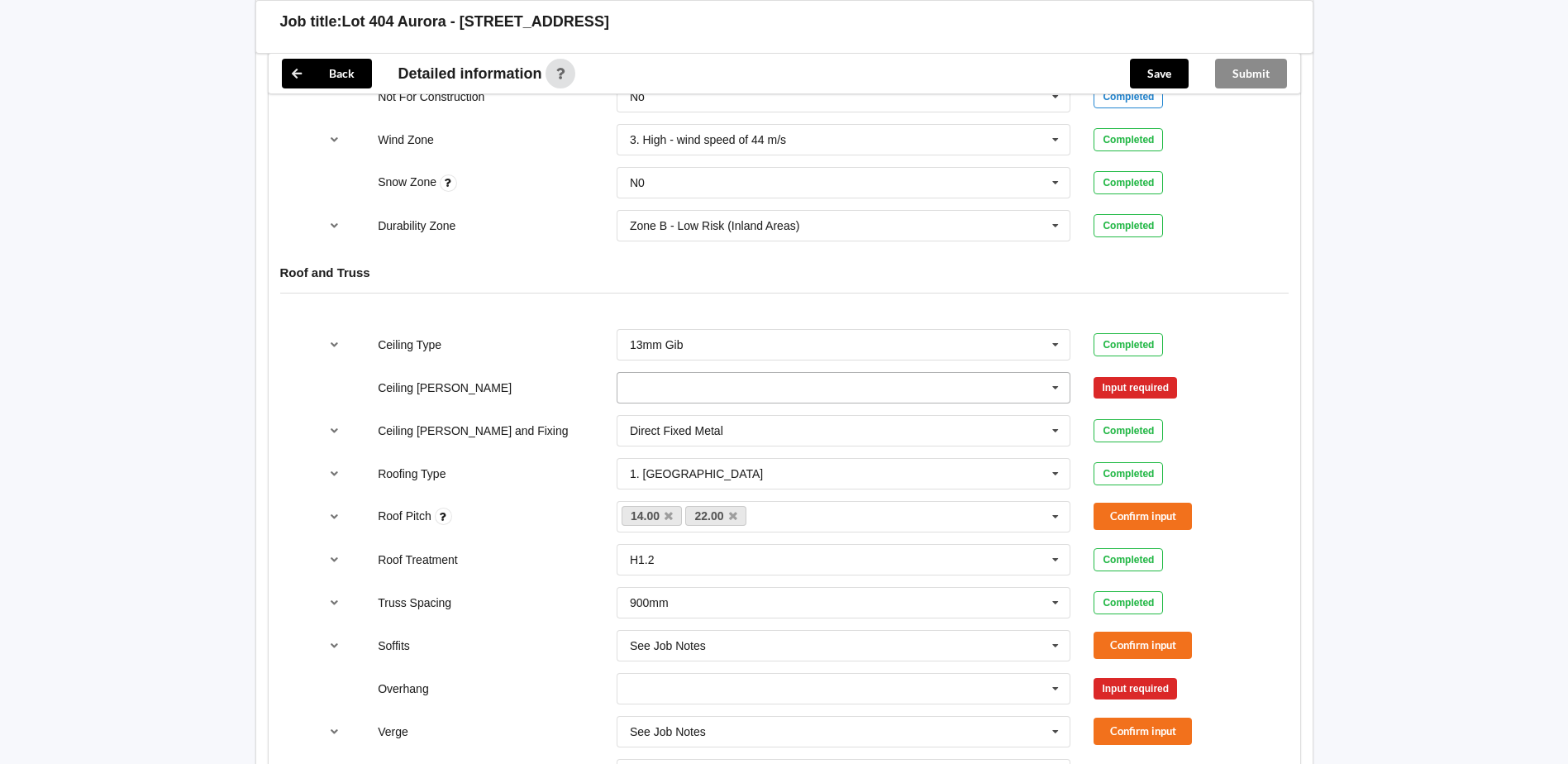
click at [689, 387] on input "text" at bounding box center [845, 387] width 453 height 30
click at [652, 475] on span "600mm" at bounding box center [650, 479] width 38 height 13
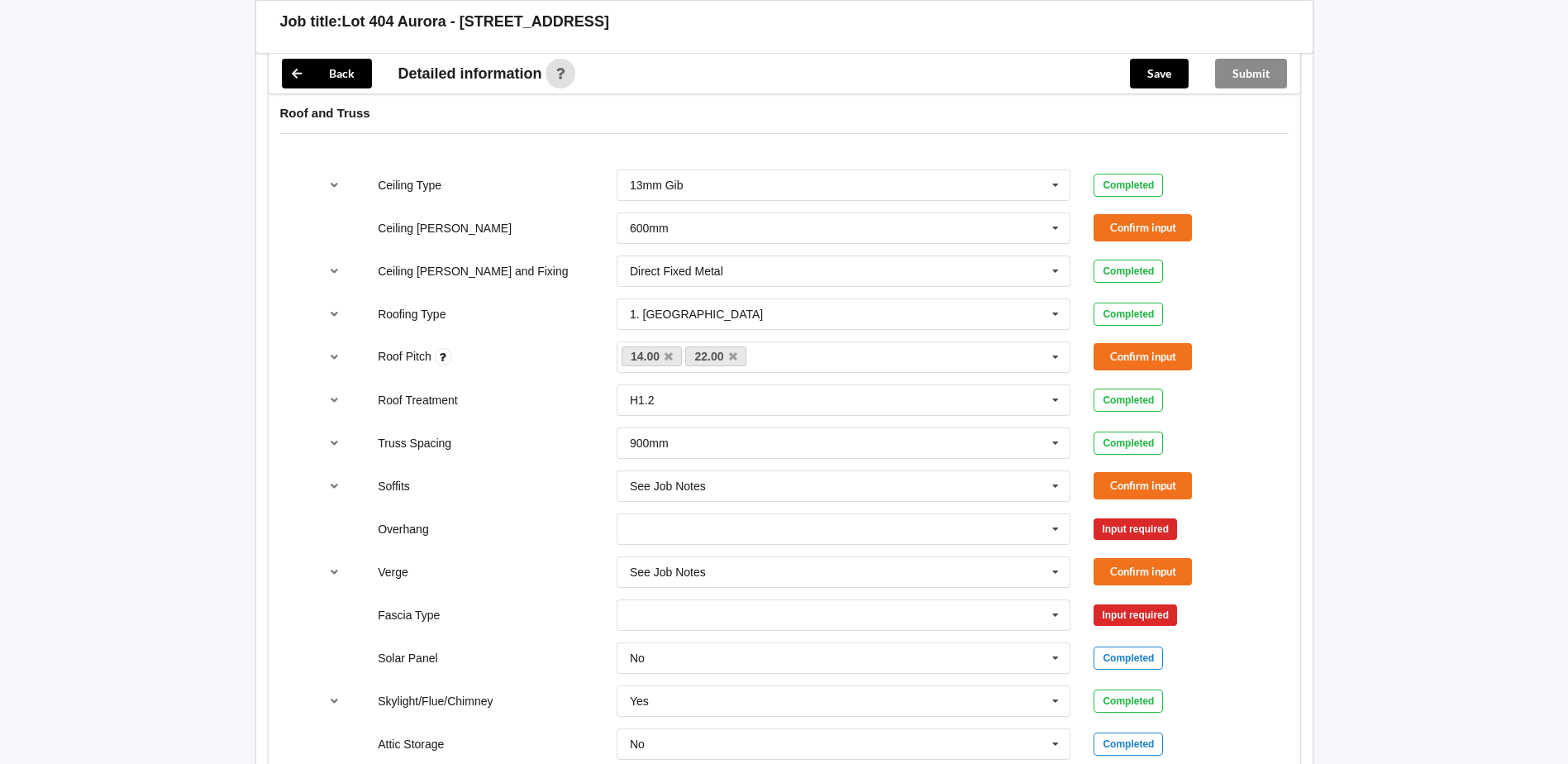
scroll to position [991, 0]
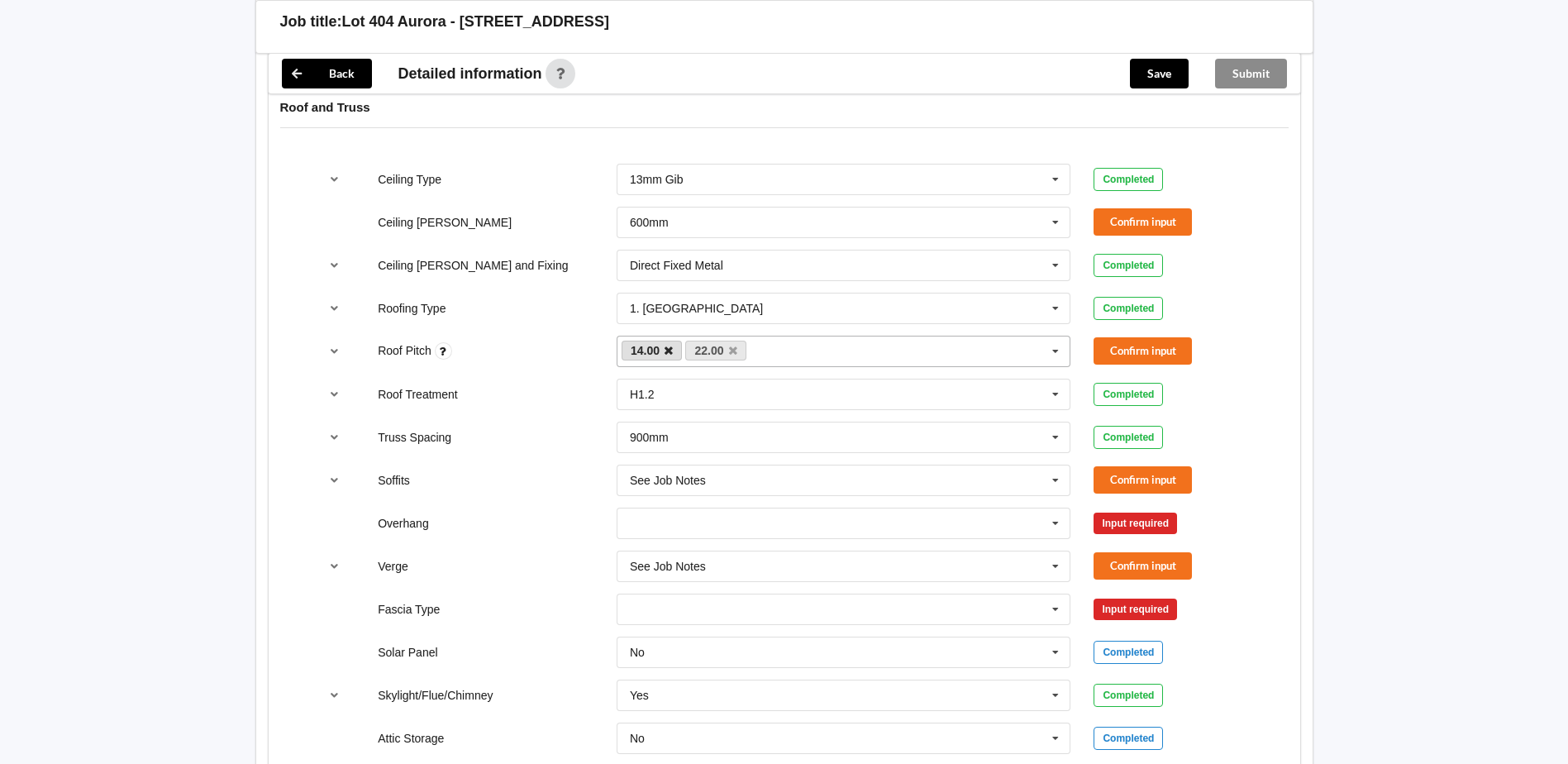
click at [667, 352] on icon at bounding box center [669, 351] width 8 height 11
click at [753, 355] on div "22.00 14.00 None" at bounding box center [844, 351] width 455 height 31
type input "12"
click at [683, 386] on div "Add 12" at bounding box center [844, 381] width 453 height 30
click at [1129, 352] on button "Confirm input" at bounding box center [1143, 351] width 98 height 27
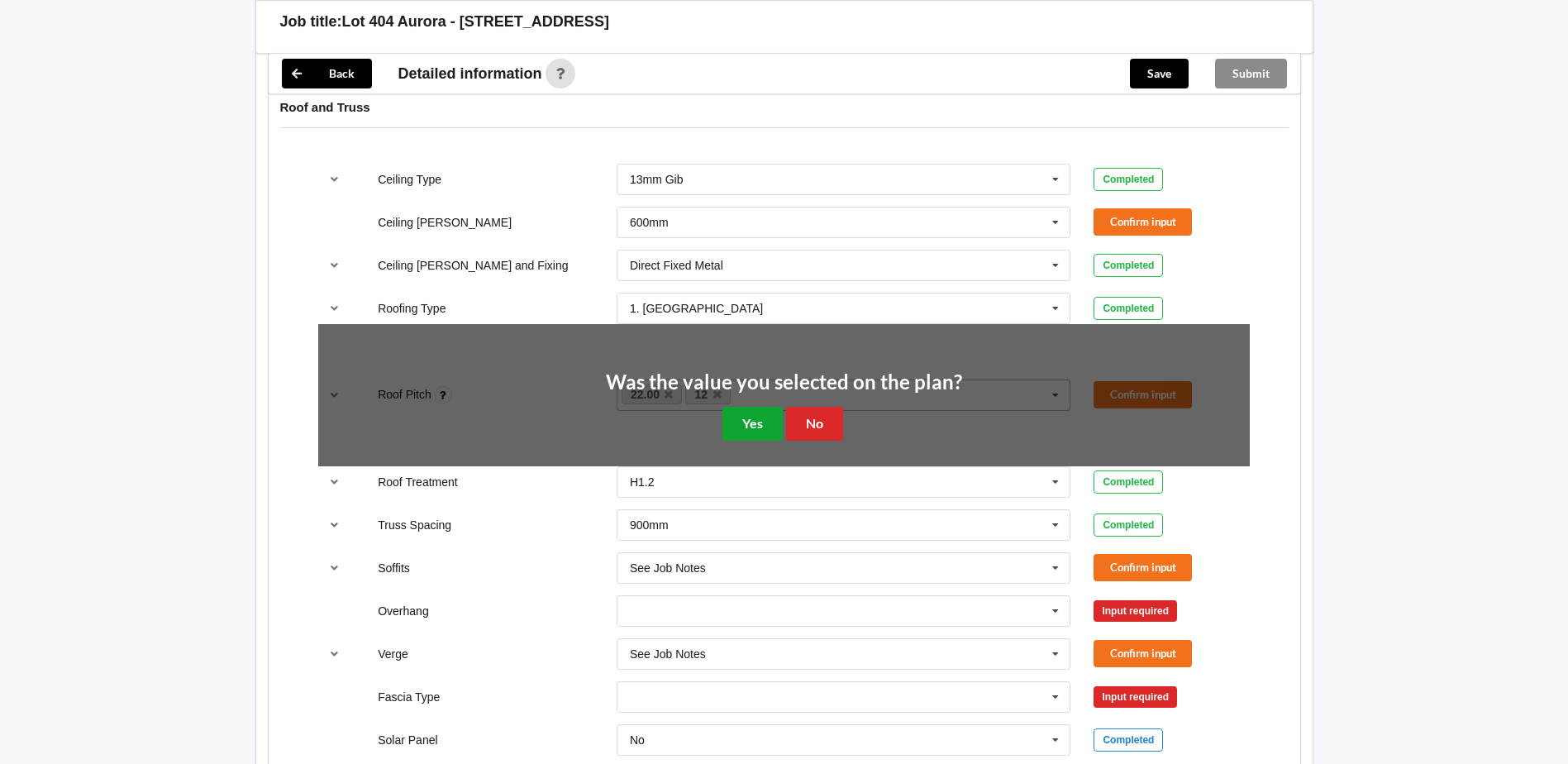
click at [763, 421] on button "Yes" at bounding box center [752, 423] width 60 height 34
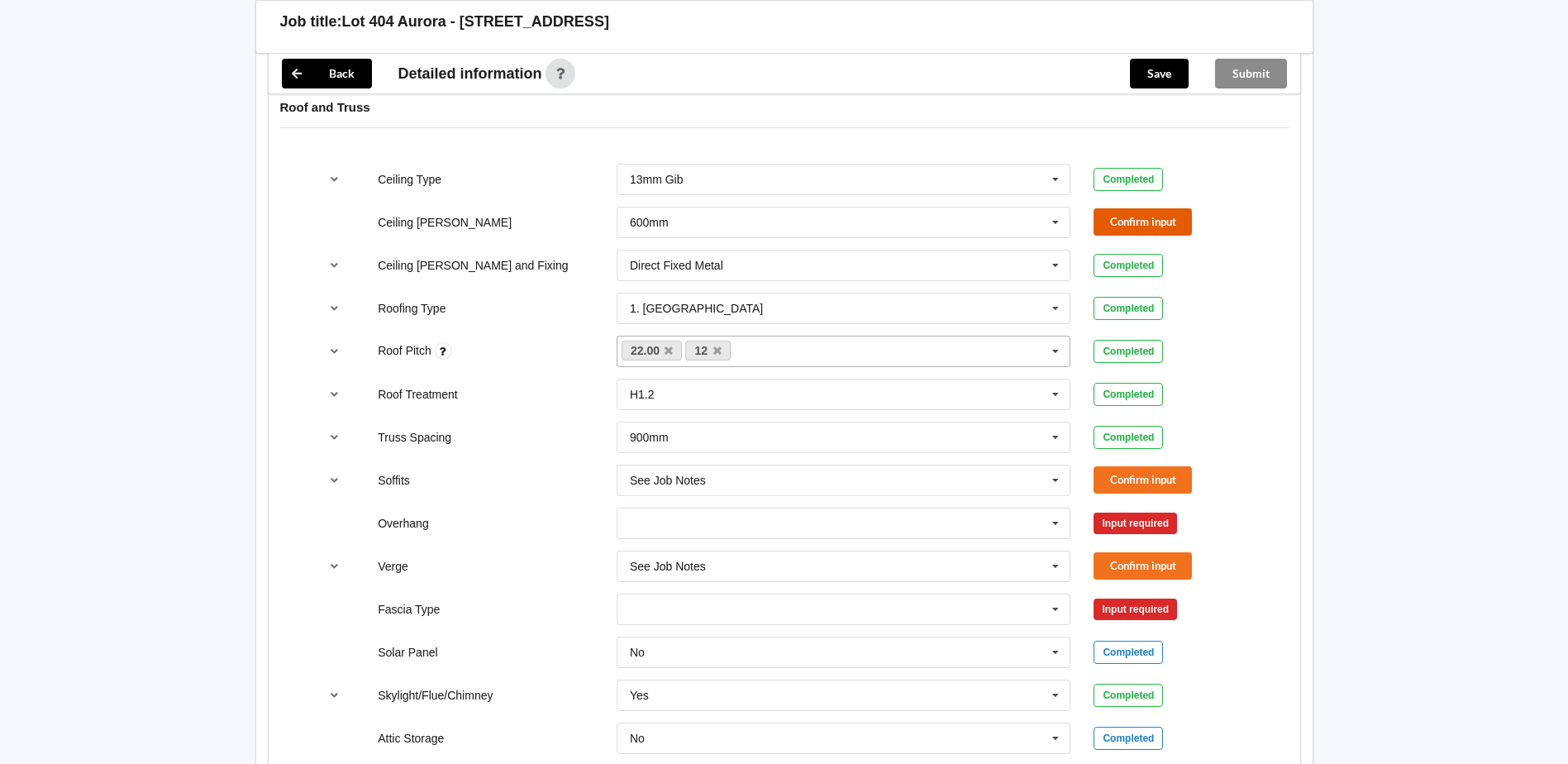
click at [1150, 216] on button "Confirm input" at bounding box center [1143, 222] width 98 height 27
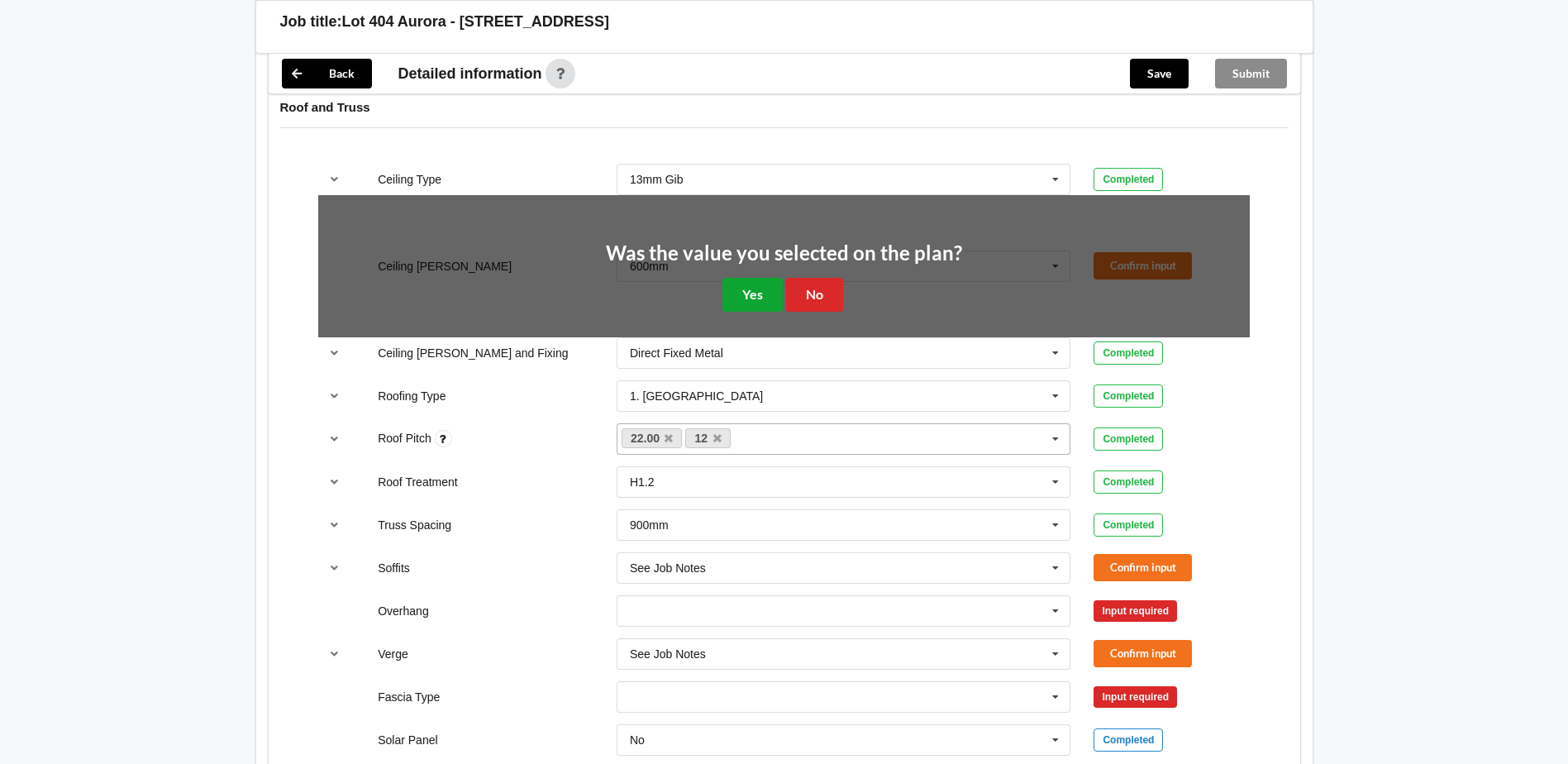
click at [750, 301] on button "Yes" at bounding box center [752, 294] width 60 height 34
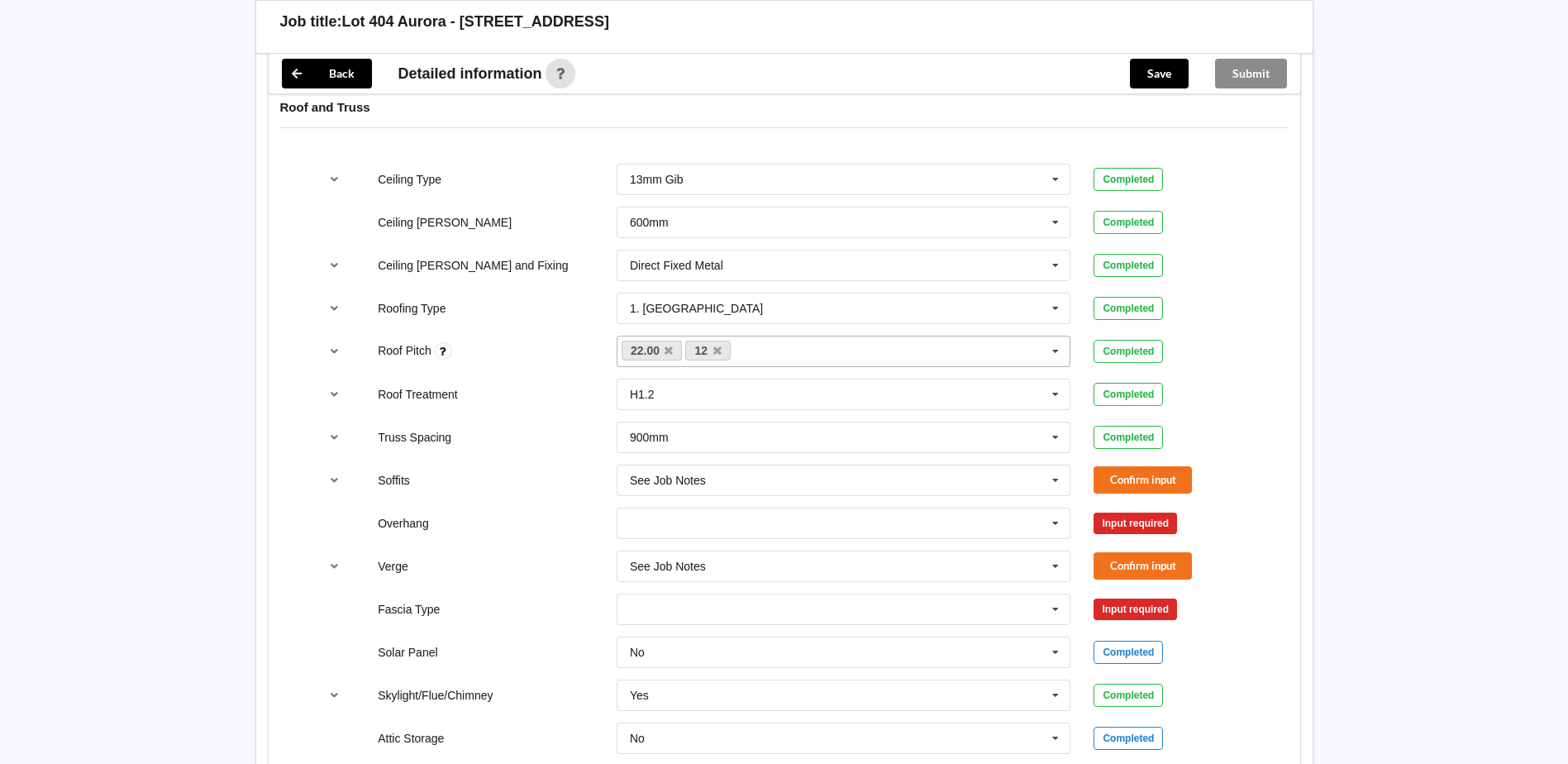
scroll to position [1074, 0]
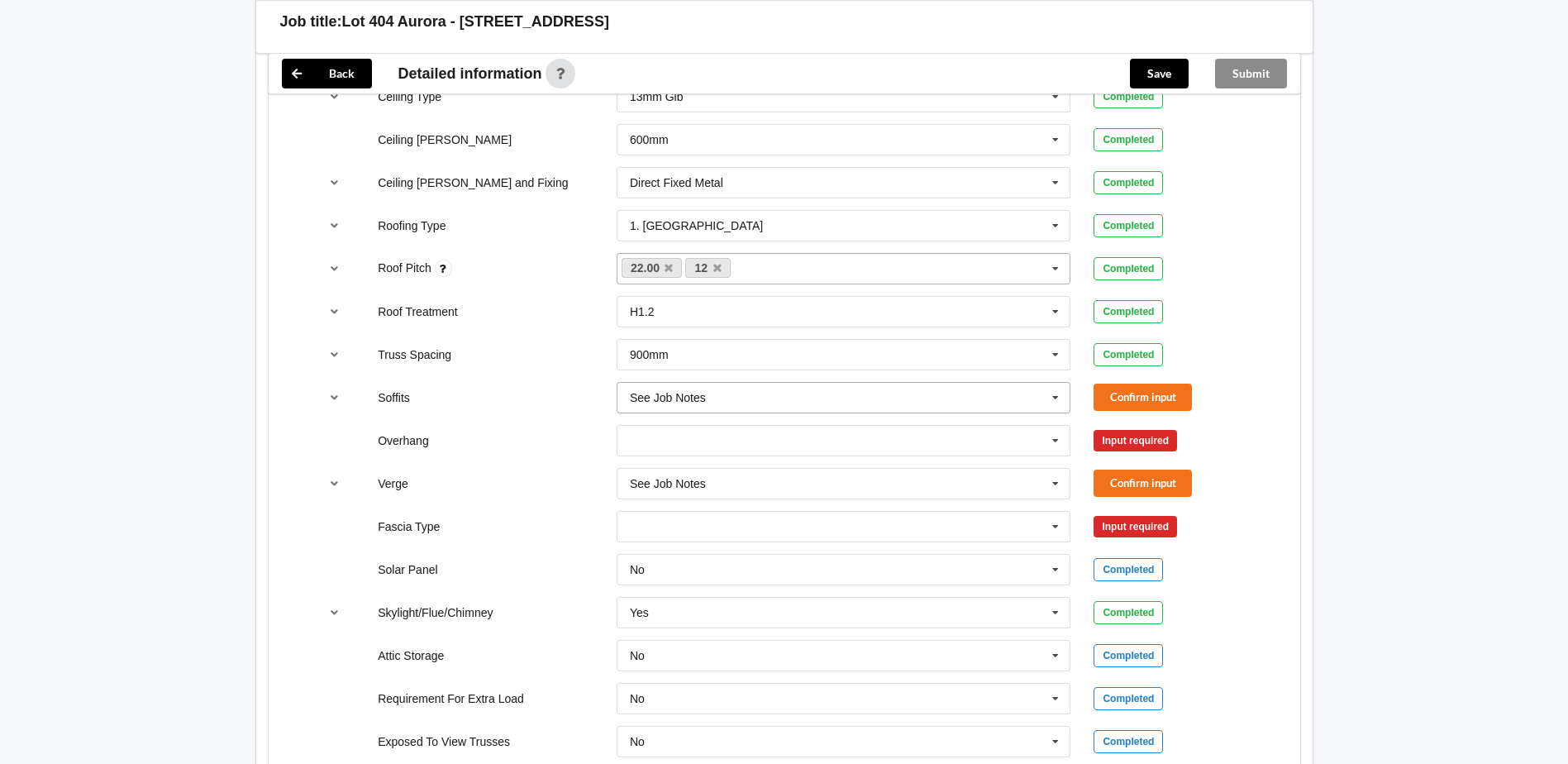
click at [910, 389] on input "text" at bounding box center [845, 397] width 453 height 30
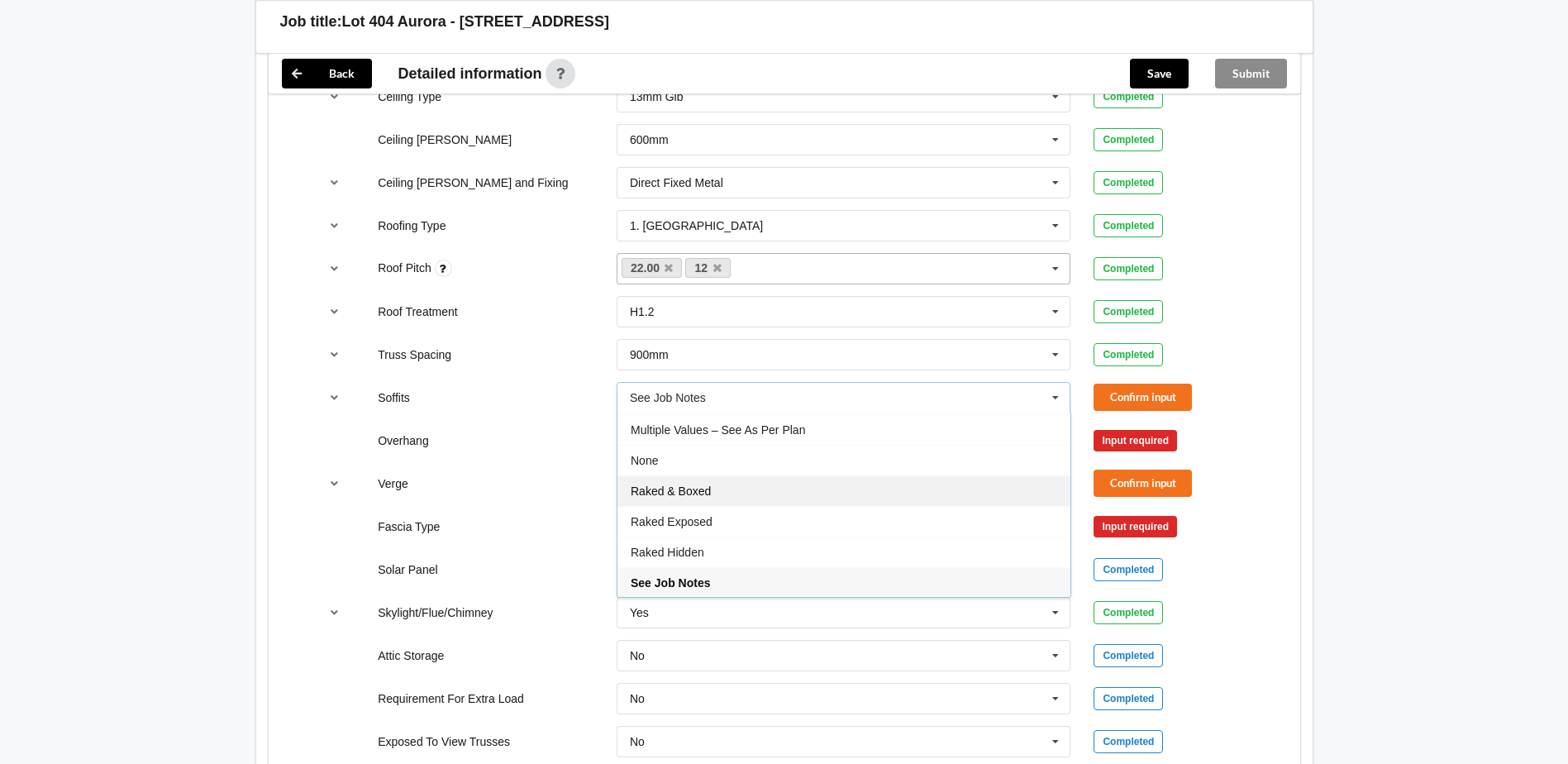
click at [735, 489] on div "Raked & Boxed" at bounding box center [844, 490] width 453 height 30
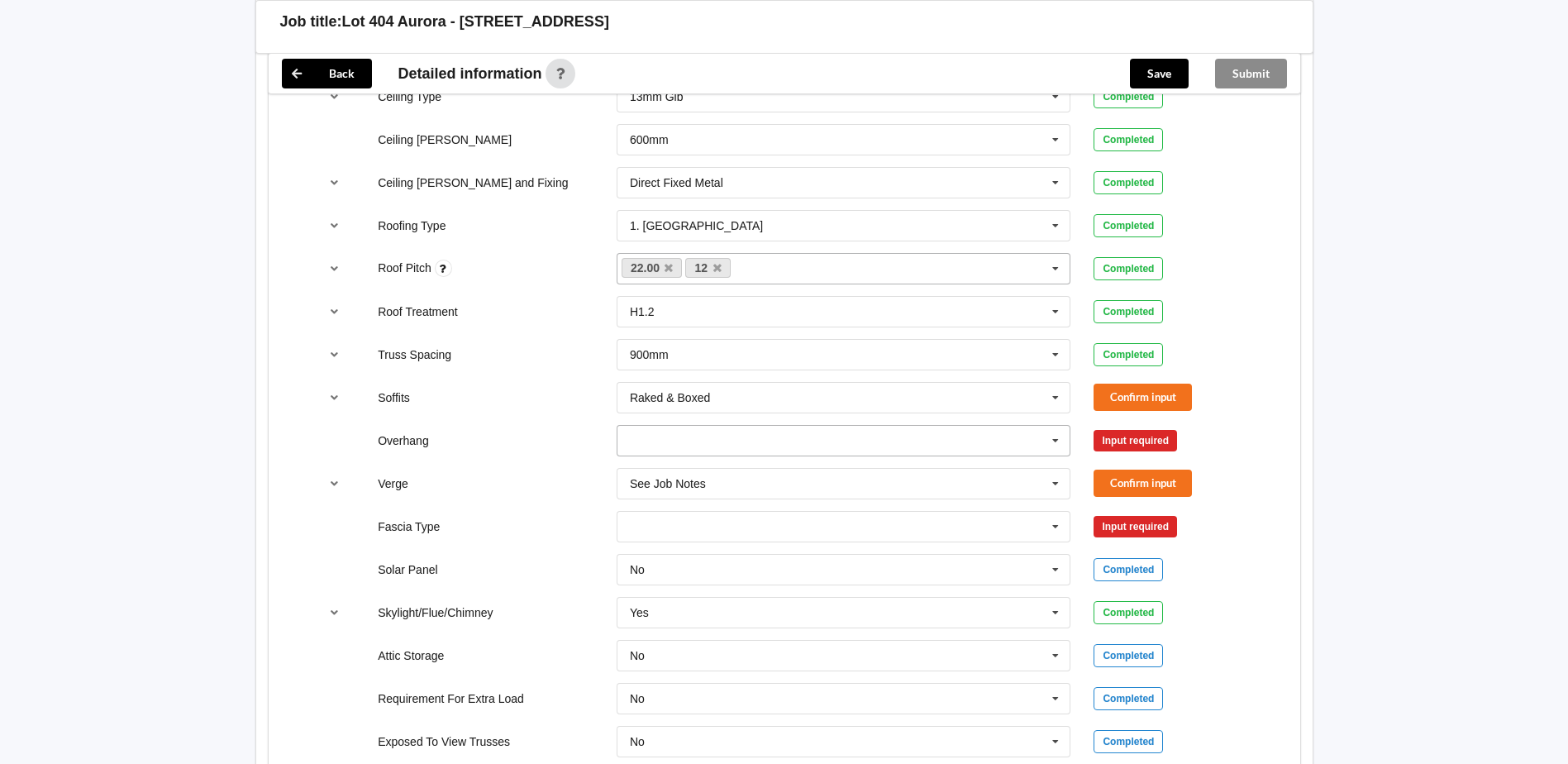
click at [916, 440] on input "text" at bounding box center [845, 440] width 453 height 30
click at [719, 579] on div "Multiple Values – See As Per Plan" at bounding box center [844, 593] width 453 height 30
click at [781, 481] on input "text" at bounding box center [845, 483] width 453 height 30
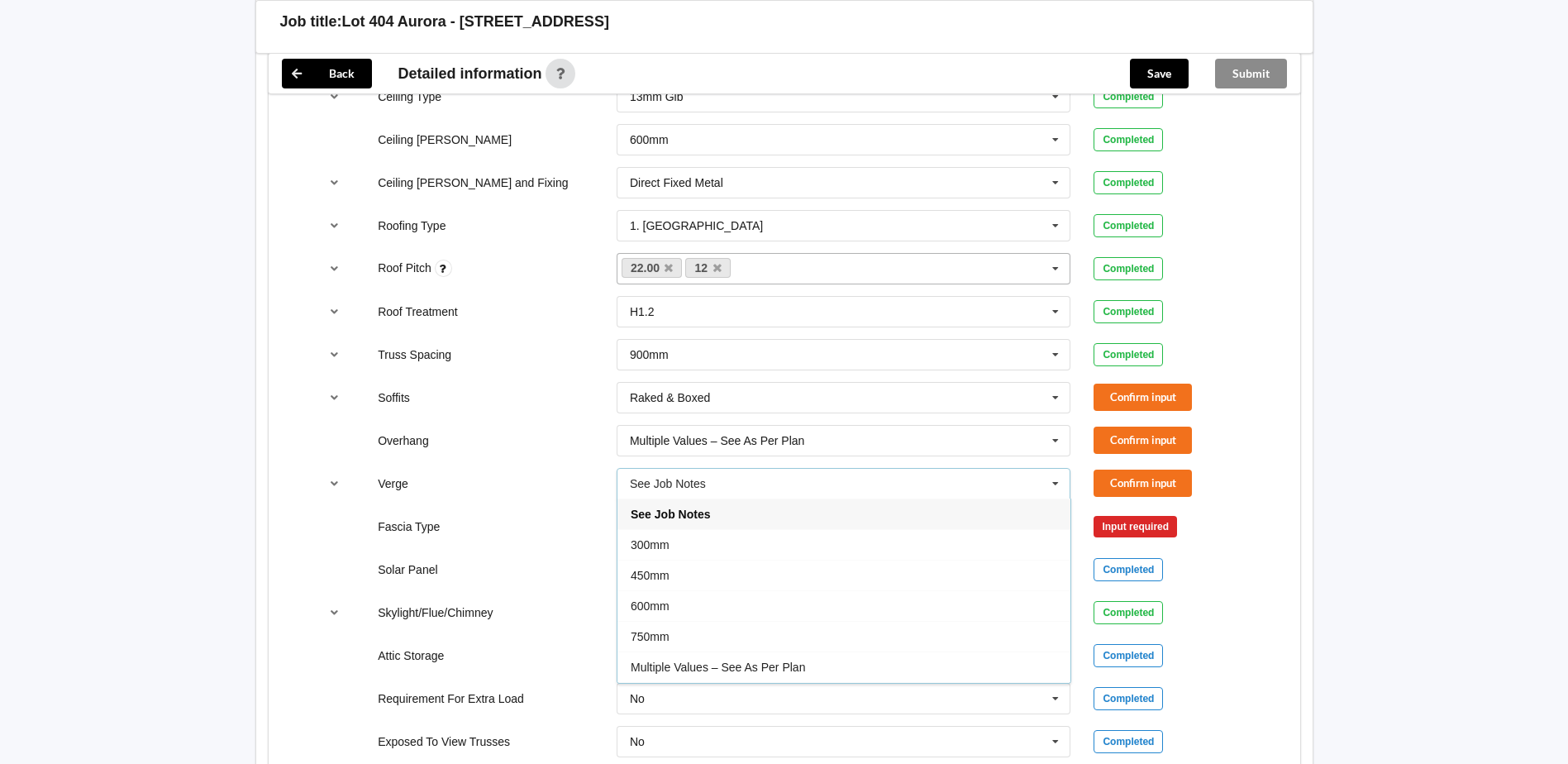
drag, startPoint x: 748, startPoint y: 666, endPoint x: 862, endPoint y: 534, distance: 174.4
click at [749, 666] on span "Multiple Values – See As Per Plan" at bounding box center [718, 666] width 175 height 13
click at [1174, 398] on button "Confirm input" at bounding box center [1143, 397] width 98 height 27
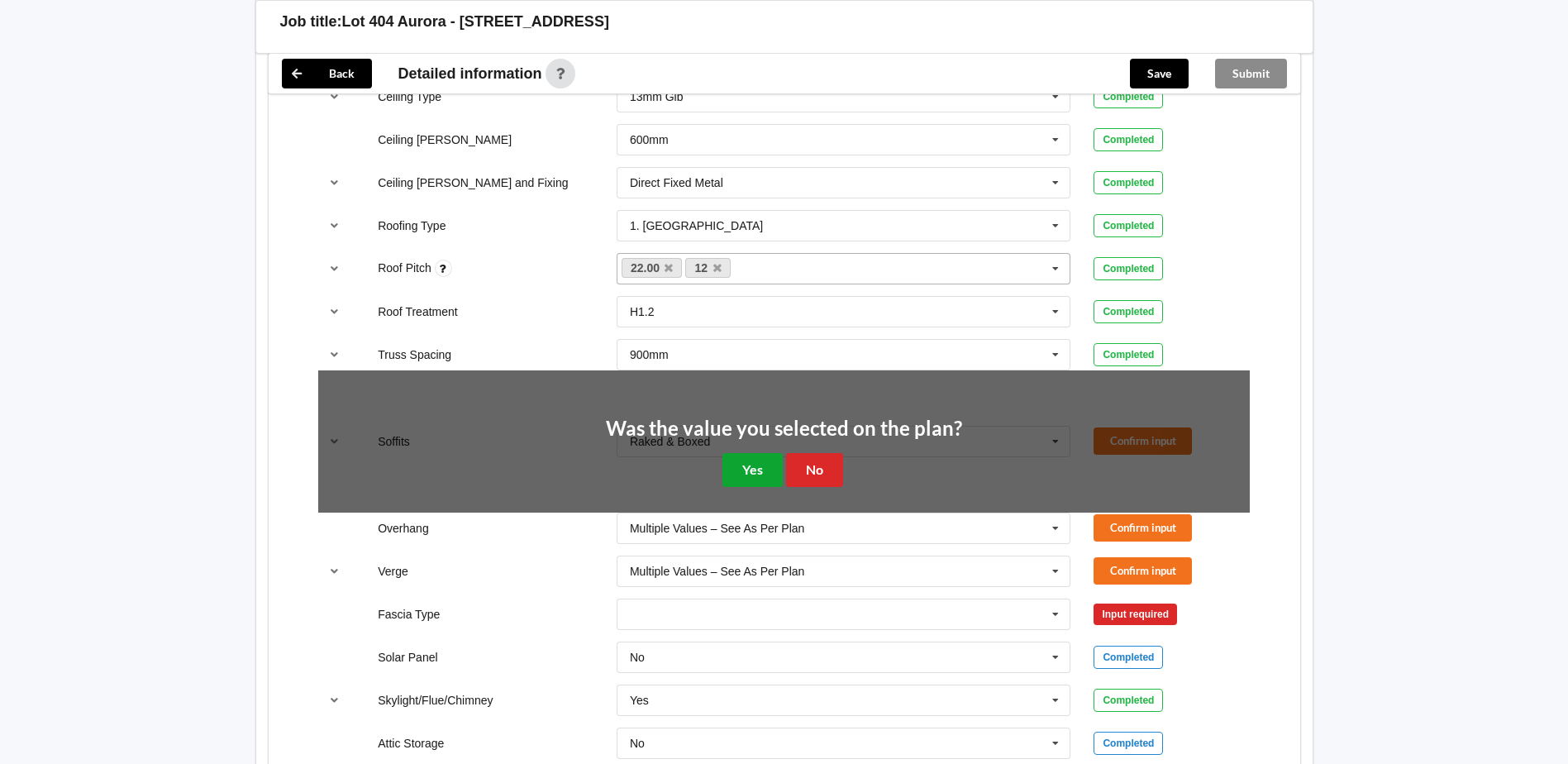
click at [755, 471] on button "Yes" at bounding box center [752, 470] width 60 height 34
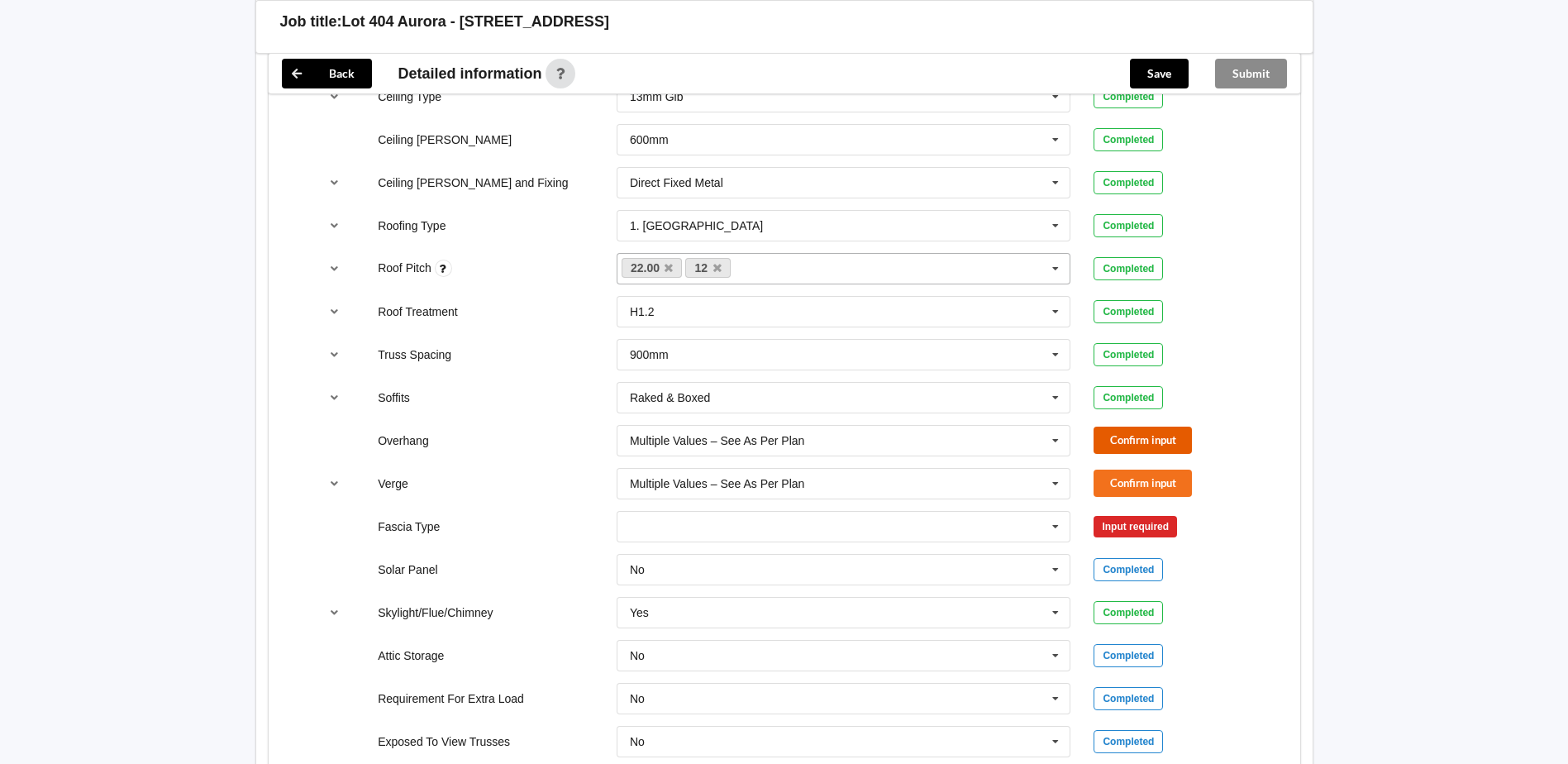
click at [1117, 437] on button "Confirm input" at bounding box center [1143, 440] width 98 height 27
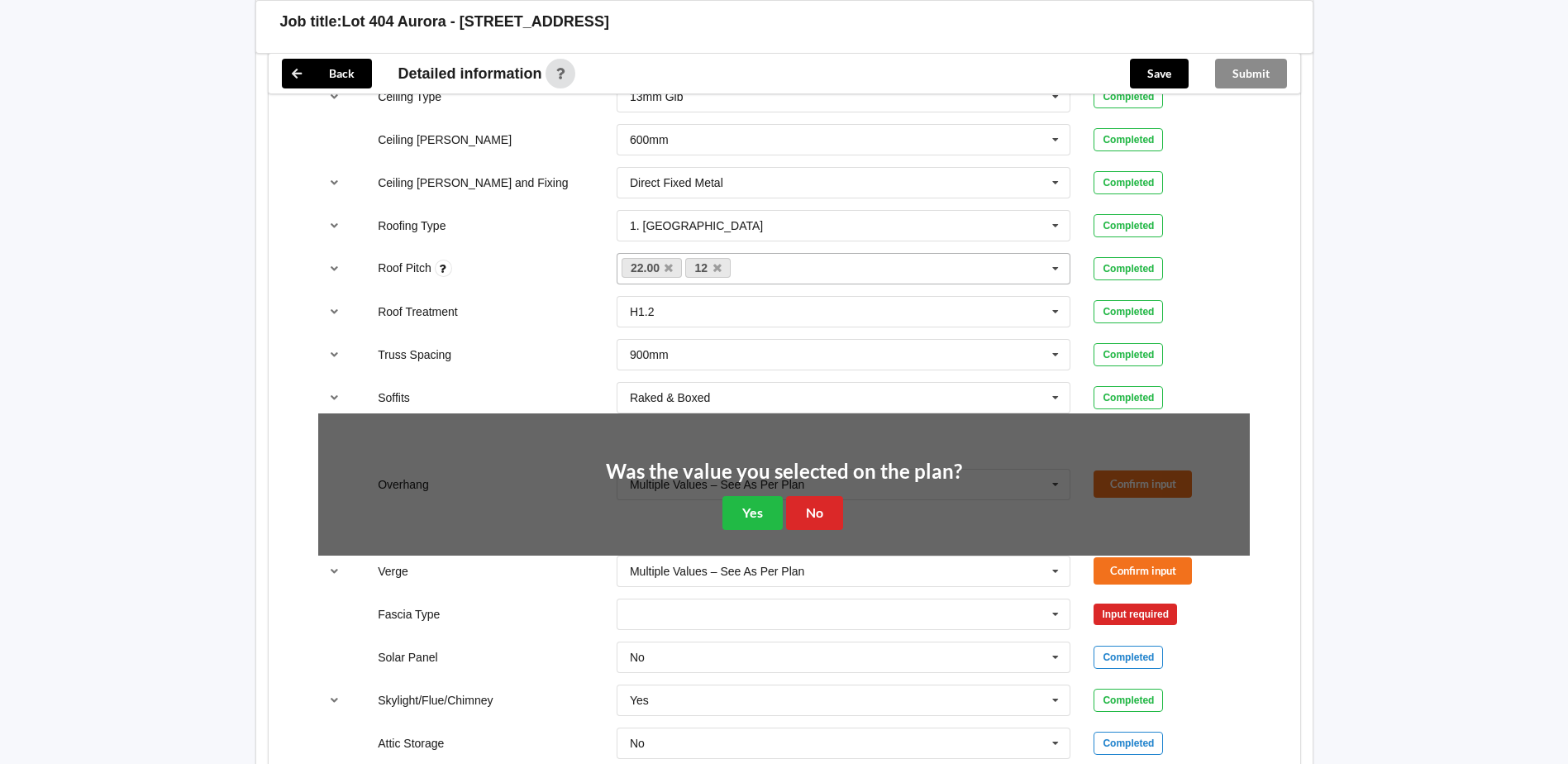
click at [750, 493] on div "Was the value you selected on the plan? Yes No" at bounding box center [784, 495] width 356 height 69
click at [764, 507] on button "Yes" at bounding box center [752, 513] width 60 height 34
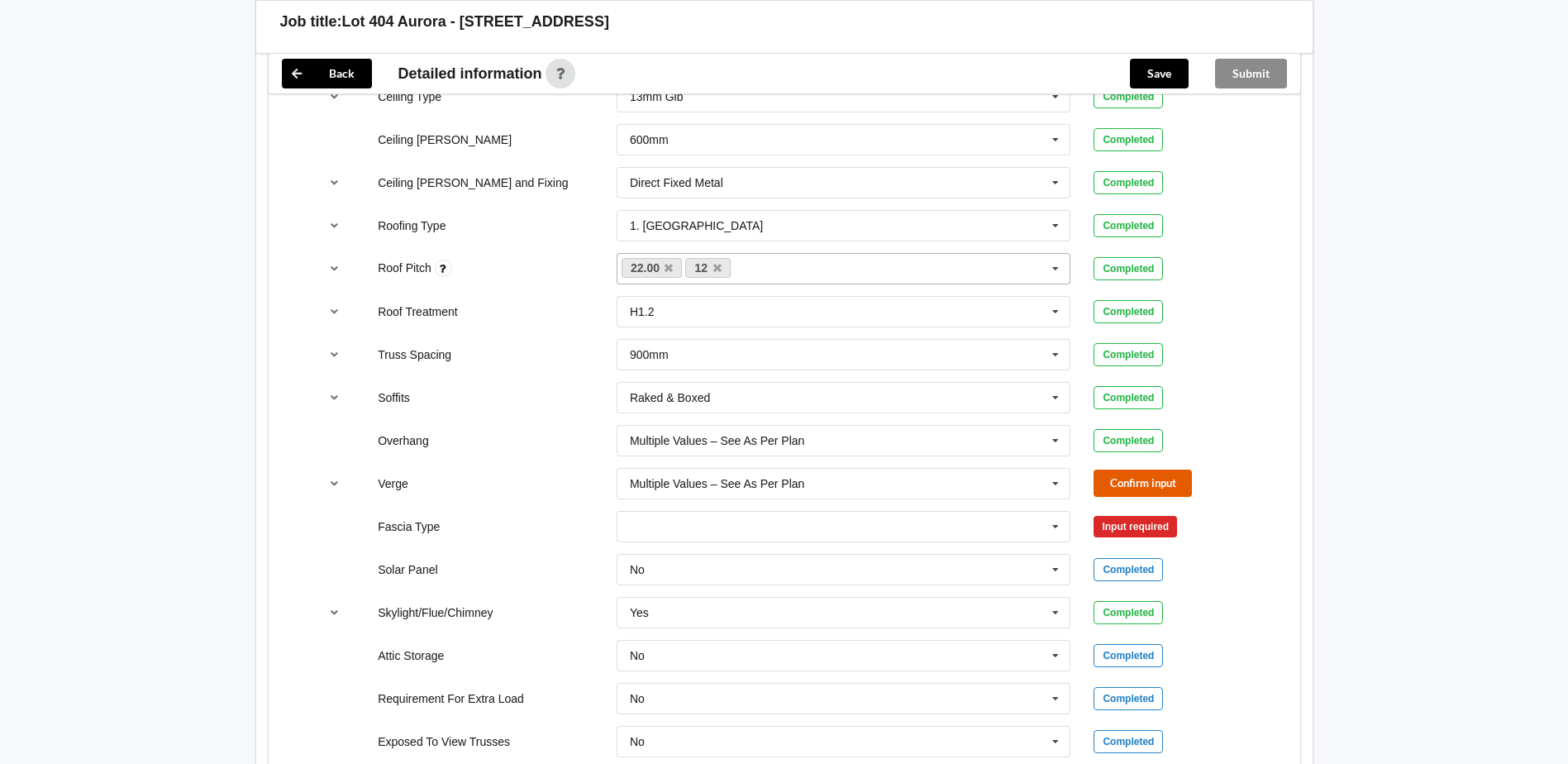
click at [1135, 486] on button "Confirm input" at bounding box center [1143, 483] width 98 height 27
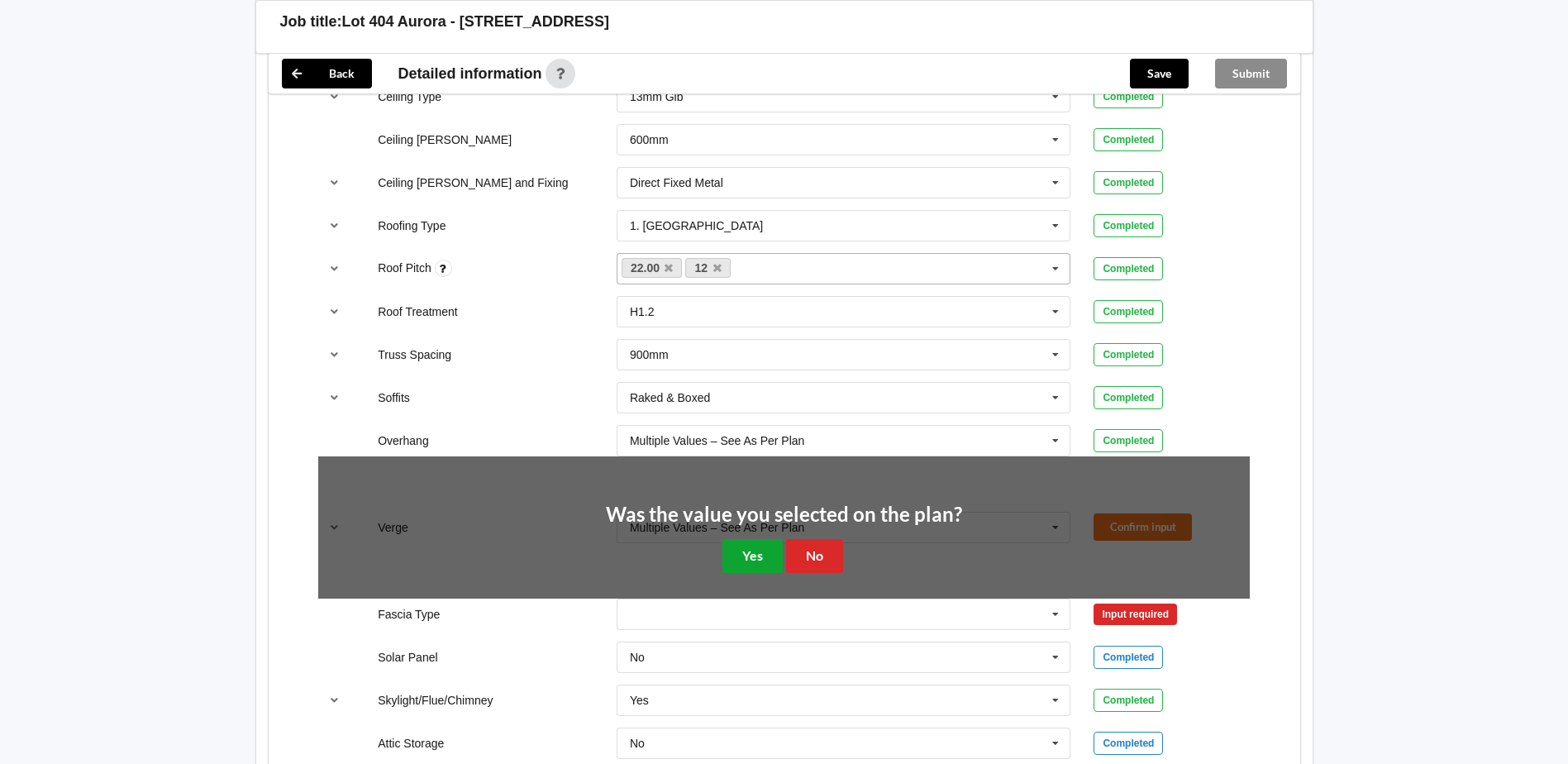
click at [733, 548] on button "Yes" at bounding box center [752, 556] width 60 height 34
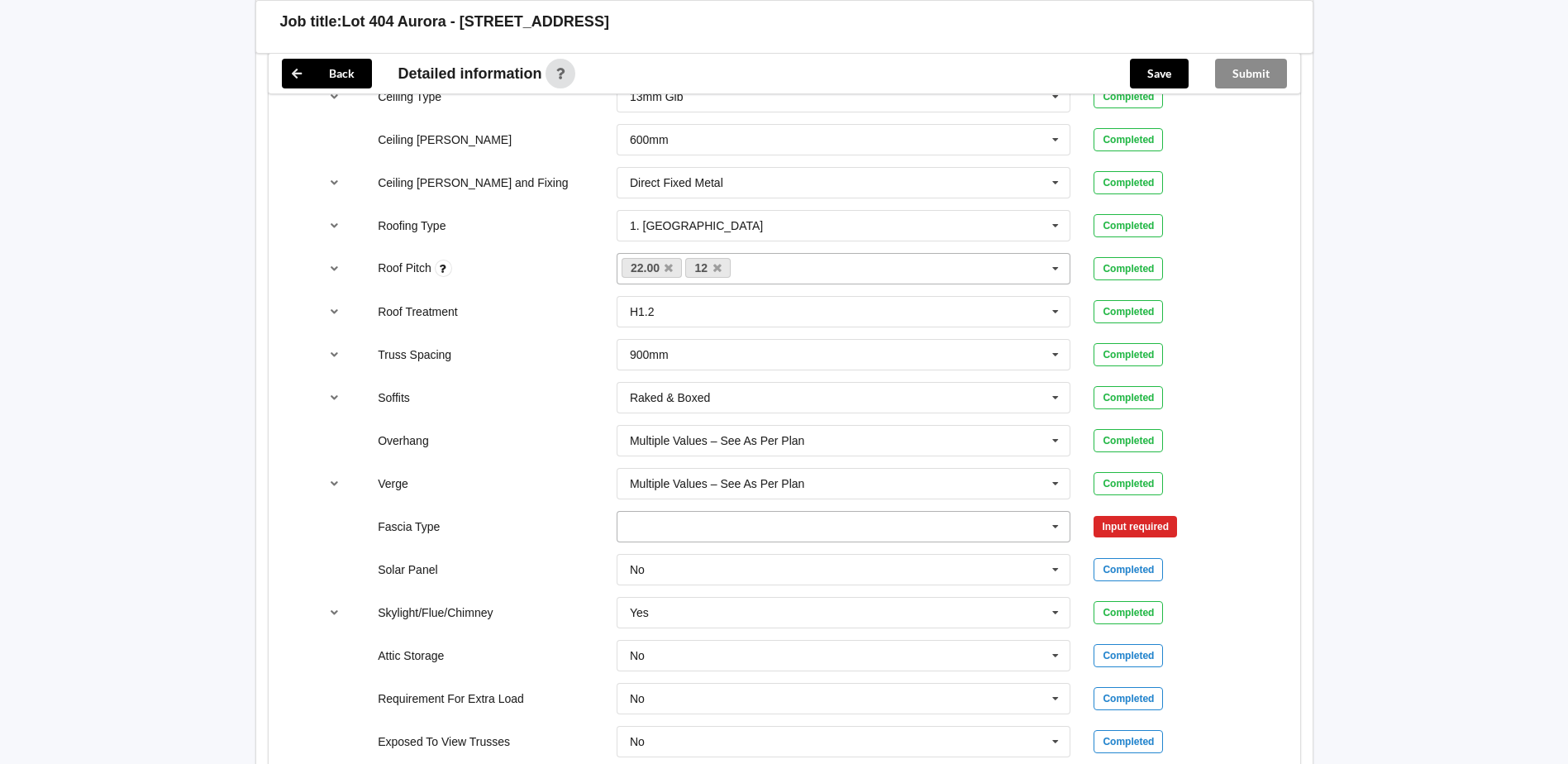
click at [899, 529] on input "text" at bounding box center [845, 526] width 453 height 30
drag, startPoint x: 509, startPoint y: 526, endPoint x: 584, endPoint y: 534, distance: 75.4
click at [509, 526] on div "Fascia Type" at bounding box center [485, 526] width 239 height 16
drag, startPoint x: 737, startPoint y: 529, endPoint x: 604, endPoint y: 522, distance: 133.2
click at [605, 522] on div "Bildon Bildon Continuous 180 Diamond 147 M85 - 180mmx18mm M85A - 230mmx18mm M86…" at bounding box center [844, 526] width 478 height 55
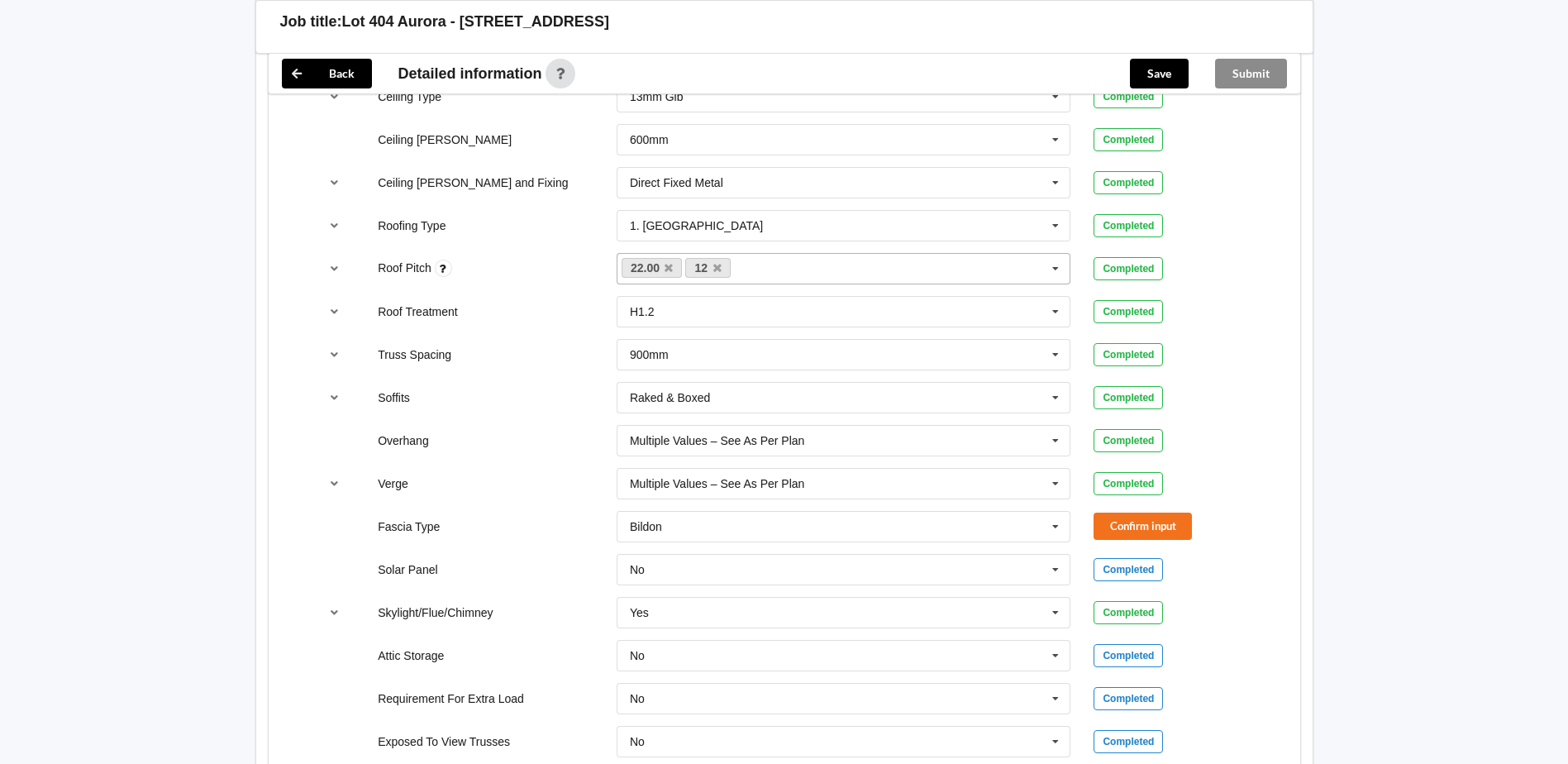
paste input "0.55mm BMT metal barge/fascia; prefinished"
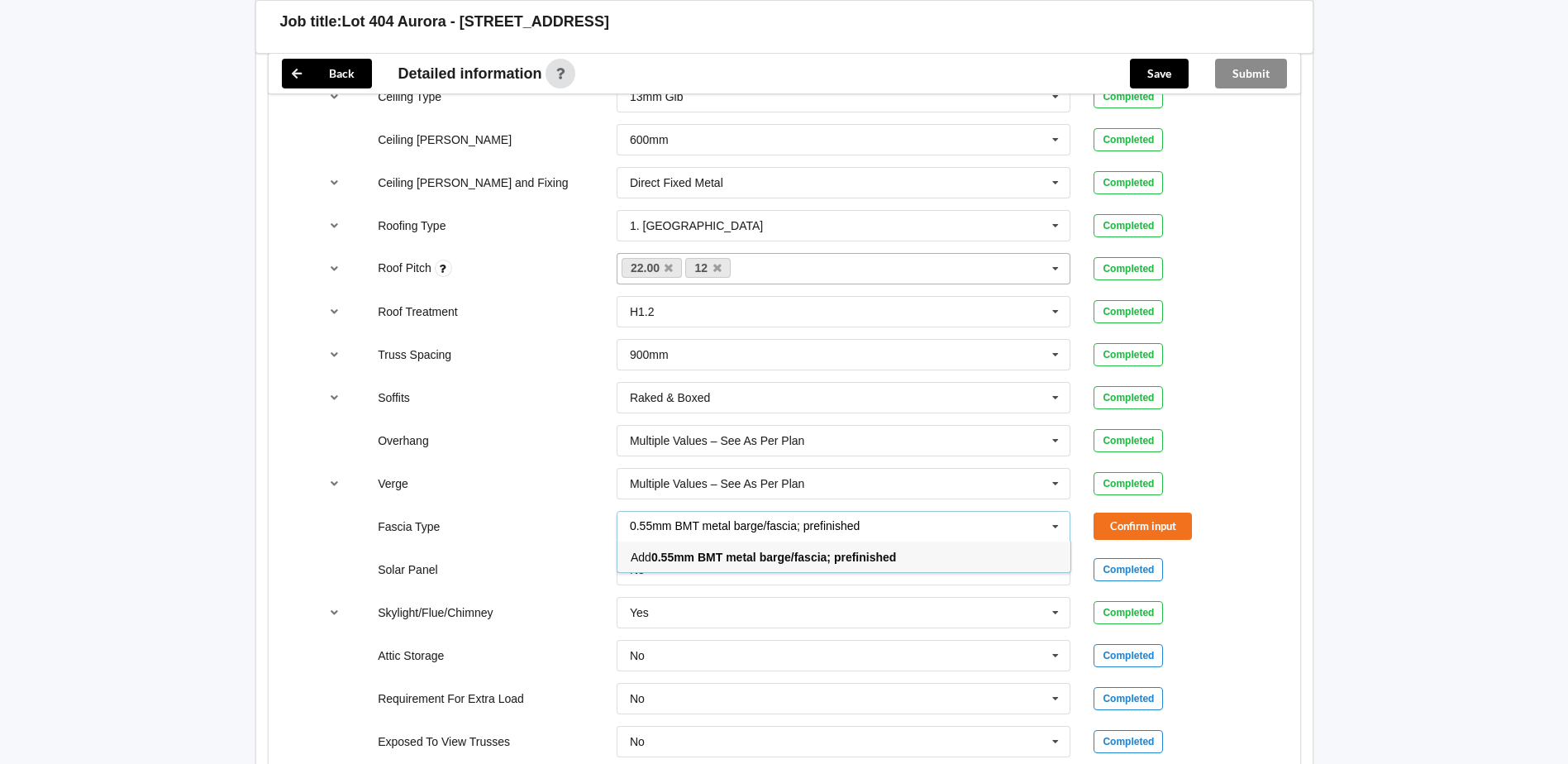
type input "0.55mm BMT metal barge/fascia; prefinished"
click at [692, 551] on b "0.55mm BMT metal barge/fascia; prefinished" at bounding box center [773, 556] width 244 height 13
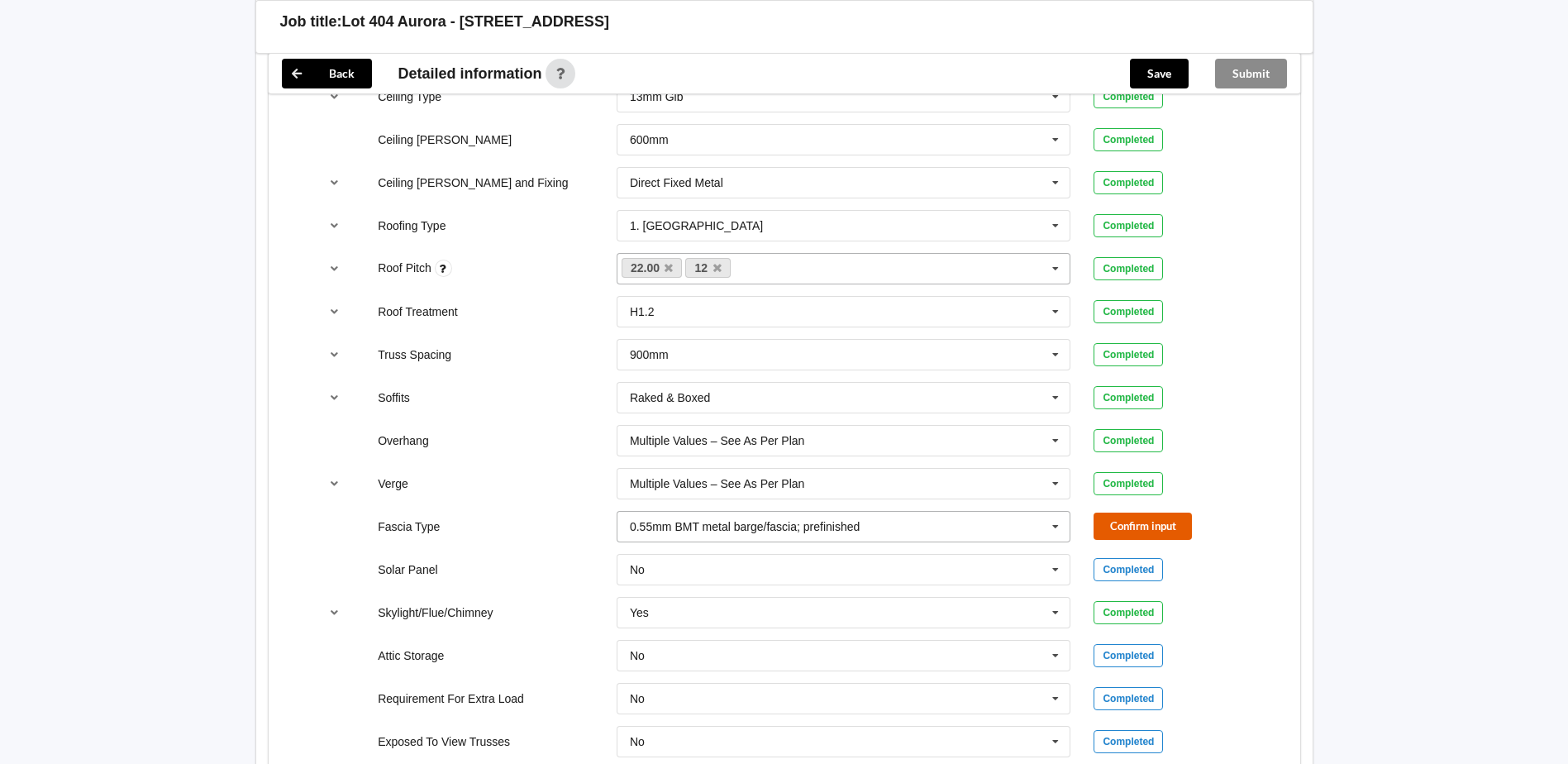
click at [1152, 529] on button "Confirm input" at bounding box center [1143, 526] width 98 height 27
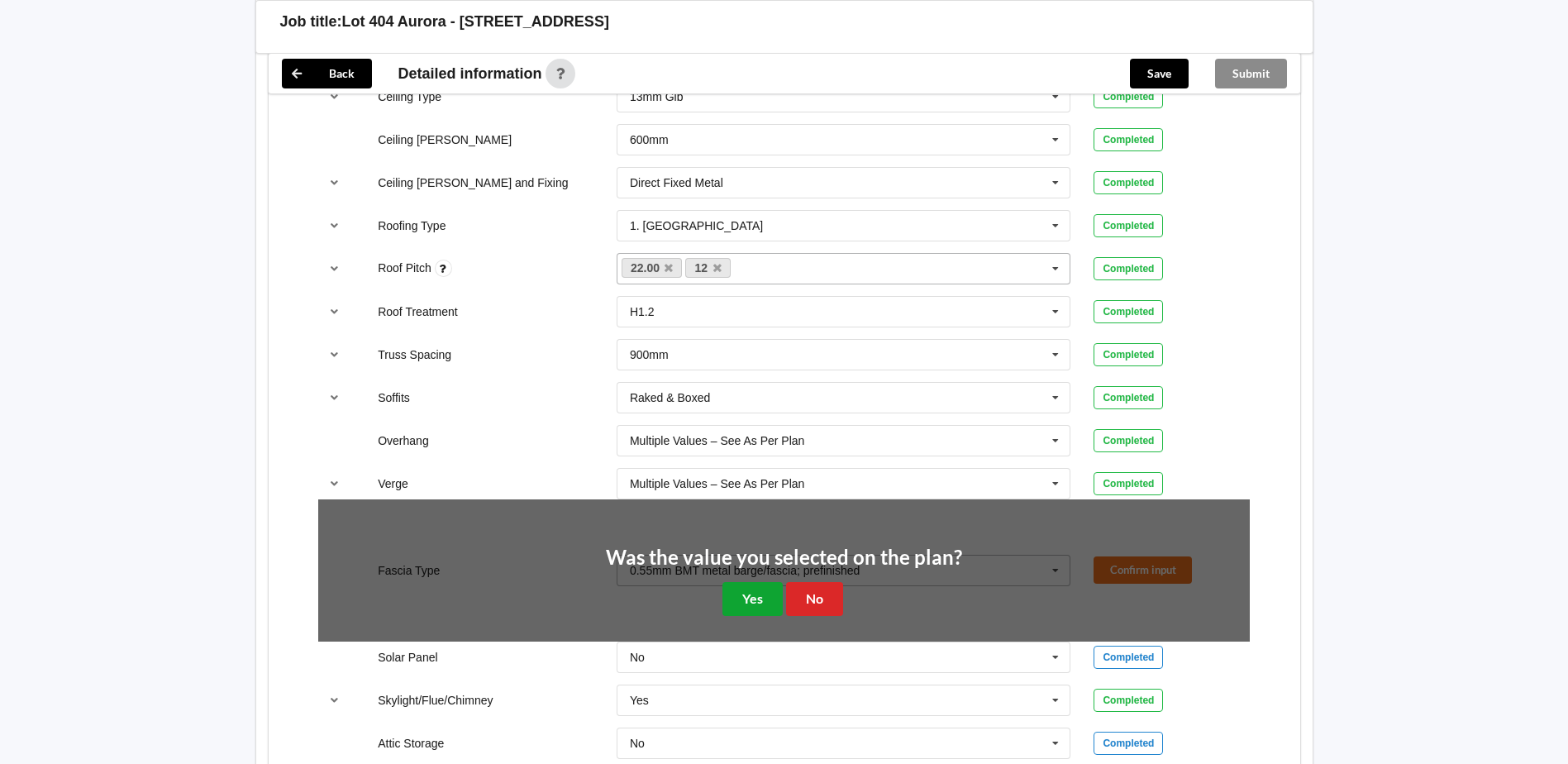
click at [736, 592] on button "Yes" at bounding box center [752, 598] width 60 height 34
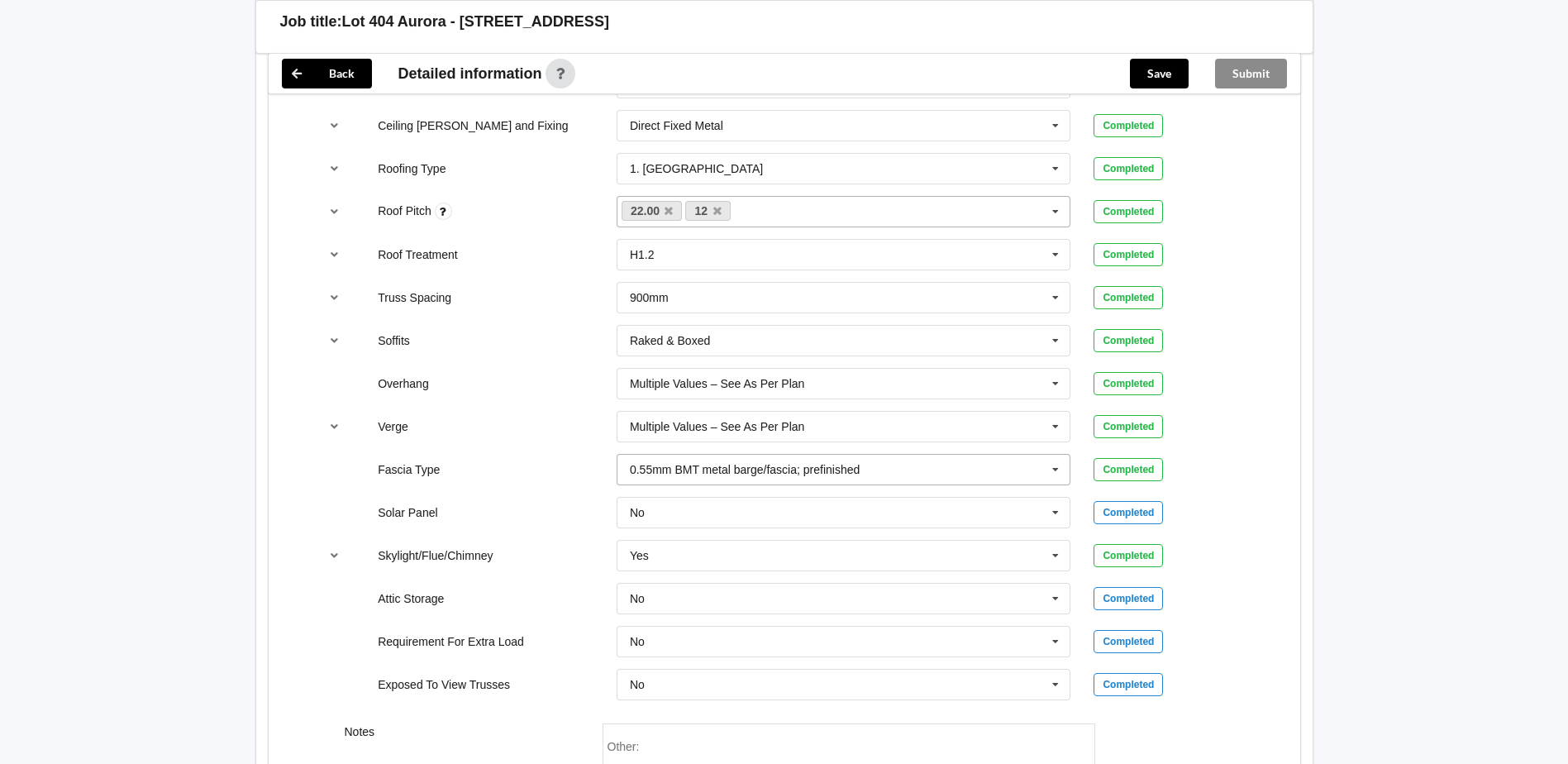
scroll to position [1240, 0]
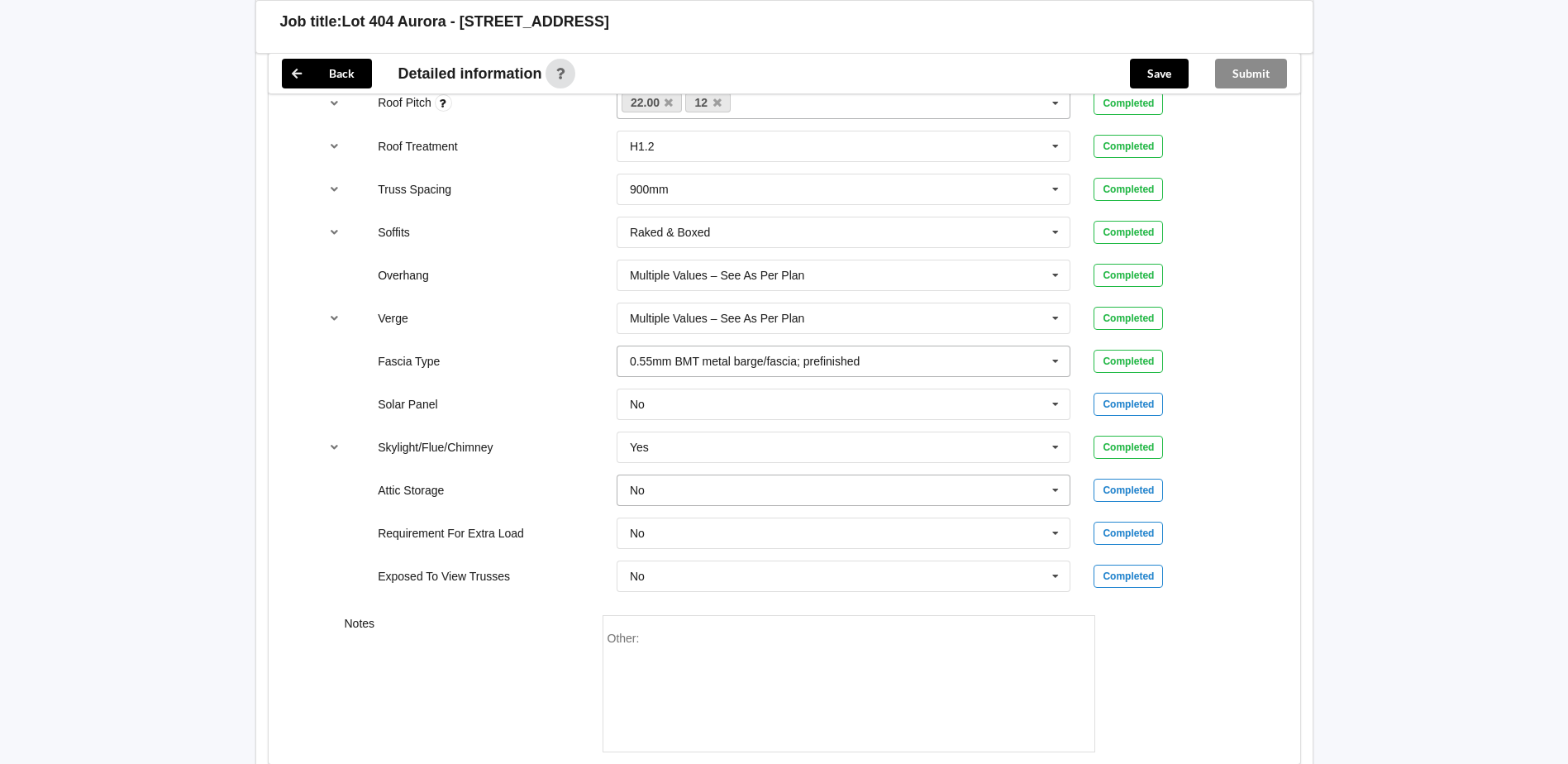
click at [736, 494] on input "text" at bounding box center [845, 489] width 453 height 30
click at [677, 539] on div "Yes" at bounding box center [844, 551] width 453 height 30
click at [1120, 485] on button "Confirm input" at bounding box center [1143, 489] width 98 height 27
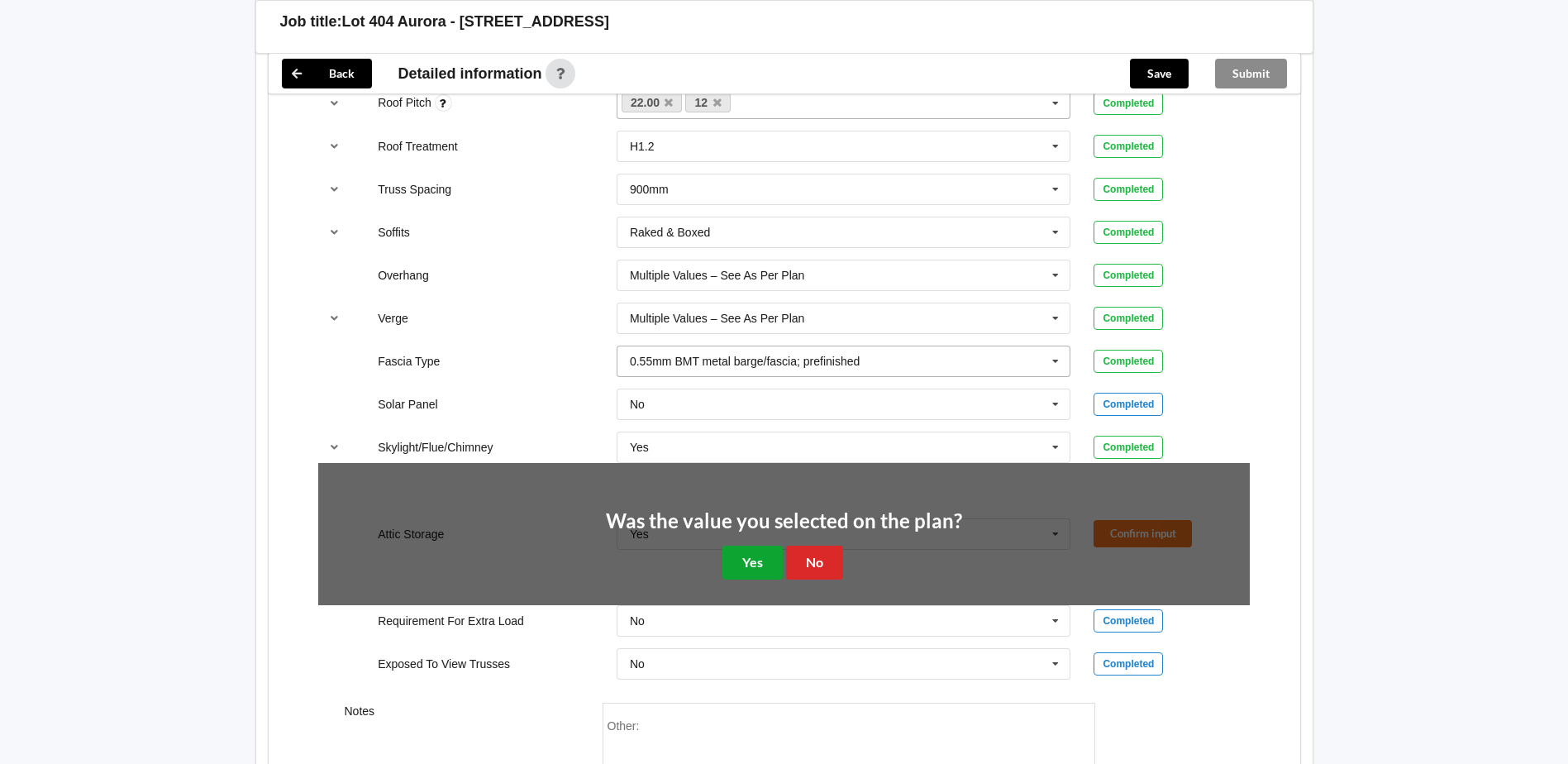
click at [757, 558] on button "Yes" at bounding box center [752, 563] width 60 height 34
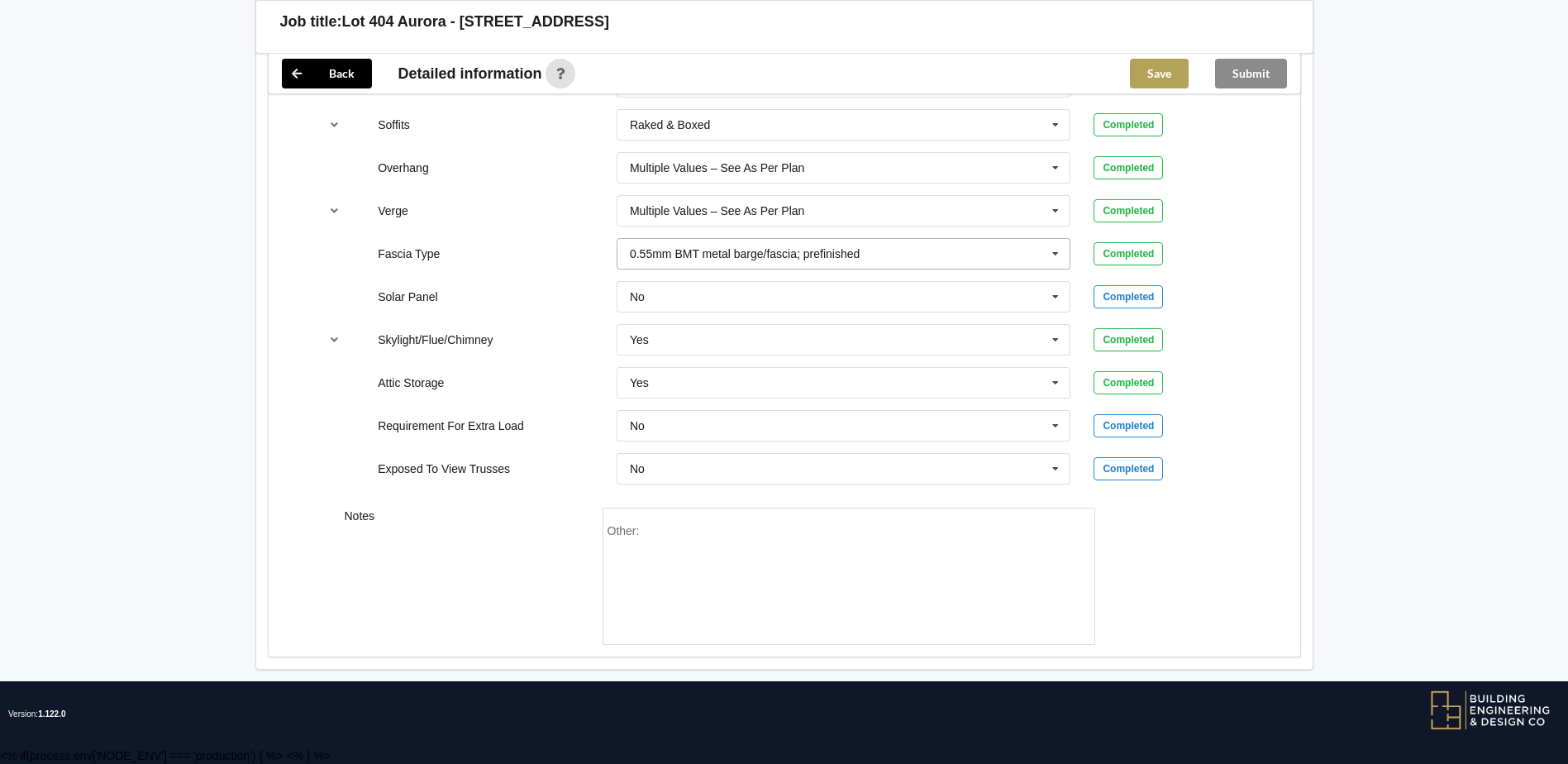
click at [1170, 68] on button "Save" at bounding box center [1160, 73] width 59 height 30
click at [1252, 72] on button "Submit" at bounding box center [1251, 73] width 72 height 30
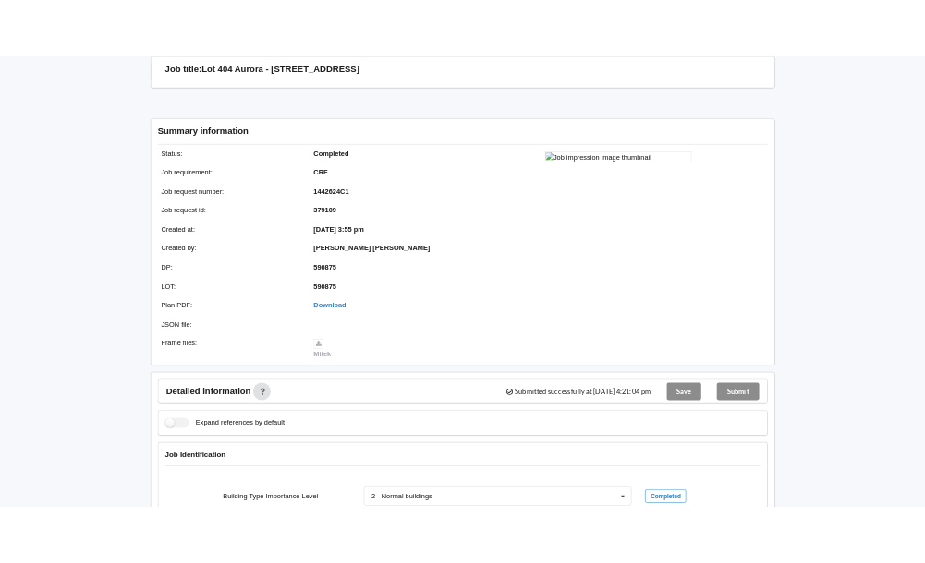
scroll to position [0, 0]
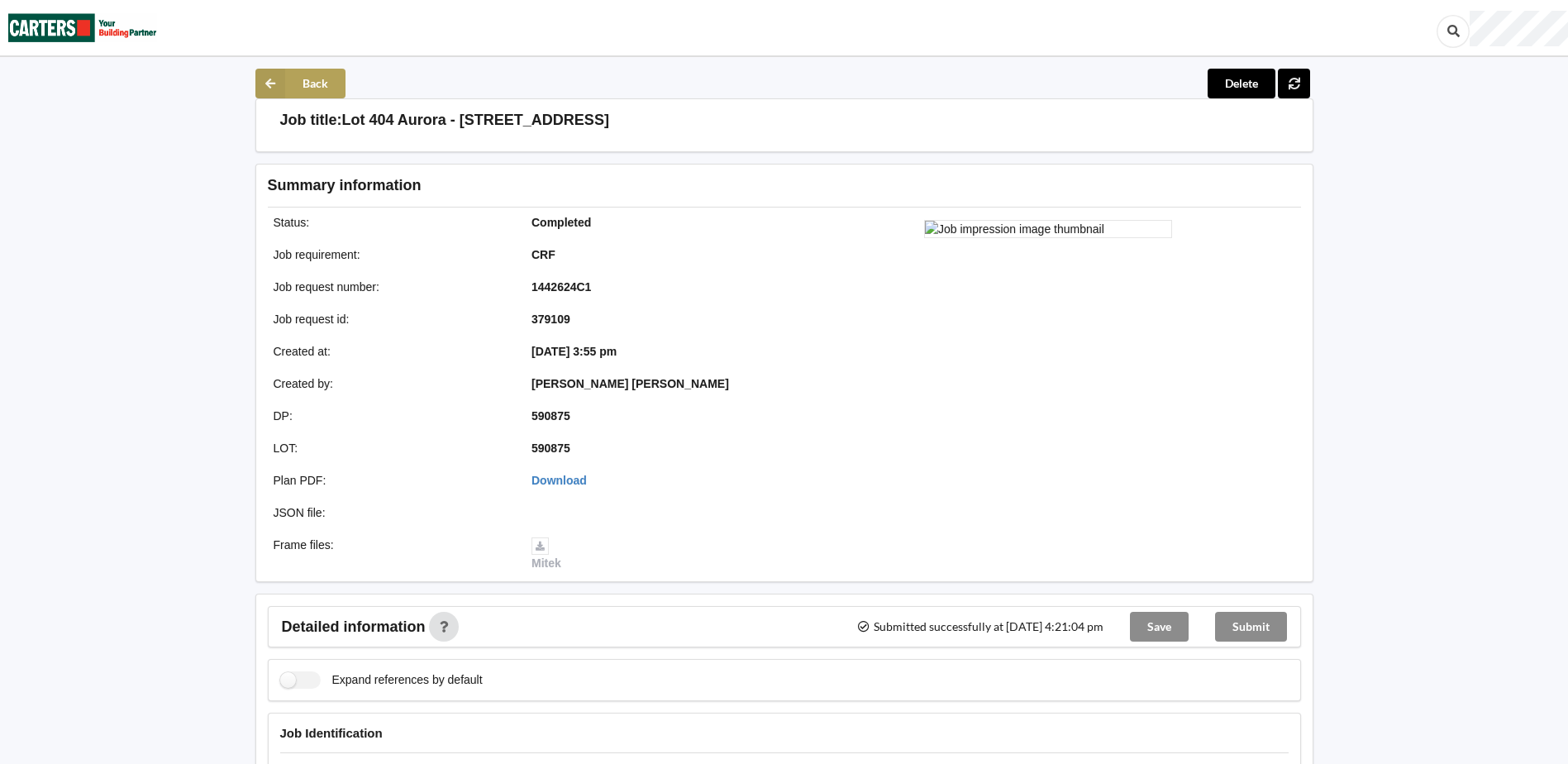
click at [319, 85] on button "Back" at bounding box center [300, 83] width 90 height 30
